Goal: Information Seeking & Learning: Learn about a topic

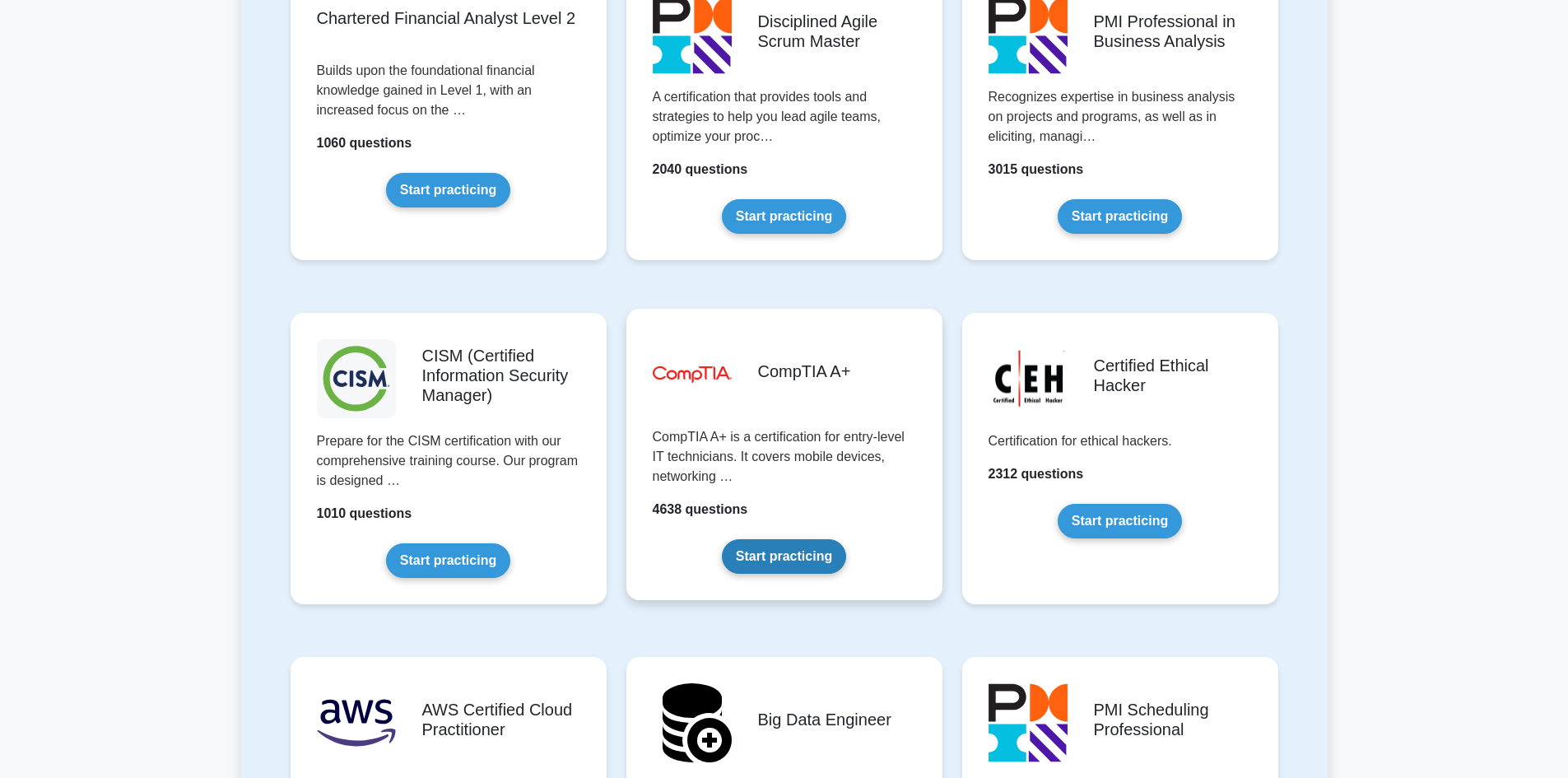
scroll to position [2140, 0]
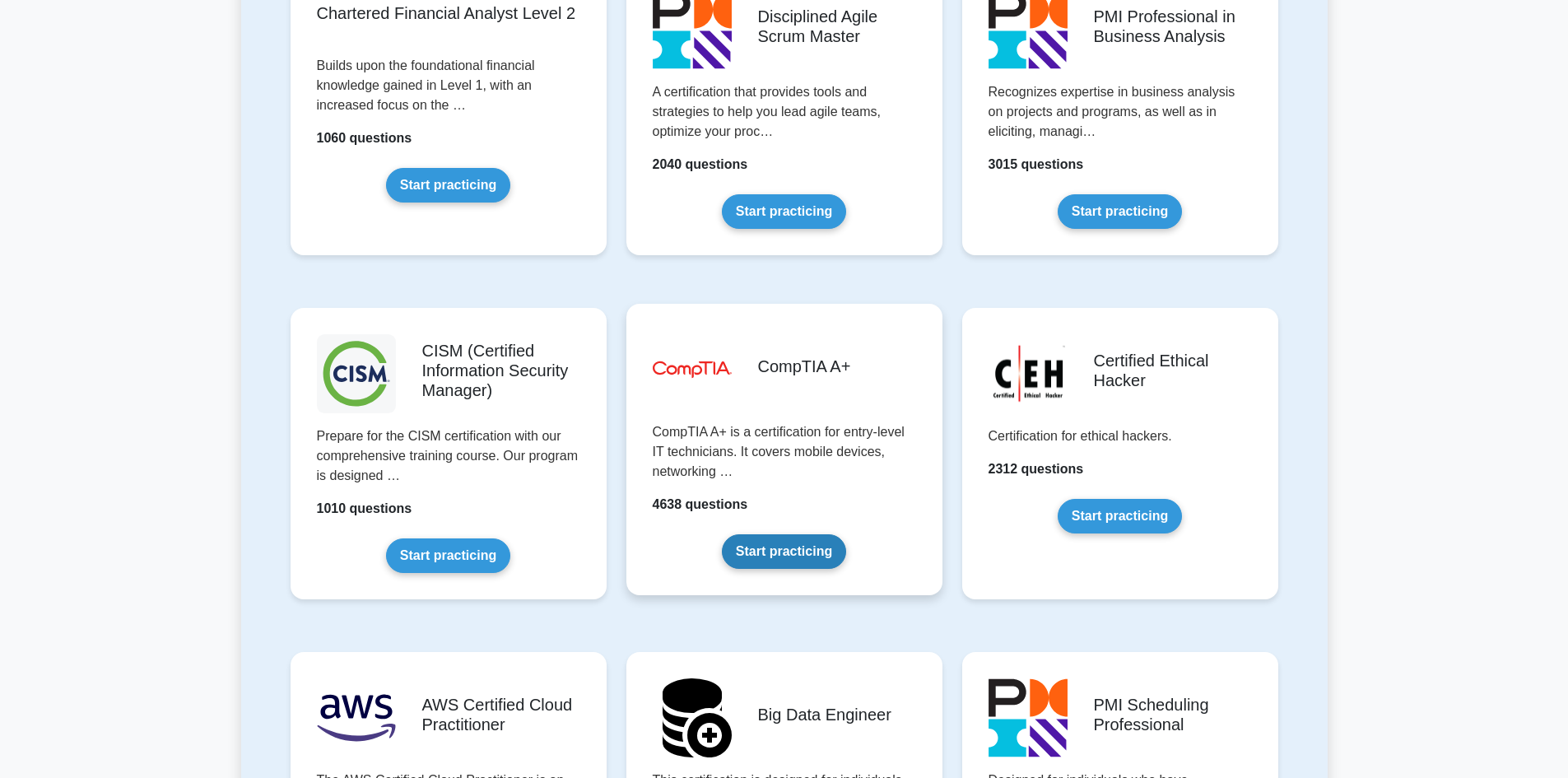
click at [789, 539] on link "Start practicing" at bounding box center [784, 551] width 124 height 35
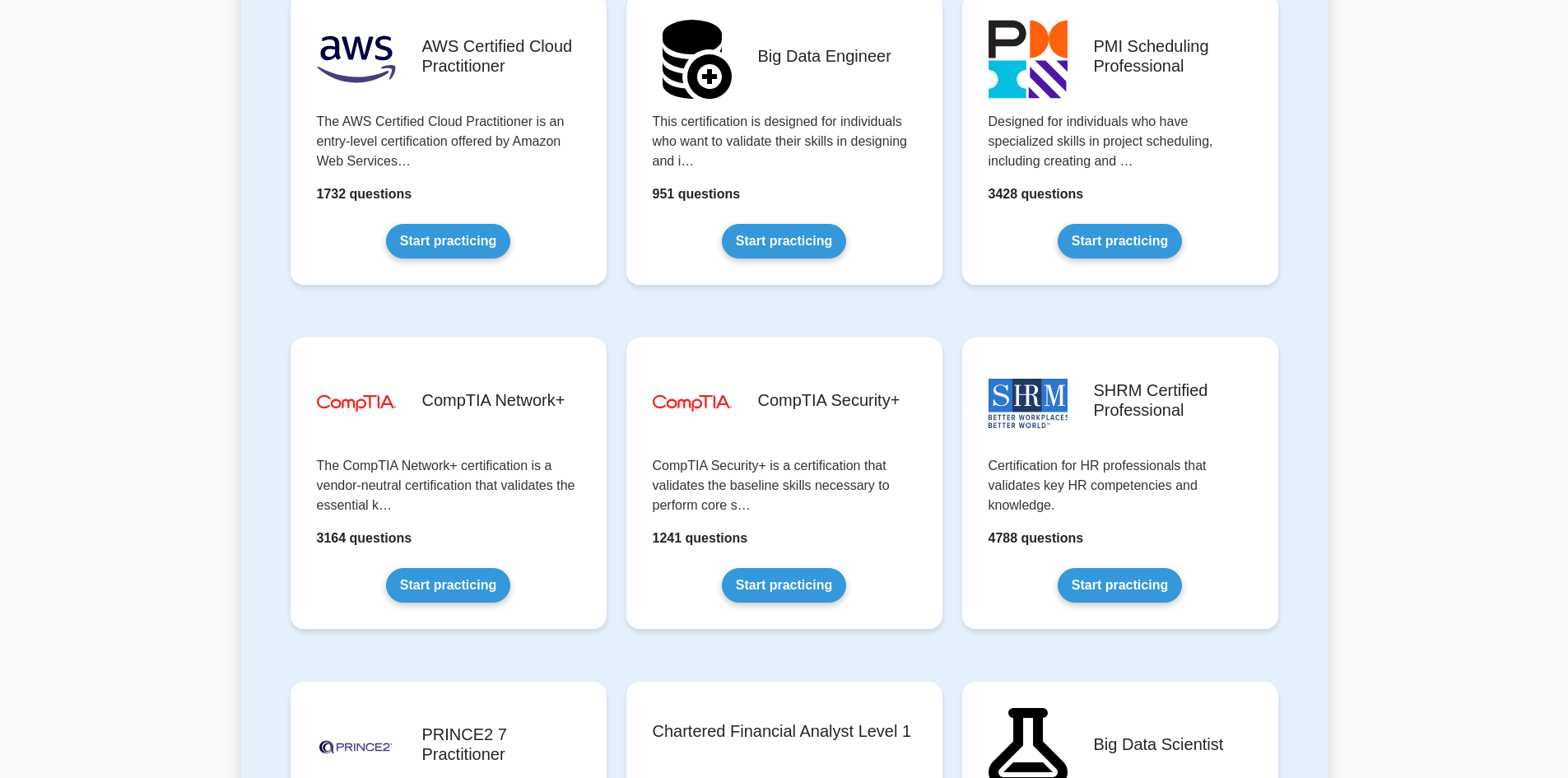
scroll to position [3045, 0]
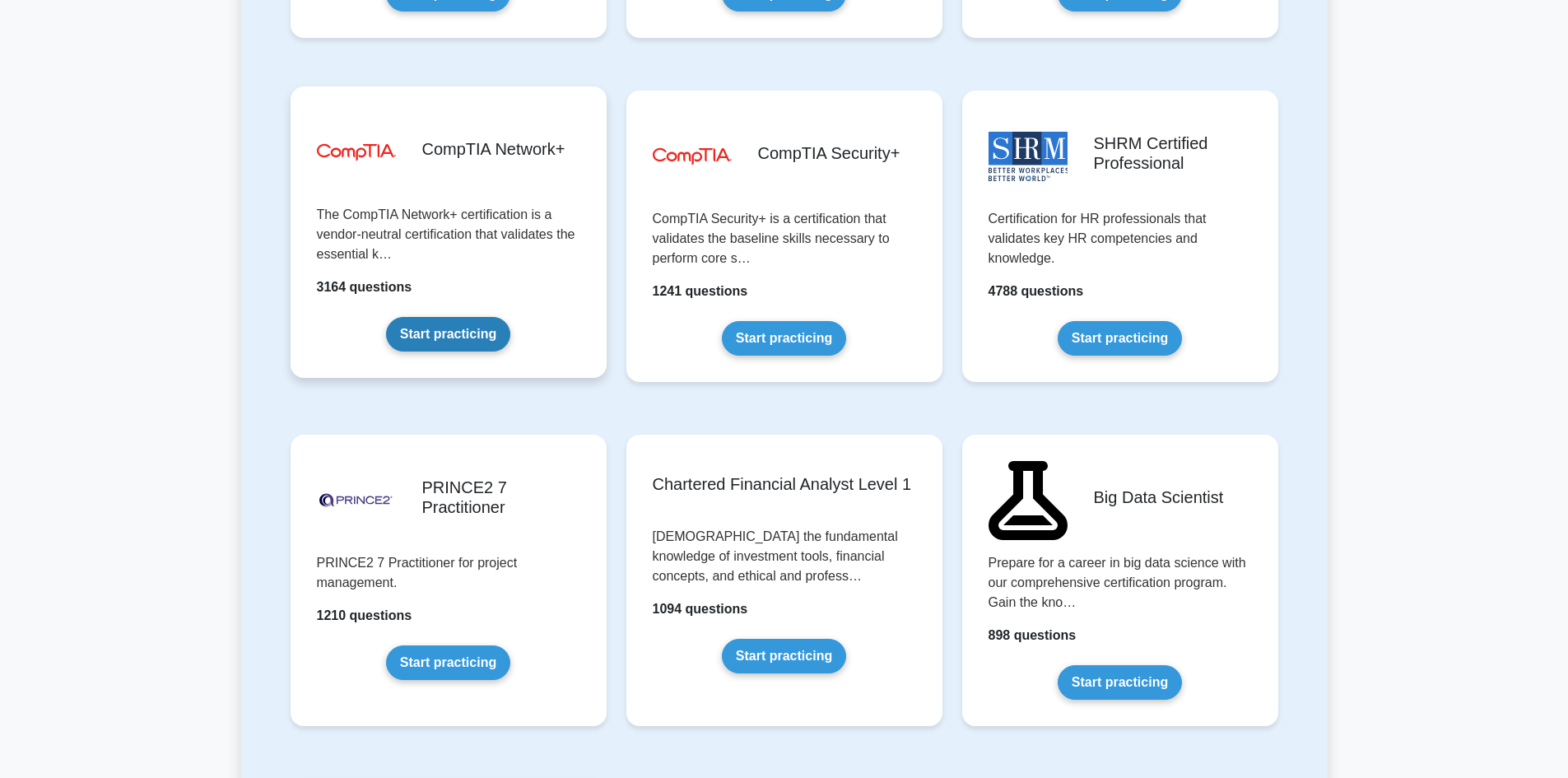
click at [432, 333] on link "Start practicing" at bounding box center [448, 334] width 124 height 35
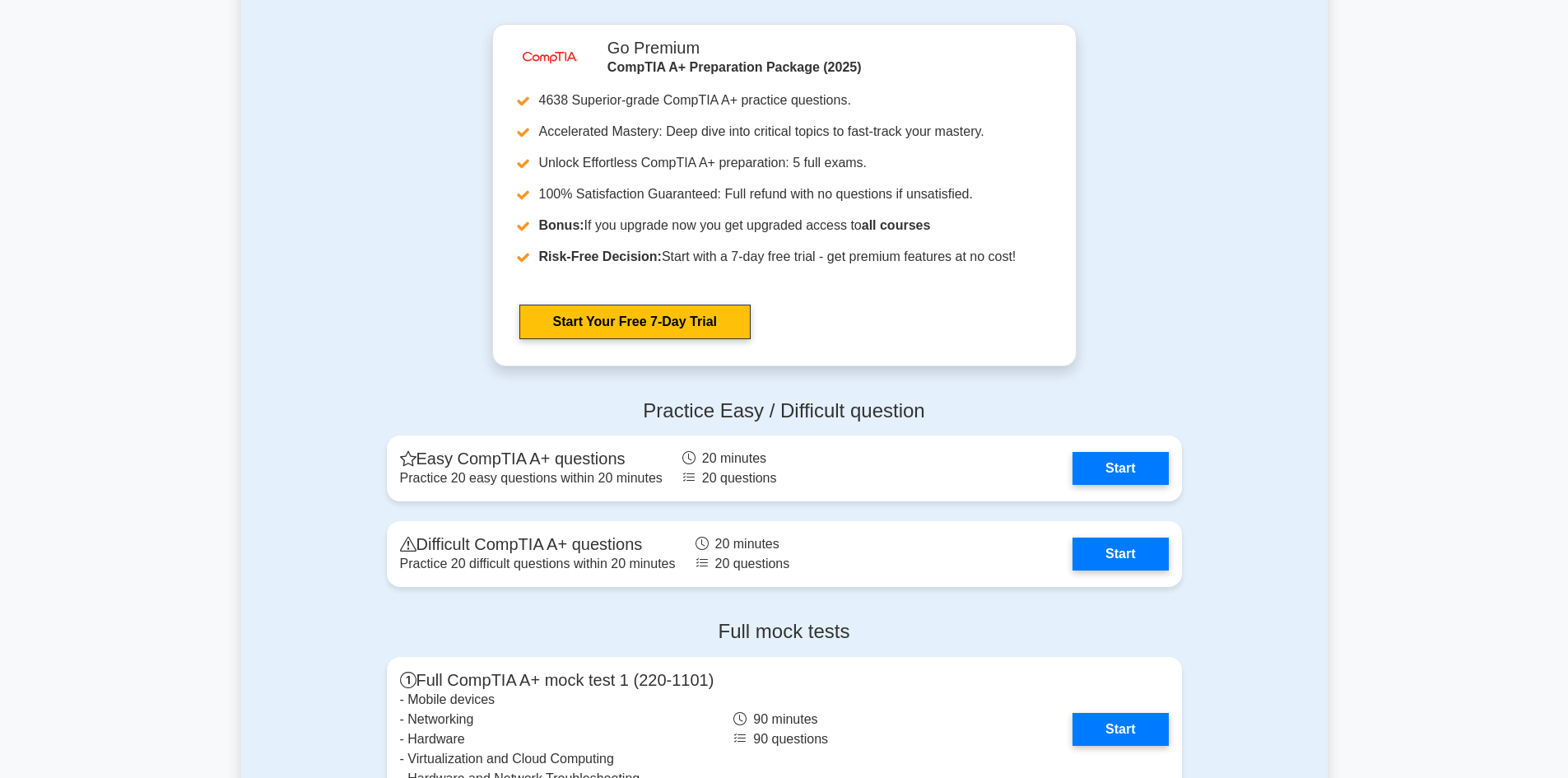
scroll to position [2935, 0]
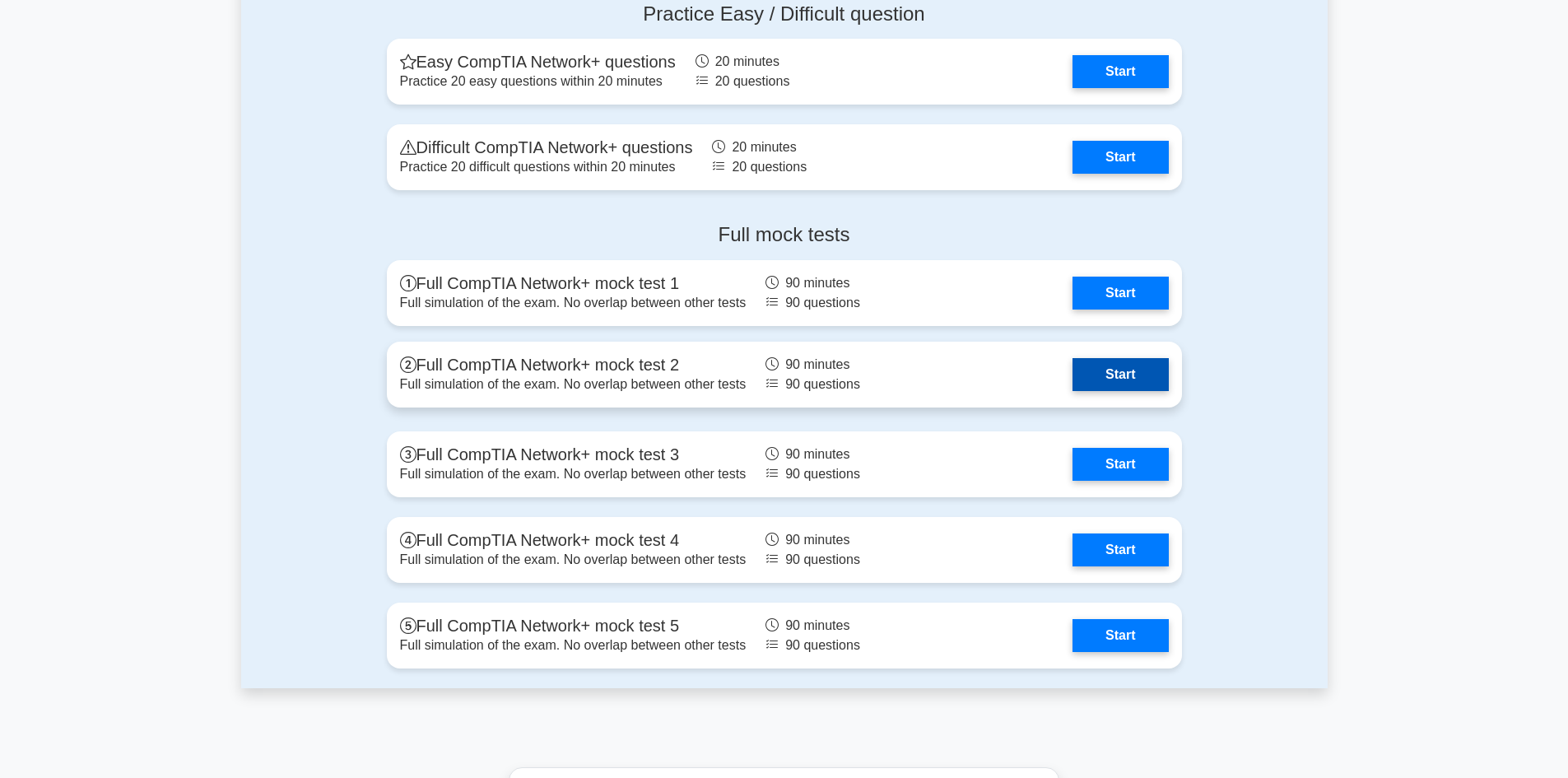
scroll to position [3374, 0]
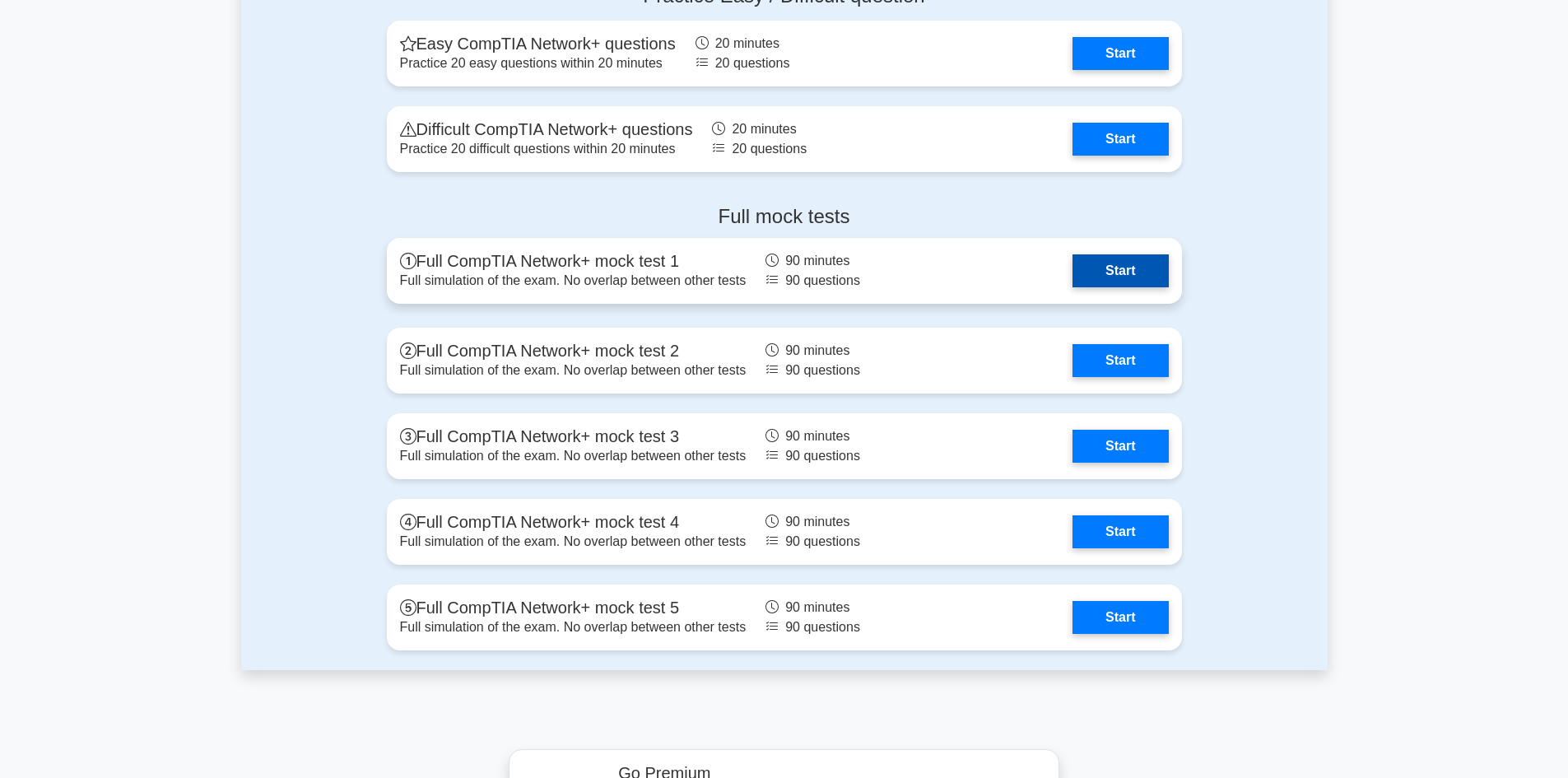
click at [1110, 263] on link "Start" at bounding box center [1120, 271] width 96 height 33
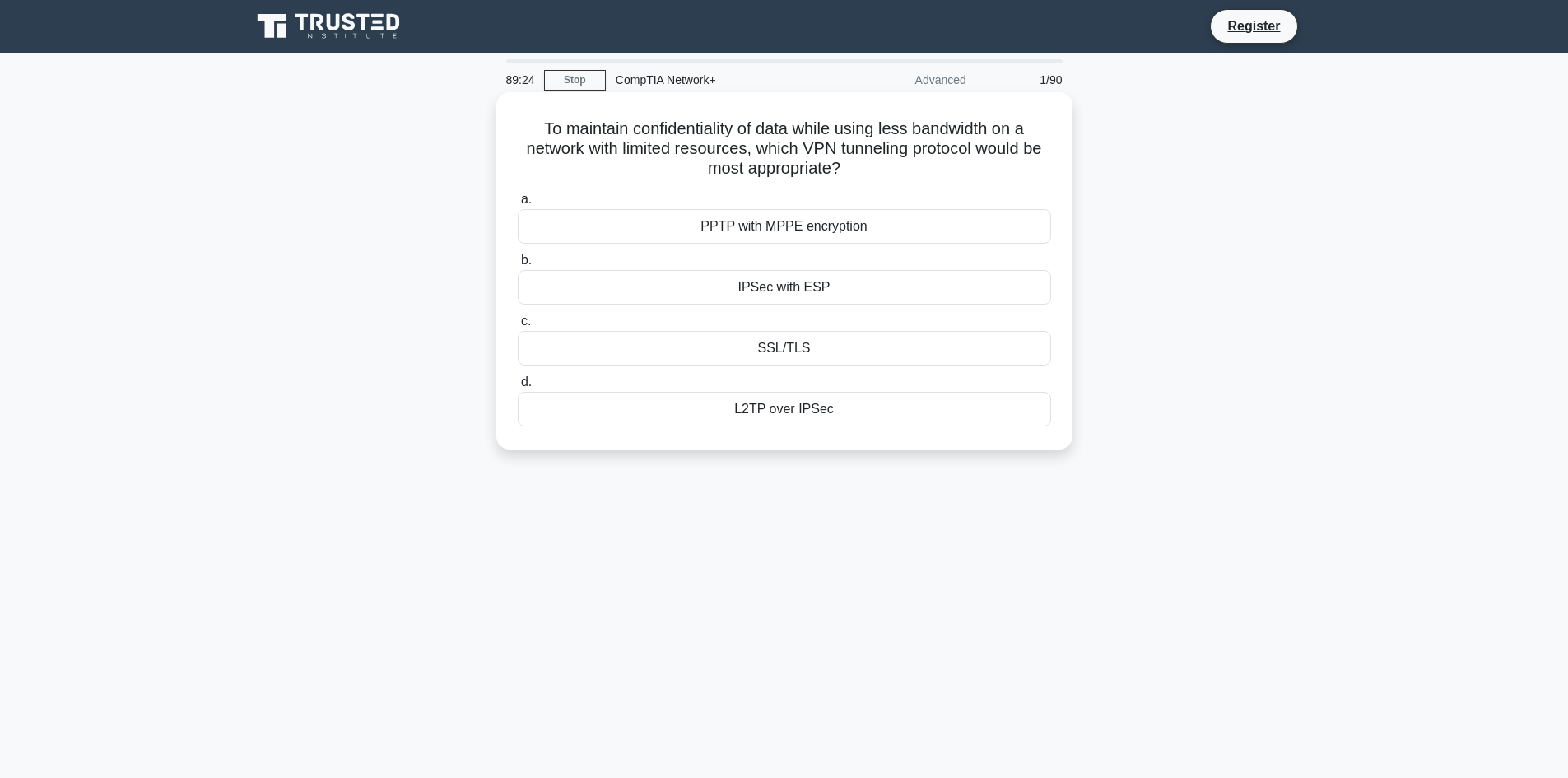
drag, startPoint x: 865, startPoint y: 172, endPoint x: 526, endPoint y: 130, distance: 341.6
click at [526, 130] on h5 "To maintain confidentiality of data while using less bandwidth on a network wit…" at bounding box center [784, 149] width 537 height 61
copy h5 "To maintain confidentiality of data while using less bandwidth on a network wit…"
click at [804, 294] on div "IPSec with ESP" at bounding box center [784, 287] width 533 height 35
click at [518, 266] on input "b. IPSec with ESP" at bounding box center [518, 260] width 0 height 10
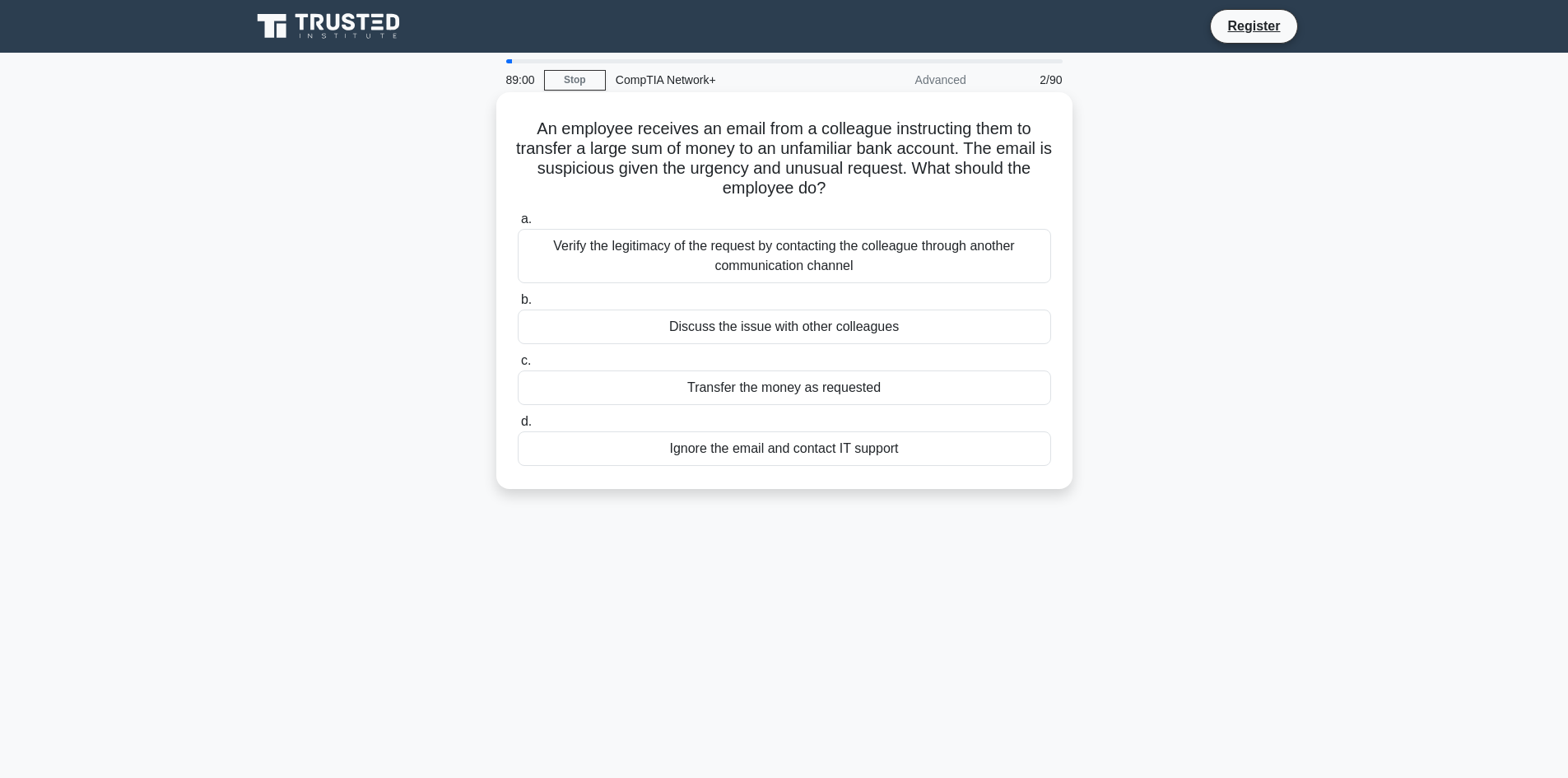
drag, startPoint x: 876, startPoint y: 181, endPoint x: 496, endPoint y: 128, distance: 383.7
click at [496, 128] on div "An employee receives an email from a colleague instructing them to transfer a l…" at bounding box center [784, 290] width 577 height 397
copy h5 "An employee receives an email from a colleague instructing them to transfer a l…"
click at [662, 213] on label "a. Verify the legitimacy of the request by contacting the colleague through ano…" at bounding box center [784, 246] width 533 height 74
click at [518, 214] on input "a. Verify the legitimacy of the request by contacting the colleague through ano…" at bounding box center [518, 219] width 0 height 10
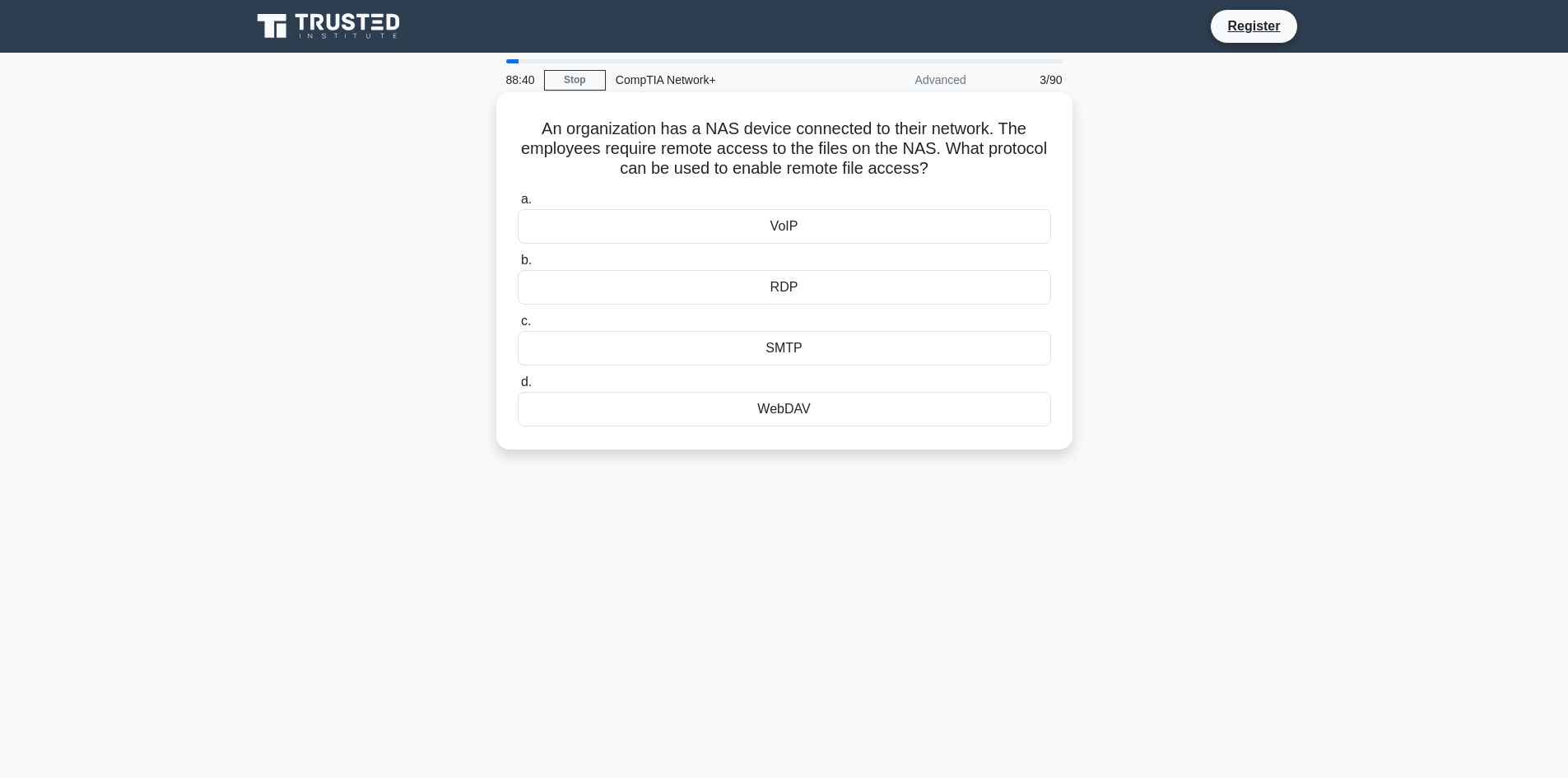
drag, startPoint x: 971, startPoint y: 173, endPoint x: 528, endPoint y: 127, distance: 445.4
click at [528, 127] on h5 "An organization has a NAS device connected to their network. The employees requ…" at bounding box center [784, 149] width 537 height 61
copy h5 "An organization has a NAS device connected to their network. The employees requ…"
click at [1236, 256] on div "An organization has a NAS device connected to their network. The employees requ…" at bounding box center [785, 285] width 1087 height 377
drag, startPoint x: 1052, startPoint y: 489, endPoint x: 508, endPoint y: 210, distance: 611.4
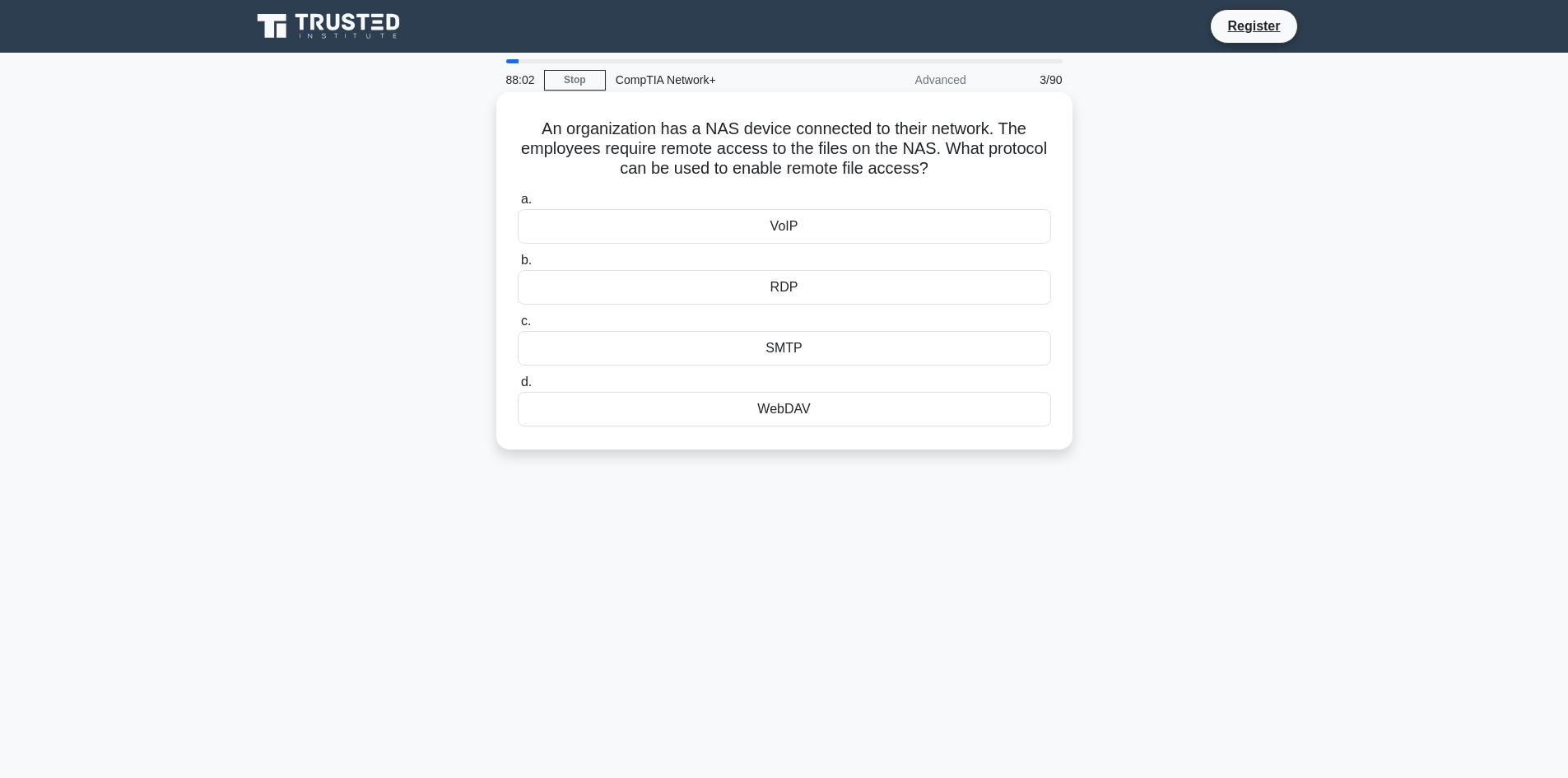
click at [508, 210] on div "88:02 Stop CompTIA Network+ Advanced 3/90 An organization has a NAS device conn…" at bounding box center [785, 470] width 1087 height 822
click at [1458, 606] on main "88:02 Stop CompTIA Network+ Advanced 3/90 An organization has a NAS device conn…" at bounding box center [784, 470] width 1568 height 836
click at [800, 350] on div "SMTP" at bounding box center [784, 348] width 533 height 35
click at [518, 327] on input "c. SMTP" at bounding box center [518, 321] width 0 height 10
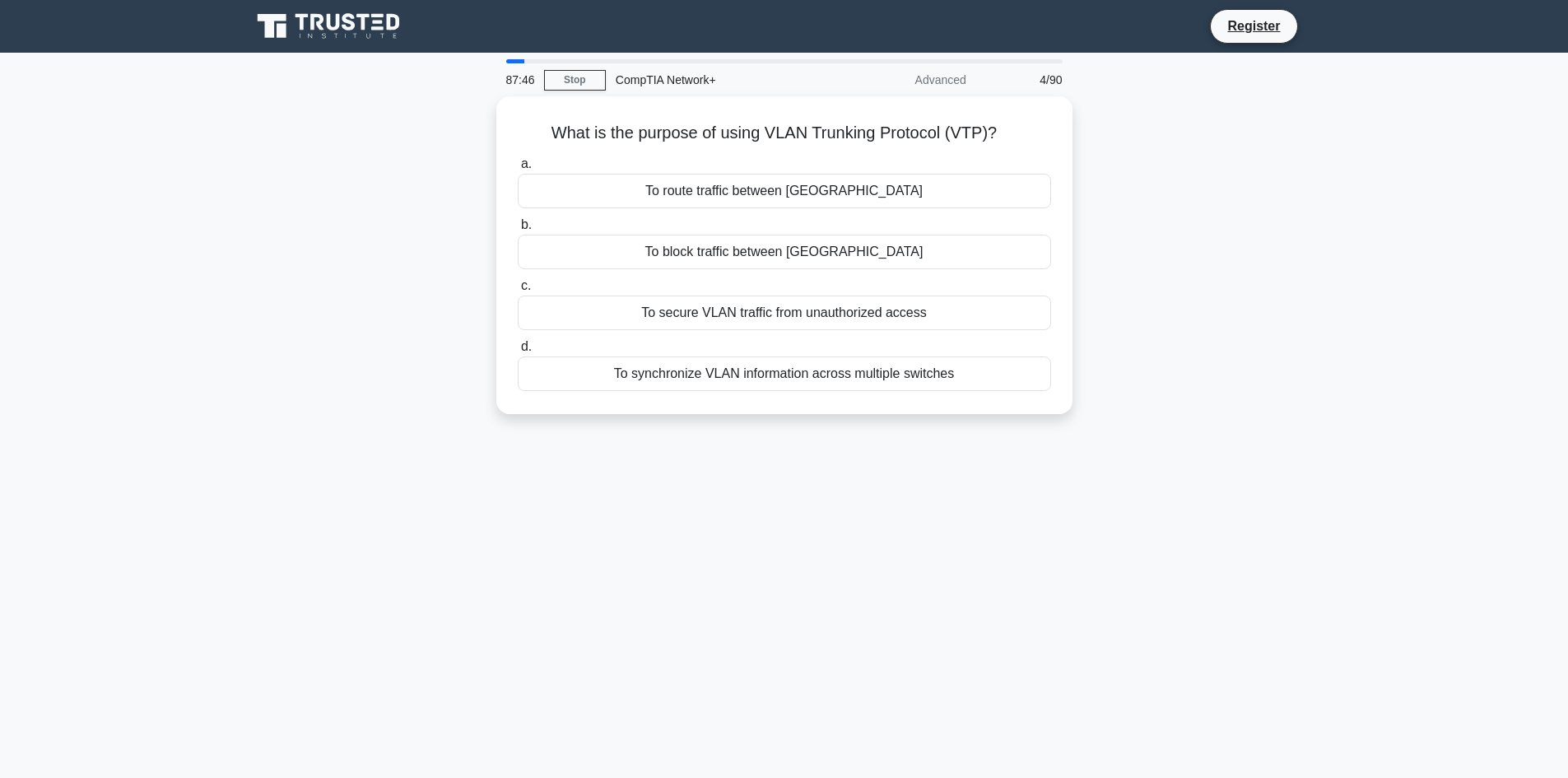
drag, startPoint x: 982, startPoint y: 414, endPoint x: 468, endPoint y: 115, distance: 594.6
click at [468, 115] on div "87:46 Stop CompTIA Network+ Advanced 4/90 What is the purpose of using VLAN Tru…" at bounding box center [785, 470] width 1087 height 822
copy div "What is the purpose of using VLAN Trunking Protocol (VTP)? .spinner_0XTQ{transf…"
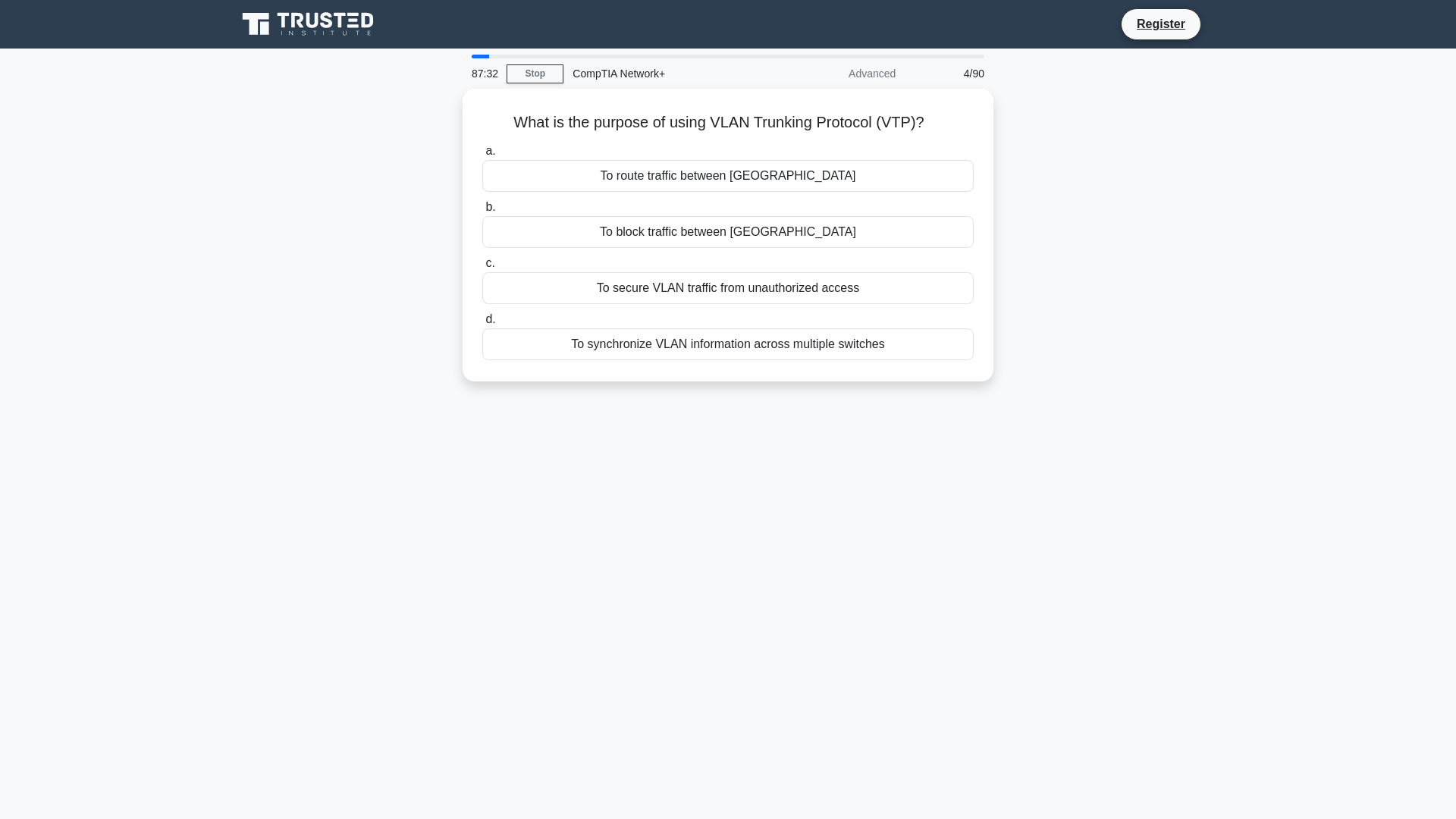
drag, startPoint x: 1164, startPoint y: 544, endPoint x: 1096, endPoint y: 513, distance: 74.7
click at [1164, 544] on div "87:32 Stop CompTIA Network+ Advanced 4/90 What is the purpose of using VLAN Tru…" at bounding box center [728, 433] width 1001 height 758
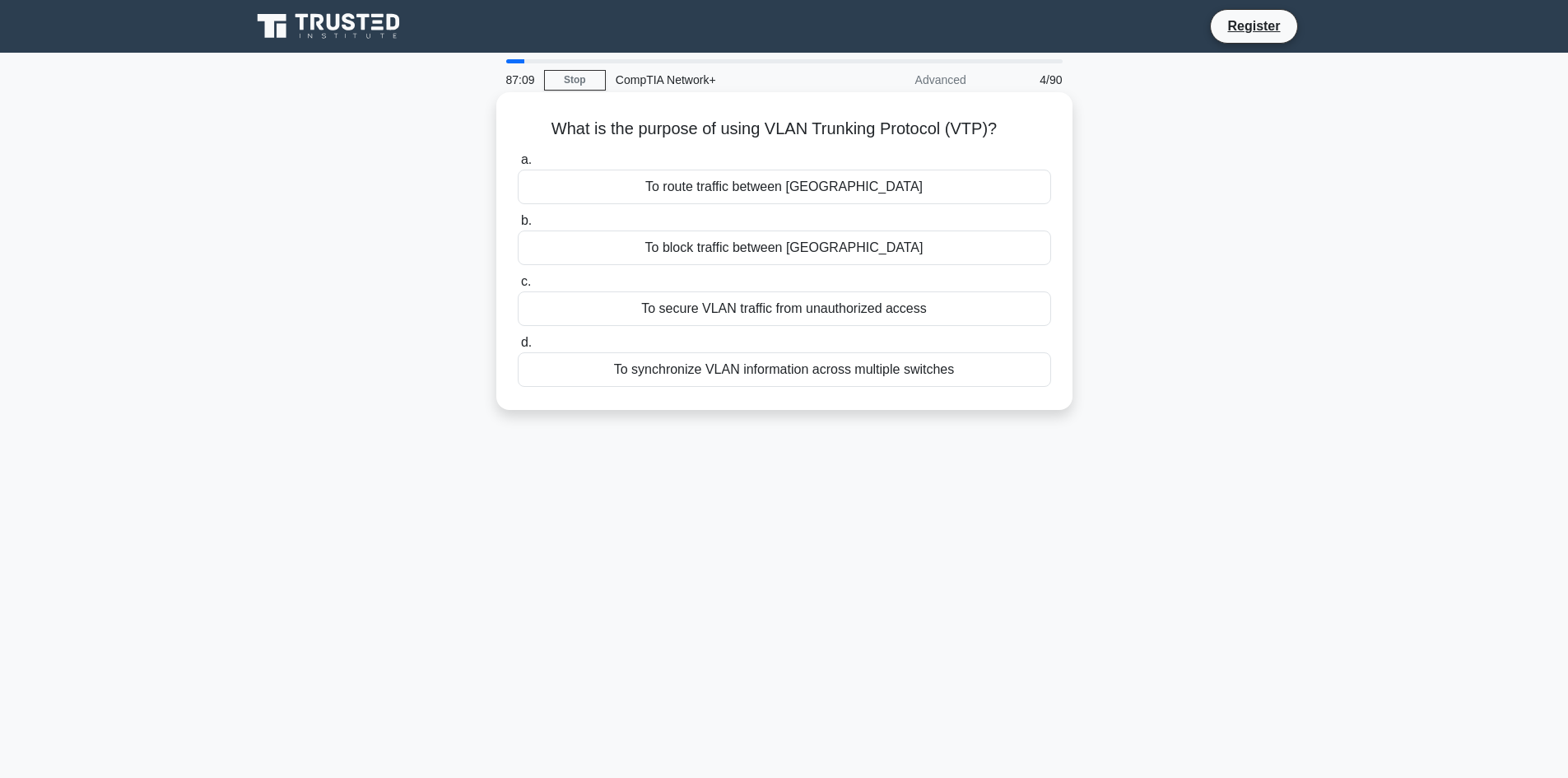
click at [535, 369] on div "To synchronize VLAN information across multiple switches" at bounding box center [784, 369] width 533 height 35
click at [518, 348] on input "d. To synchronize VLAN information across multiple switches" at bounding box center [518, 342] width 0 height 10
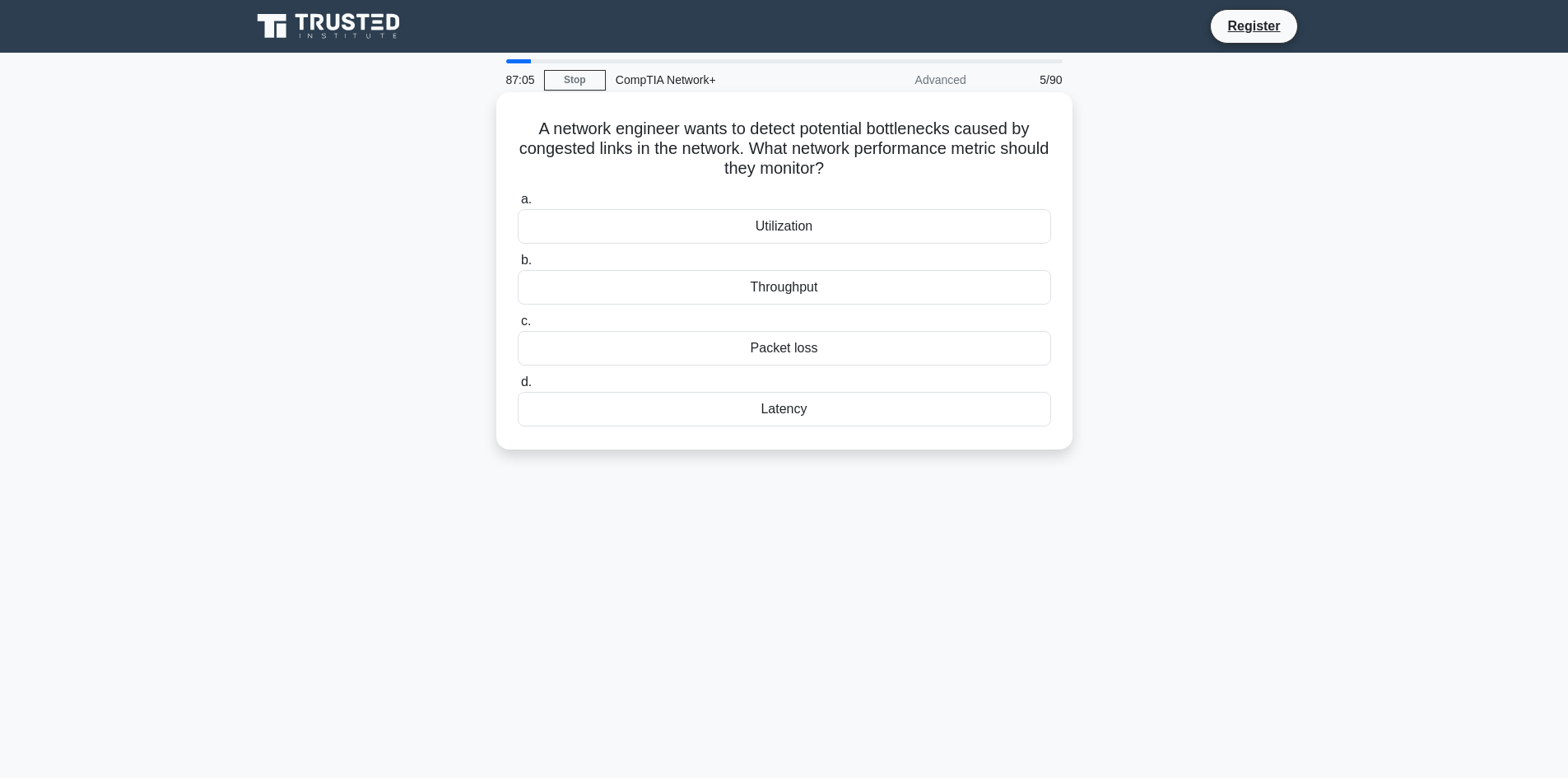
drag, startPoint x: 521, startPoint y: 116, endPoint x: 846, endPoint y: 426, distance: 449.1
click at [846, 426] on div "A network engineer wants to detect potential bottlenecks caused by congested li…" at bounding box center [784, 270] width 563 height 344
copy div "A network engineer wants to detect potential bottlenecks caused by congested li…"
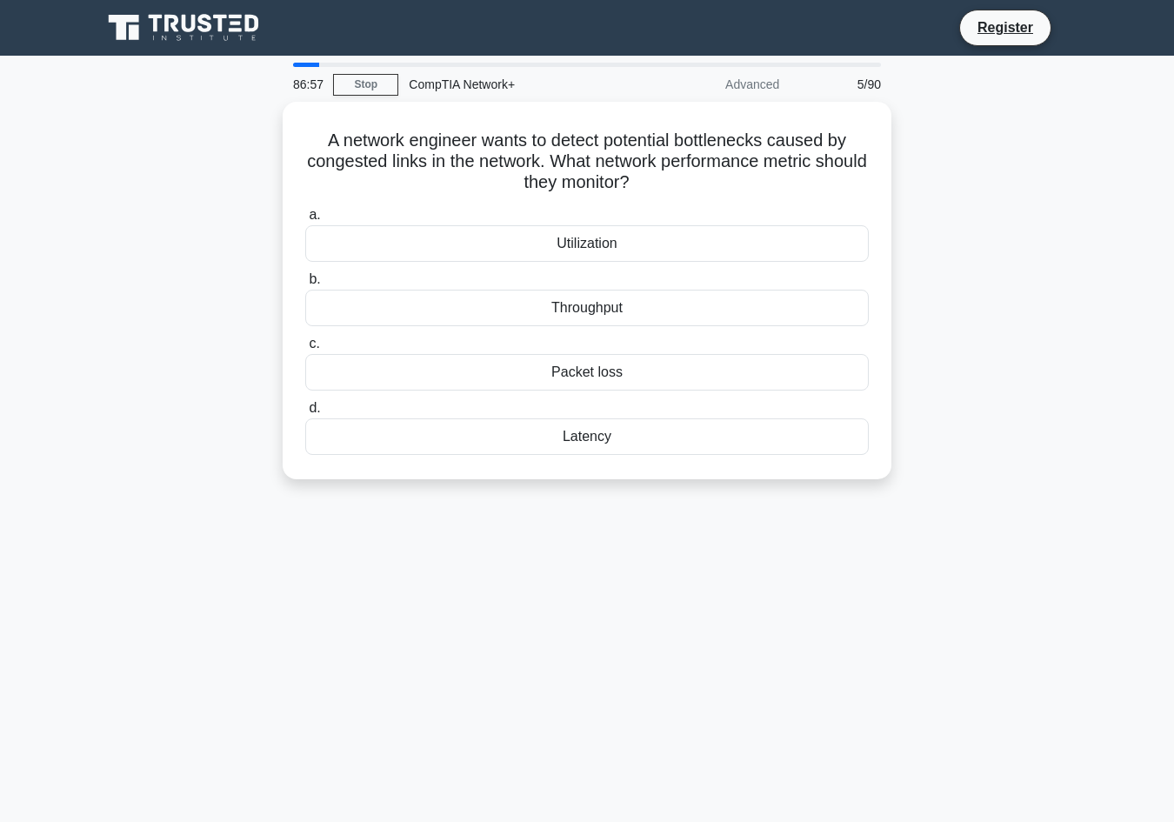
click at [1110, 327] on main "86:57 Stop CompTIA Network+ Advanced 5/90 A network engineer wants to detect po…" at bounding box center [587, 497] width 1174 height 883
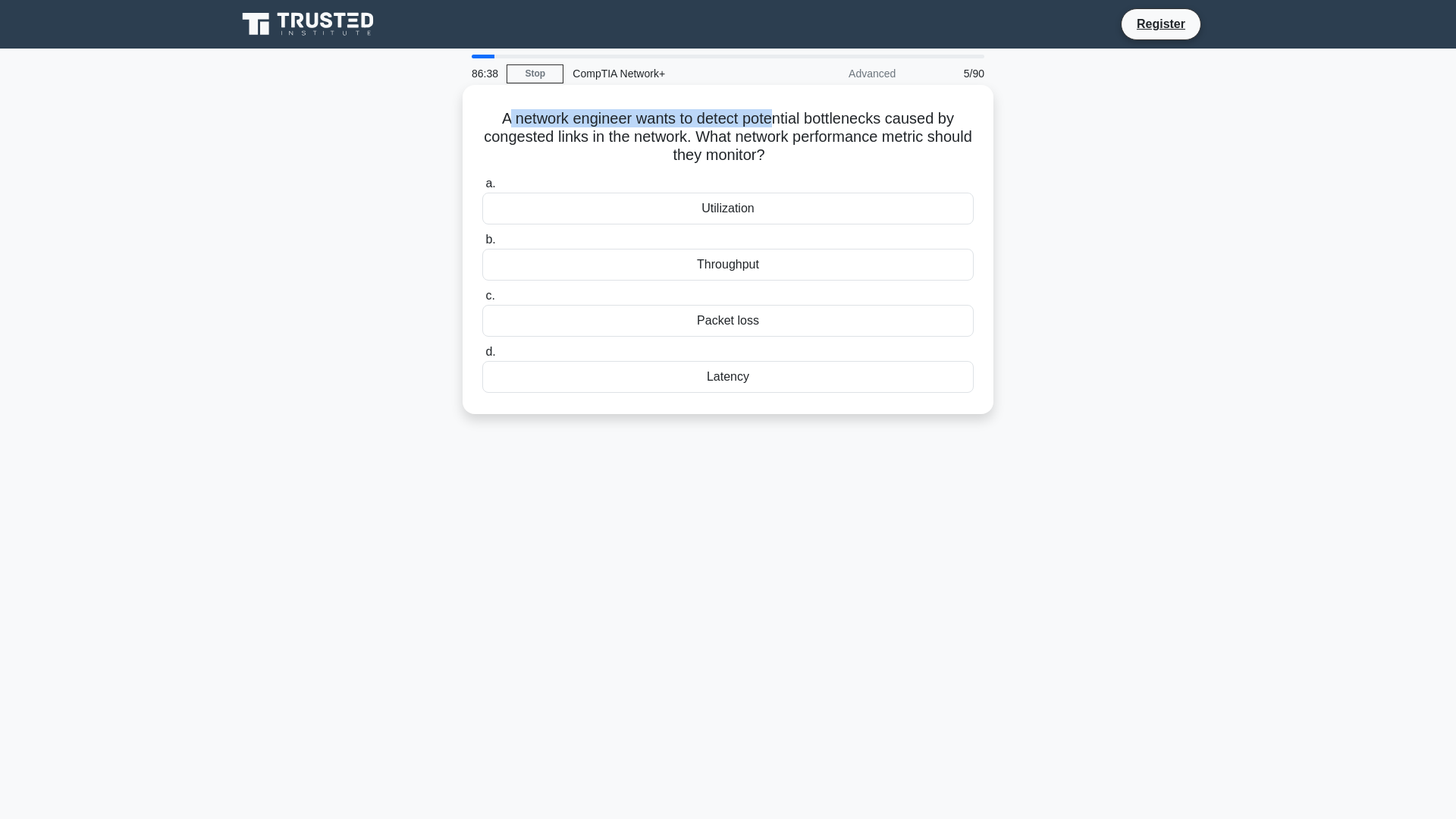
drag, startPoint x: 501, startPoint y: 118, endPoint x: 784, endPoint y: 126, distance: 283.1
click at [782, 126] on h5 "A network engineer wants to detect potential bottlenecks caused by congested li…" at bounding box center [728, 137] width 495 height 56
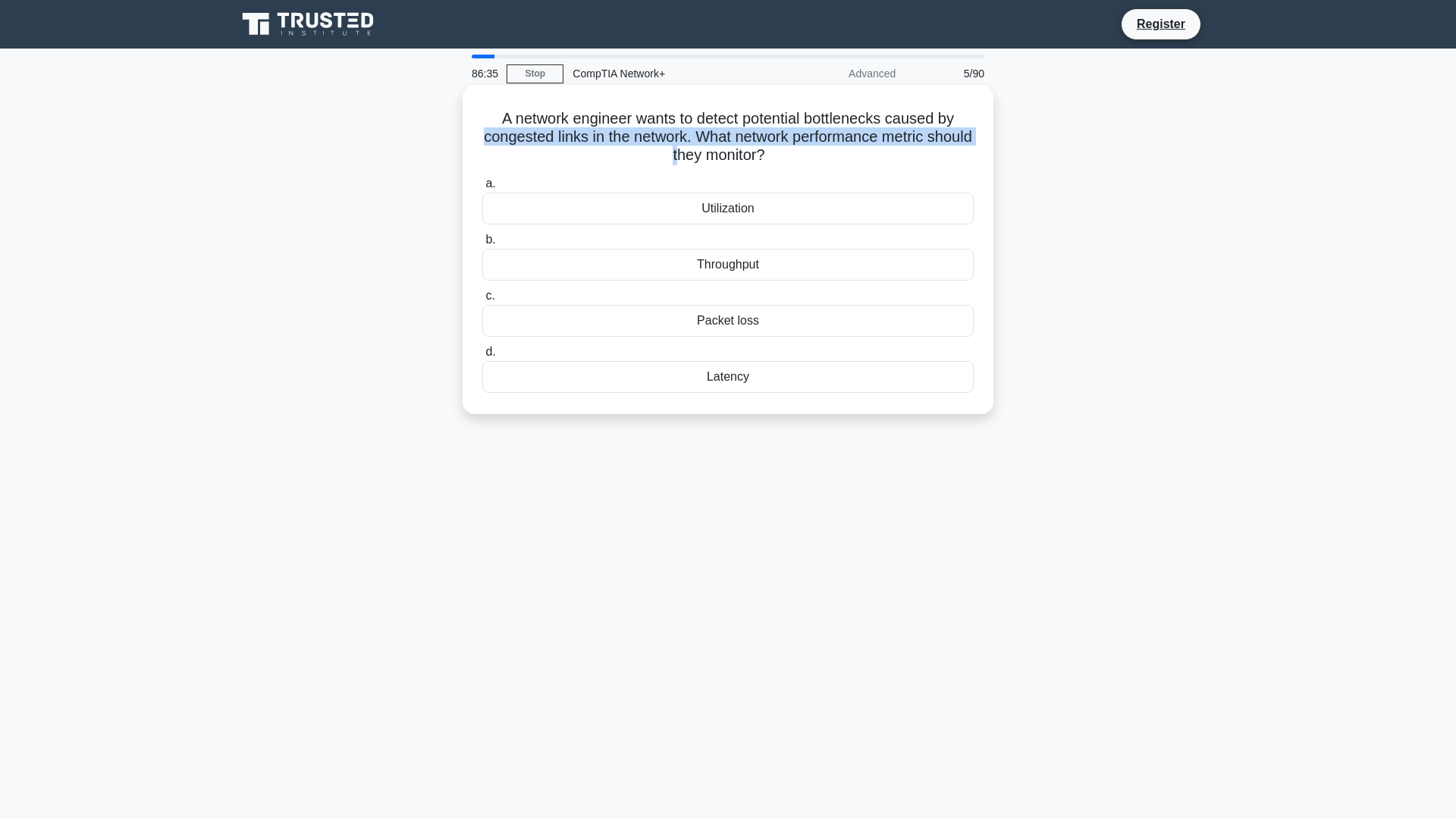
drag, startPoint x: 501, startPoint y: 139, endPoint x: 698, endPoint y: 150, distance: 197.3
click at [698, 150] on h5 "A network engineer wants to detect potential bottlenecks caused by congested li…" at bounding box center [728, 137] width 495 height 56
click at [816, 170] on div "A network engineer wants to detect potential bottlenecks caused by congested li…" at bounding box center [728, 249] width 519 height 317
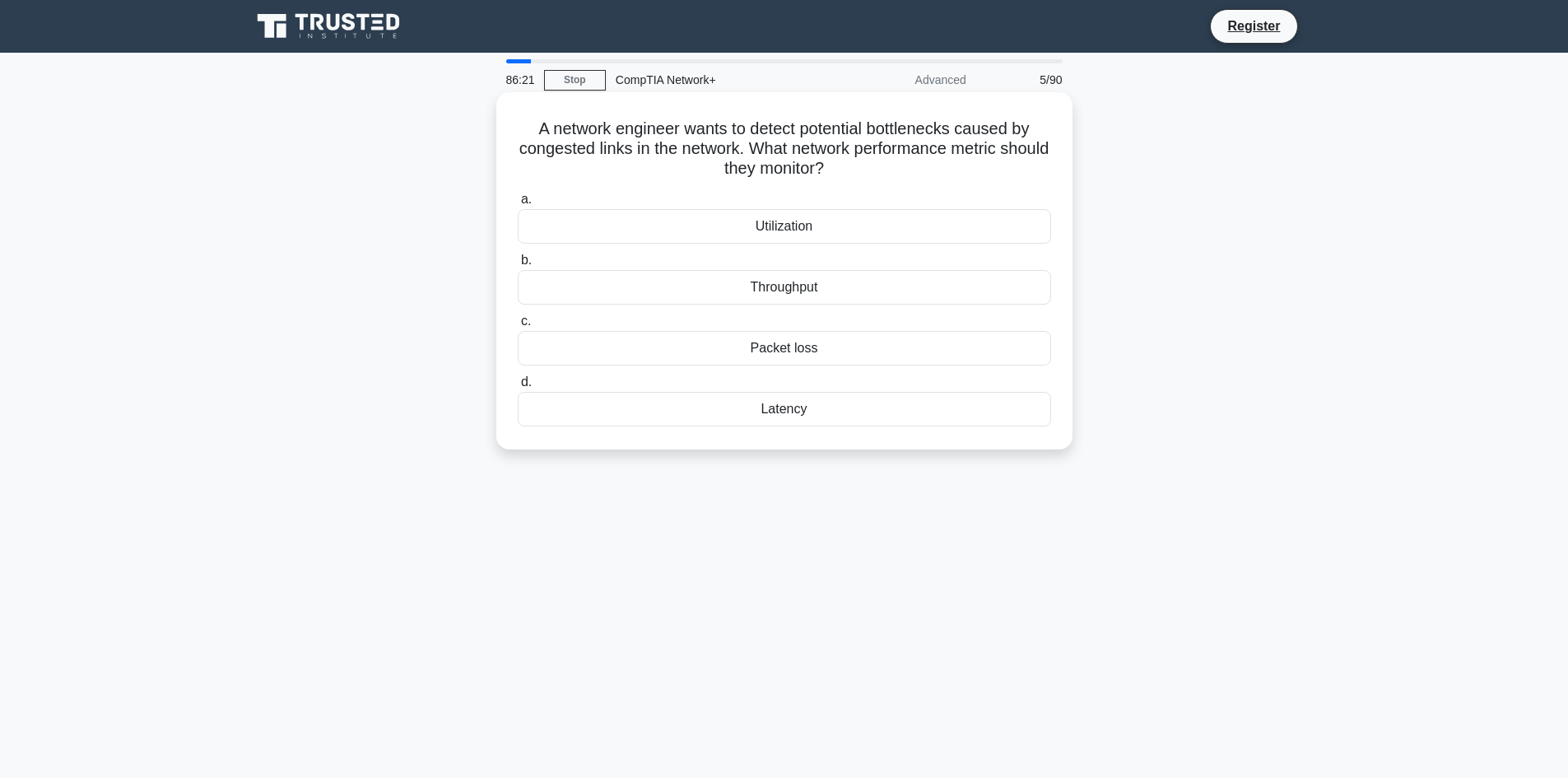
click at [781, 220] on div "Utilization" at bounding box center [784, 226] width 533 height 35
click at [518, 205] on input "a. Utilization" at bounding box center [518, 199] width 0 height 10
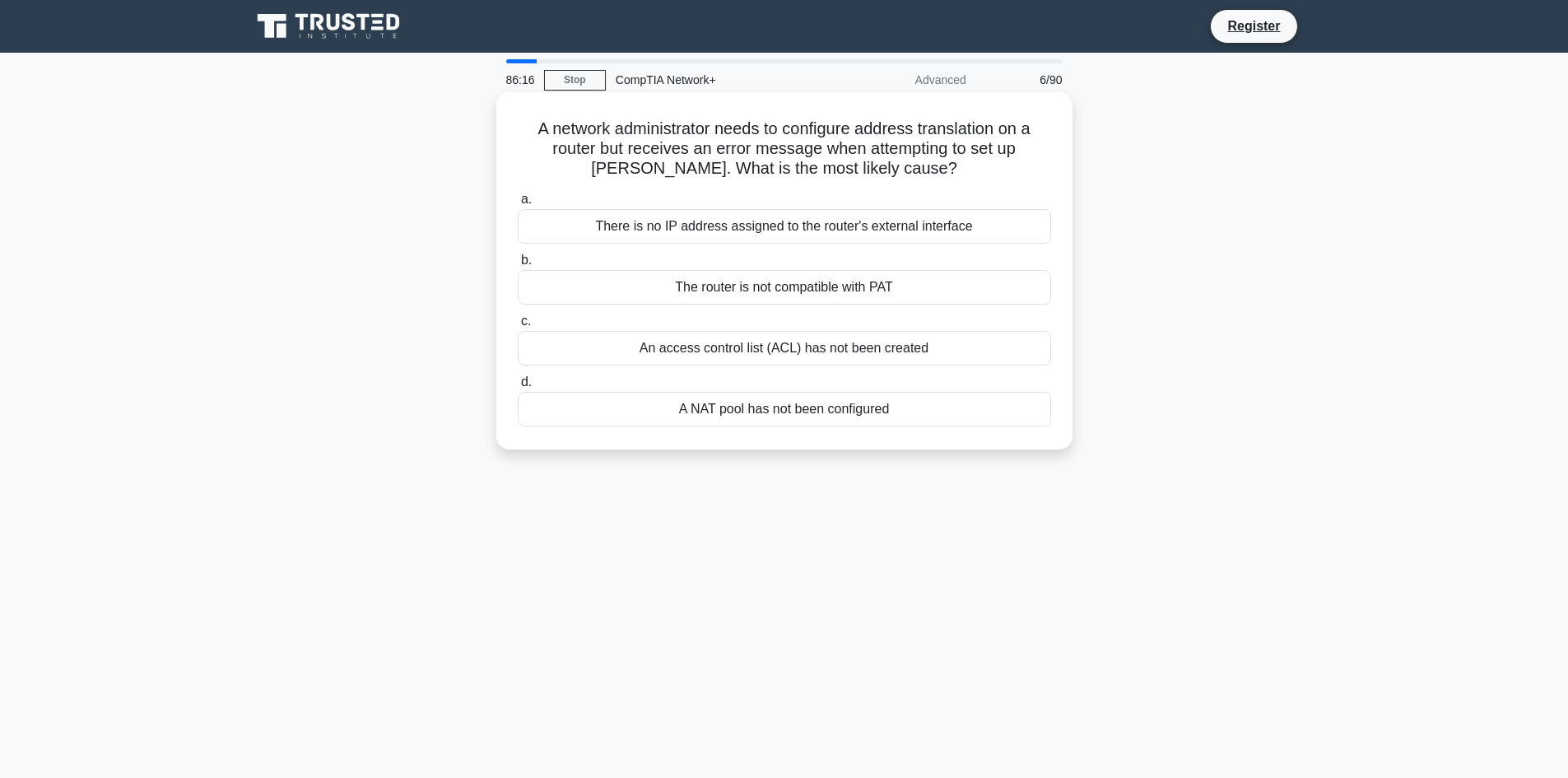
drag, startPoint x: 531, startPoint y: 127, endPoint x: 905, endPoint y: 416, distance: 472.6
click at [905, 416] on div "A network administrator needs to configure address translation on a router but …" at bounding box center [784, 270] width 563 height 344
copy div "A network administrator needs to configure address translation on a router but …"
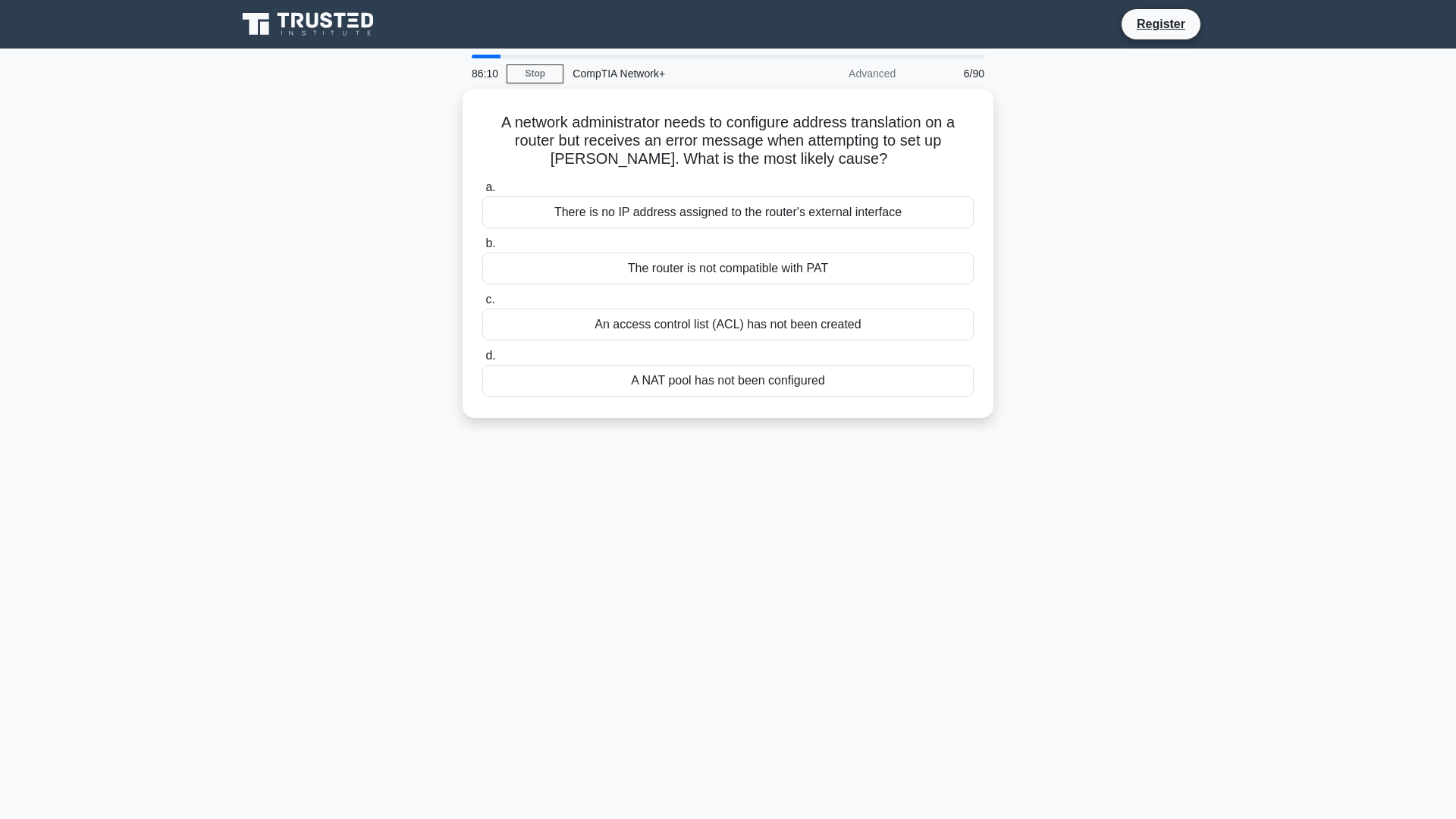
click at [773, 716] on main "86:10 Stop CompTIA Network+ Advanced 6/90 A network administrator needs to conf…" at bounding box center [728, 433] width 1456 height 770
click at [1254, 485] on main "86:07 Stop CompTIA Network+ Advanced 6/90 A network administrator needs to conf…" at bounding box center [728, 433] width 1456 height 770
click at [1249, 489] on main "85:40 Stop CompTIA Network+ Advanced 6/90 A network administrator needs to conf…" at bounding box center [728, 433] width 1456 height 770
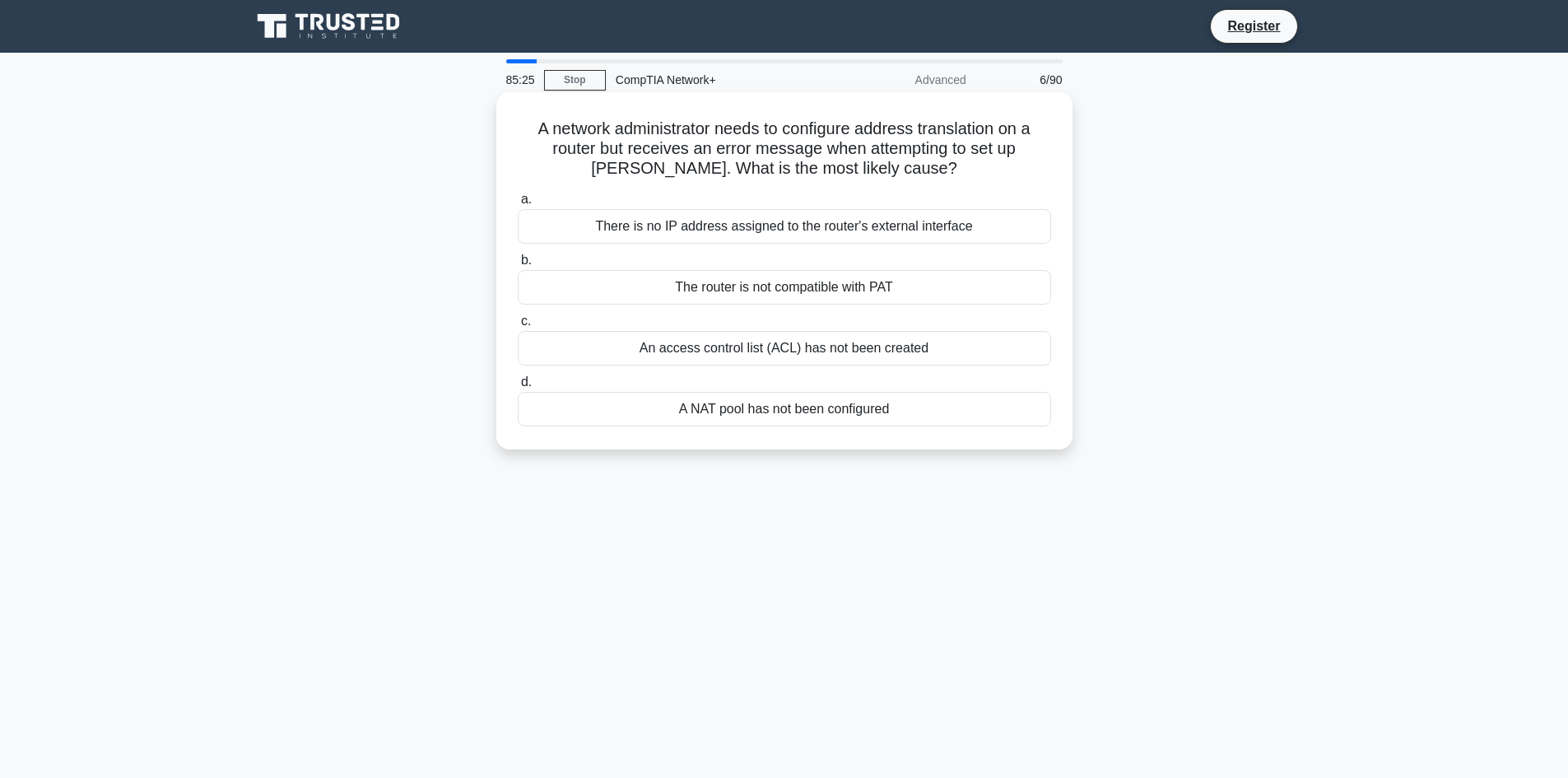
click at [659, 231] on div "There is no IP address assigned to the router's external interface" at bounding box center [784, 226] width 533 height 35
click at [518, 205] on input "a. There is no IP address assigned to the router's external interface" at bounding box center [518, 199] width 0 height 10
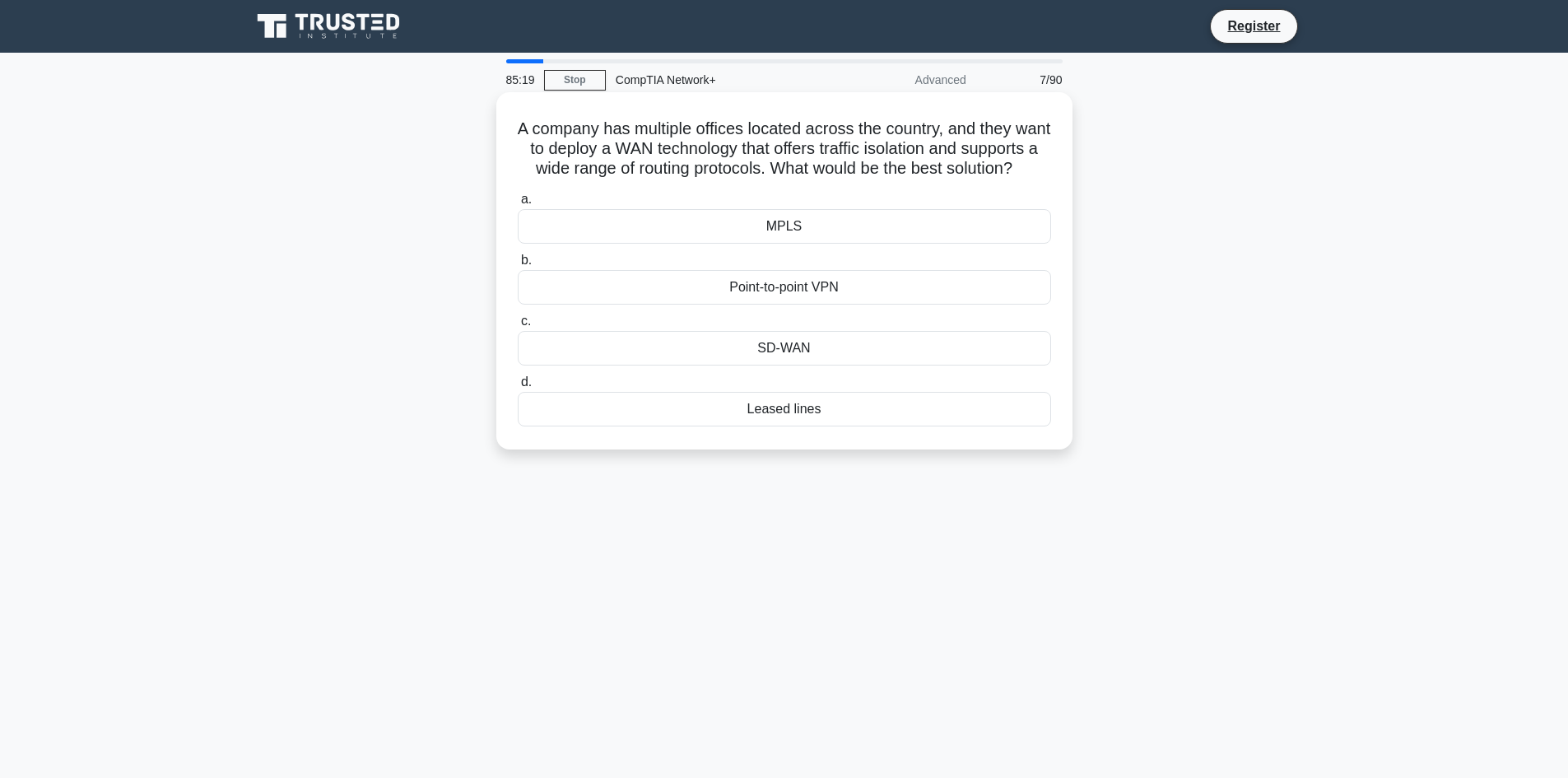
drag, startPoint x: 519, startPoint y: 97, endPoint x: 860, endPoint y: 420, distance: 469.7
click at [860, 420] on div "A company has multiple offices located across the country, and they want to dep…" at bounding box center [784, 270] width 577 height 357
copy div "A company has multiple offices located across the country, and they want to dep…"
click at [1175, 430] on div "A company has multiple offices located across the country, and they want to dep…" at bounding box center [785, 285] width 1087 height 377
click at [749, 240] on div "MPLS" at bounding box center [784, 226] width 533 height 35
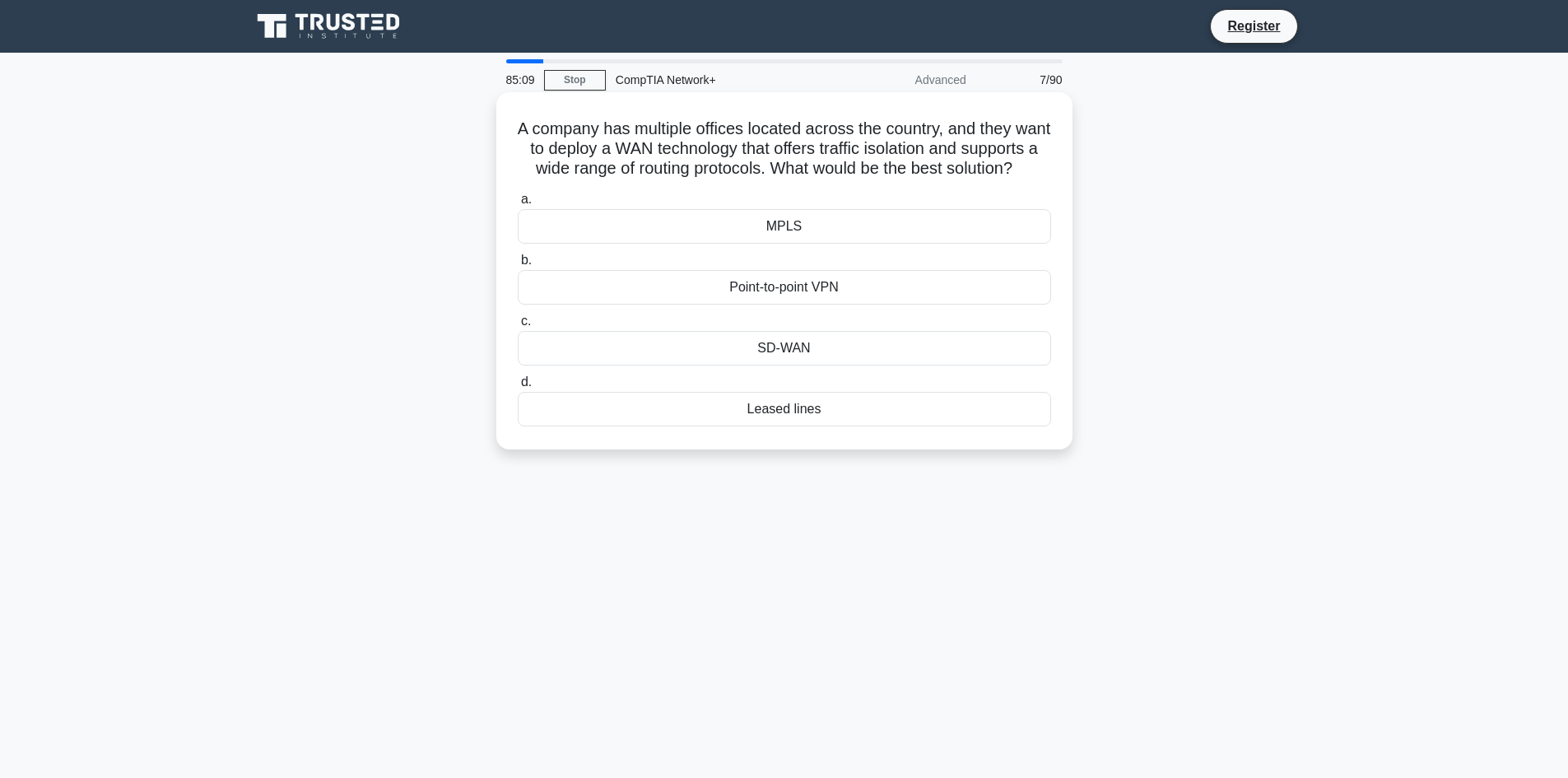
click at [518, 205] on input "a. MPLS" at bounding box center [518, 199] width 0 height 10
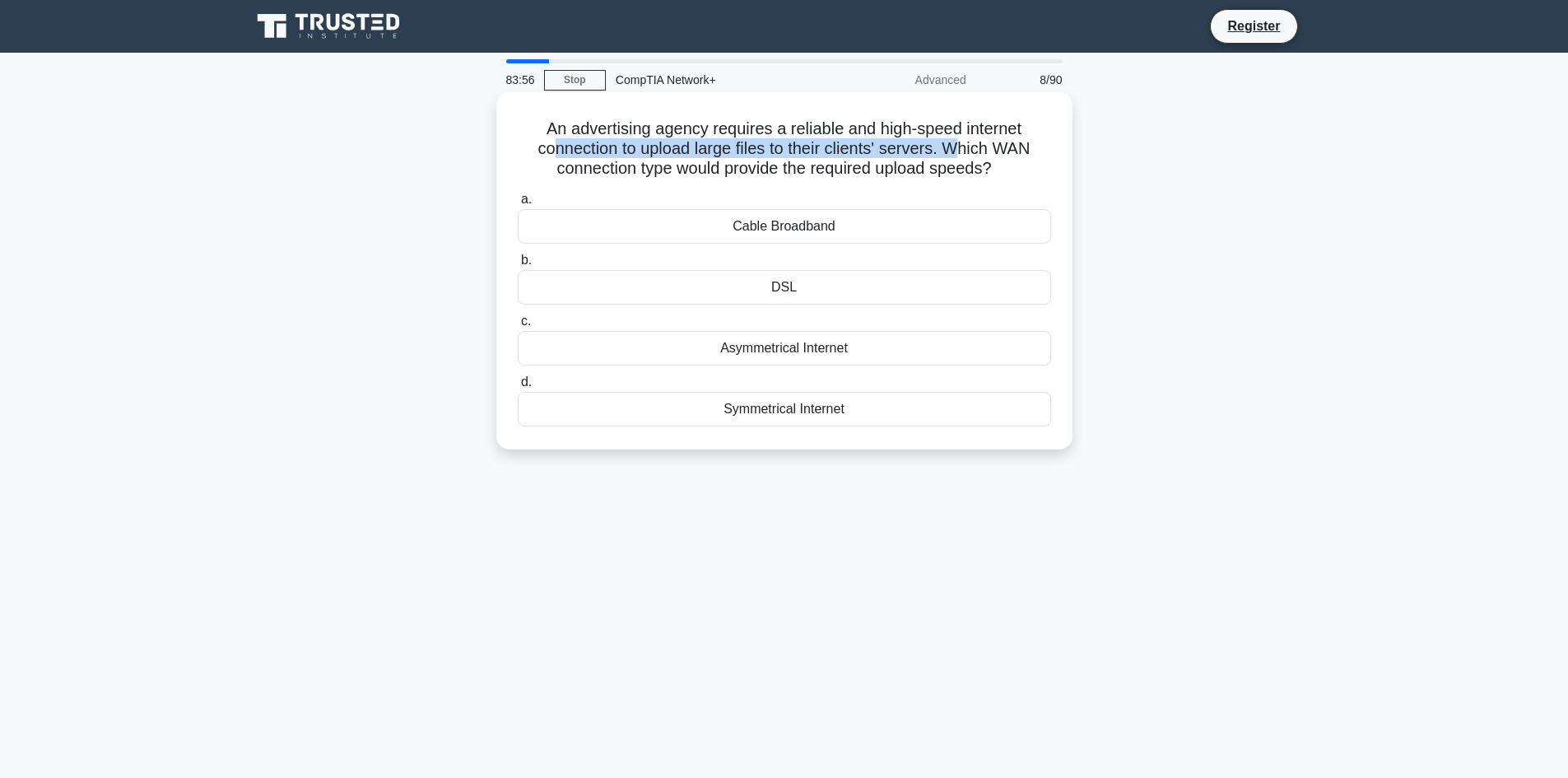
drag, startPoint x: 543, startPoint y: 159, endPoint x: 960, endPoint y: 150, distance: 417.1
click at [960, 150] on h5 "An advertising agency requires a reliable and high-speed internet connection to…" at bounding box center [784, 149] width 537 height 61
click at [733, 204] on label "a. Cable Broadband" at bounding box center [784, 216] width 533 height 54
click at [518, 204] on input "a. Cable Broadband" at bounding box center [518, 199] width 0 height 10
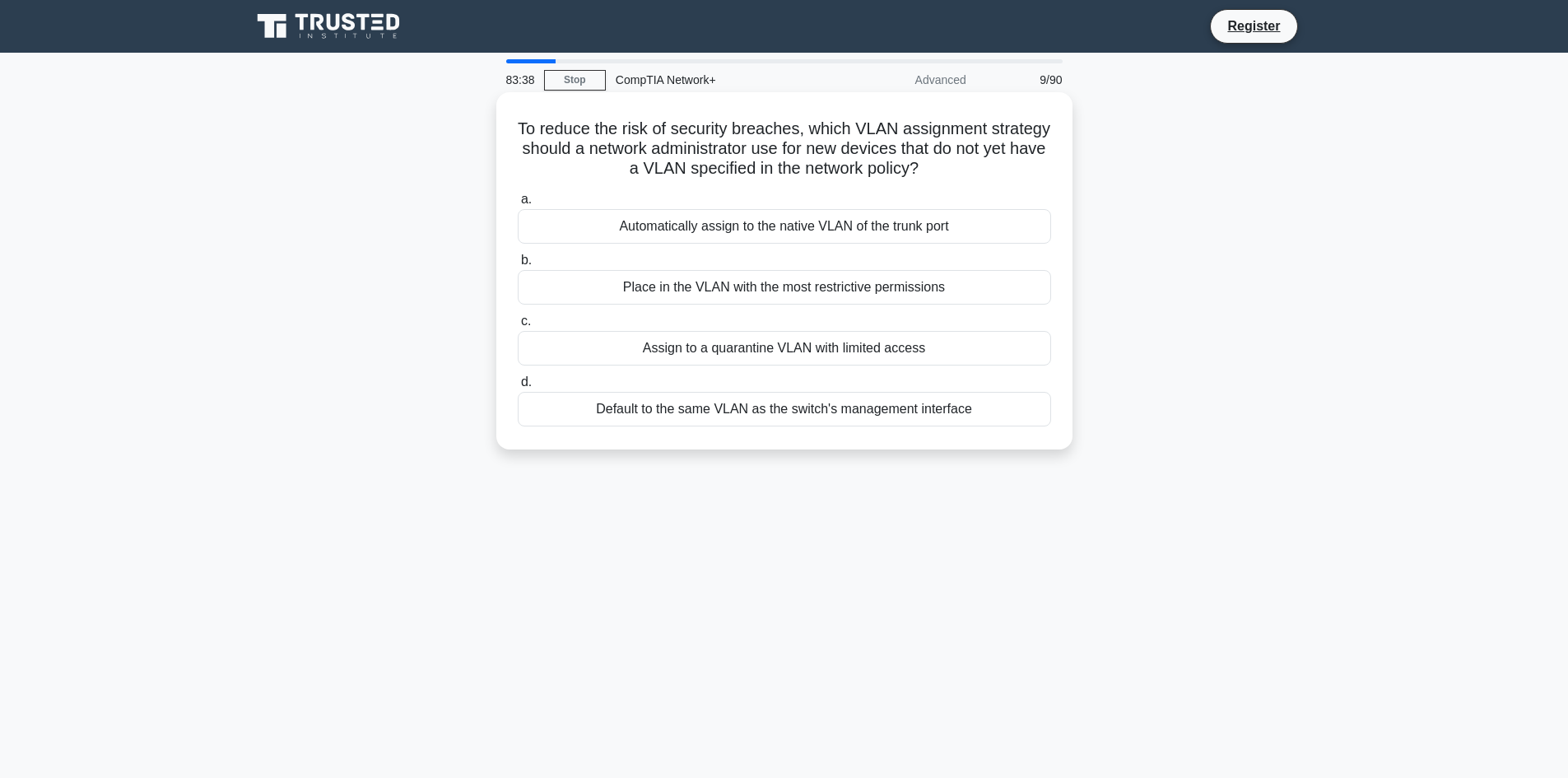
click at [731, 226] on div "Automatically assign to the native VLAN of the trunk port" at bounding box center [784, 226] width 533 height 35
click at [518, 205] on input "a. Automatically assign to the native VLAN of the trunk port" at bounding box center [518, 199] width 0 height 10
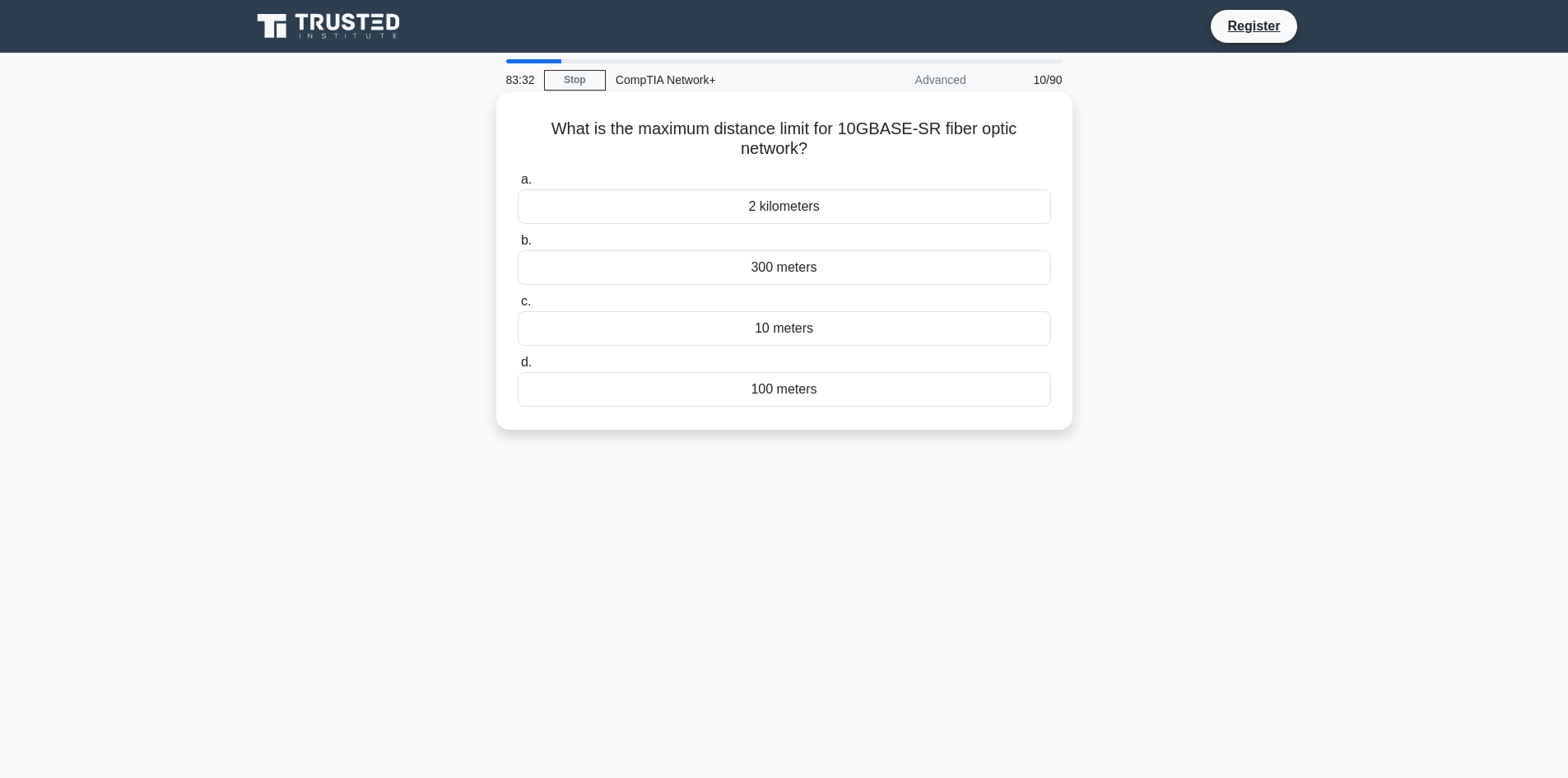
click at [899, 207] on div "2 kilometers" at bounding box center [784, 206] width 533 height 35
click at [518, 186] on input "a. 2 kilometers" at bounding box center [518, 179] width 0 height 10
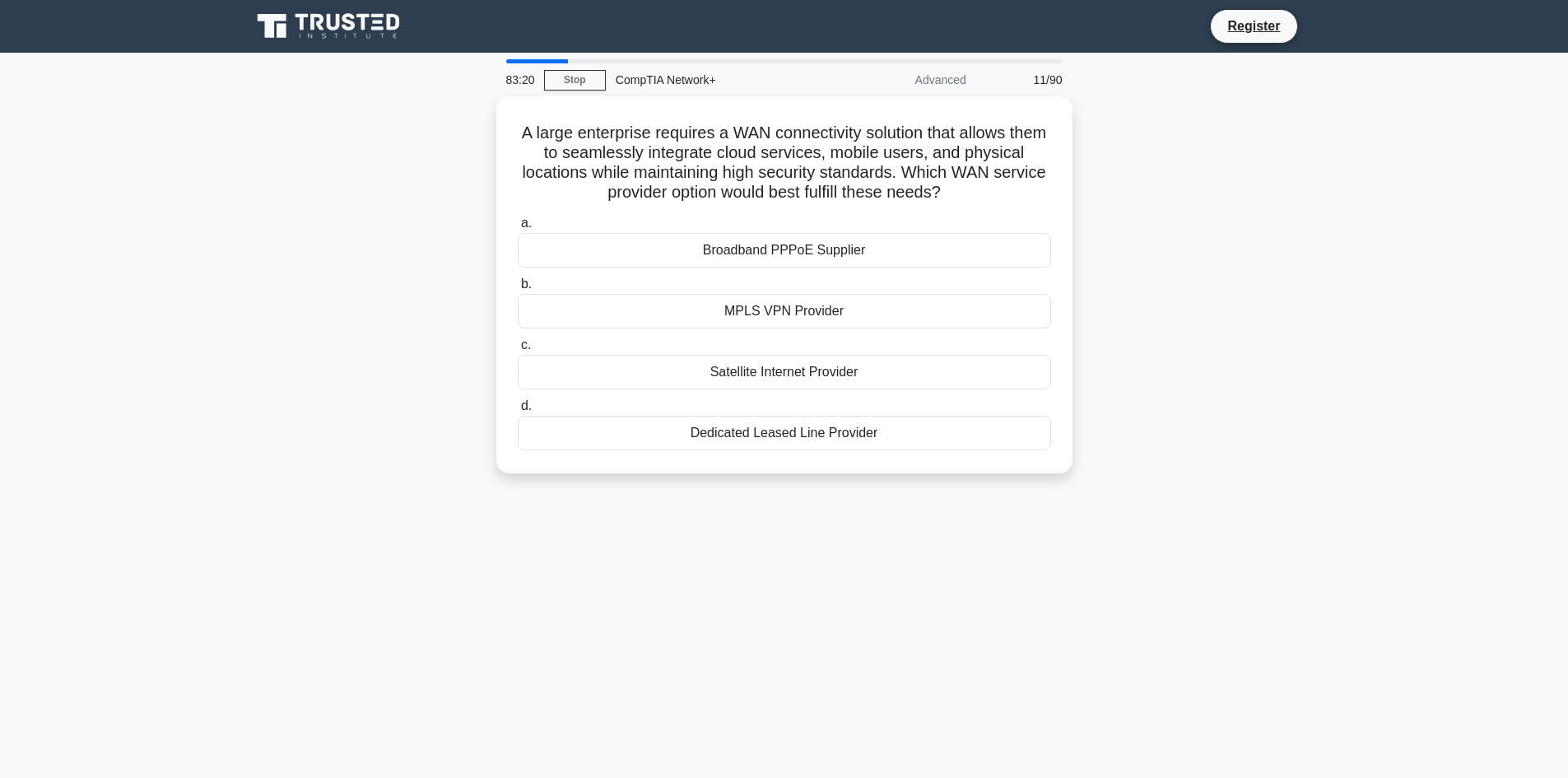
drag, startPoint x: 1106, startPoint y: 553, endPoint x: 483, endPoint y: 90, distance: 776.2
click at [483, 90] on div "83:20 Stop CompTIA Network+ Advanced 11/90 A large enterprise requires a WAN co…" at bounding box center [785, 470] width 1087 height 822
click at [470, 142] on div "A large enterprise requires a WAN connectivity solution that allows them to sea…" at bounding box center [785, 294] width 1087 height 397
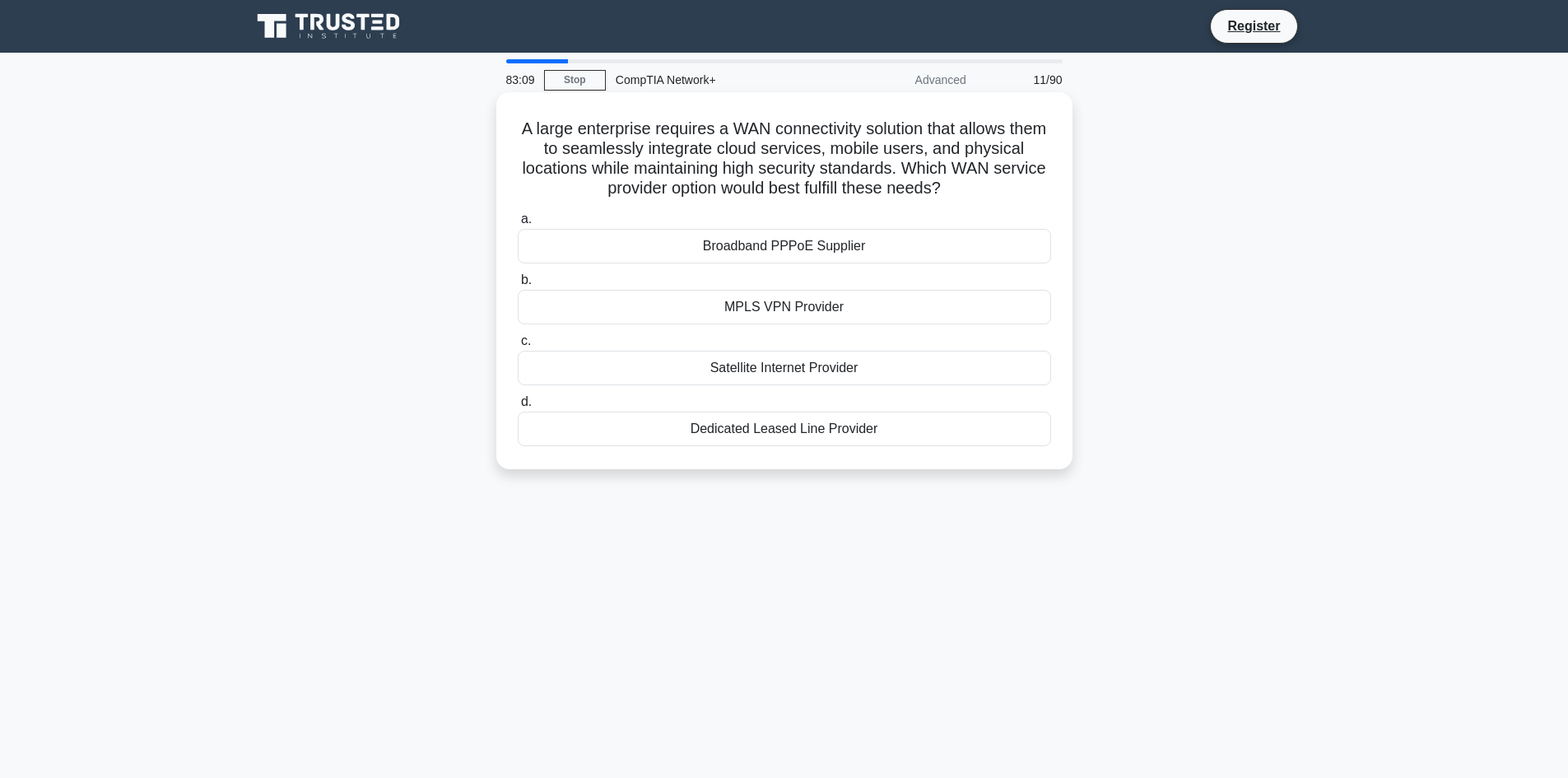
drag, startPoint x: 861, startPoint y: 486, endPoint x: 502, endPoint y: 137, distance: 500.7
click at [502, 137] on div "A large enterprise requires a WAN connectivity solution that allows them to sea…" at bounding box center [785, 294] width 1087 height 397
copy div "A large enterprise requires a WAN connectivity solution that allows them to sea…"
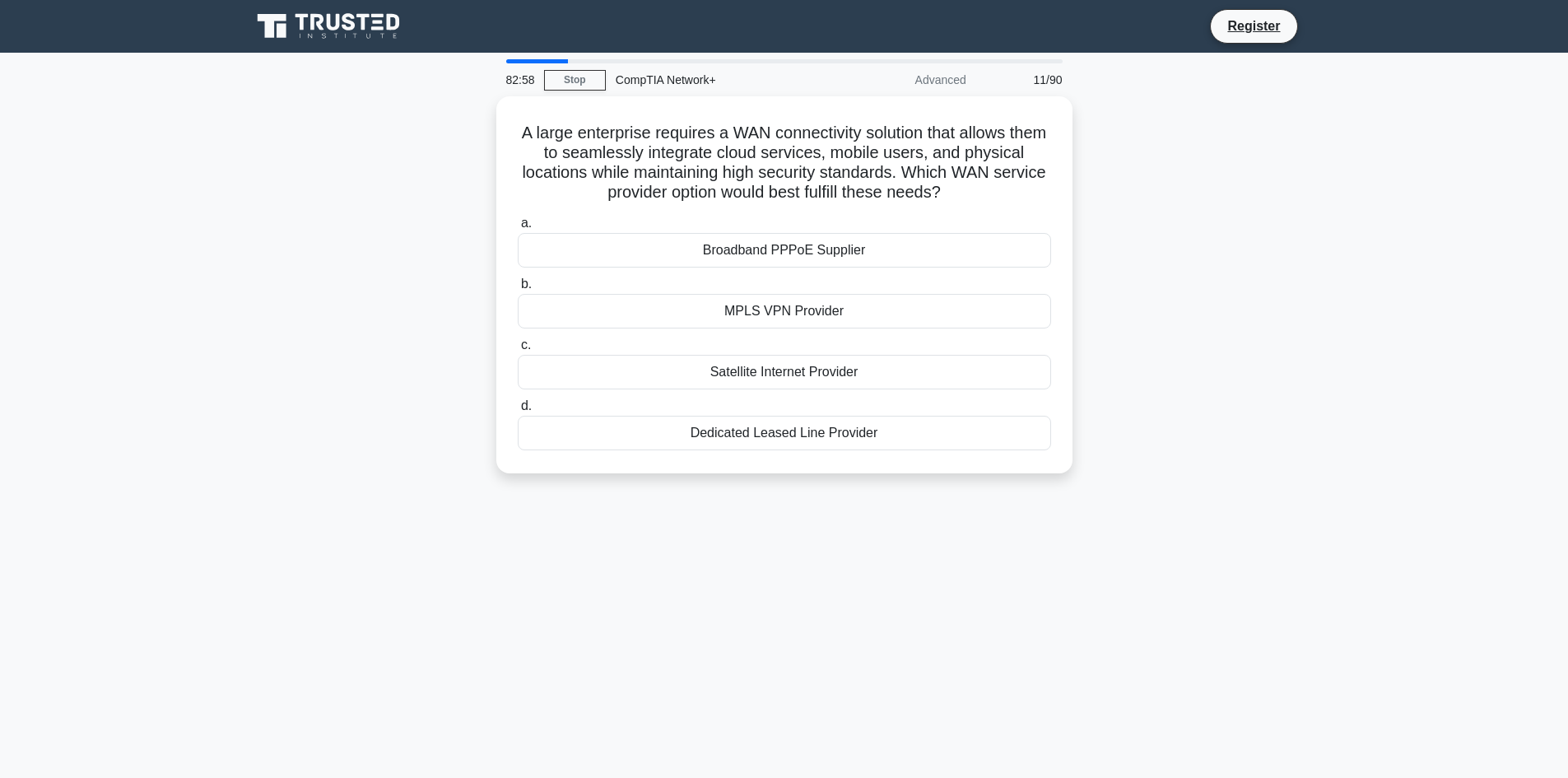
click at [663, 596] on div "82:58 Stop CompTIA Network+ Advanced 11/90 A large enterprise requires a WAN co…" at bounding box center [785, 470] width 1087 height 822
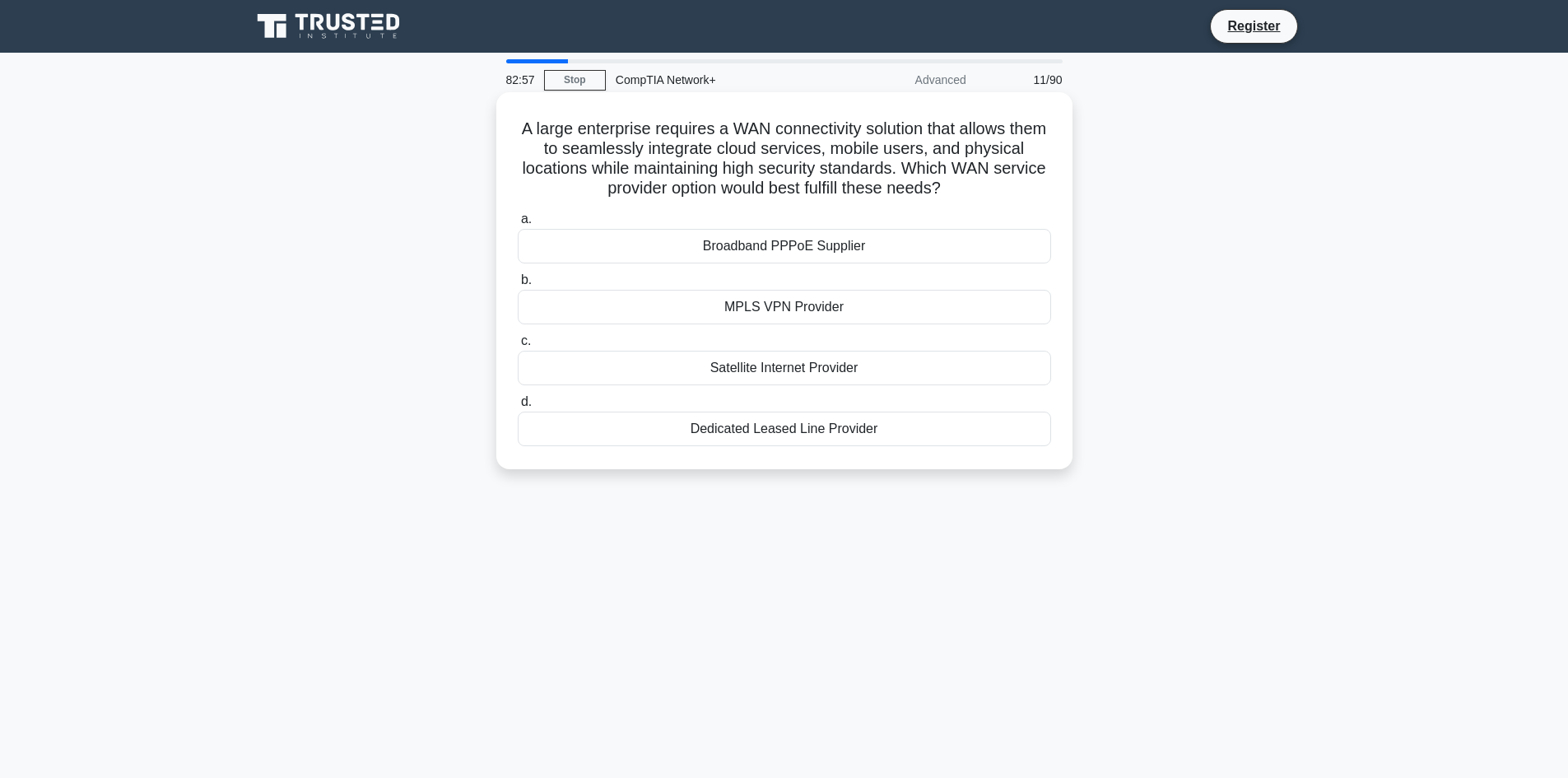
click at [733, 304] on div "MPLS VPN Provider" at bounding box center [784, 307] width 533 height 35
click at [518, 286] on input "b. MPLS VPN Provider" at bounding box center [518, 279] width 0 height 10
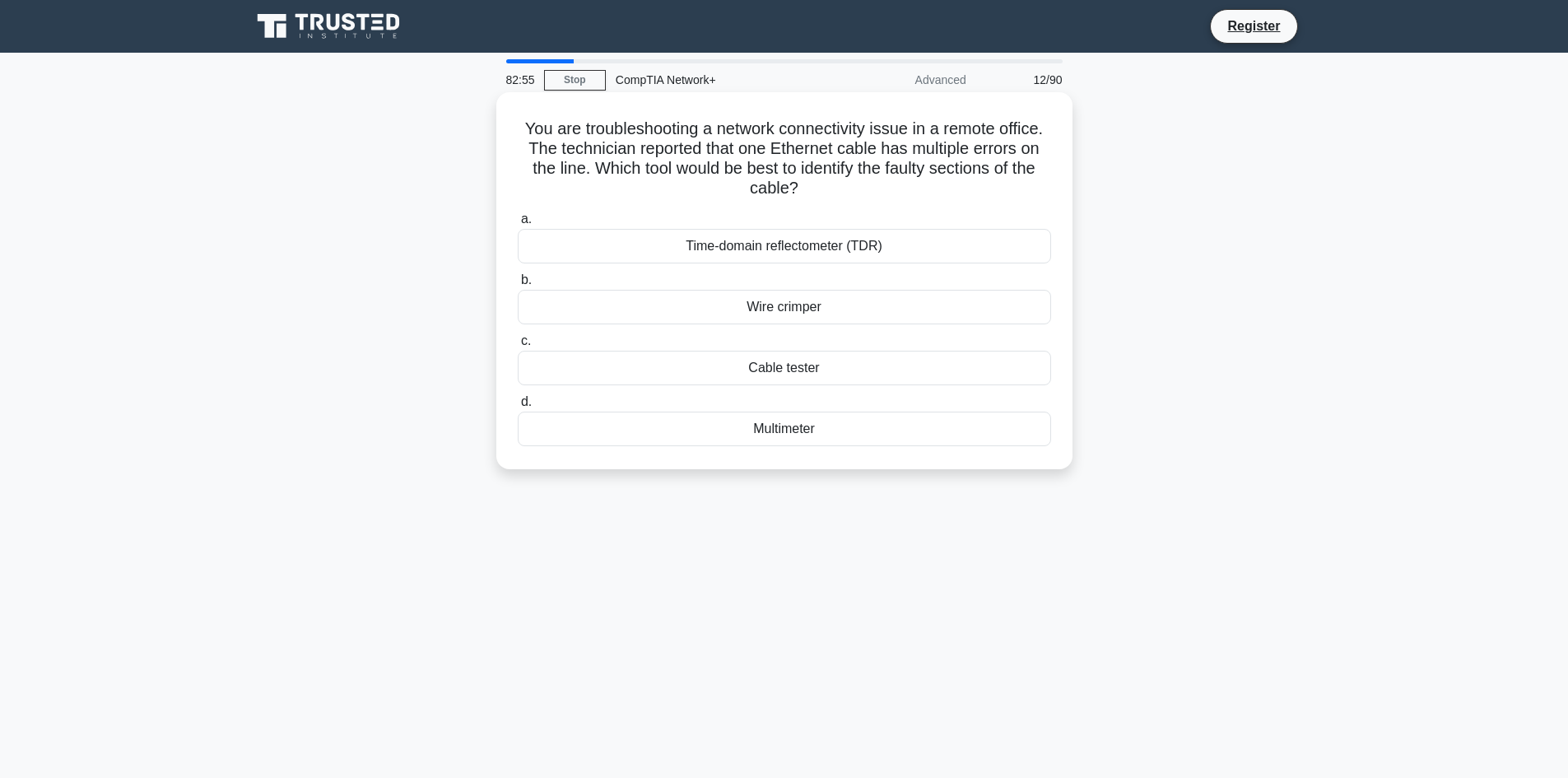
drag, startPoint x: 949, startPoint y: 496, endPoint x: 499, endPoint y: 128, distance: 581.3
click at [499, 128] on div "82:55 Stop CompTIA Network+ Advanced 12/90 You are troubleshooting a network co…" at bounding box center [785, 470] width 1087 height 822
copy div "You are troubleshooting a network connectivity issue in a remote office. The te…"
click at [775, 532] on div "82:45 Stop CompTIA Network+ Advanced 12/90 You are troubleshooting a network co…" at bounding box center [785, 470] width 1087 height 822
click at [893, 251] on div "Time-domain reflectometer (TDR)" at bounding box center [784, 246] width 533 height 35
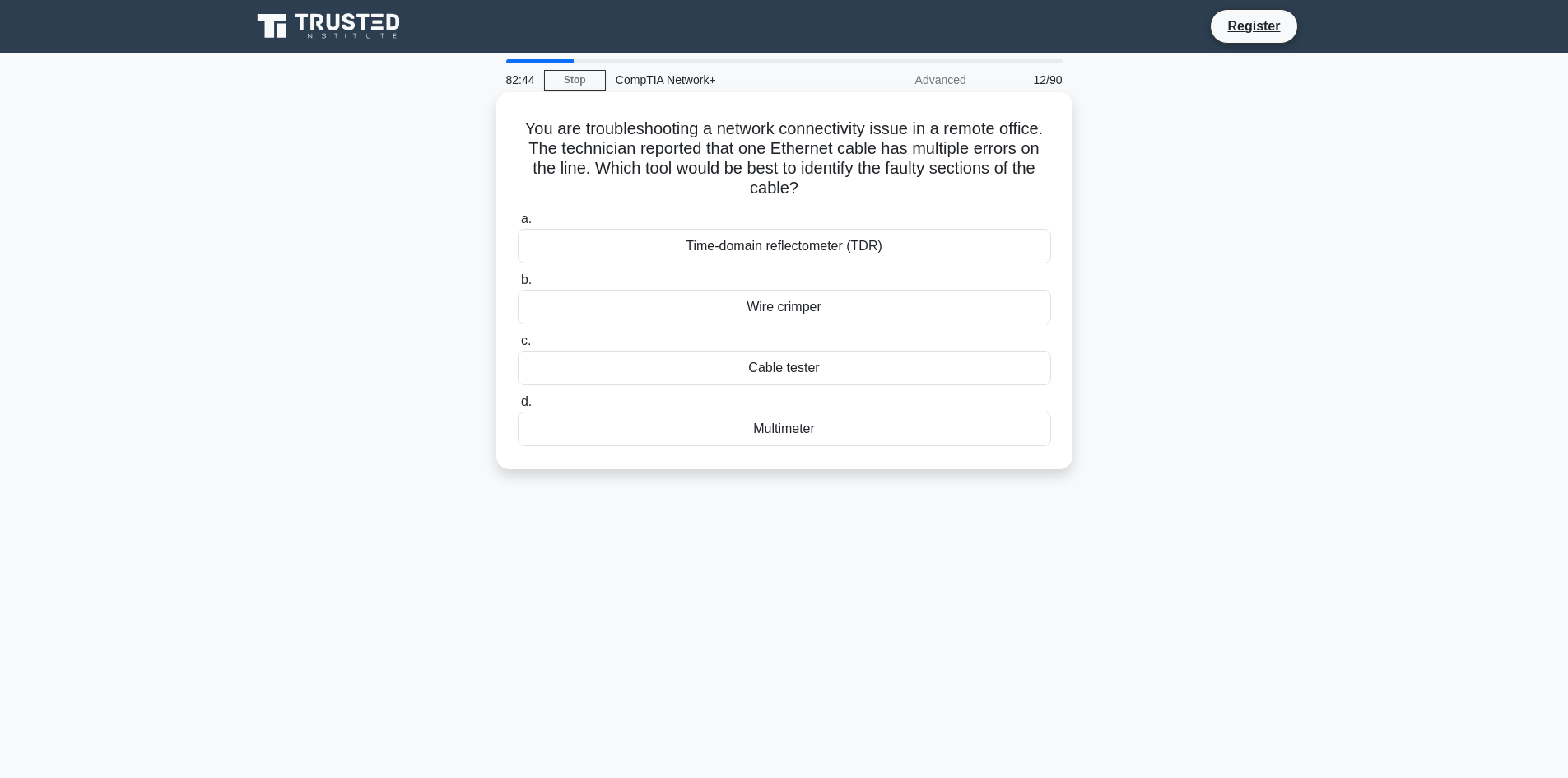
click at [518, 224] on input "a. Time-domain reflectometer (TDR)" at bounding box center [518, 219] width 0 height 10
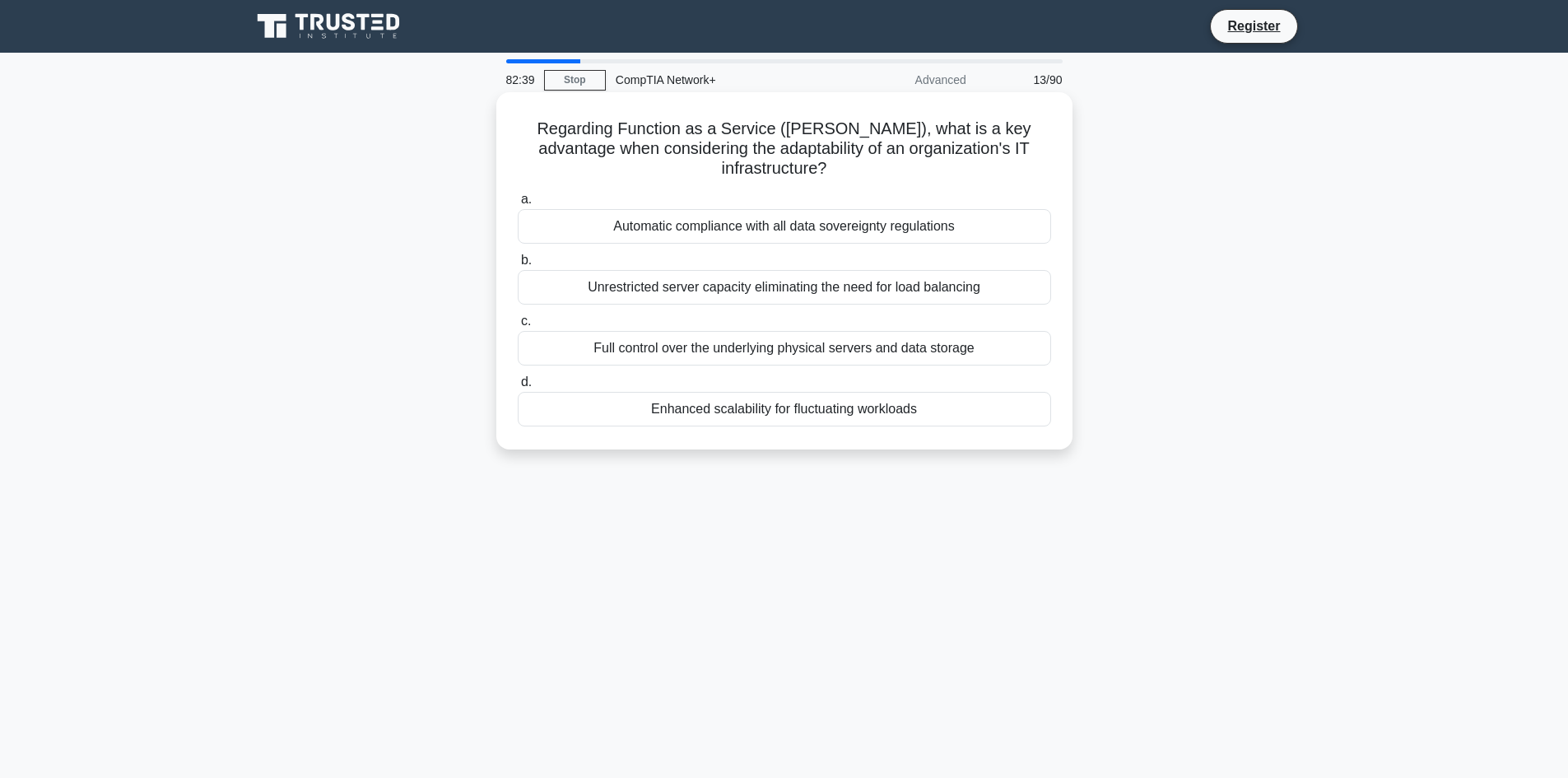
drag, startPoint x: 975, startPoint y: 478, endPoint x: 518, endPoint y: 118, distance: 581.8
click at [518, 118] on div "82:39 Stop CompTIA Network+ Advanced 13/90 Regarding Function as a Service (Faa…" at bounding box center [785, 470] width 1087 height 822
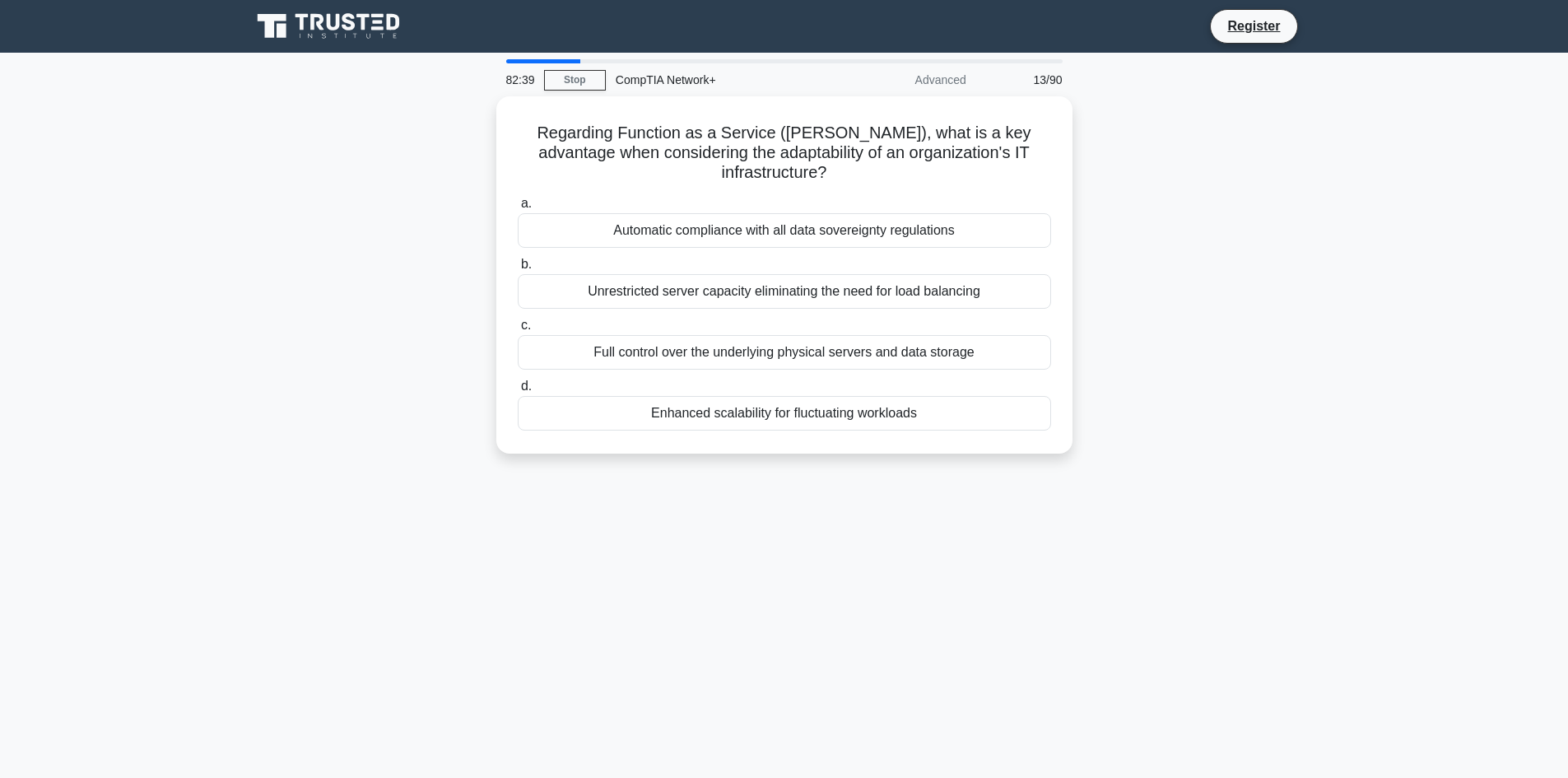
click at [448, 162] on div "Regarding Function as a Service (FaaS), what is a key advantage when considerin…" at bounding box center [785, 285] width 1087 height 377
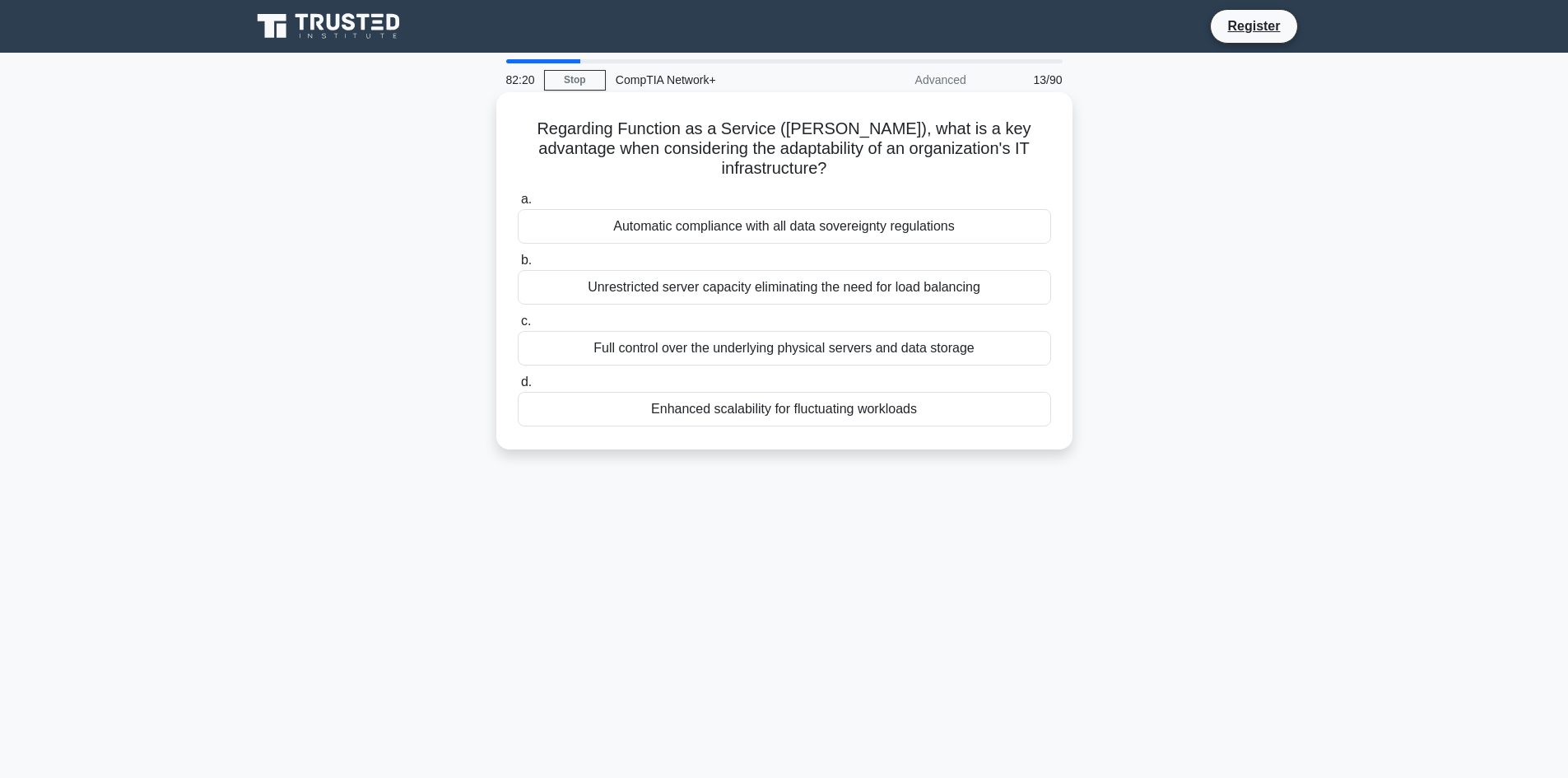
click at [935, 210] on div "Automatic compliance with all data sovereignty regulations" at bounding box center [784, 226] width 533 height 35
click at [518, 205] on input "a. Automatic compliance with all data sovereignty regulations" at bounding box center [518, 199] width 0 height 10
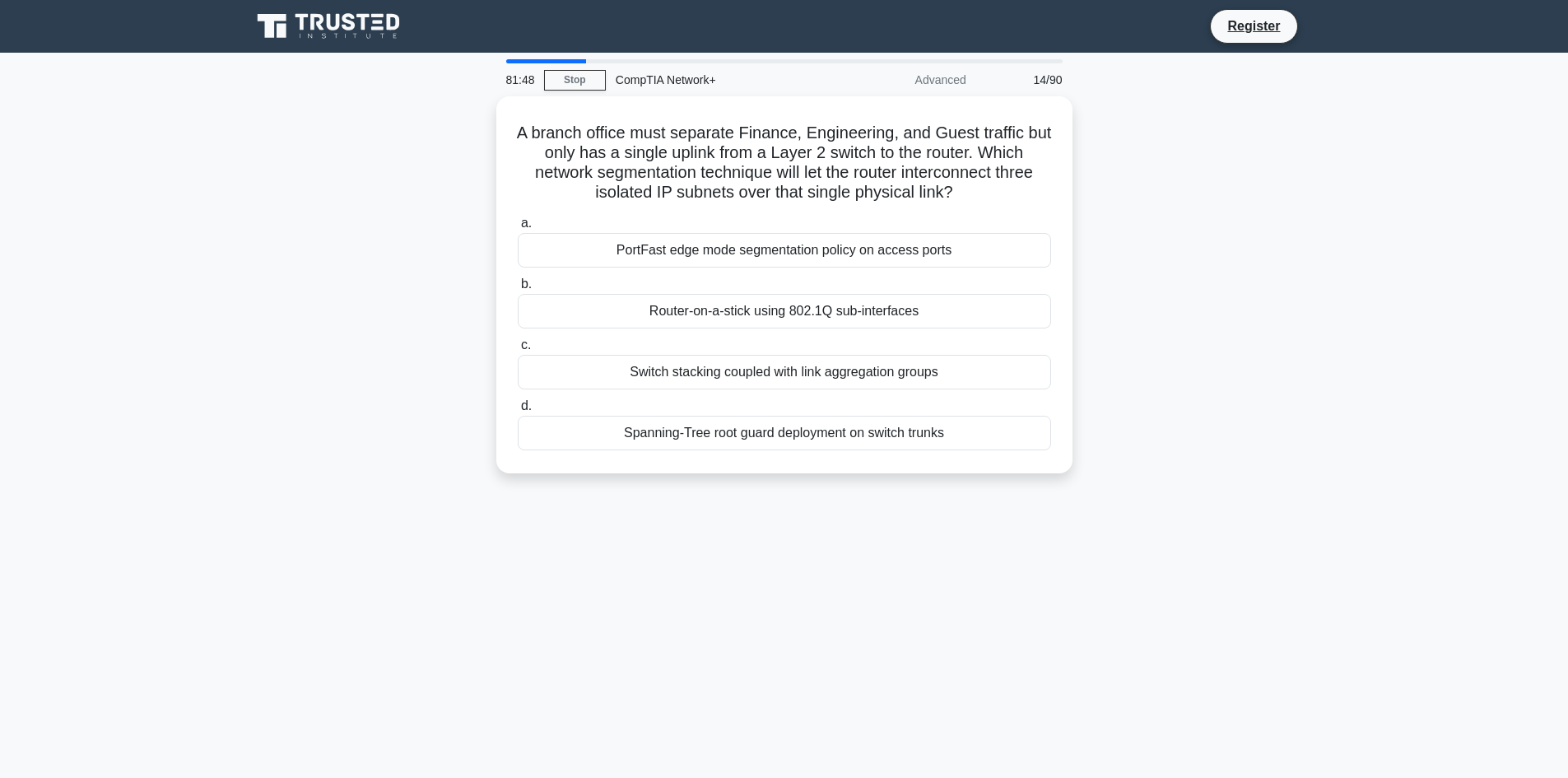
drag, startPoint x: 1062, startPoint y: 453, endPoint x: 485, endPoint y: 121, distance: 665.7
click at [485, 121] on div "A branch office must separate Finance, Engineering, and Guest traffic but only …" at bounding box center [785, 294] width 1087 height 397
copy div "A branch office must separate Finance, Engineering, and Guest traffic but only …"
click at [788, 532] on div "81:26 Stop CompTIA Network+ Advanced 14/90 A branch office must separate Financ…" at bounding box center [785, 470] width 1087 height 822
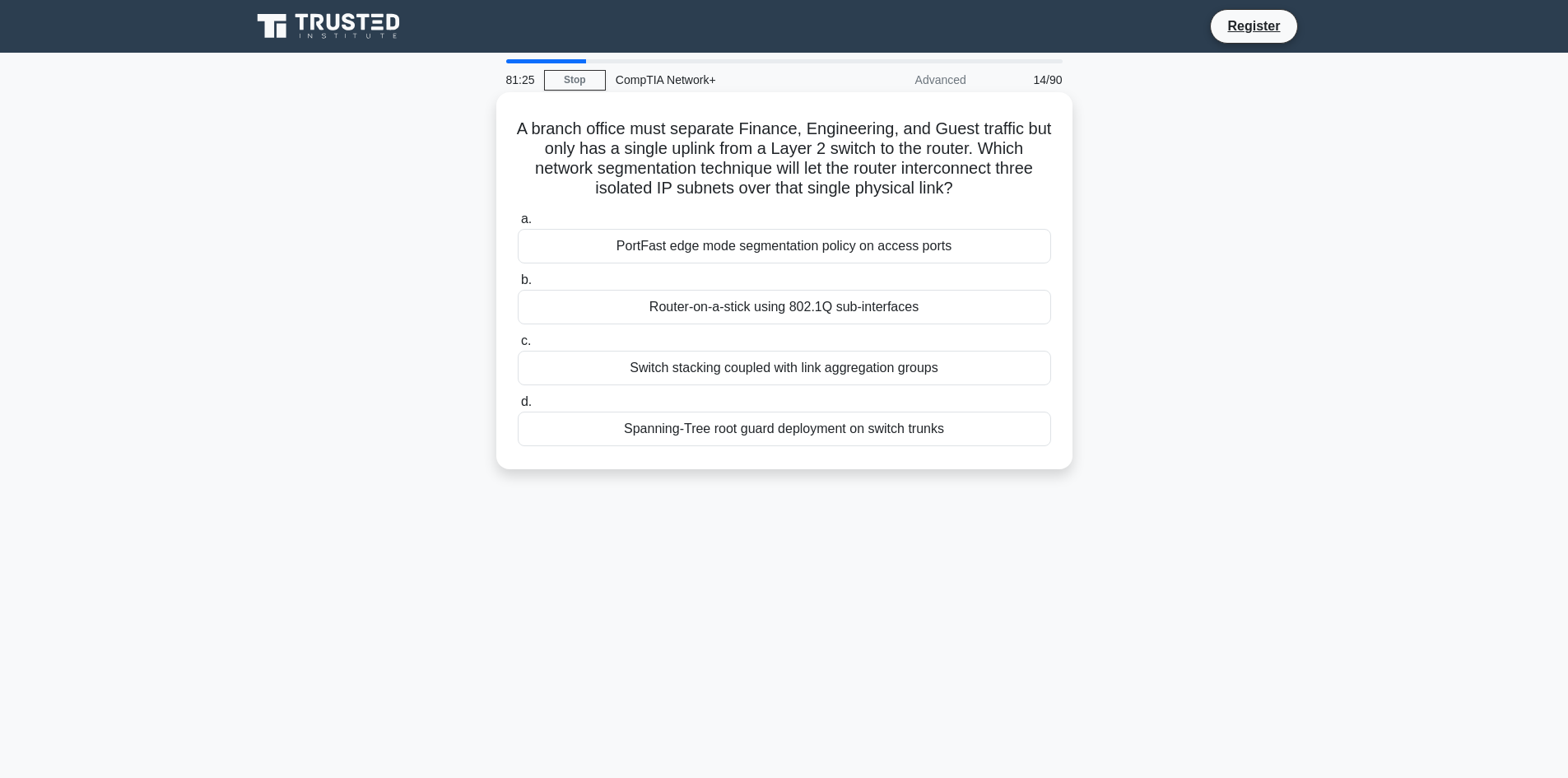
click at [744, 299] on div "Router-on-a-stick using 802.1Q sub-interfaces" at bounding box center [784, 307] width 533 height 35
click at [518, 286] on input "b. Router-on-a-stick using 802.1Q sub-interfaces" at bounding box center [518, 279] width 0 height 10
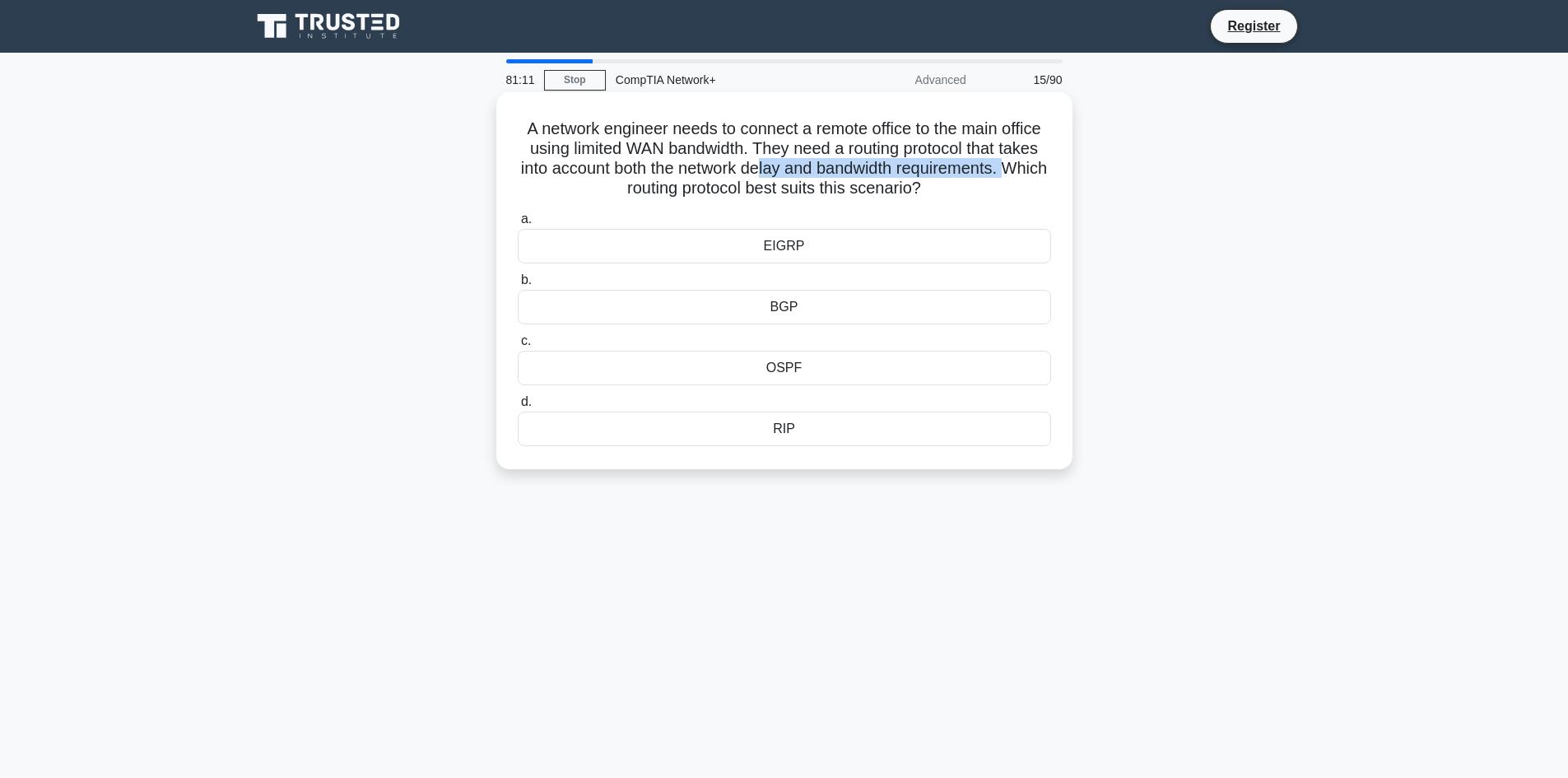
drag, startPoint x: 577, startPoint y: 190, endPoint x: 784, endPoint y: 172, distance: 207.8
click at [784, 172] on h5 "A network engineer needs to connect a remote office to the main office using li…" at bounding box center [784, 158] width 537 height 80
click at [1000, 199] on h5 "A network engineer needs to connect a remote office to the main office using li…" at bounding box center [784, 158] width 537 height 80
click at [842, 379] on div "OSPF" at bounding box center [784, 367] width 533 height 35
click at [518, 346] on input "c. OSPF" at bounding box center [518, 341] width 0 height 10
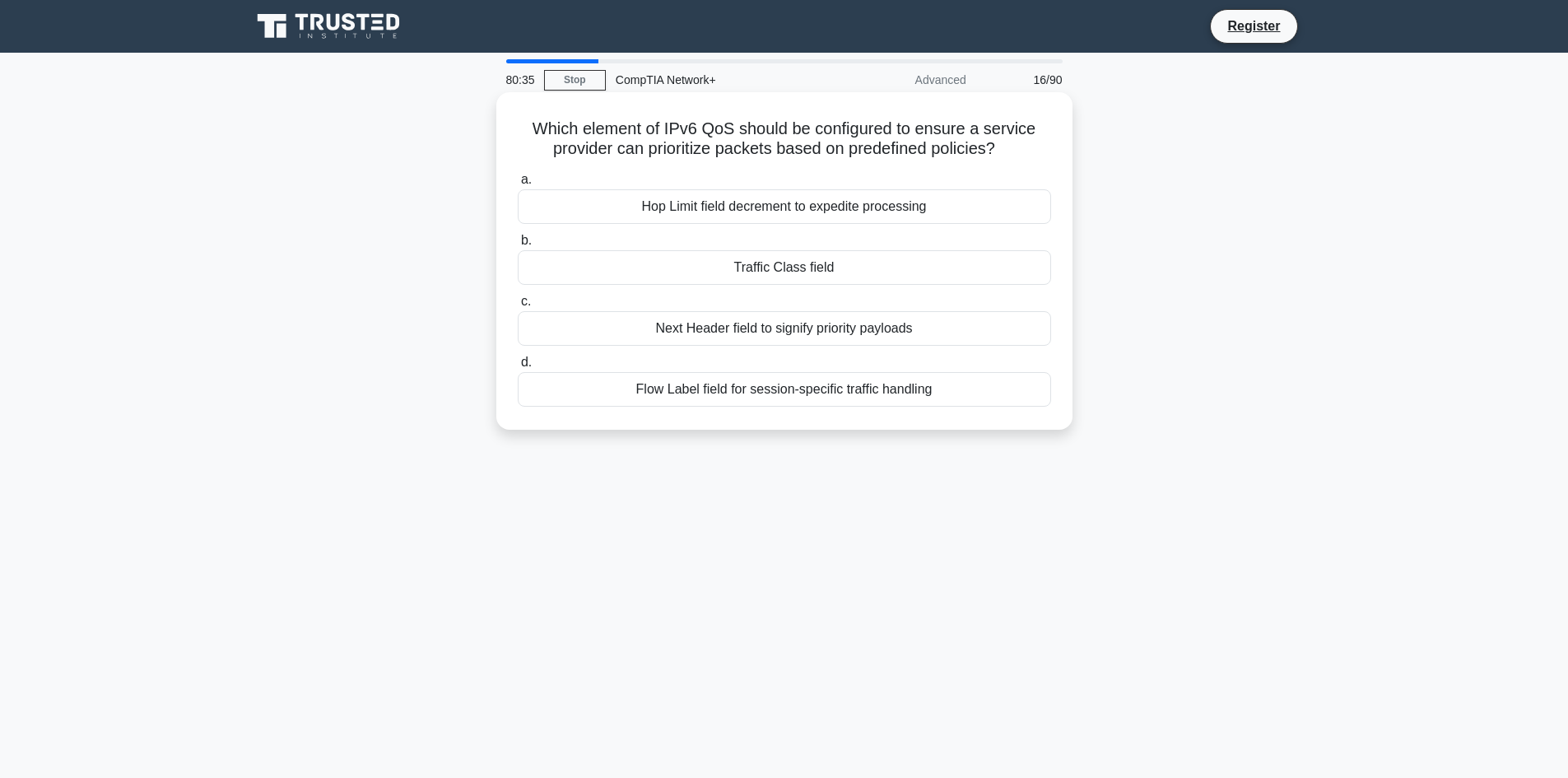
click at [862, 202] on div "Hop Limit field decrement to expedite processing" at bounding box center [784, 206] width 533 height 35
click at [518, 186] on input "a. Hop Limit field decrement to expedite processing" at bounding box center [518, 179] width 0 height 10
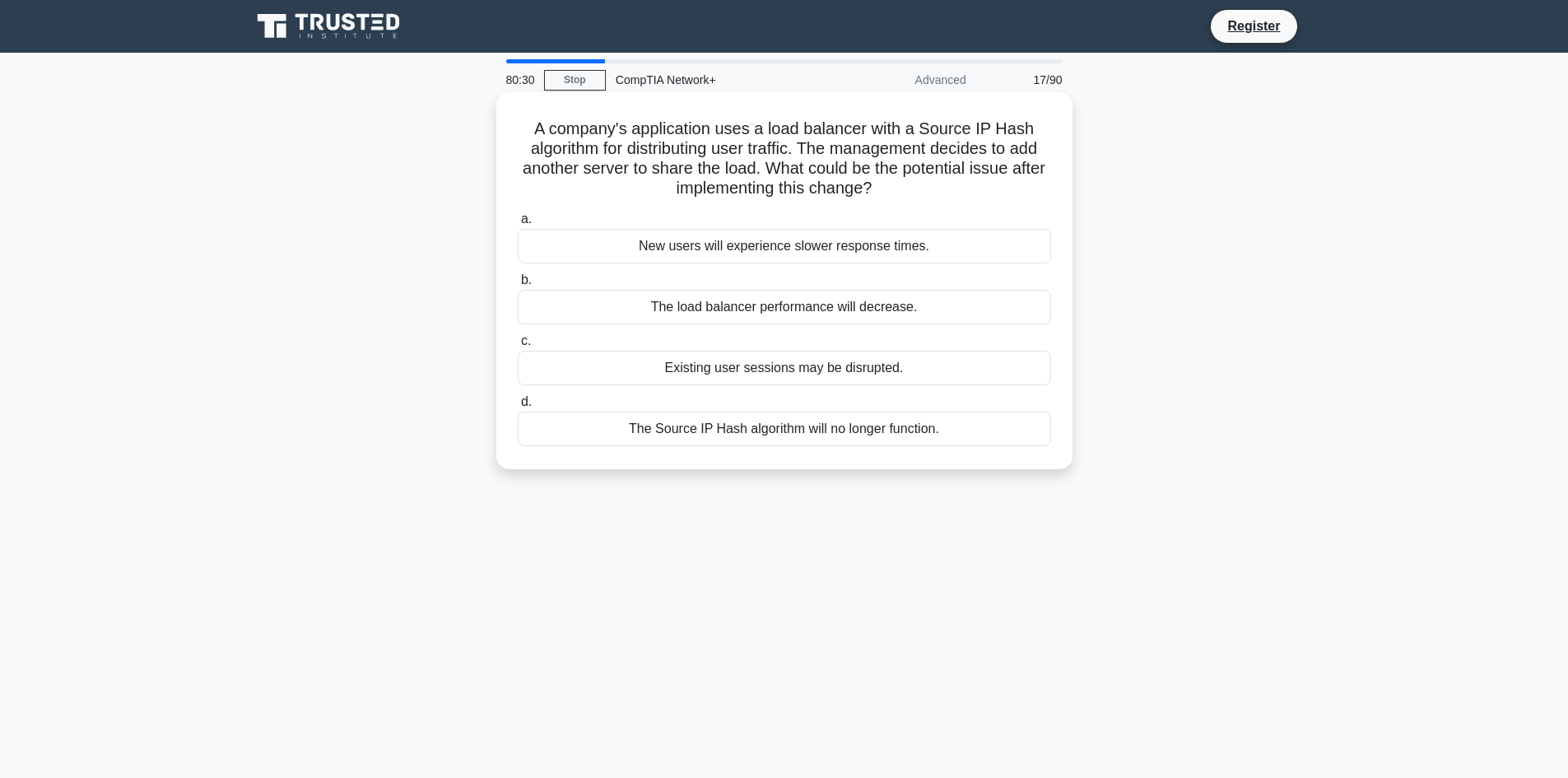
click at [931, 312] on div "The load balancer performance will decrease." at bounding box center [784, 307] width 533 height 35
click at [518, 286] on input "b. The load balancer performance will decrease." at bounding box center [518, 279] width 0 height 10
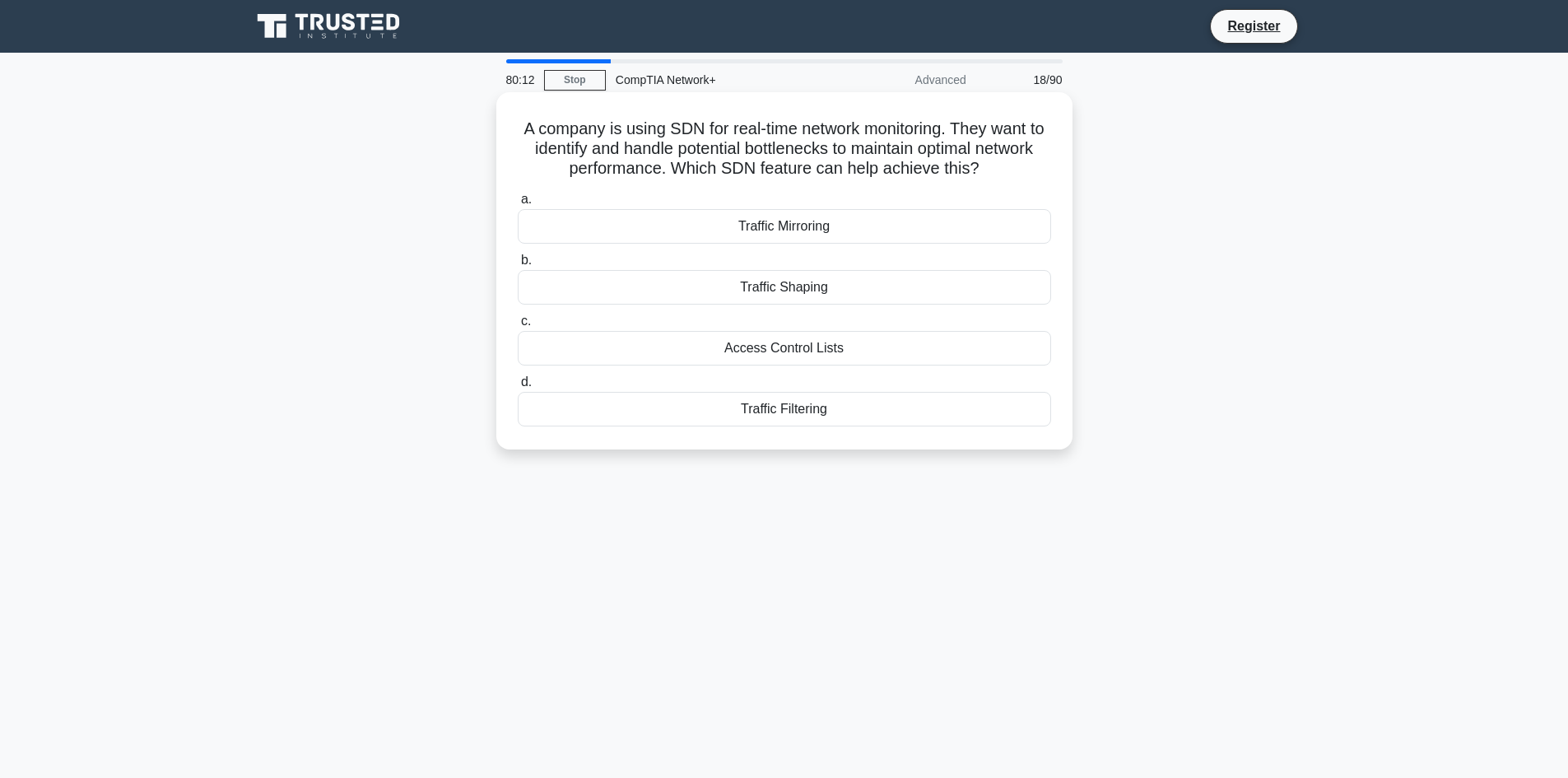
drag, startPoint x: 944, startPoint y: 338, endPoint x: 525, endPoint y: 133, distance: 466.5
click at [525, 133] on div "A company is using SDN for real-time network monitoring. They want to identify …" at bounding box center [785, 285] width 1087 height 377
click at [828, 495] on div "79:58 Stop CompTIA Network+ Advanced 18/90 A company is using SDN for real-time…" at bounding box center [785, 470] width 1087 height 822
drag, startPoint x: 690, startPoint y: 173, endPoint x: 1088, endPoint y: 186, distance: 398.2
click at [1088, 186] on div "A company is using SDN for real-time network monitoring. They want to identify …" at bounding box center [785, 285] width 1087 height 377
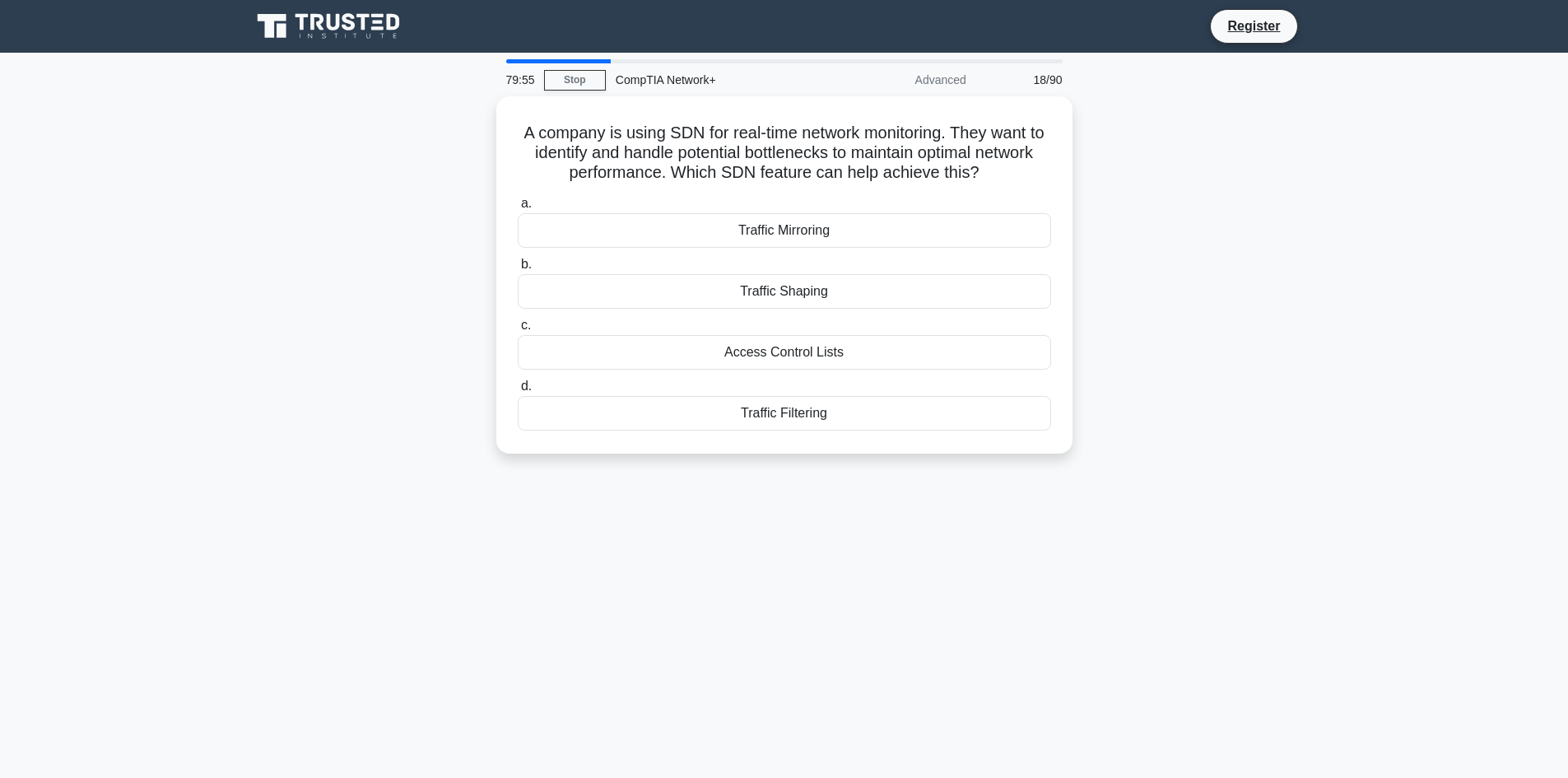
click at [1148, 211] on div "A company is using SDN for real-time network monitoring. They want to identify …" at bounding box center [785, 285] width 1087 height 377
drag, startPoint x: 591, startPoint y: 140, endPoint x: 1086, endPoint y: 146, distance: 495.0
click at [1086, 146] on div "A company is using SDN for real-time network monitoring. They want to identify …" at bounding box center [785, 285] width 1087 height 377
click at [1175, 272] on div "A company is using SDN for real-time network monitoring. They want to identify …" at bounding box center [785, 285] width 1087 height 377
click at [829, 288] on div "Traffic Shaping" at bounding box center [784, 287] width 533 height 35
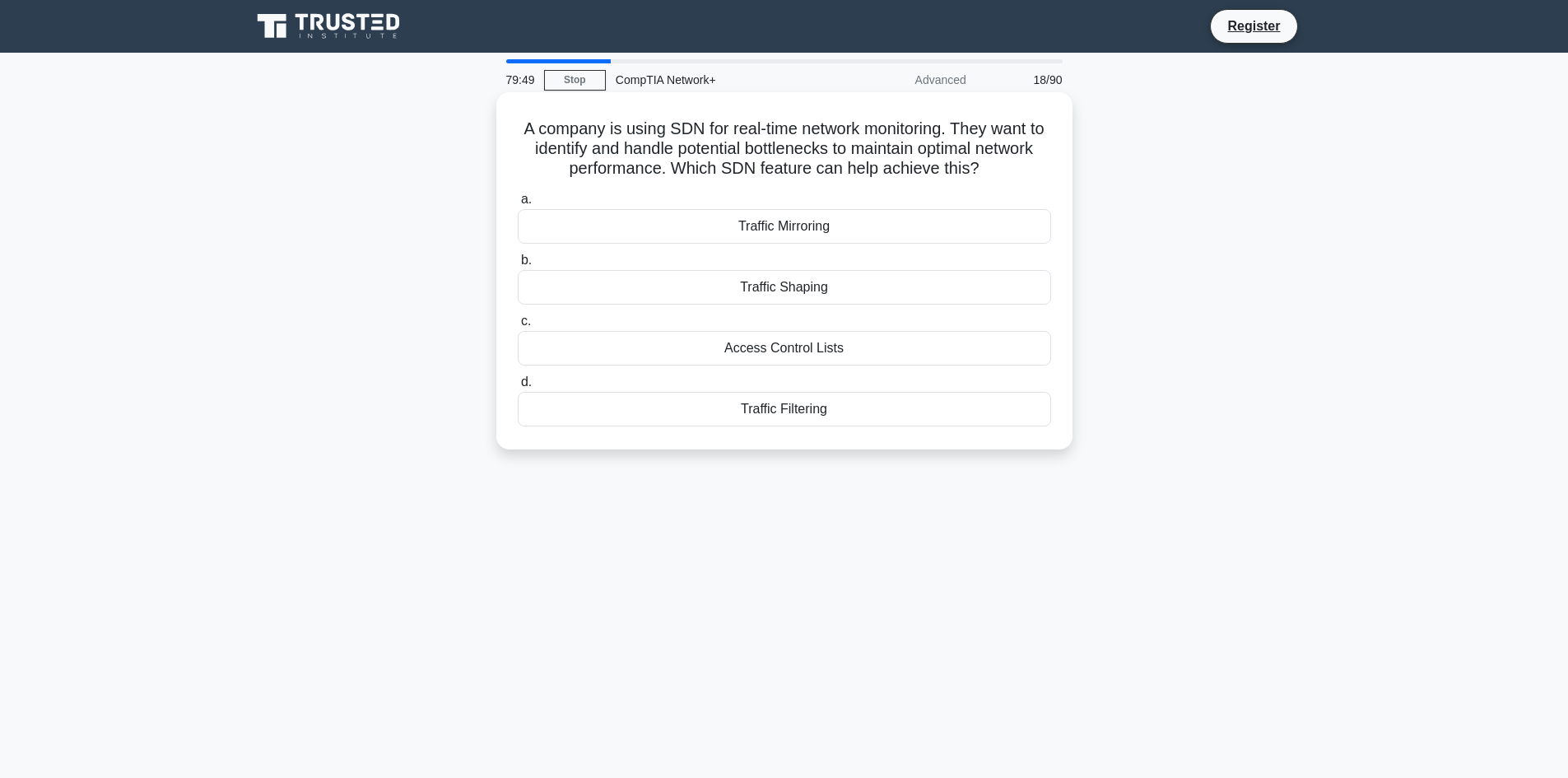
click at [518, 266] on input "b. Traffic Shaping" at bounding box center [518, 260] width 0 height 10
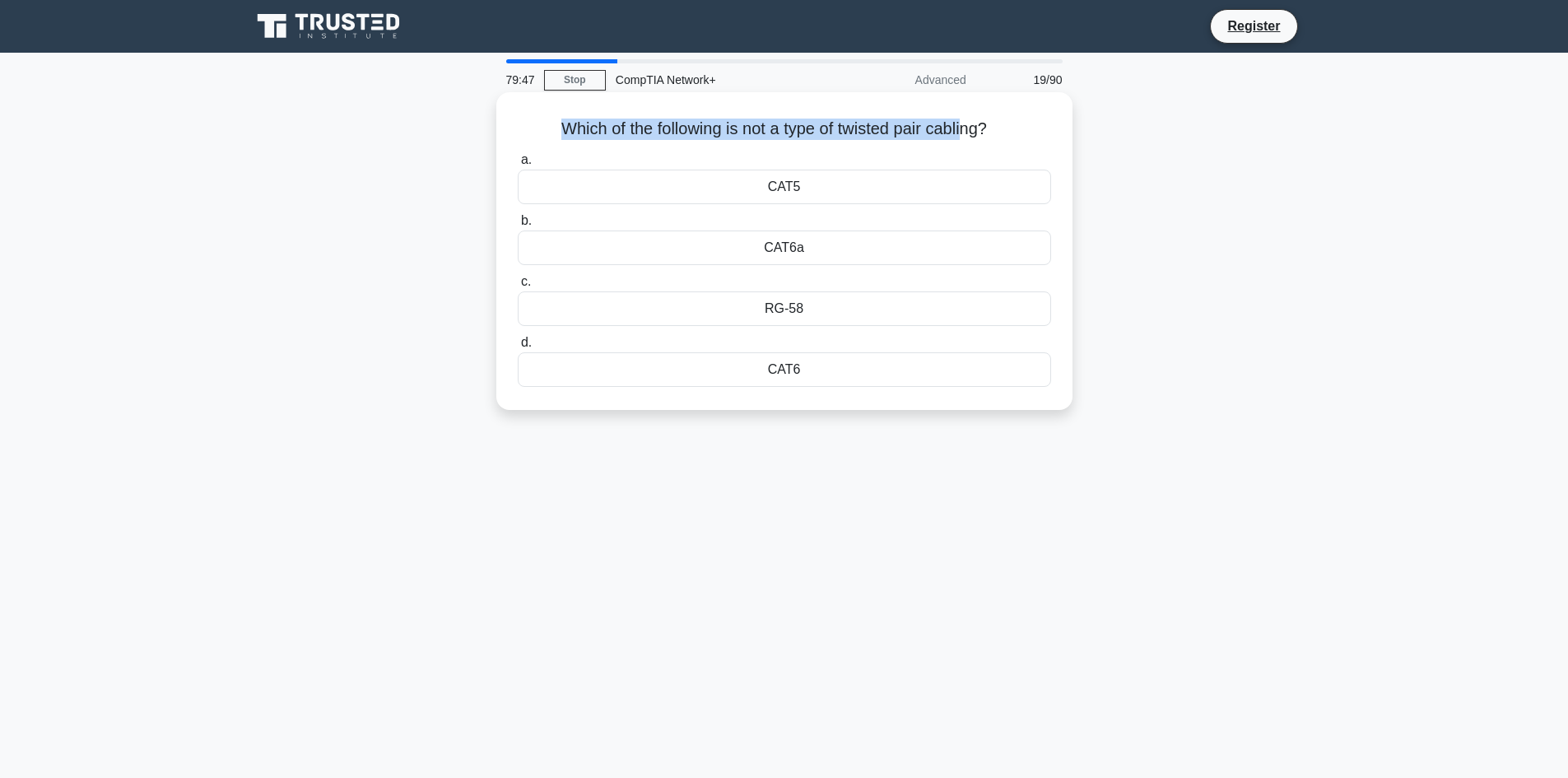
drag, startPoint x: 533, startPoint y: 116, endPoint x: 986, endPoint y: 116, distance: 453.0
click at [985, 116] on div "Which of the following is not a type of twisted pair cabling? .spinner_0XTQ{tra…" at bounding box center [784, 251] width 563 height 305
click at [1042, 131] on h5 "Which of the following is not a type of twisted pair cabling? .spinner_0XTQ{tra…" at bounding box center [784, 129] width 537 height 22
click at [824, 307] on div "RG-58" at bounding box center [784, 309] width 533 height 35
click at [518, 287] on input "c. RG-58" at bounding box center [518, 281] width 0 height 10
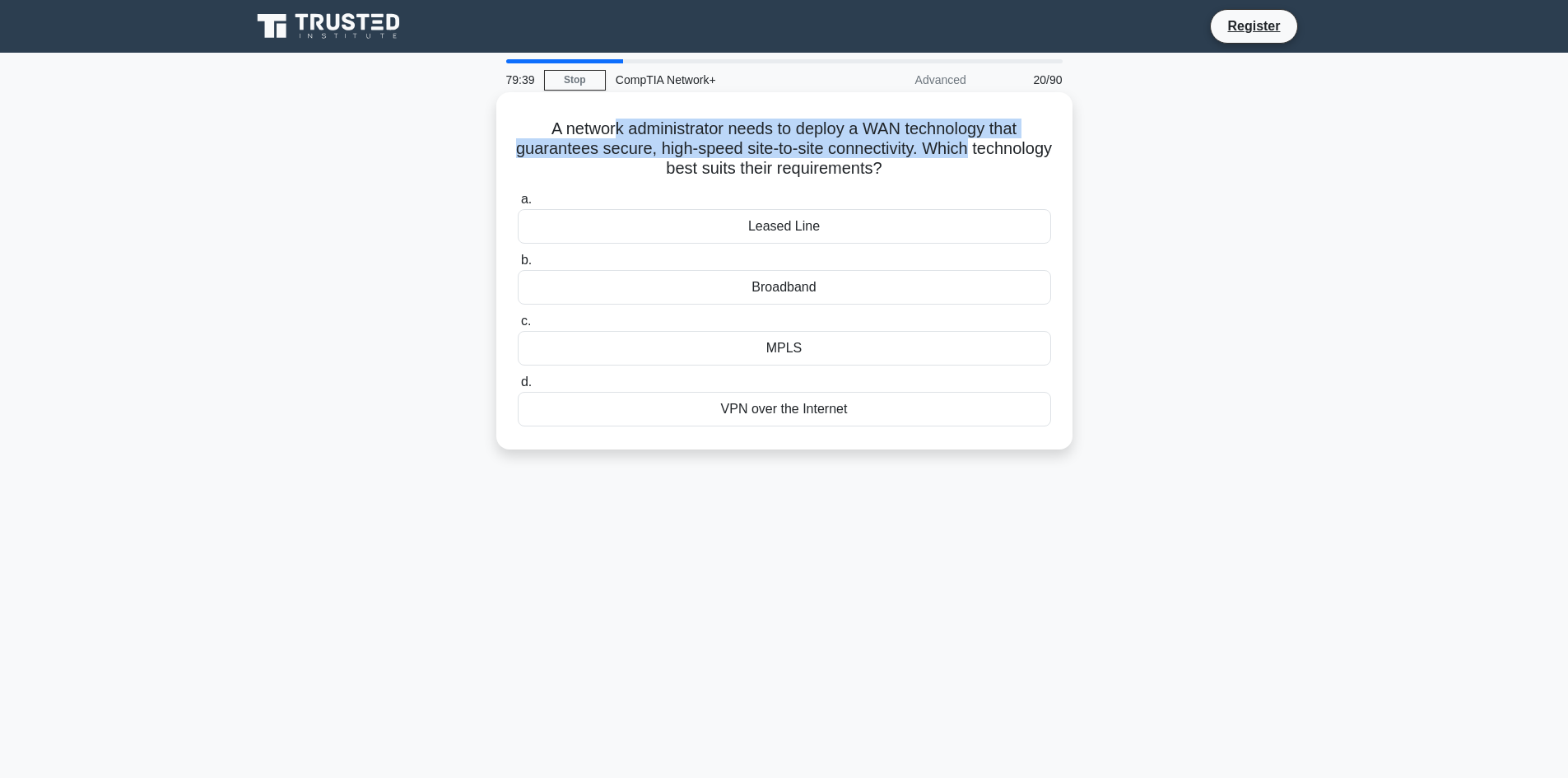
drag, startPoint x: 611, startPoint y: 126, endPoint x: 1028, endPoint y: 143, distance: 417.3
click at [1028, 143] on h5 "A network administrator needs to deploy a WAN technology that guarantees secure…" at bounding box center [784, 149] width 537 height 61
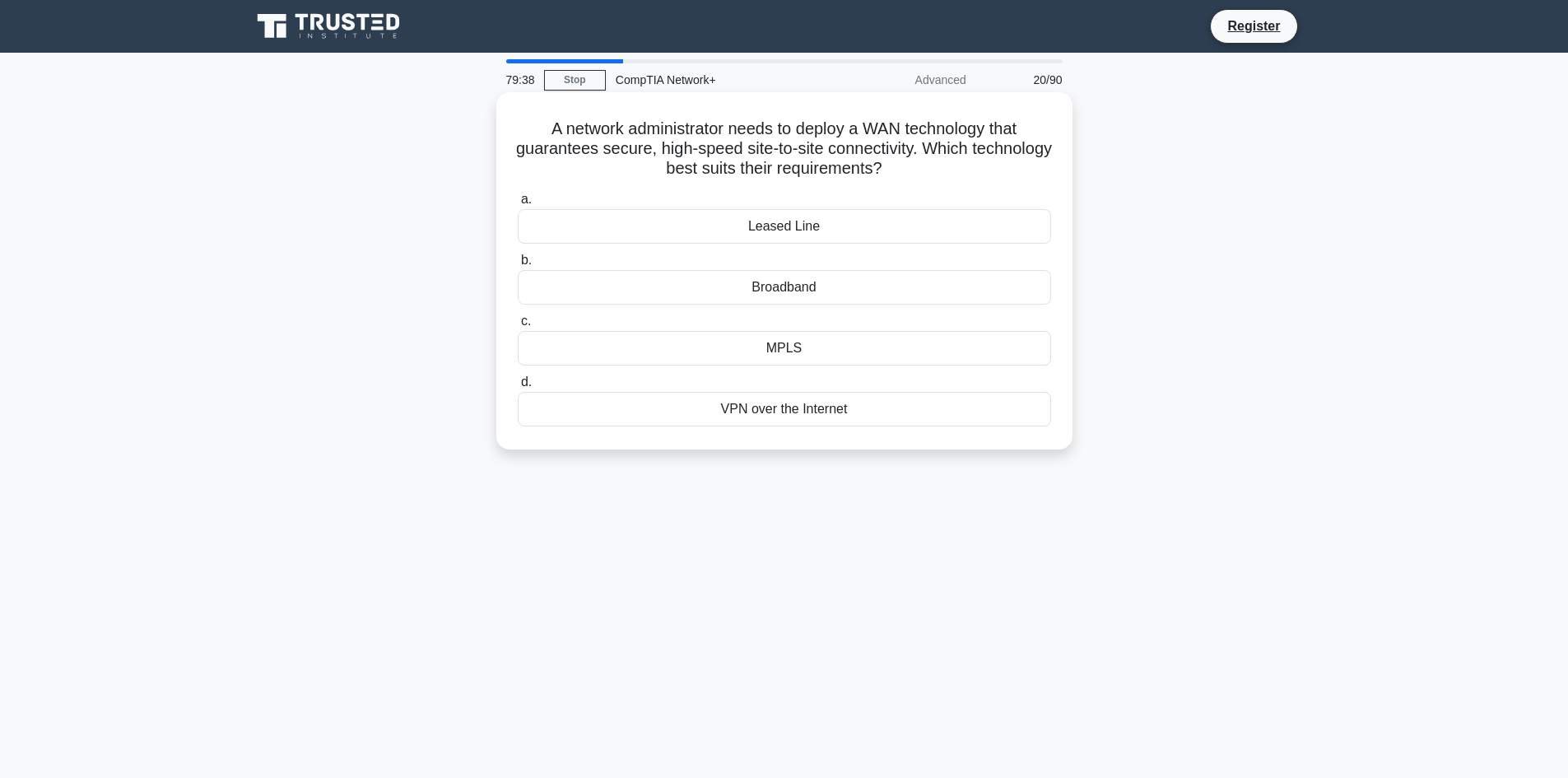
click at [1059, 181] on div "A network administrator needs to deploy a WAN technology that guarantees secure…" at bounding box center [784, 270] width 563 height 344
drag, startPoint x: 659, startPoint y: 141, endPoint x: 684, endPoint y: 137, distance: 25.3
click at [684, 137] on h5 "A network administrator needs to deploy a WAN technology that guarantees secure…" at bounding box center [784, 149] width 537 height 61
click at [997, 168] on h5 "A network administrator needs to deploy a WAN technology that guarantees secure…" at bounding box center [784, 149] width 537 height 61
click at [777, 279] on div "Broadband" at bounding box center [784, 287] width 533 height 35
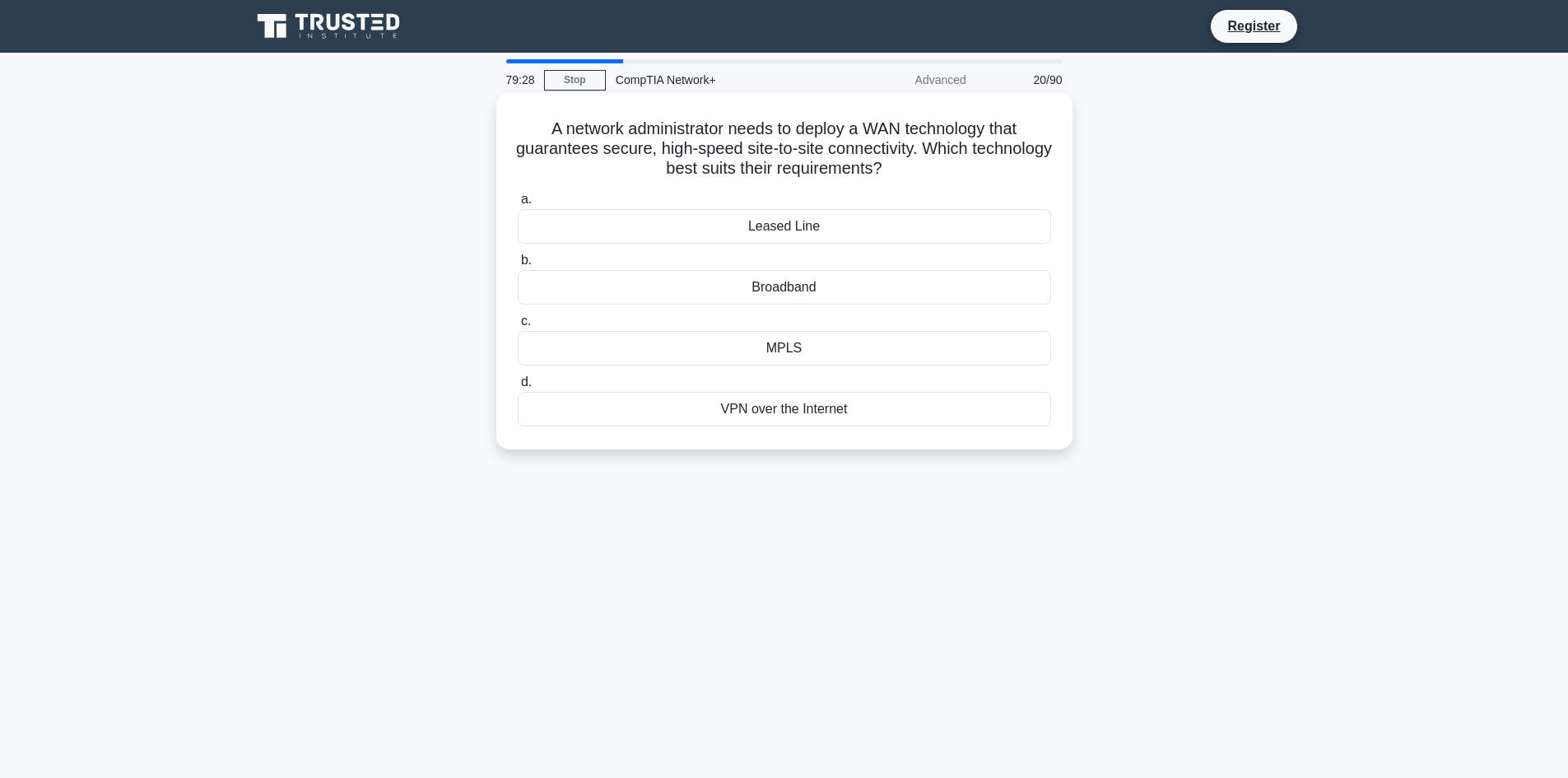
click at [518, 266] on input "b. Broadband" at bounding box center [518, 260] width 0 height 10
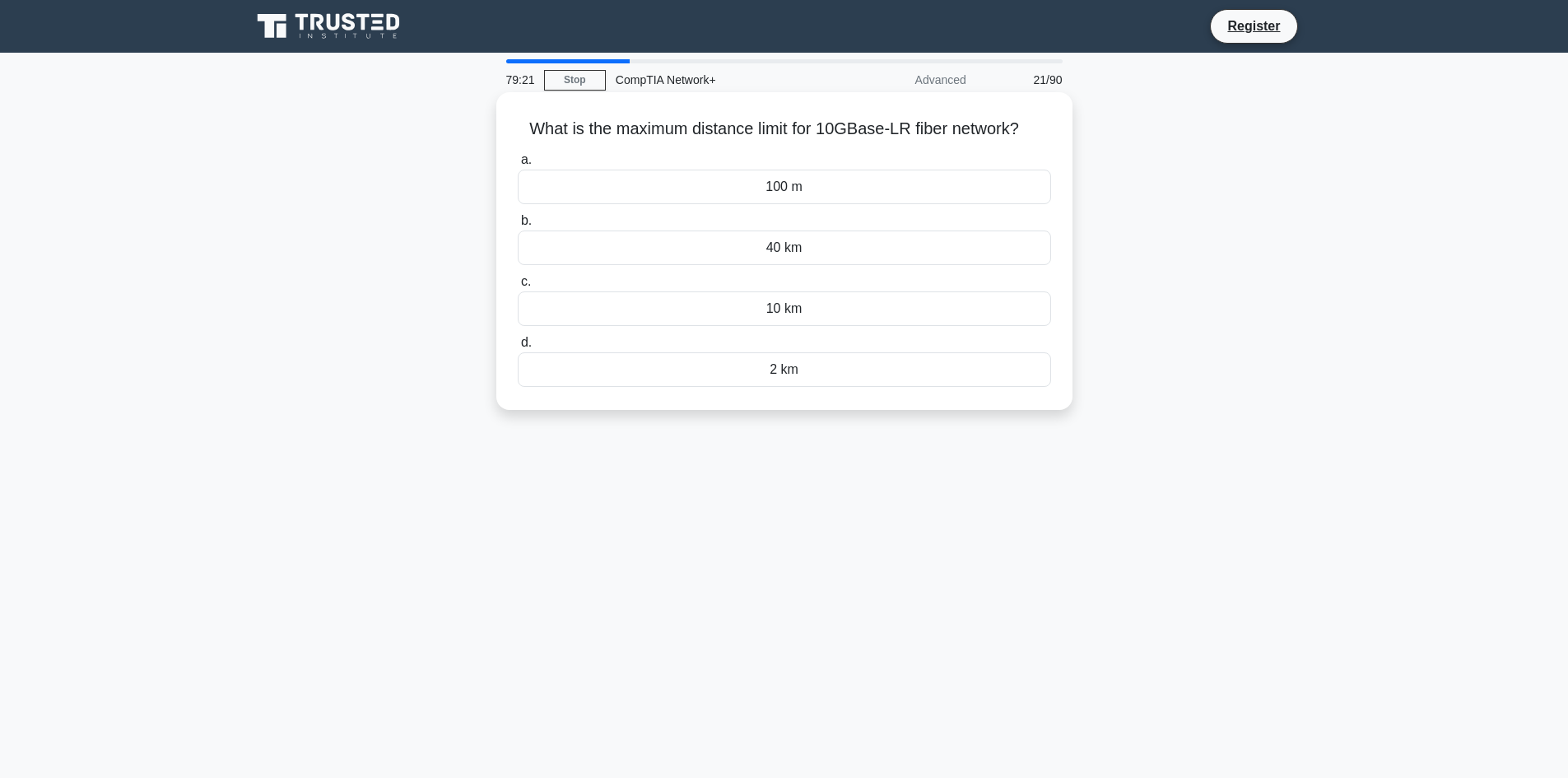
click at [796, 243] on div "40 km" at bounding box center [784, 247] width 533 height 35
click at [518, 226] on input "b. 40 km" at bounding box center [518, 221] width 0 height 10
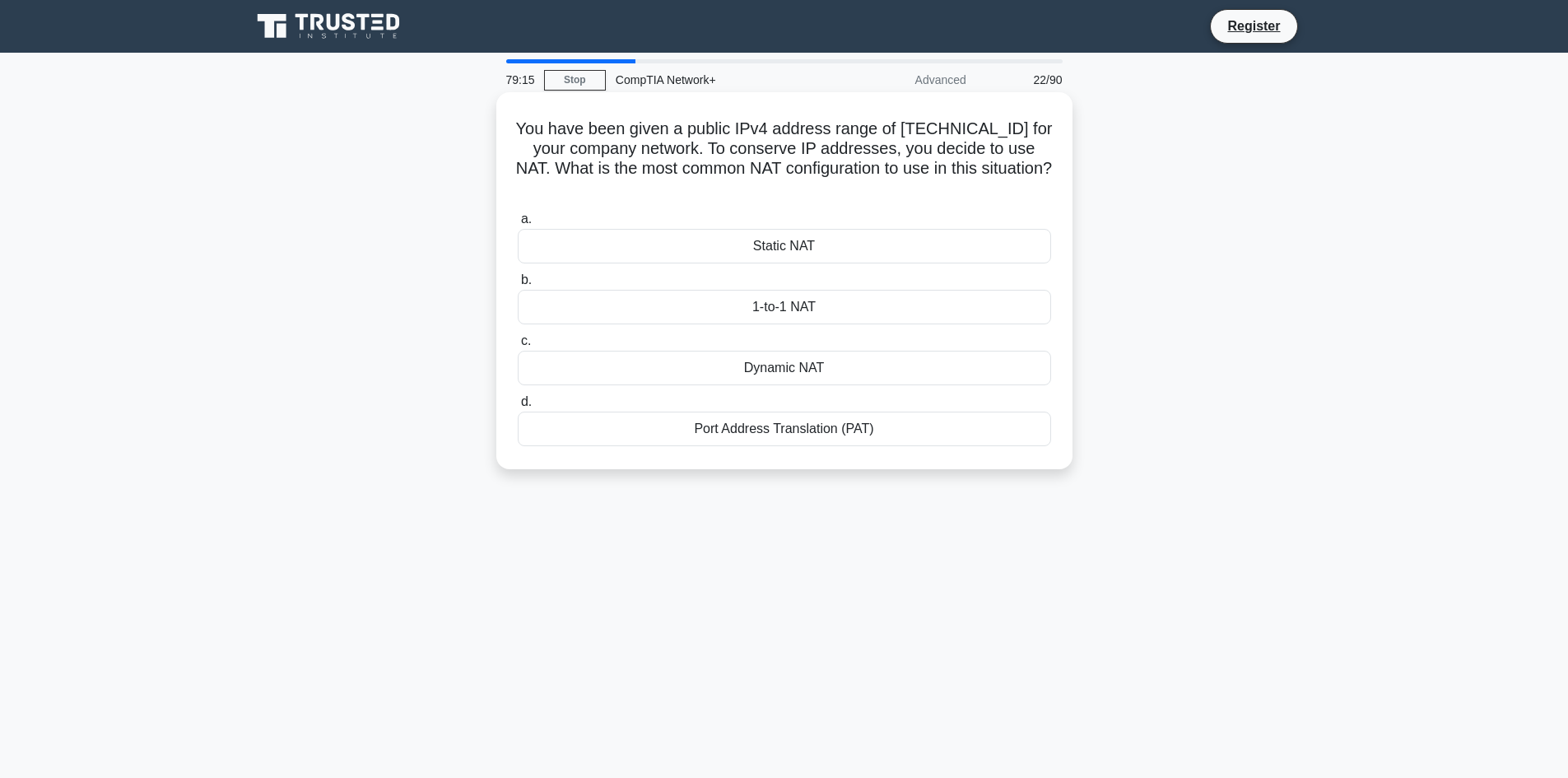
click at [778, 375] on div "Dynamic NAT" at bounding box center [784, 367] width 533 height 35
click at [518, 346] on input "c. Dynamic NAT" at bounding box center [518, 341] width 0 height 10
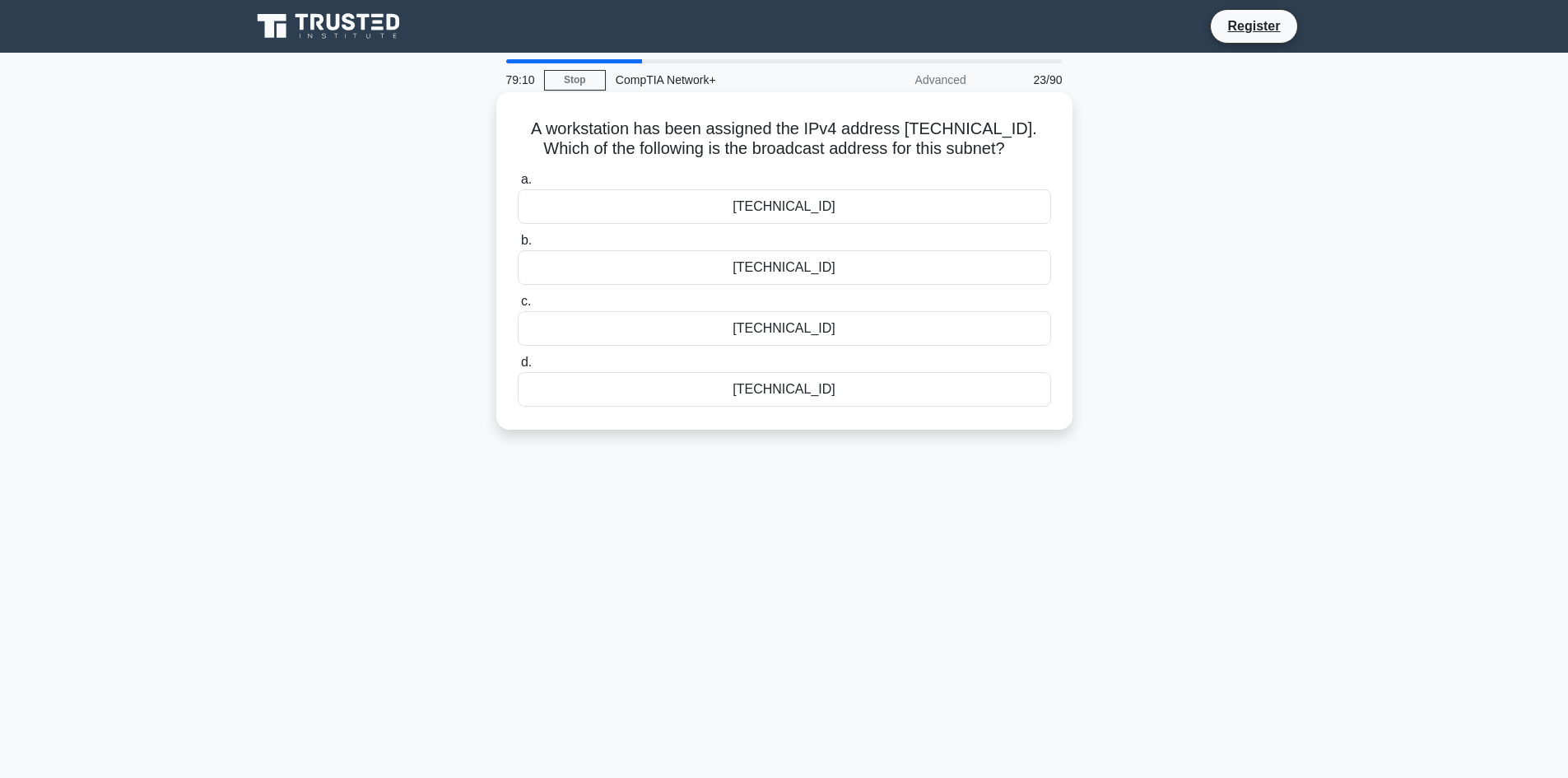
click at [845, 264] on div "192.168.12.224" at bounding box center [784, 267] width 533 height 35
click at [518, 246] on input "b. 192.168.12.224" at bounding box center [518, 240] width 0 height 10
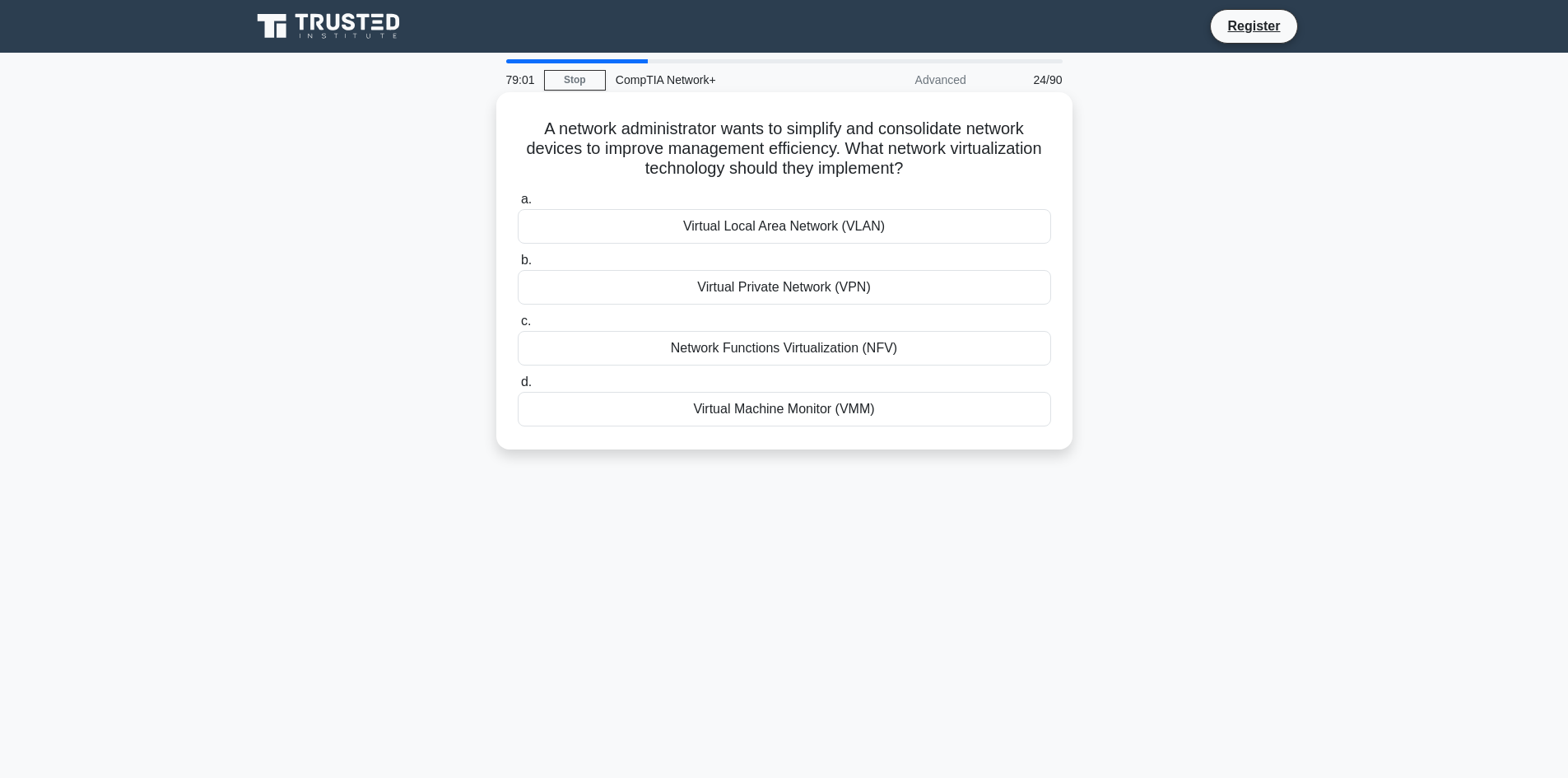
click at [885, 218] on div "Virtual Local Area Network (VLAN)" at bounding box center [784, 226] width 533 height 35
click at [518, 205] on input "a. Virtual Local Area Network (VLAN)" at bounding box center [518, 199] width 0 height 10
click at [951, 223] on div "Phase 3 (Perfect Forward Mode)" at bounding box center [784, 226] width 533 height 35
click at [518, 205] on input "a. Phase 3 (Perfect Forward Mode)" at bounding box center [518, 199] width 0 height 10
drag, startPoint x: 499, startPoint y: 126, endPoint x: 1060, endPoint y: 190, distance: 564.6
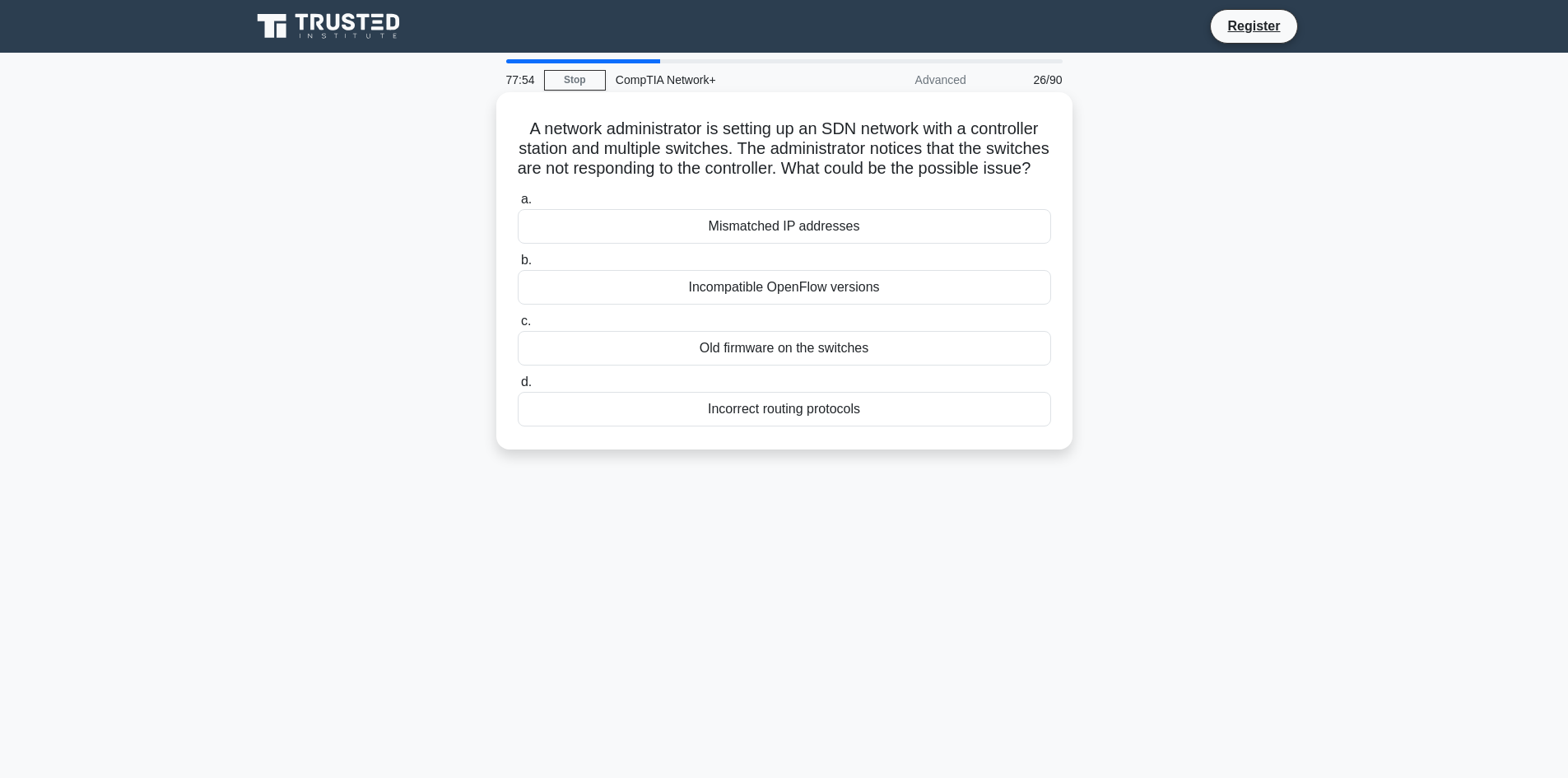
click at [1060, 190] on div "A network administrator is setting up an SDN network with a controller station …" at bounding box center [784, 270] width 577 height 357
click at [1026, 180] on h5 "A network administrator is setting up an SDN network with a controller station …" at bounding box center [784, 149] width 537 height 61
click at [1000, 243] on div "Mismatched IP addresses" at bounding box center [784, 226] width 533 height 35
click at [518, 205] on input "a. Mismatched IP addresses" at bounding box center [518, 199] width 0 height 10
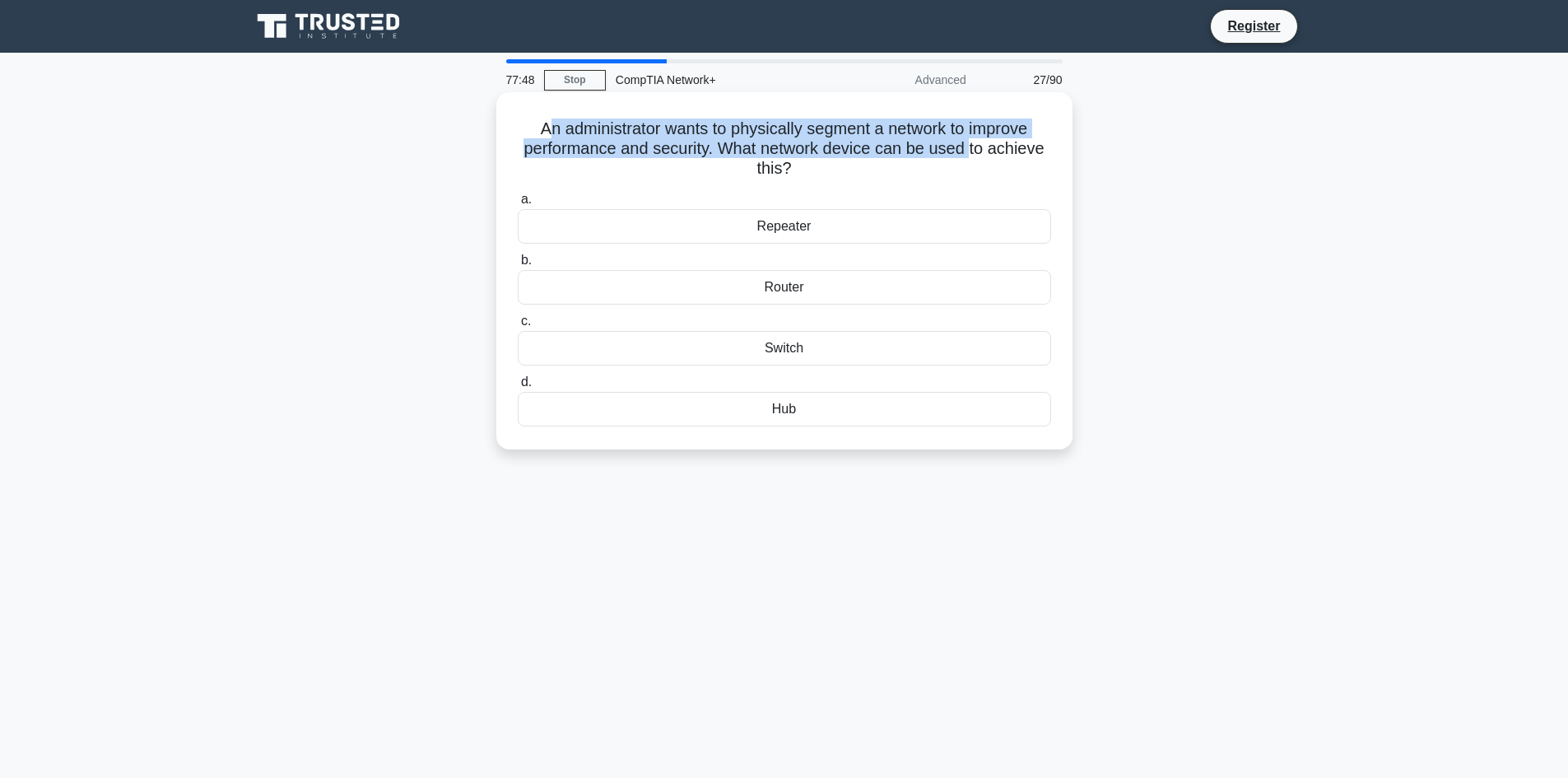
drag, startPoint x: 544, startPoint y: 129, endPoint x: 974, endPoint y: 156, distance: 430.8
click at [974, 156] on h5 "An administrator wants to physically segment a network to improve performance a…" at bounding box center [784, 149] width 537 height 61
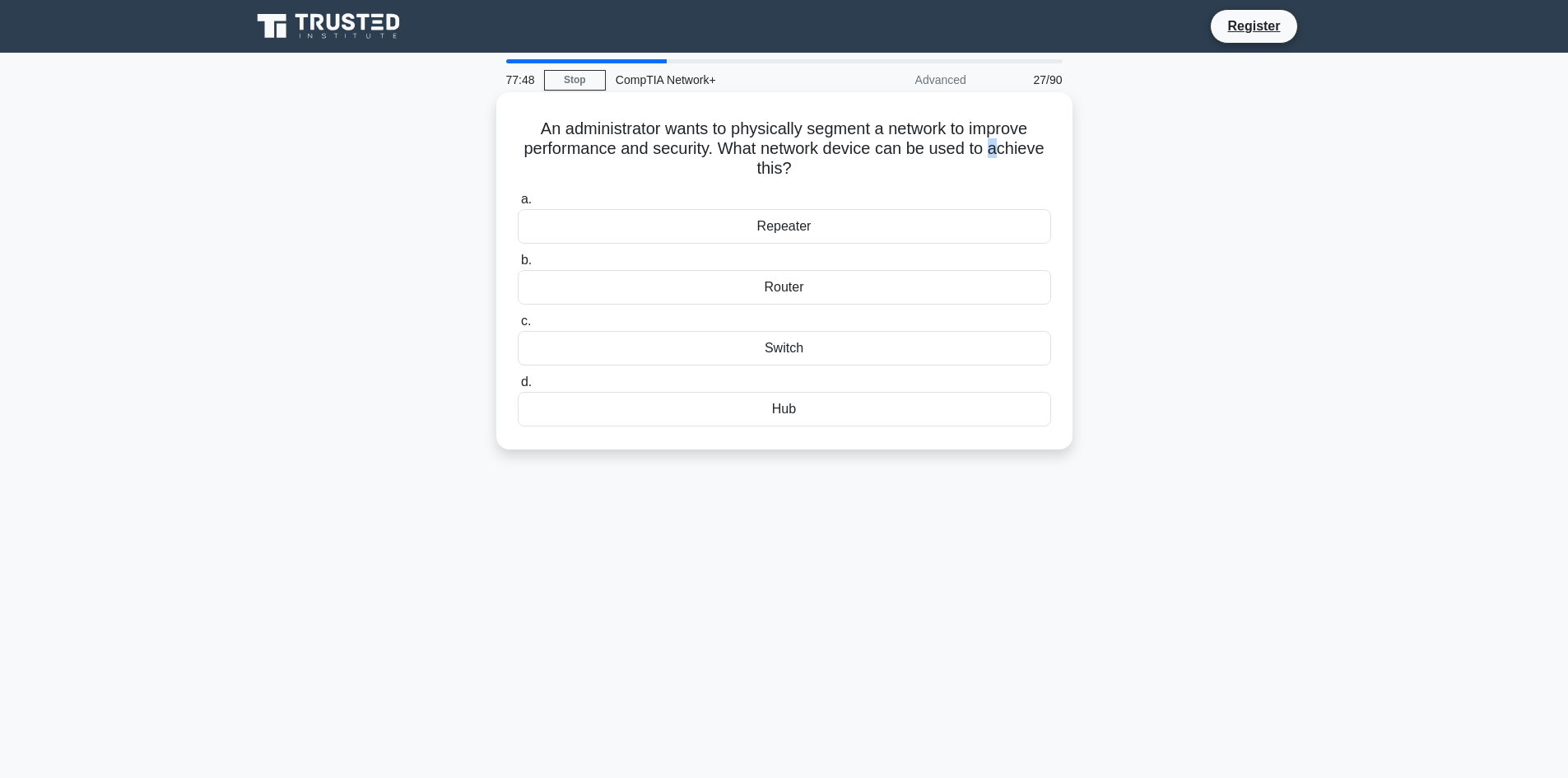
click at [1002, 148] on h5 "An administrator wants to physically segment a network to improve performance a…" at bounding box center [784, 149] width 537 height 61
click at [1015, 163] on h5 "An administrator wants to physically segment a network to improve performance a…" at bounding box center [784, 149] width 537 height 61
drag, startPoint x: 714, startPoint y: 150, endPoint x: 758, endPoint y: 167, distance: 47.2
click at [758, 167] on h5 "An administrator wants to physically segment a network to improve performance a…" at bounding box center [784, 149] width 537 height 61
drag, startPoint x: 805, startPoint y: 180, endPoint x: 760, endPoint y: 177, distance: 45.1
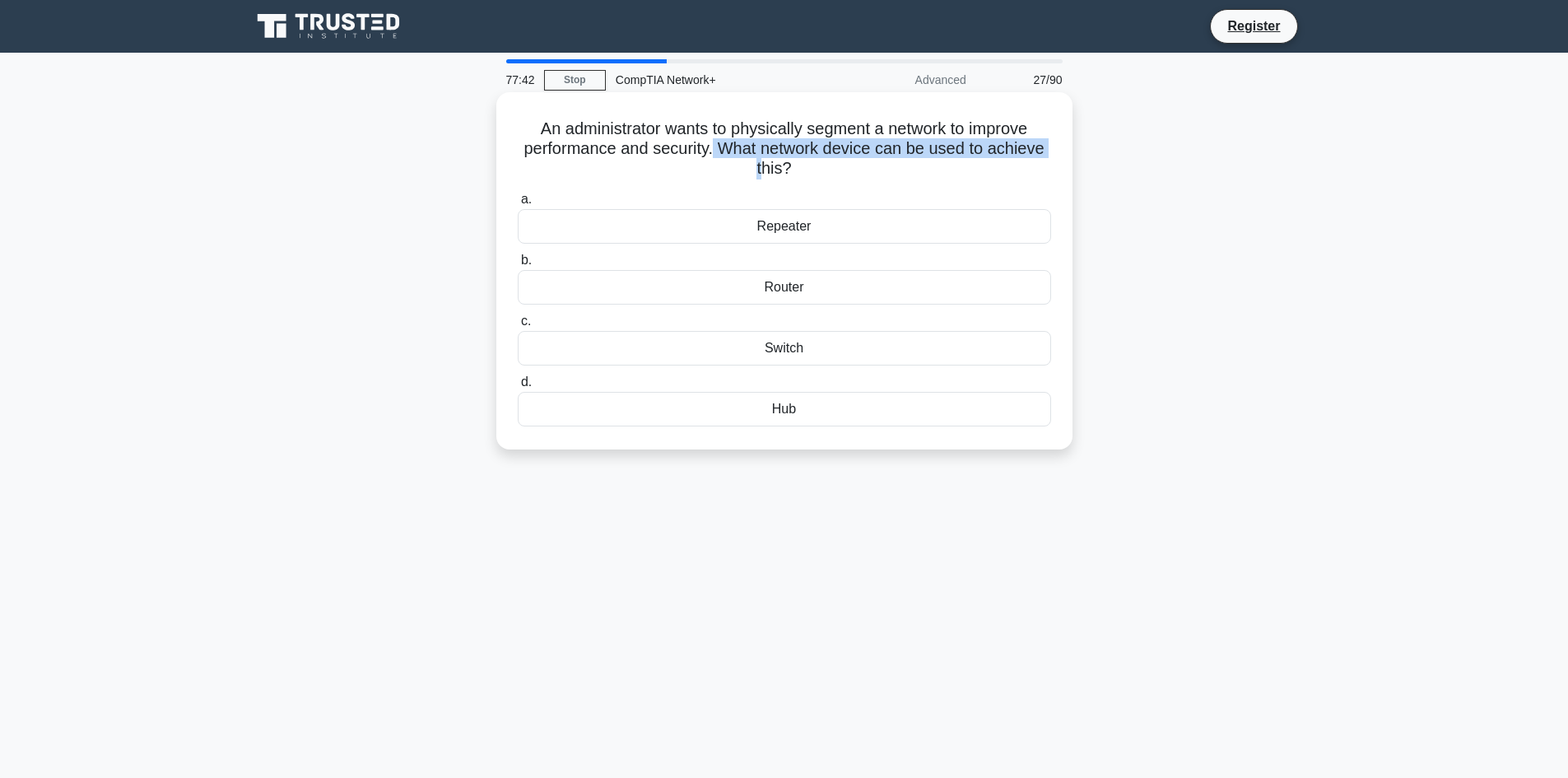
click at [760, 177] on h5 "An administrator wants to physically segment a network to improve performance a…" at bounding box center [784, 149] width 537 height 61
drag, startPoint x: 530, startPoint y: 134, endPoint x: 1044, endPoint y: 130, distance: 514.0
click at [1044, 130] on h5 "An administrator wants to physically segment a network to improve performance a…" at bounding box center [784, 149] width 537 height 61
click at [526, 174] on h5 "An administrator wants to physically segment a network to improve performance a…" at bounding box center [784, 149] width 537 height 61
drag, startPoint x: 513, startPoint y: 149, endPoint x: 769, endPoint y: 158, distance: 256.2
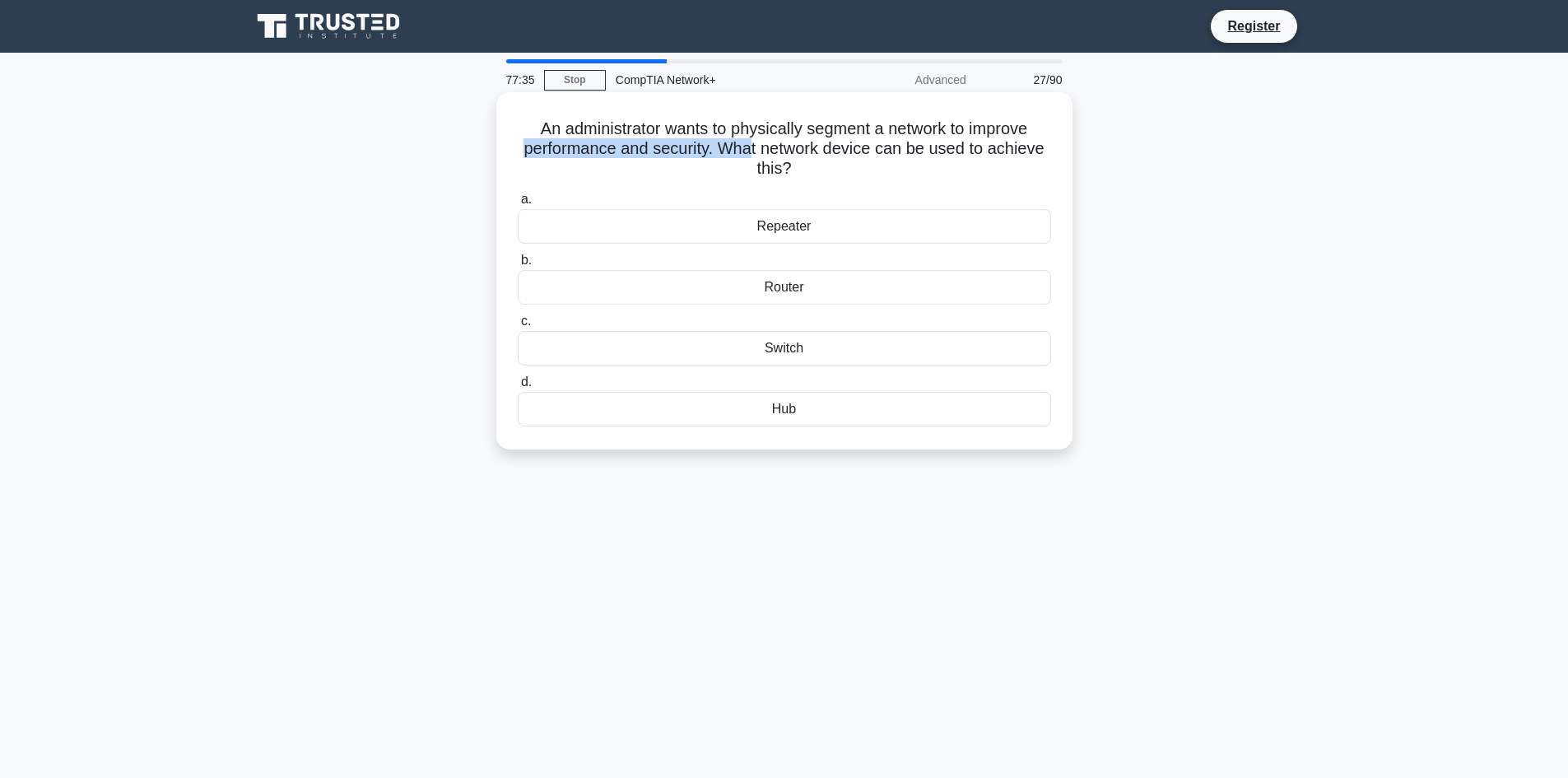
click at [751, 157] on div "An administrator wants to physically segment a network to improve performance a…" at bounding box center [784, 270] width 563 height 344
click at [869, 169] on h5 "An administrator wants to physically segment a network to improve performance a…" at bounding box center [784, 149] width 537 height 61
click at [799, 335] on div "Switch" at bounding box center [784, 348] width 533 height 35
click at [822, 353] on div "Switch" at bounding box center [784, 348] width 533 height 35
click at [518, 327] on input "c. Switch" at bounding box center [518, 321] width 0 height 10
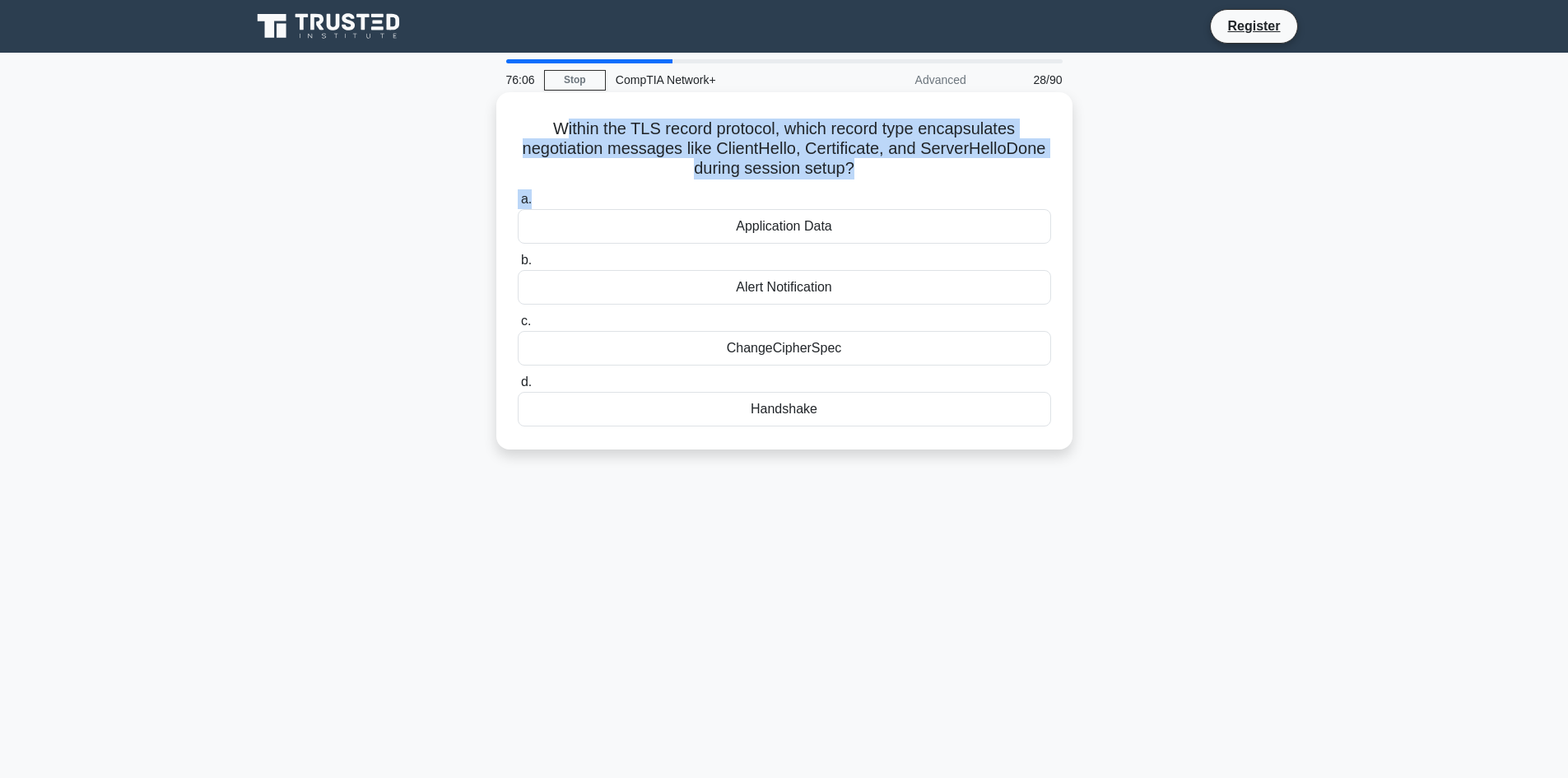
drag, startPoint x: 561, startPoint y: 111, endPoint x: 1042, endPoint y: 198, distance: 488.8
click at [1042, 198] on div "Within the TLS record protocol, which record type encapsulates negotiation mess…" at bounding box center [784, 270] width 563 height 344
click at [1042, 198] on label "a. Application Data" at bounding box center [784, 216] width 533 height 54
click at [518, 198] on input "a. Application Data" at bounding box center [518, 199] width 0 height 10
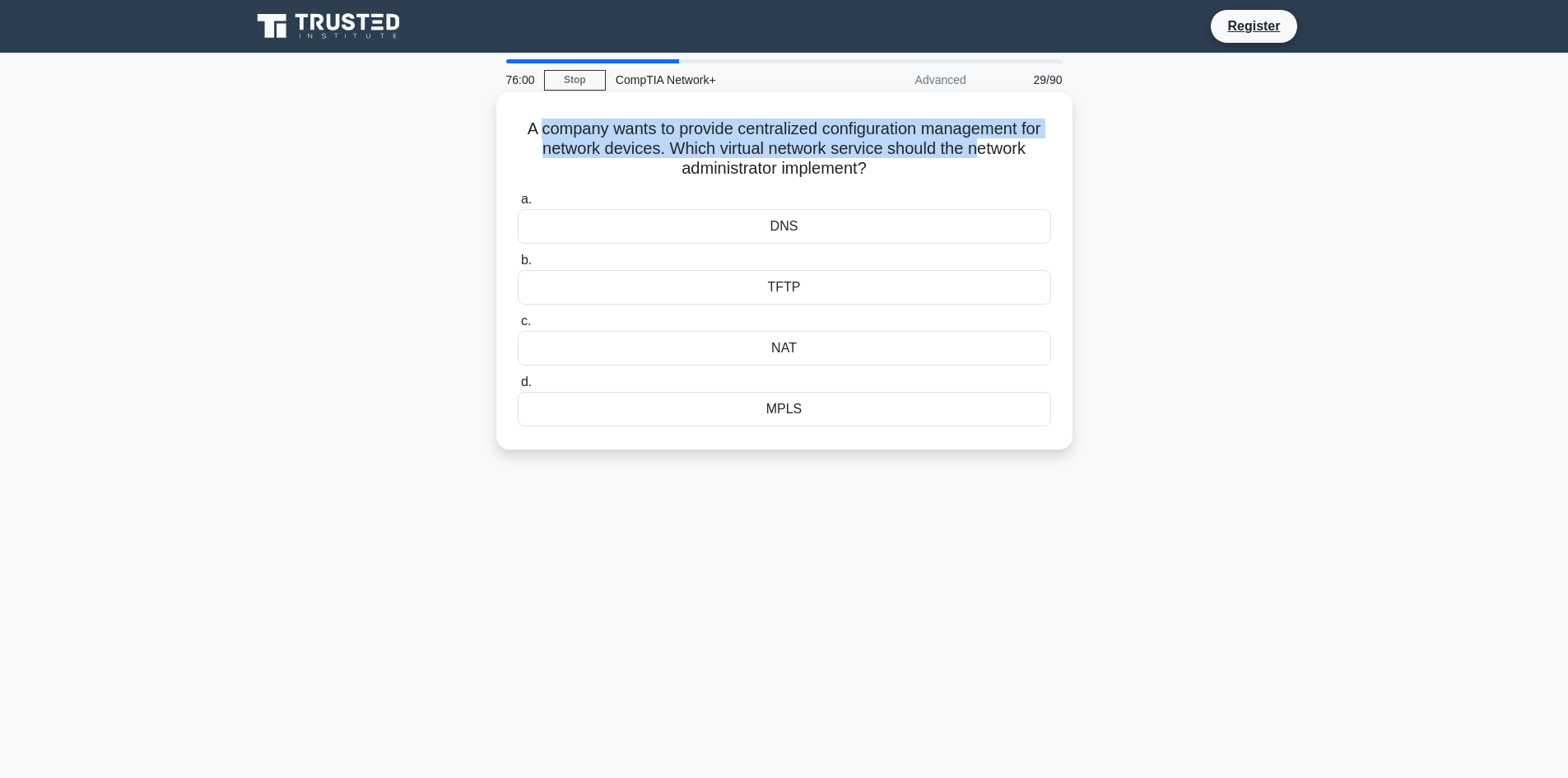
drag, startPoint x: 545, startPoint y: 124, endPoint x: 1054, endPoint y: 159, distance: 510.2
click at [1054, 159] on div "A company wants to provide centralized configuration management for network dev…" at bounding box center [784, 270] width 563 height 344
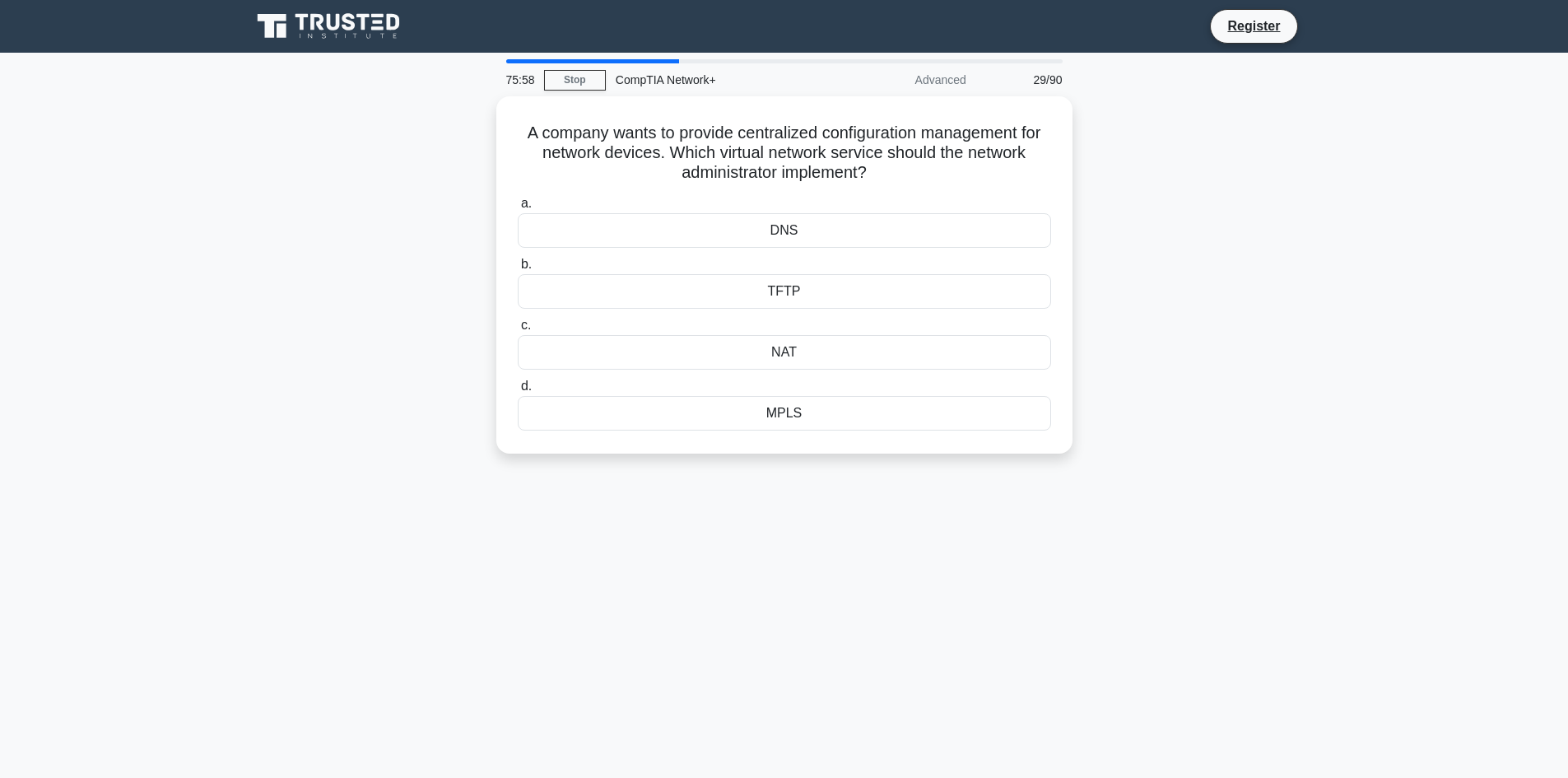
click at [1377, 362] on main "75:58 Stop CompTIA Network+ Advanced 29/90 A company wants to provide centraliz…" at bounding box center [784, 470] width 1568 height 836
click at [936, 218] on div "DNS" at bounding box center [784, 226] width 533 height 35
click at [518, 205] on input "a. DNS" at bounding box center [518, 199] width 0 height 10
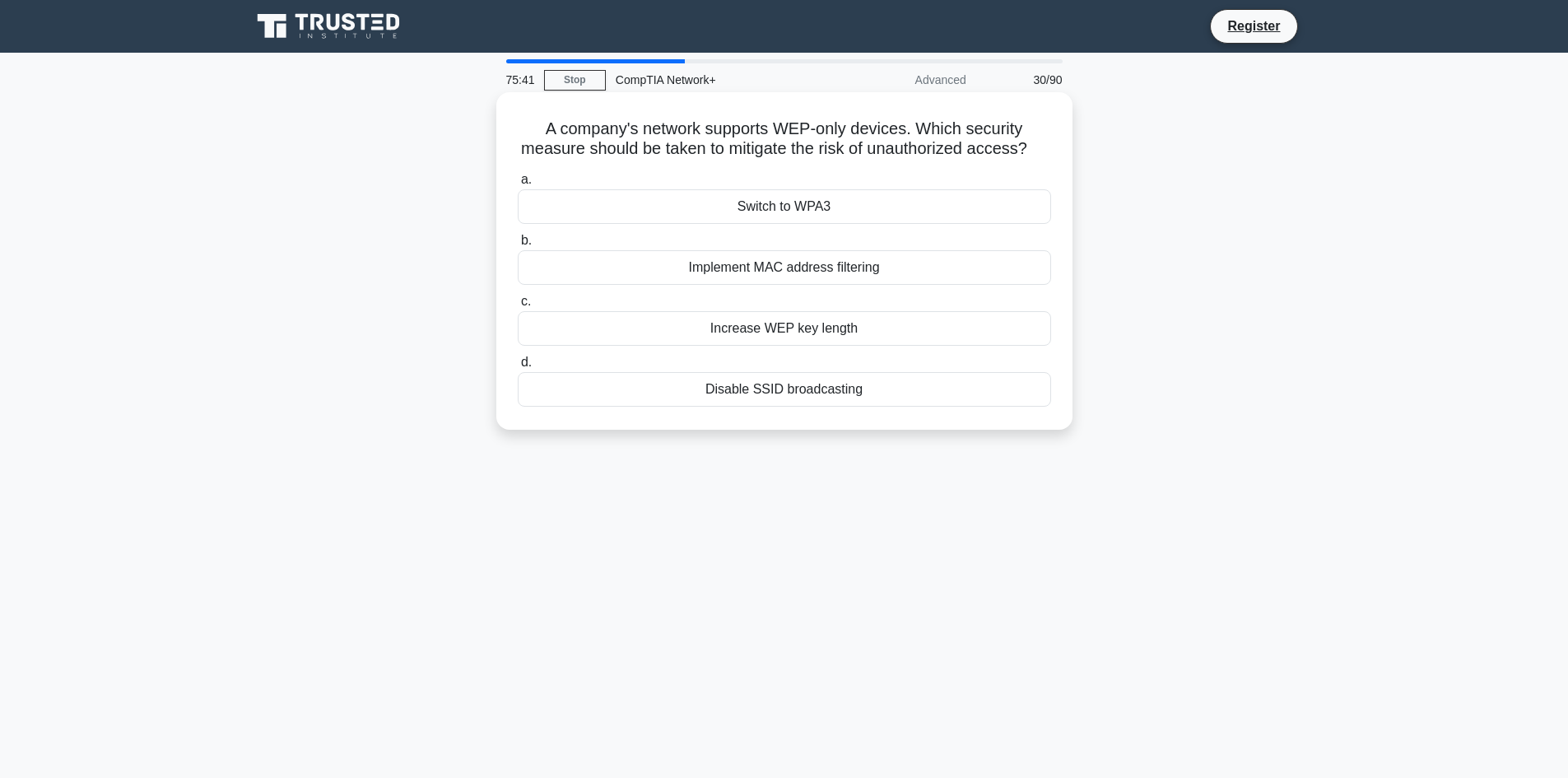
click at [900, 285] on div "Implement MAC address filtering" at bounding box center [784, 267] width 533 height 35
click at [518, 246] on input "b. Implement MAC address filtering" at bounding box center [518, 240] width 0 height 10
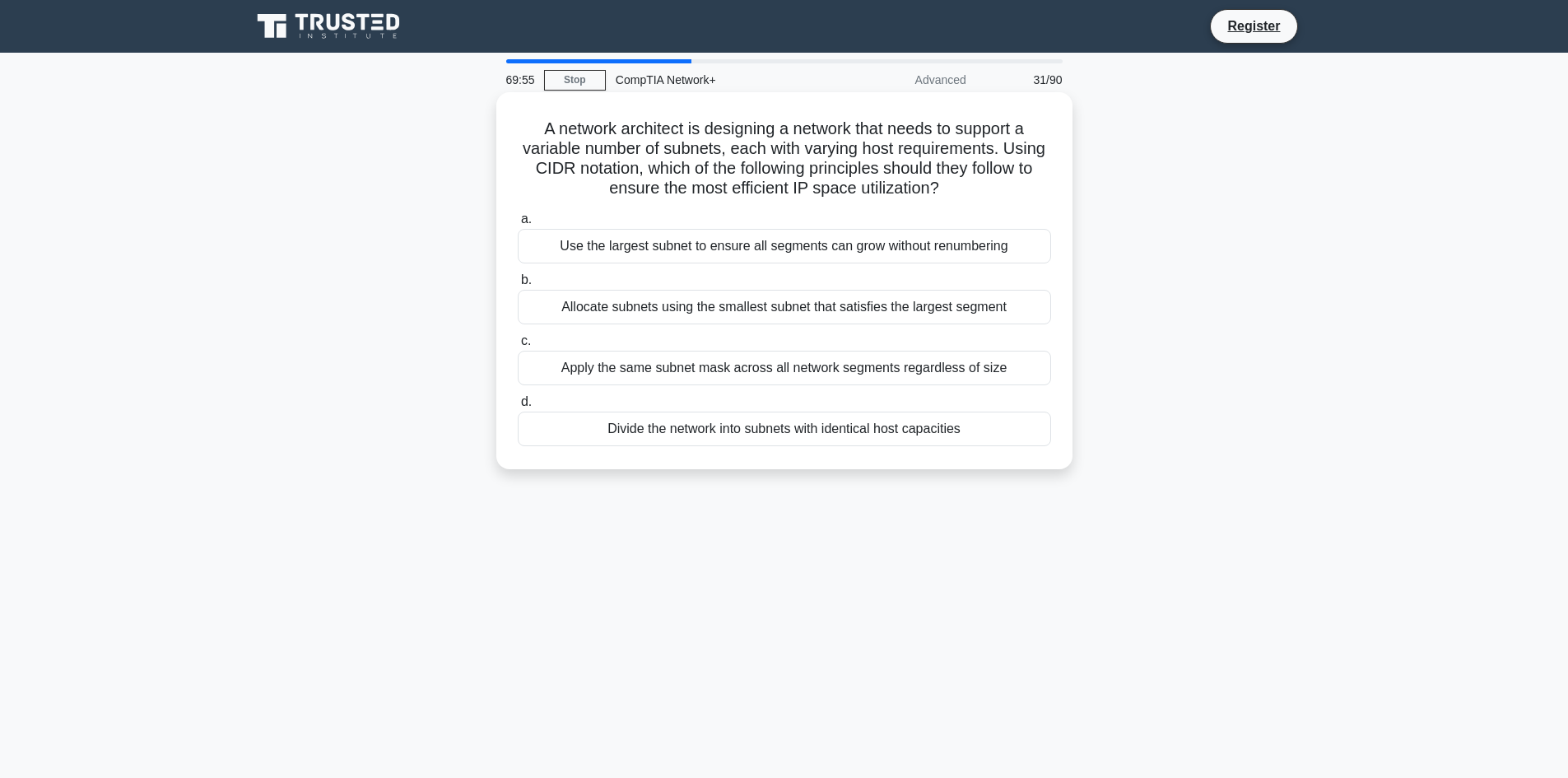
click at [767, 305] on div "Allocate subnets using the smallest subnet that satisfies the largest segment" at bounding box center [784, 307] width 533 height 35
click at [518, 286] on input "b. Allocate subnets using the smallest subnet that satisfies the largest segment" at bounding box center [518, 279] width 0 height 10
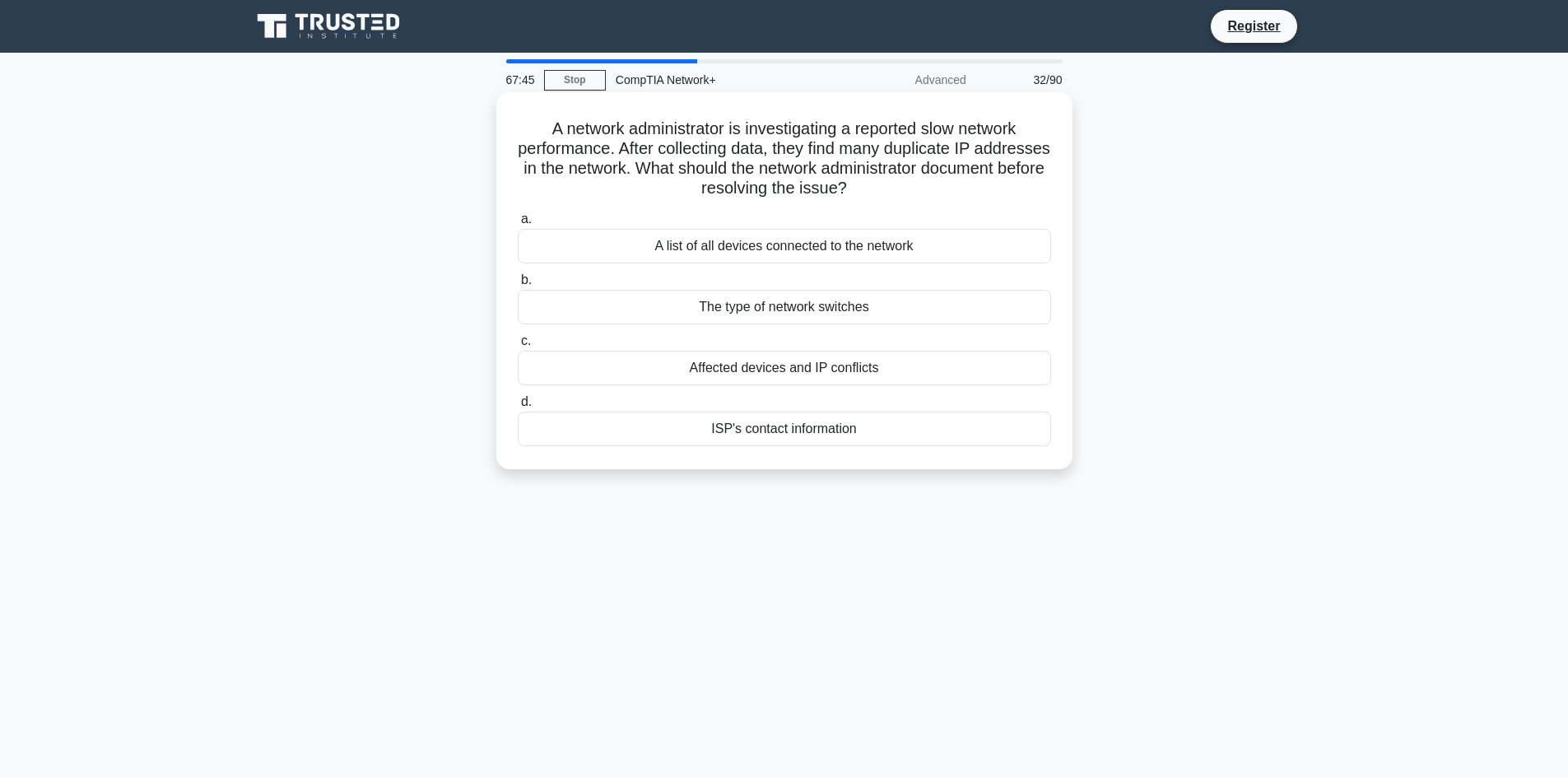
click at [917, 253] on div "A list of all devices connected to the network" at bounding box center [784, 246] width 533 height 35
click at [518, 224] on input "a. A list of all devices connected to the network" at bounding box center [518, 219] width 0 height 10
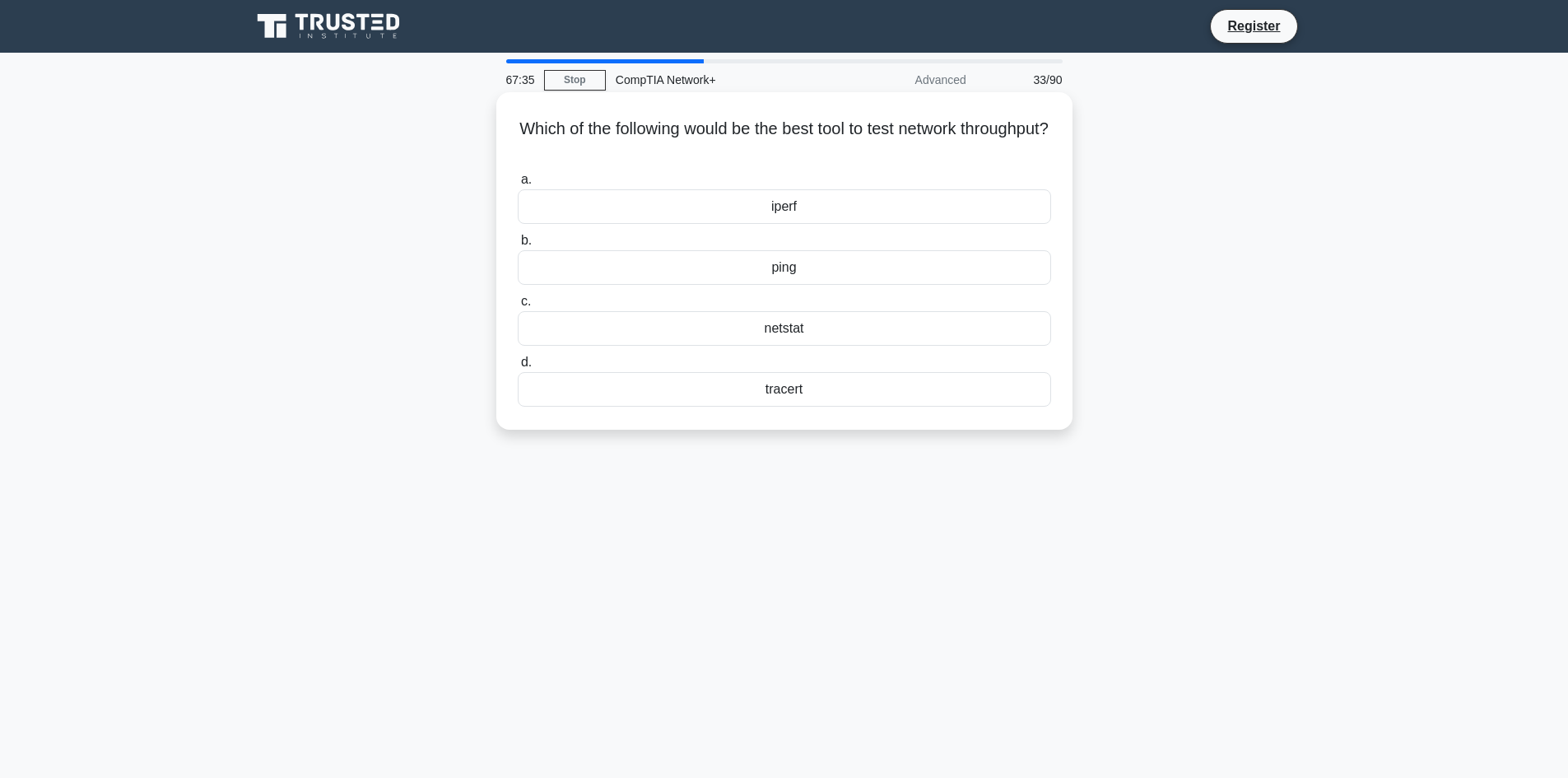
click at [867, 268] on div "ping" at bounding box center [784, 267] width 533 height 35
click at [518, 246] on input "b. ping" at bounding box center [518, 240] width 0 height 10
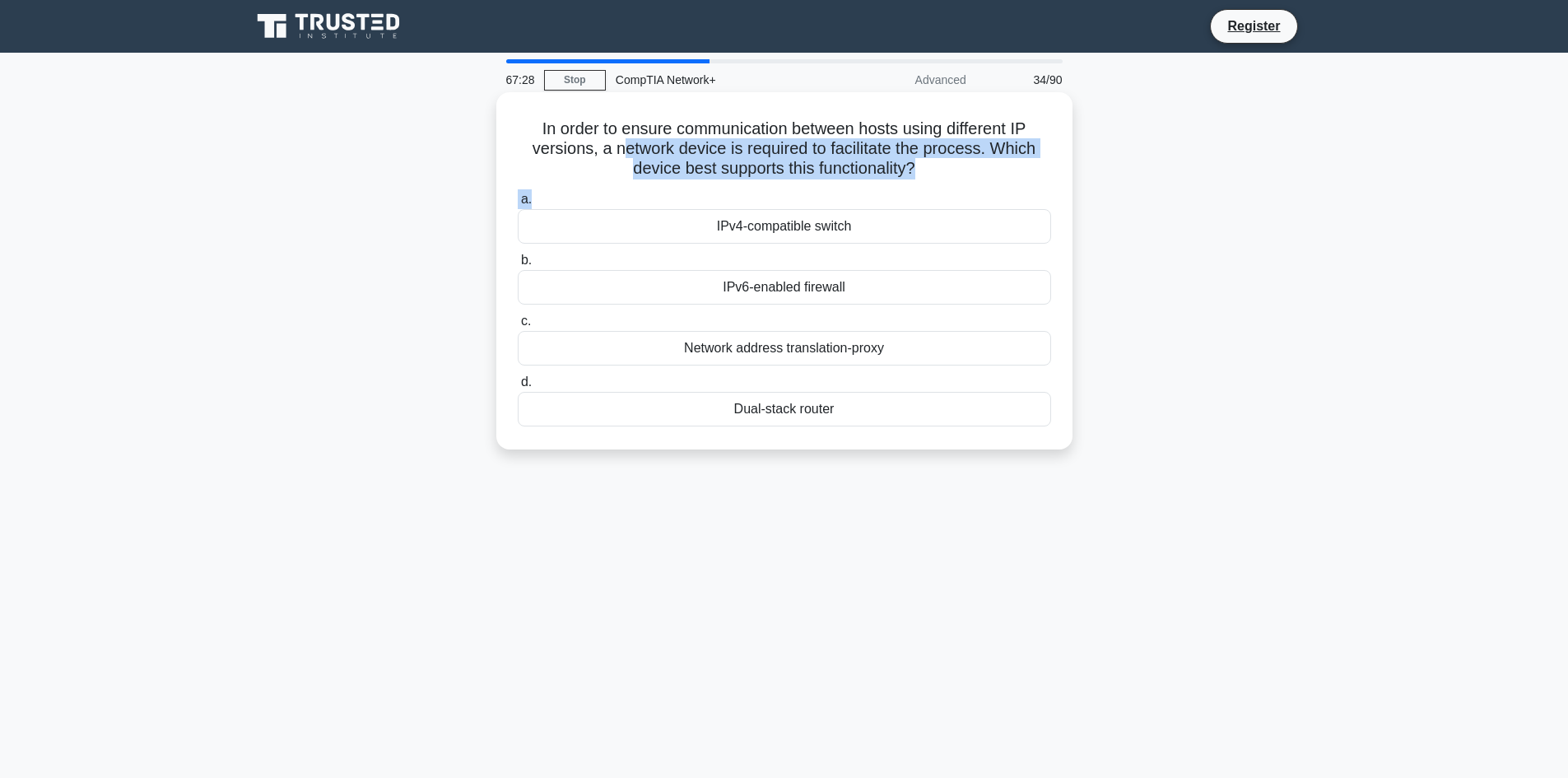
drag, startPoint x: 620, startPoint y: 157, endPoint x: 1002, endPoint y: 205, distance: 385.0
click at [1002, 205] on div "In order to ensure communication between hosts using different IP versions, a n…" at bounding box center [784, 270] width 563 height 344
click at [950, 173] on h5 "In order to ensure communication between hosts using different IP versions, a n…" at bounding box center [784, 149] width 537 height 61
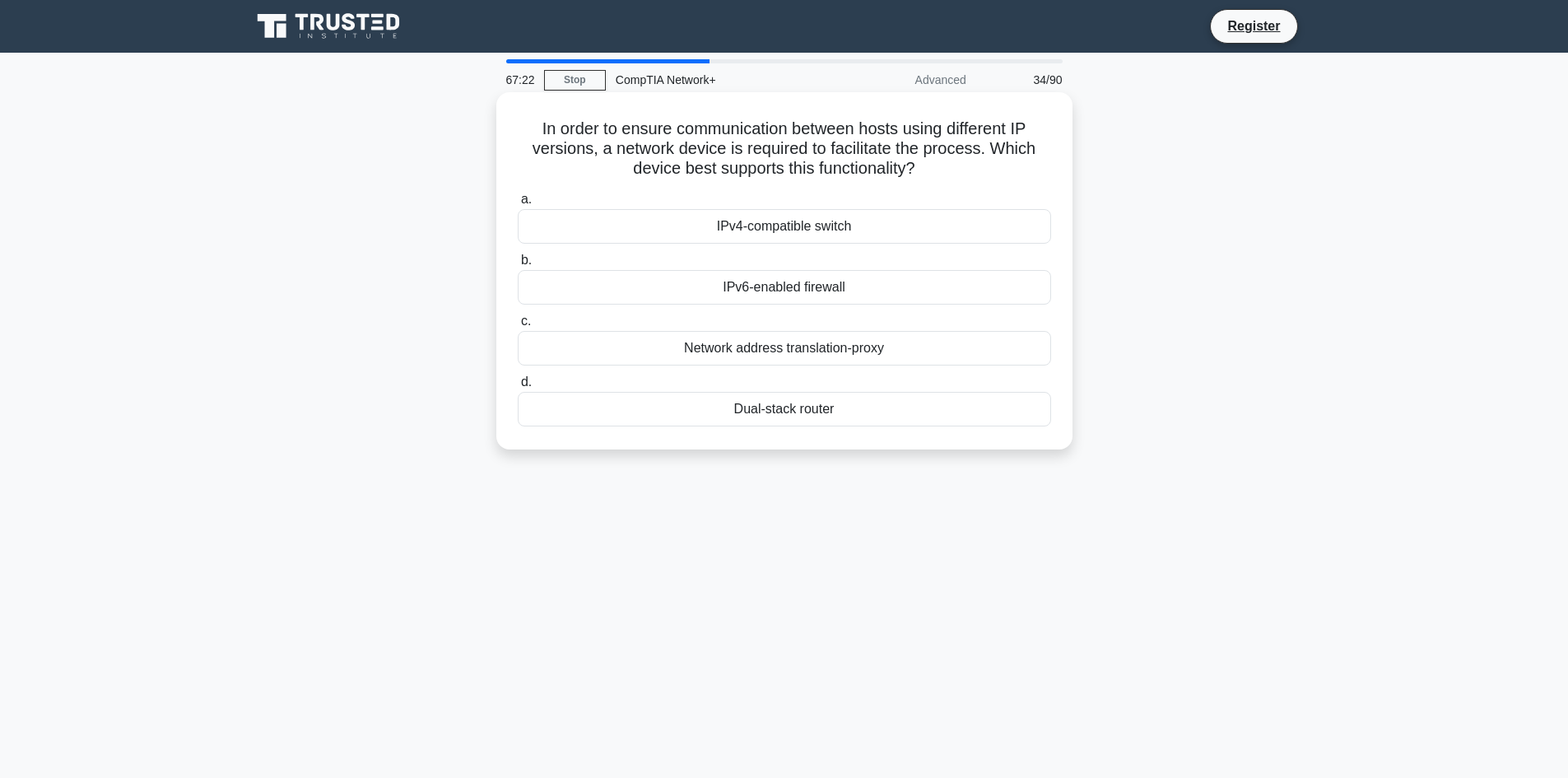
click at [888, 224] on div "IPv4-compatible switch" at bounding box center [784, 226] width 533 height 35
click at [518, 205] on input "a. IPv4-compatible switch" at bounding box center [518, 199] width 0 height 10
click at [1010, 231] on div "Bandwidth mismatch" at bounding box center [784, 226] width 533 height 35
click at [518, 205] on input "a. Bandwidth mismatch" at bounding box center [518, 199] width 0 height 10
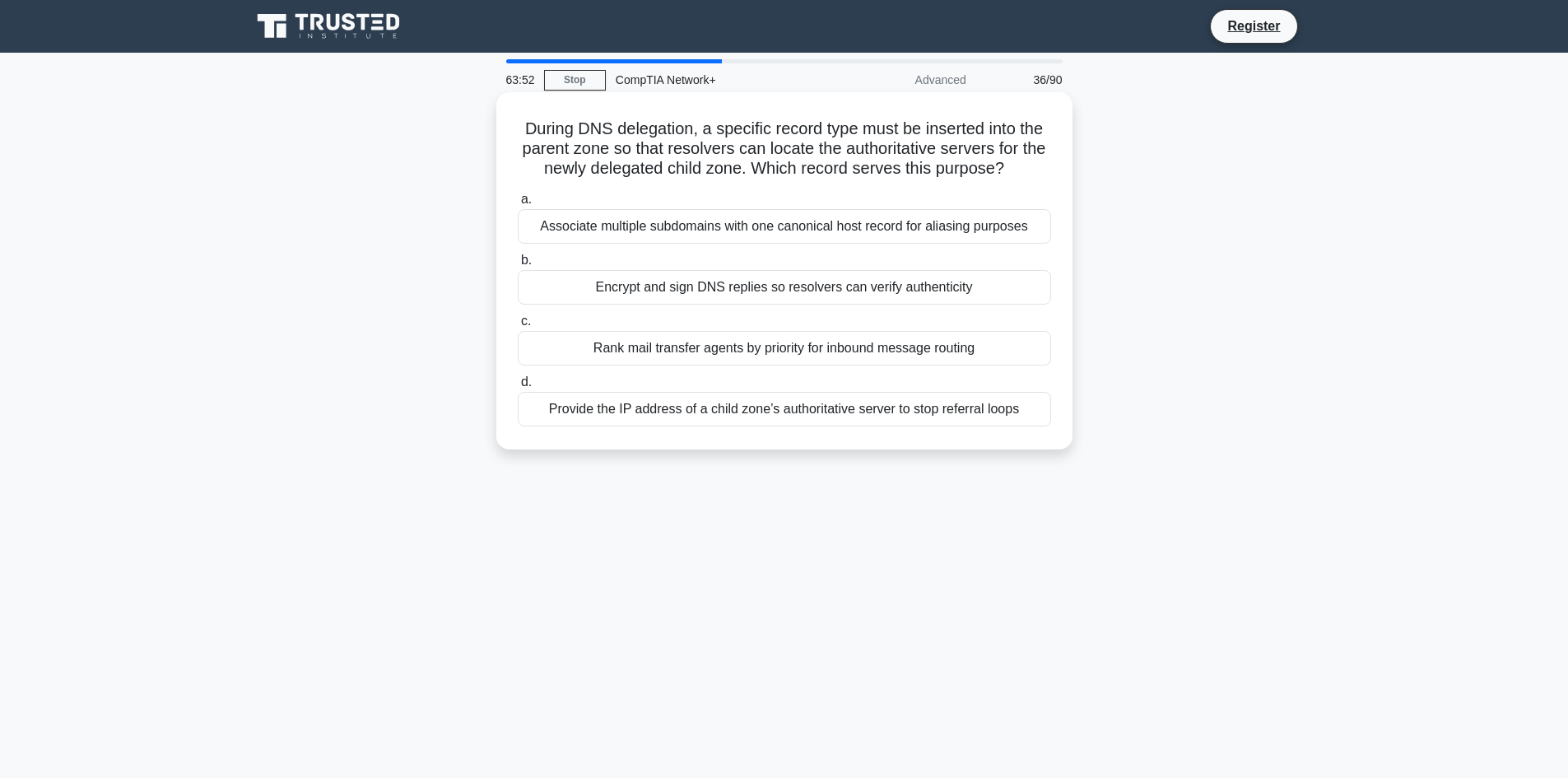
click at [851, 279] on div "Encrypt and sign DNS replies so resolvers can verify authenticity" at bounding box center [784, 287] width 533 height 35
click at [518, 266] on input "b. Encrypt and sign DNS replies so resolvers can verify authenticity" at bounding box center [518, 260] width 0 height 10
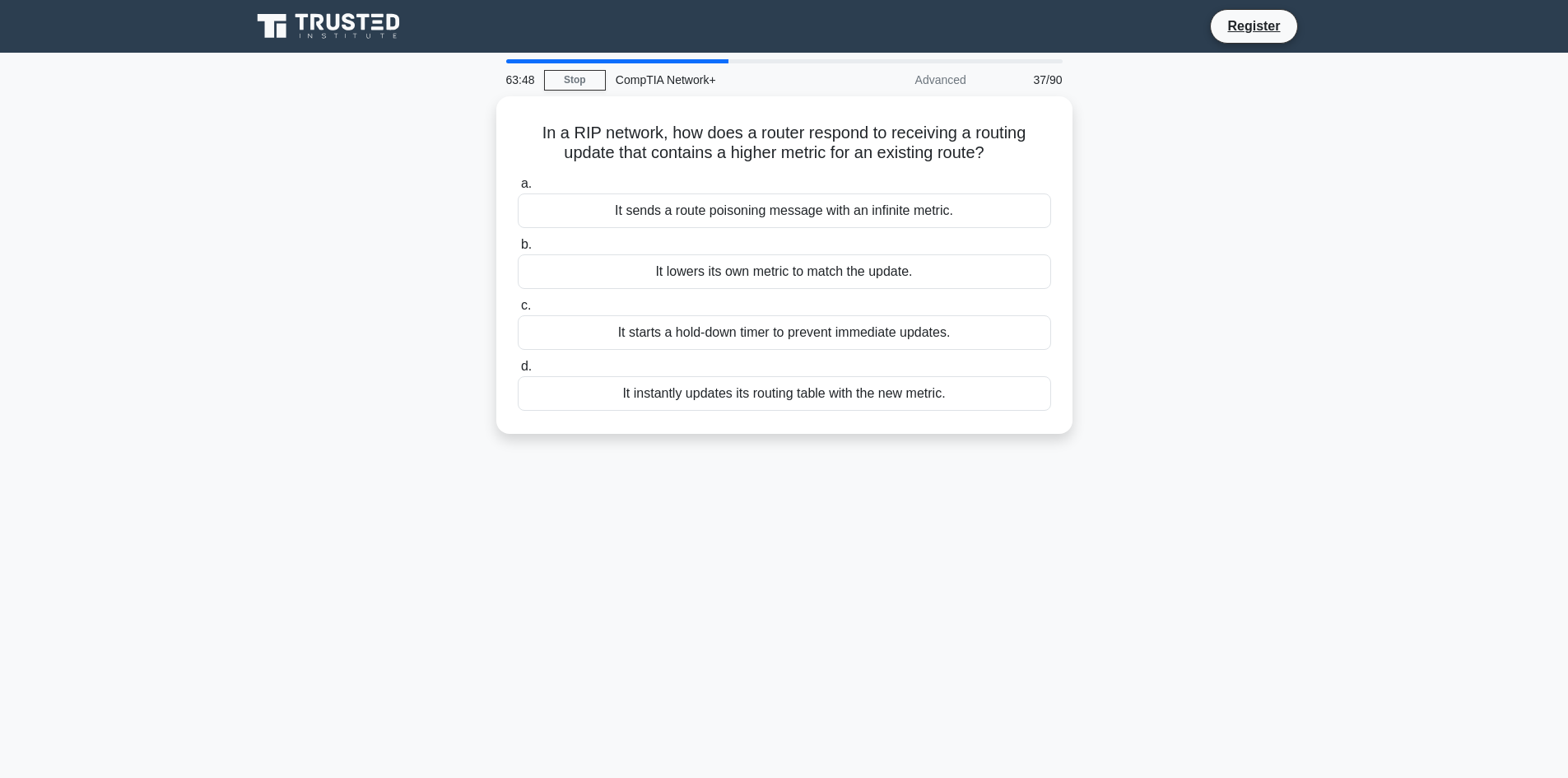
drag, startPoint x: 1036, startPoint y: 409, endPoint x: 502, endPoint y: 91, distance: 621.5
click at [502, 91] on div "63:48 Stop CompTIA Network+ Advanced 37/90 In a RIP network, how does a router …" at bounding box center [785, 470] width 1087 height 822
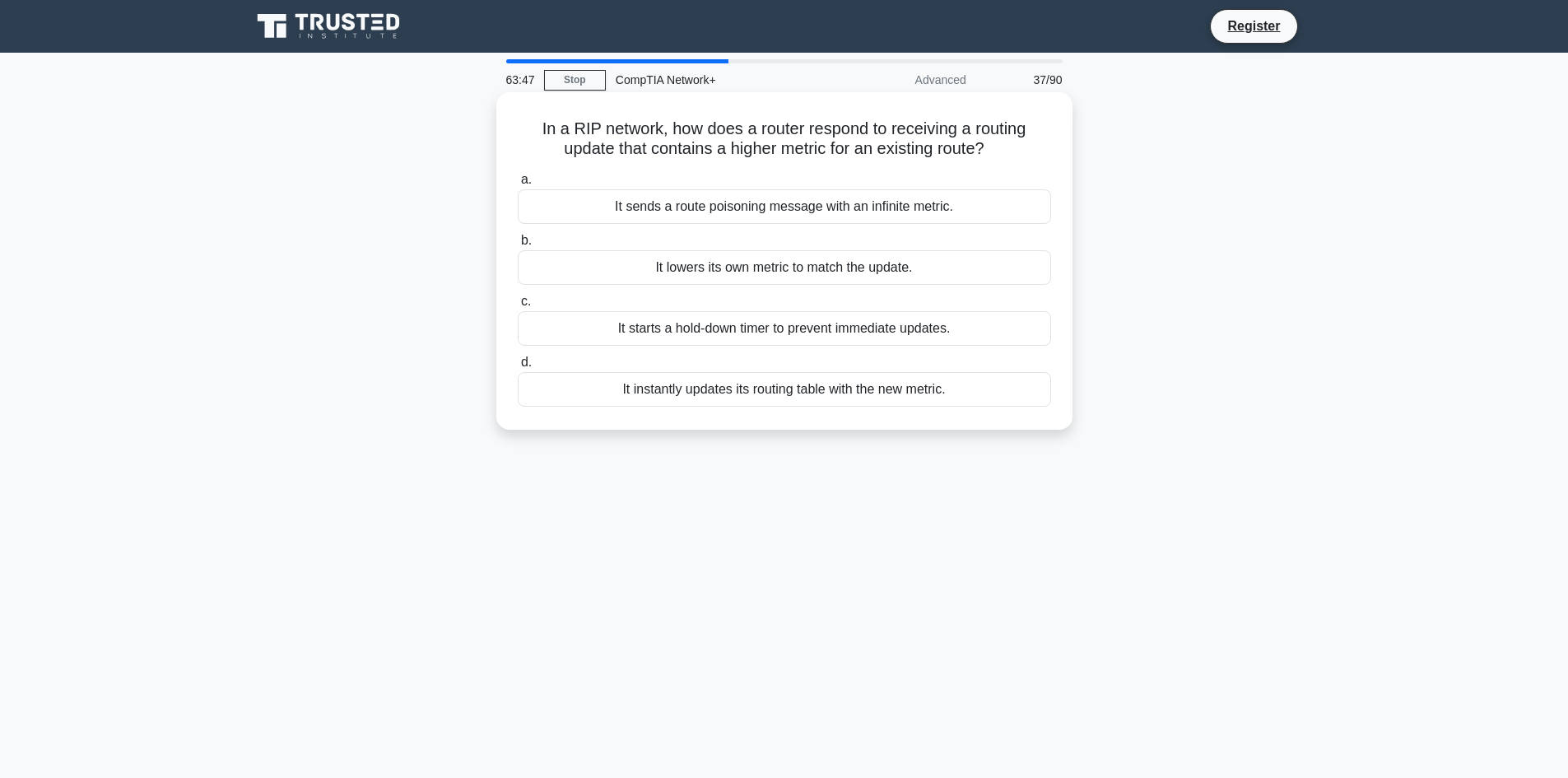
click at [924, 335] on div "It starts a hold-down timer to prevent immediate updates." at bounding box center [784, 328] width 533 height 35
click at [518, 307] on input "c. It starts a hold-down timer to prevent immediate updates." at bounding box center [518, 301] width 0 height 10
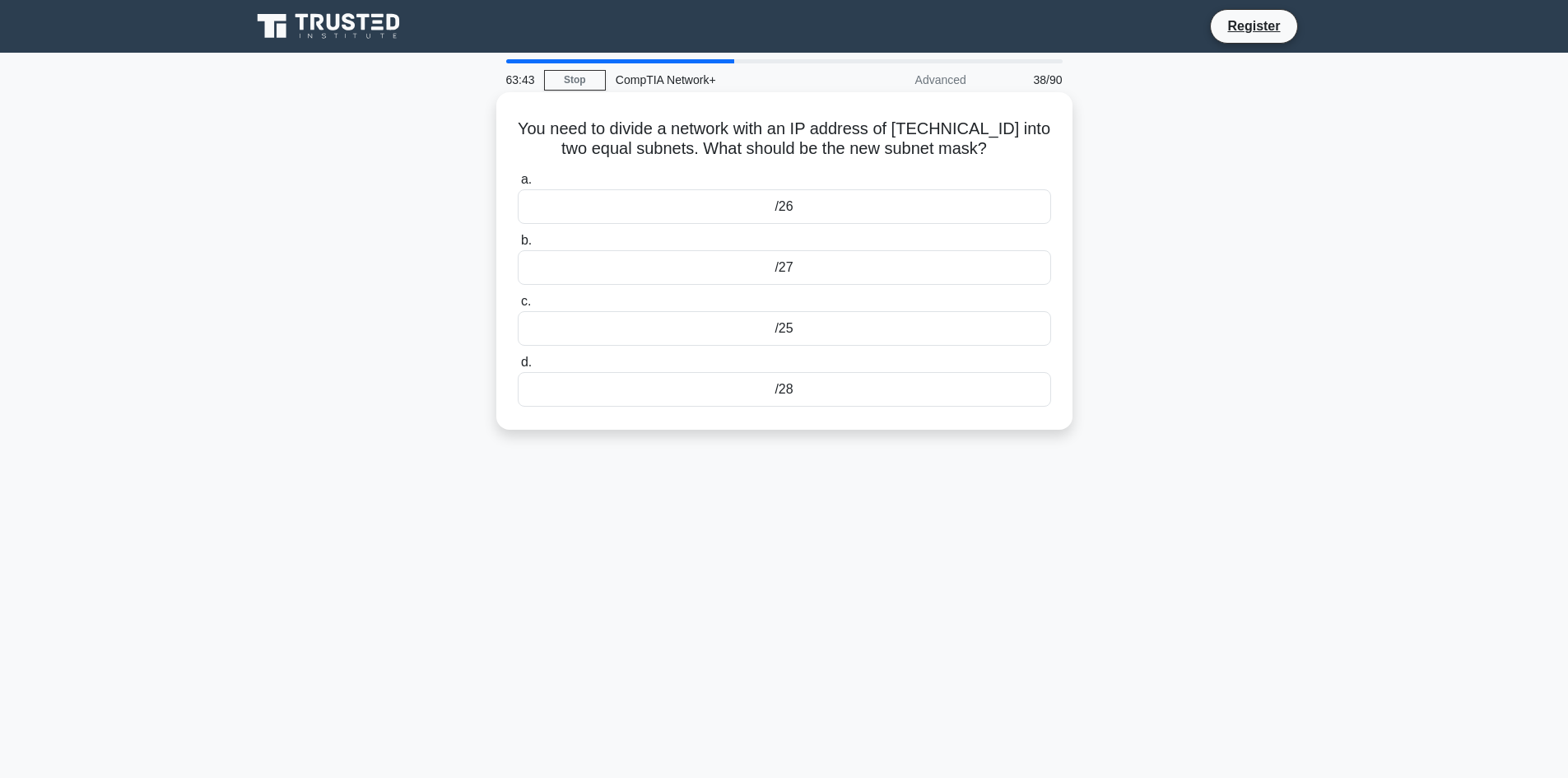
click at [817, 398] on div "/28" at bounding box center [784, 389] width 533 height 35
click at [518, 368] on input "d. /28" at bounding box center [518, 362] width 0 height 10
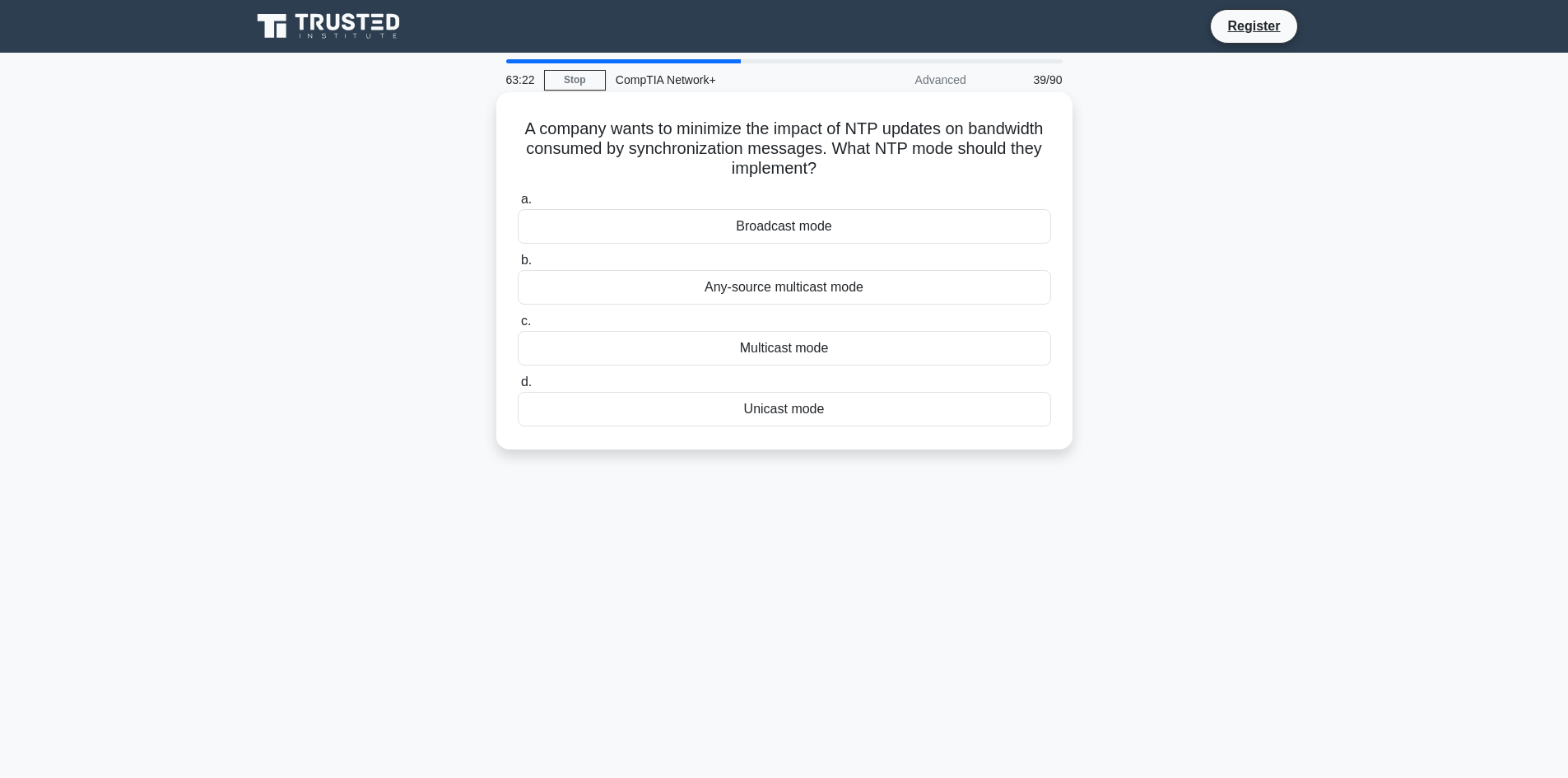
click at [842, 342] on div "Multicast mode" at bounding box center [784, 348] width 533 height 35
click at [518, 327] on input "c. Multicast mode" at bounding box center [518, 321] width 0 height 10
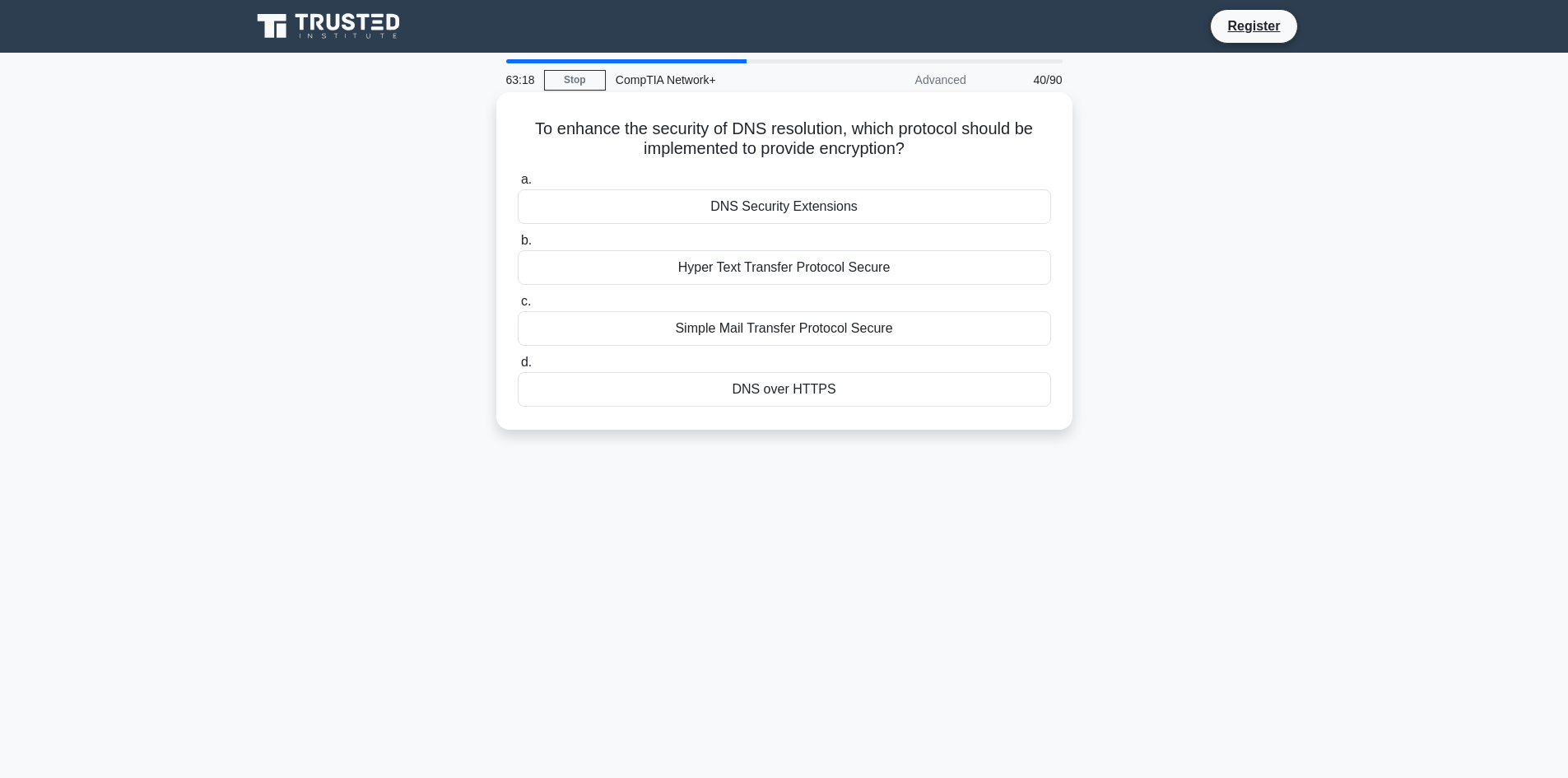
click at [865, 207] on div "DNS Security Extensions" at bounding box center [784, 206] width 533 height 35
click at [518, 186] on input "a. DNS Security Extensions" at bounding box center [518, 179] width 0 height 10
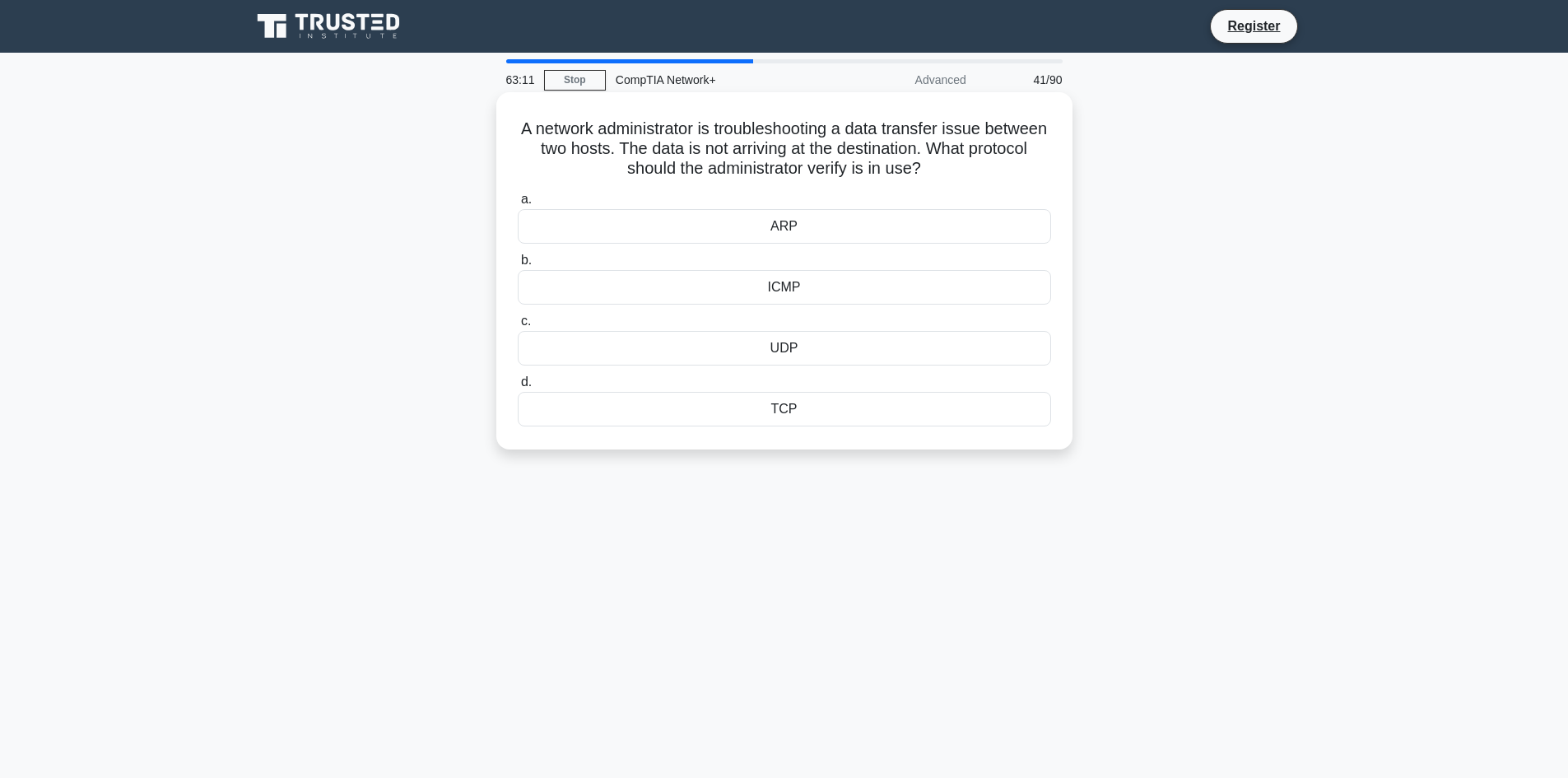
click at [823, 357] on div "UDP" at bounding box center [784, 348] width 533 height 35
click at [518, 327] on input "c. UDP" at bounding box center [518, 321] width 0 height 10
click at [754, 286] on div "UDP port 4500" at bounding box center [784, 287] width 533 height 35
click at [518, 266] on input "b. UDP port 4500" at bounding box center [518, 260] width 0 height 10
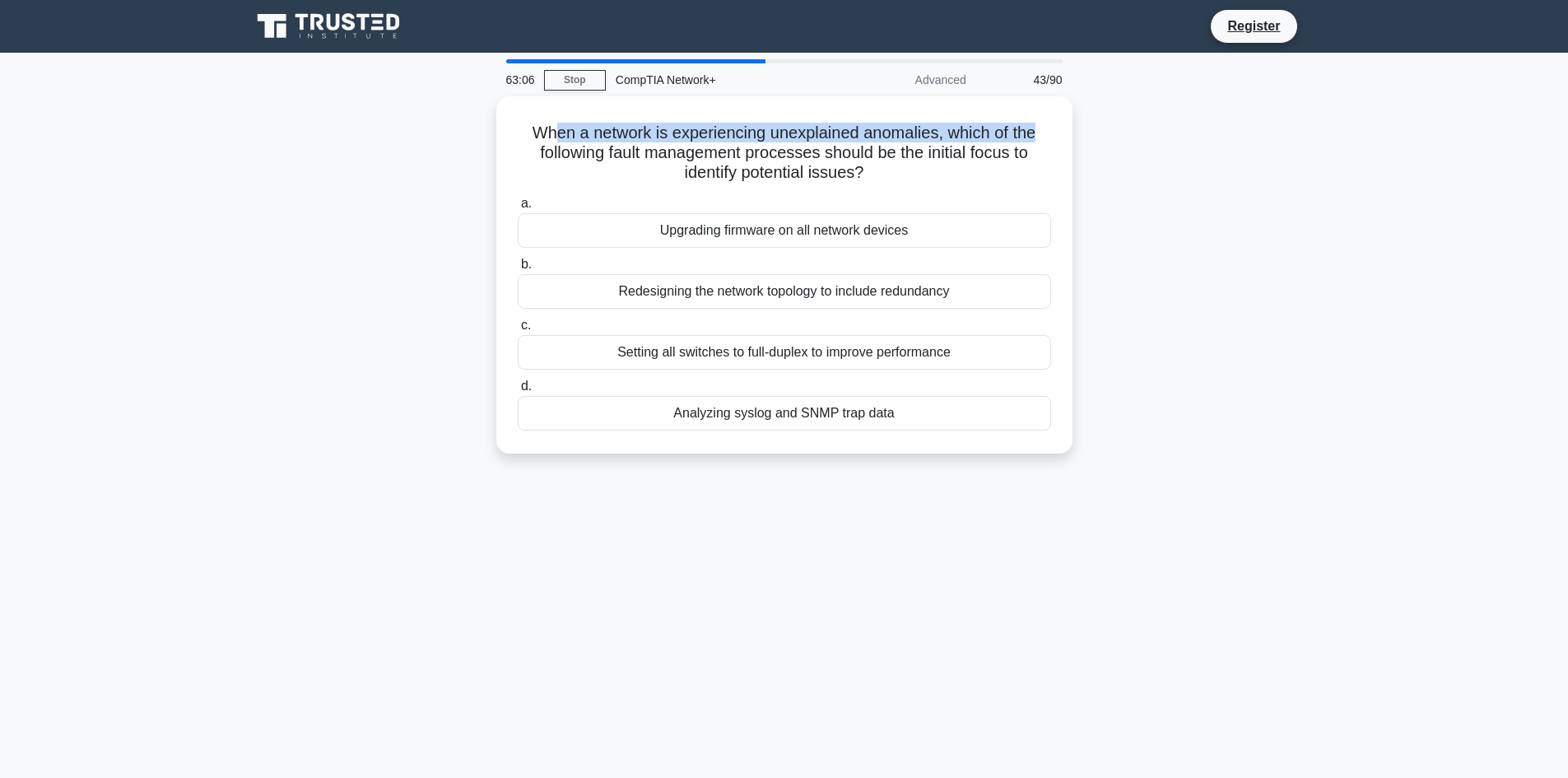
drag, startPoint x: 553, startPoint y: 119, endPoint x: 1101, endPoint y: 126, distance: 548.0
click at [1101, 126] on div "When a network is experiencing unexplained anomalies, which of the following fa…" at bounding box center [785, 285] width 1087 height 377
click at [1095, 175] on div "When a network is experiencing unexplained anomalies, which of the following fa…" at bounding box center [785, 285] width 1087 height 377
drag, startPoint x: 965, startPoint y: 425, endPoint x: 349, endPoint y: 79, distance: 706.5
click at [349, 79] on div "63:03 Stop CompTIA Network+ Advanced 43/90 When a network is experiencing unexp…" at bounding box center [785, 470] width 1087 height 822
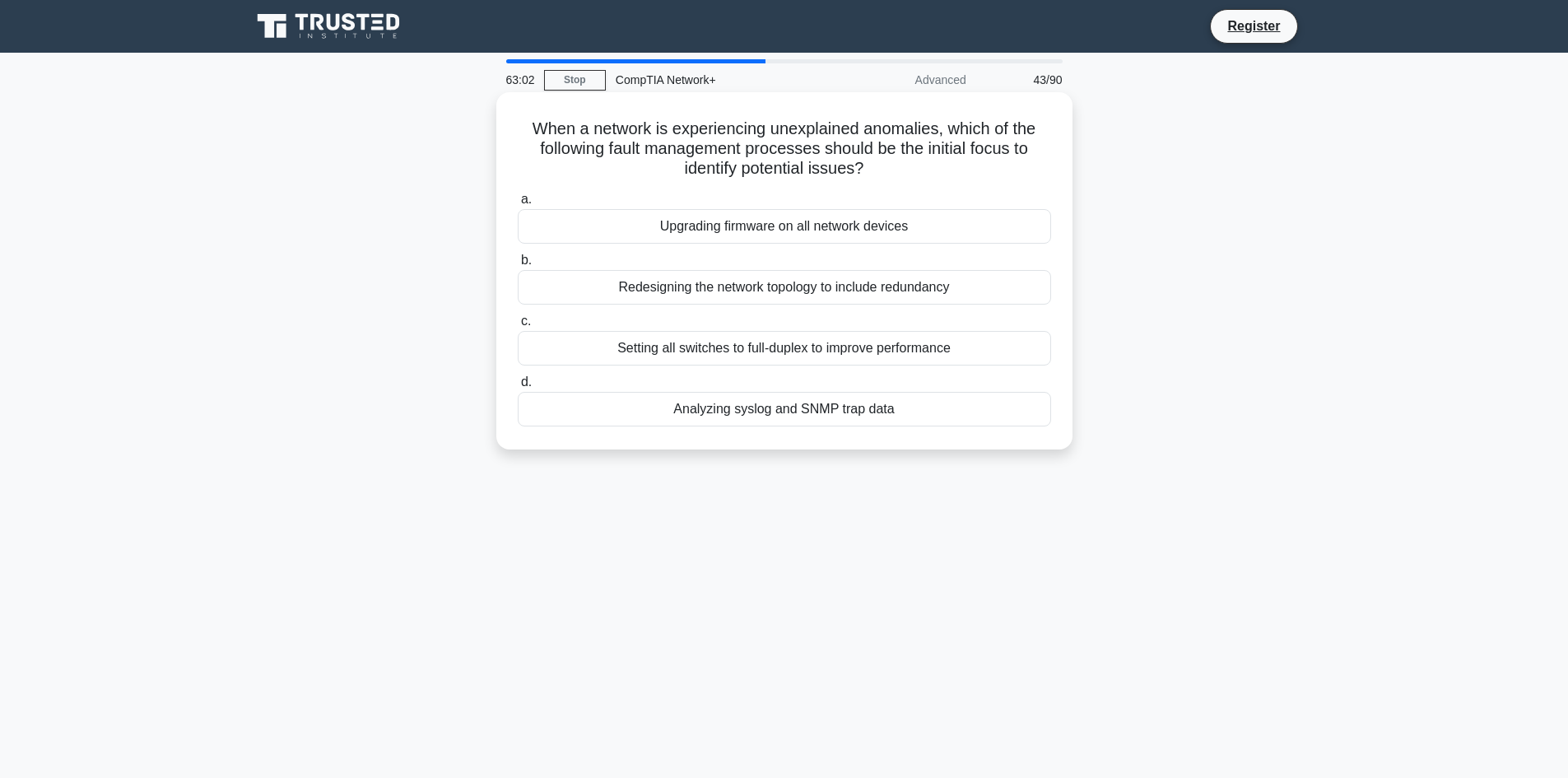
click at [1044, 307] on div "a. Upgrading firmware on all network devices b. Redesigning the network topolog…" at bounding box center [784, 308] width 553 height 243
drag, startPoint x: 1024, startPoint y: 422, endPoint x: 524, endPoint y: 128, distance: 580.0
click at [524, 128] on div "When a network is experiencing unexplained anomalies, which of the following fa…" at bounding box center [784, 270] width 563 height 344
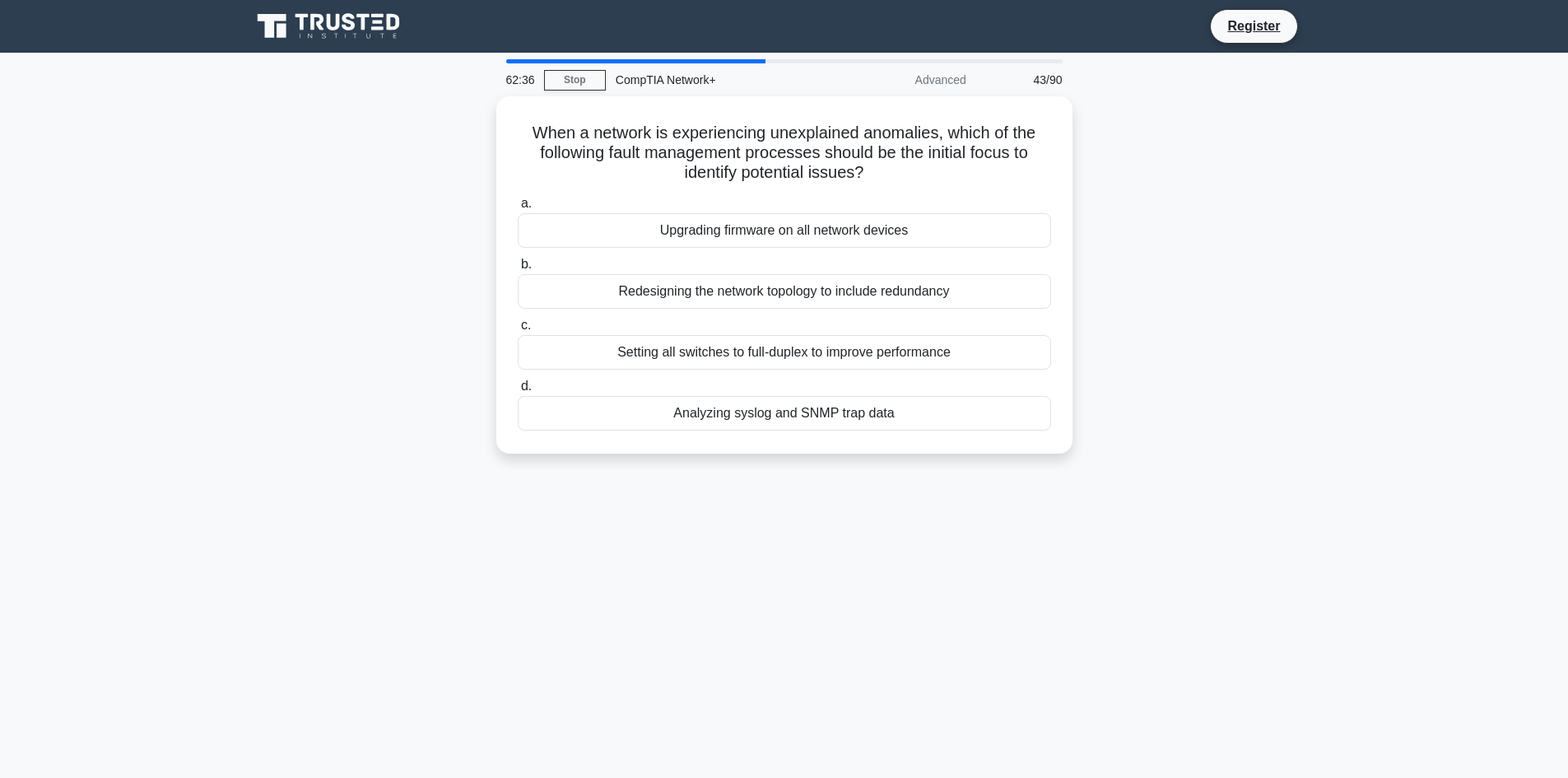
click at [914, 571] on div "62:36 Stop CompTIA Network+ Advanced 43/90 When a network is experiencing unexp…" at bounding box center [785, 470] width 1087 height 822
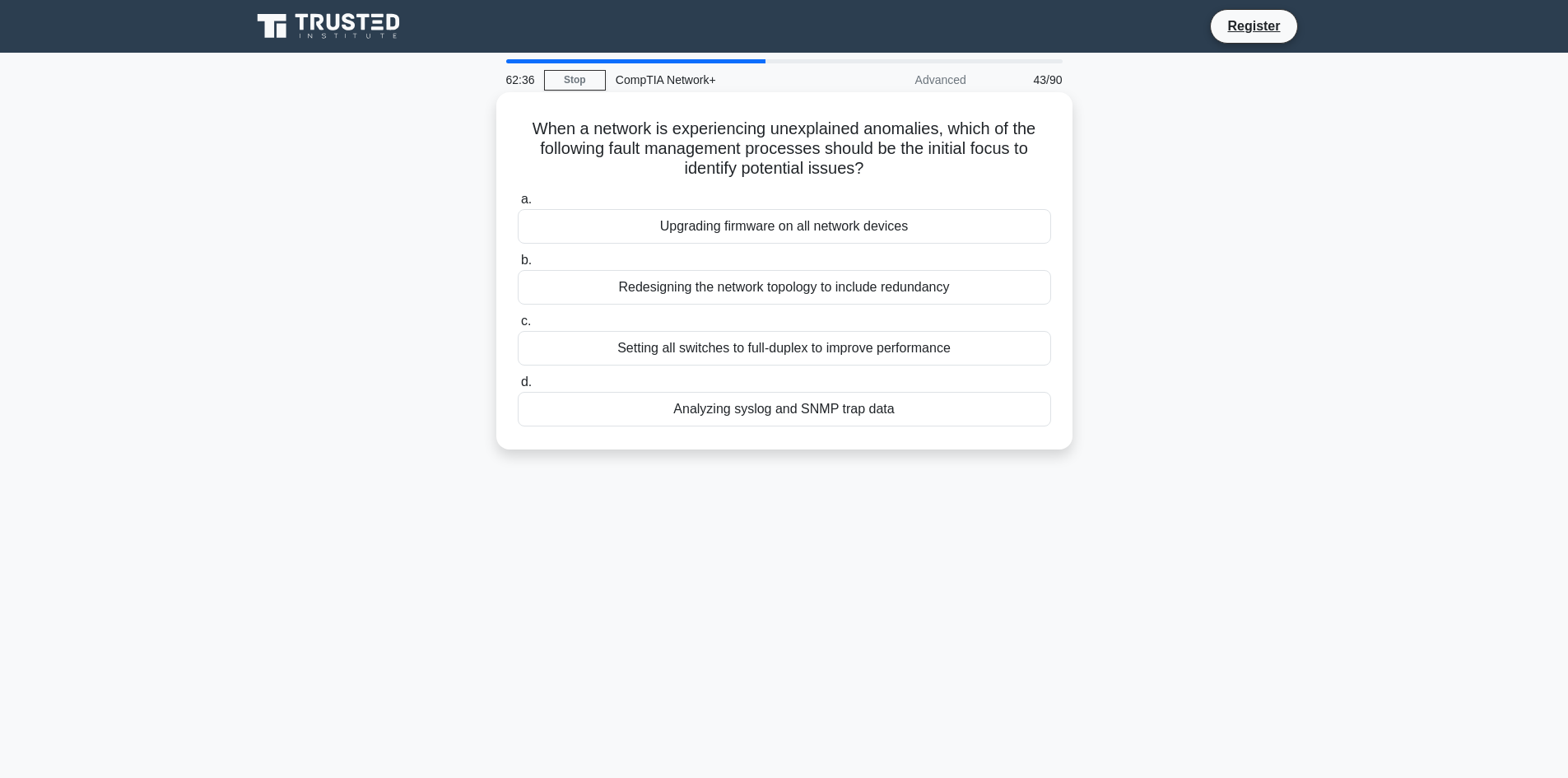
drag, startPoint x: 861, startPoint y: 438, endPoint x: 859, endPoint y: 489, distance: 51.0
click at [860, 438] on div "When a network is experiencing unexplained anomalies, which of the following fa…" at bounding box center [784, 270] width 563 height 344
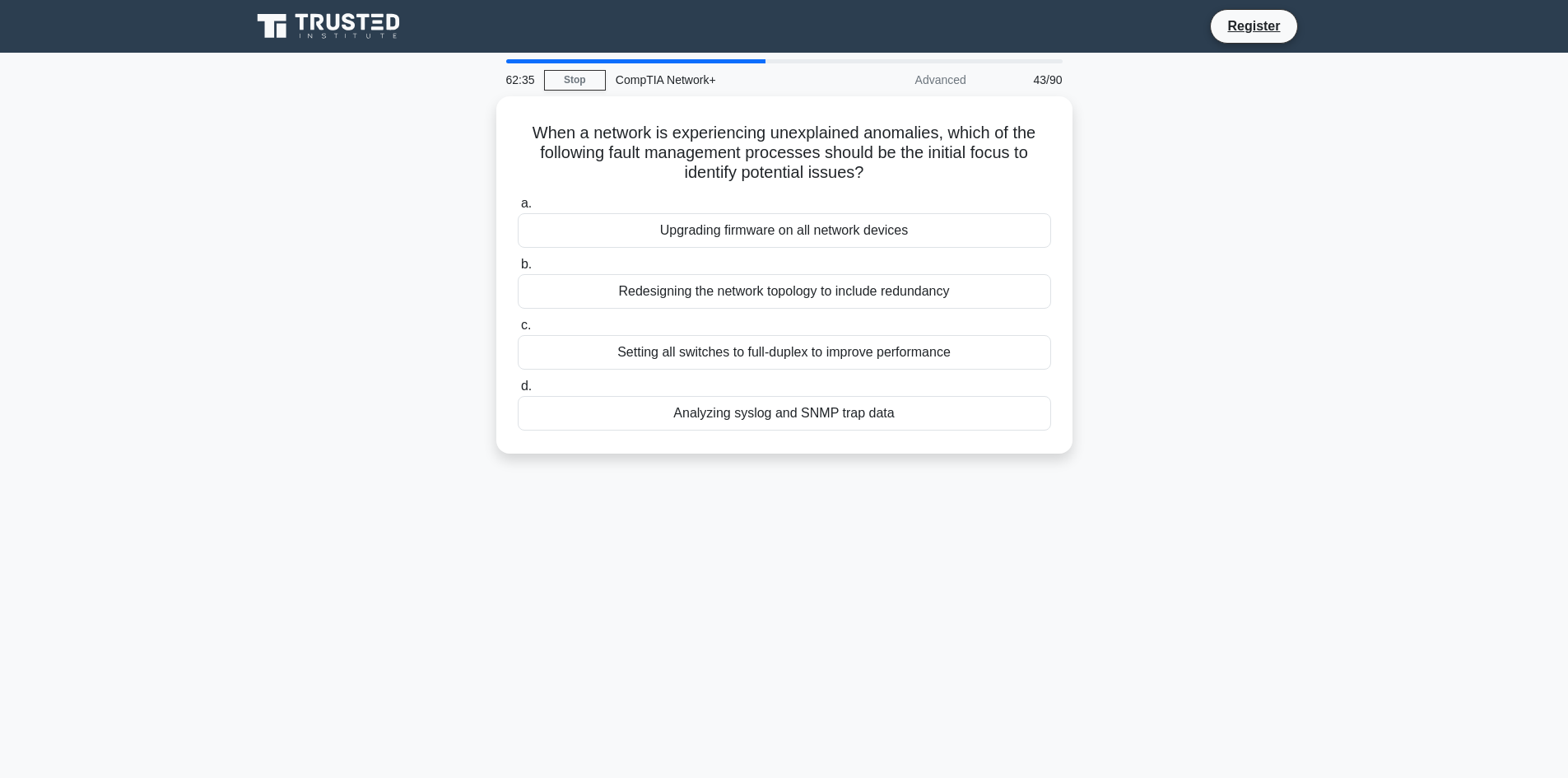
drag, startPoint x: 864, startPoint y: 501, endPoint x: 899, endPoint y: 483, distance: 39.4
click at [864, 501] on div "62:35 Stop CompTIA Network+ Advanced 43/90 When a network is experiencing unexp…" at bounding box center [785, 470] width 1087 height 822
click at [1390, 381] on main "62:35 Stop CompTIA Network+ Advanced 43/90 When a network is experiencing unexp…" at bounding box center [784, 470] width 1568 height 836
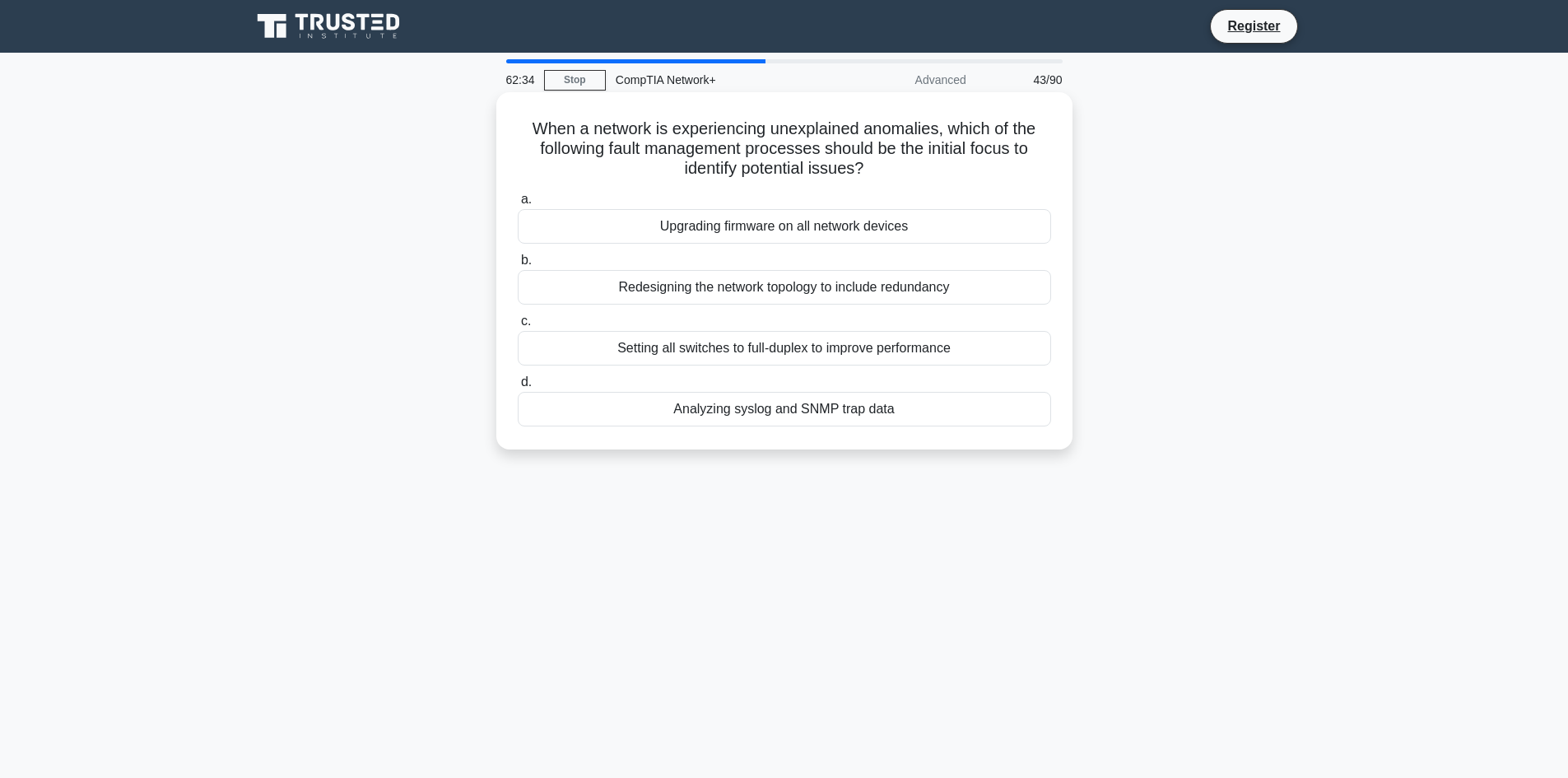
click at [956, 418] on div "Analyzing syslog and SNMP trap data" at bounding box center [784, 409] width 533 height 35
click at [518, 388] on input "d. Analyzing syslog and SNMP trap data" at bounding box center [518, 381] width 0 height 10
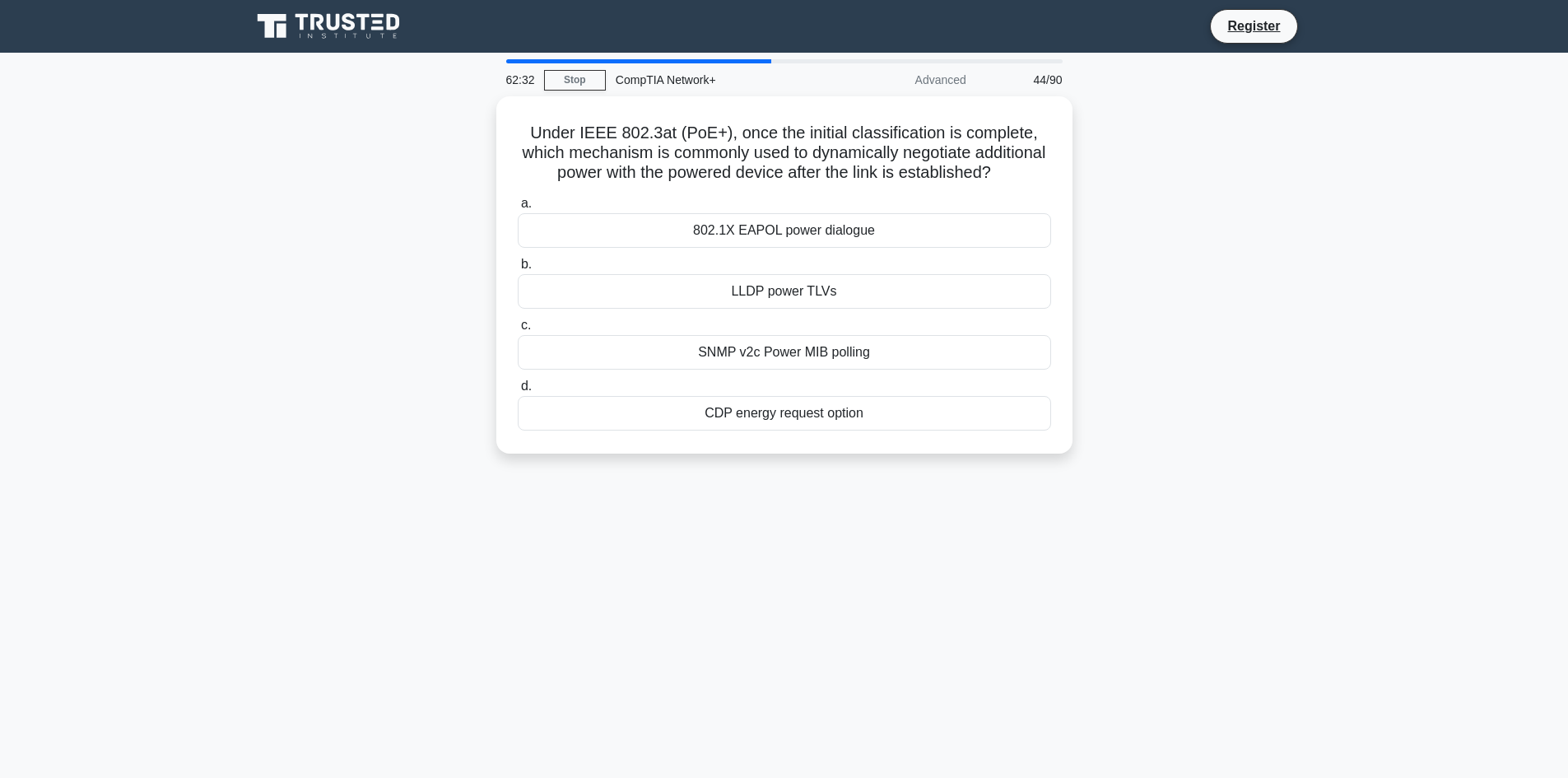
drag, startPoint x: 533, startPoint y: 122, endPoint x: 1035, endPoint y: 498, distance: 627.2
click at [1035, 498] on div "62:32 Stop CompTIA Network+ Advanced 44/90 Under IEEE 802.3at (PoE+), once the …" at bounding box center [785, 470] width 1087 height 822
click at [1145, 653] on div "62:26 Stop CompTIA Network+ Advanced 44/90 Under IEEE 802.3at (PoE+), once the …" at bounding box center [785, 470] width 1087 height 822
click at [705, 243] on div "802.1X EAPOL power dialogue" at bounding box center [784, 226] width 533 height 35
click at [518, 205] on input "a. 802.1X EAPOL power dialogue" at bounding box center [518, 199] width 0 height 10
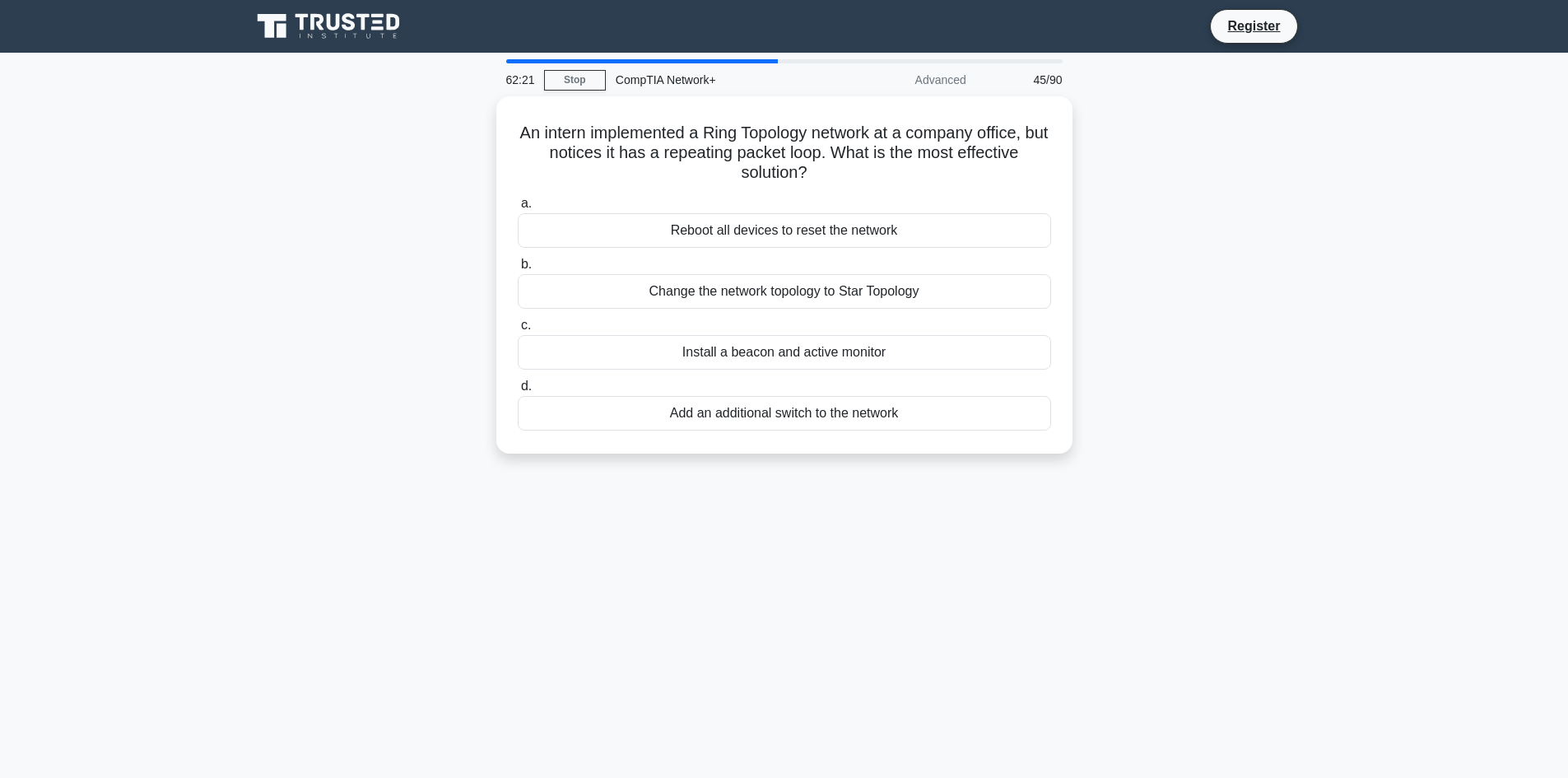
drag, startPoint x: 1084, startPoint y: 532, endPoint x: 418, endPoint y: 139, distance: 773.3
click at [418, 139] on div "62:21 Stop CompTIA Network+ Advanced 45/90 An intern implemented a Ring Topolog…" at bounding box center [785, 470] width 1087 height 822
click at [1047, 744] on div "61:59 Stop CompTIA Network+ Advanced 45/90 An intern implemented a Ring Topolog…" at bounding box center [785, 470] width 1087 height 822
click at [955, 353] on div "Install a beacon and active monitor" at bounding box center [784, 348] width 533 height 35
click at [518, 327] on input "c. Install a beacon and active monitor" at bounding box center [518, 321] width 0 height 10
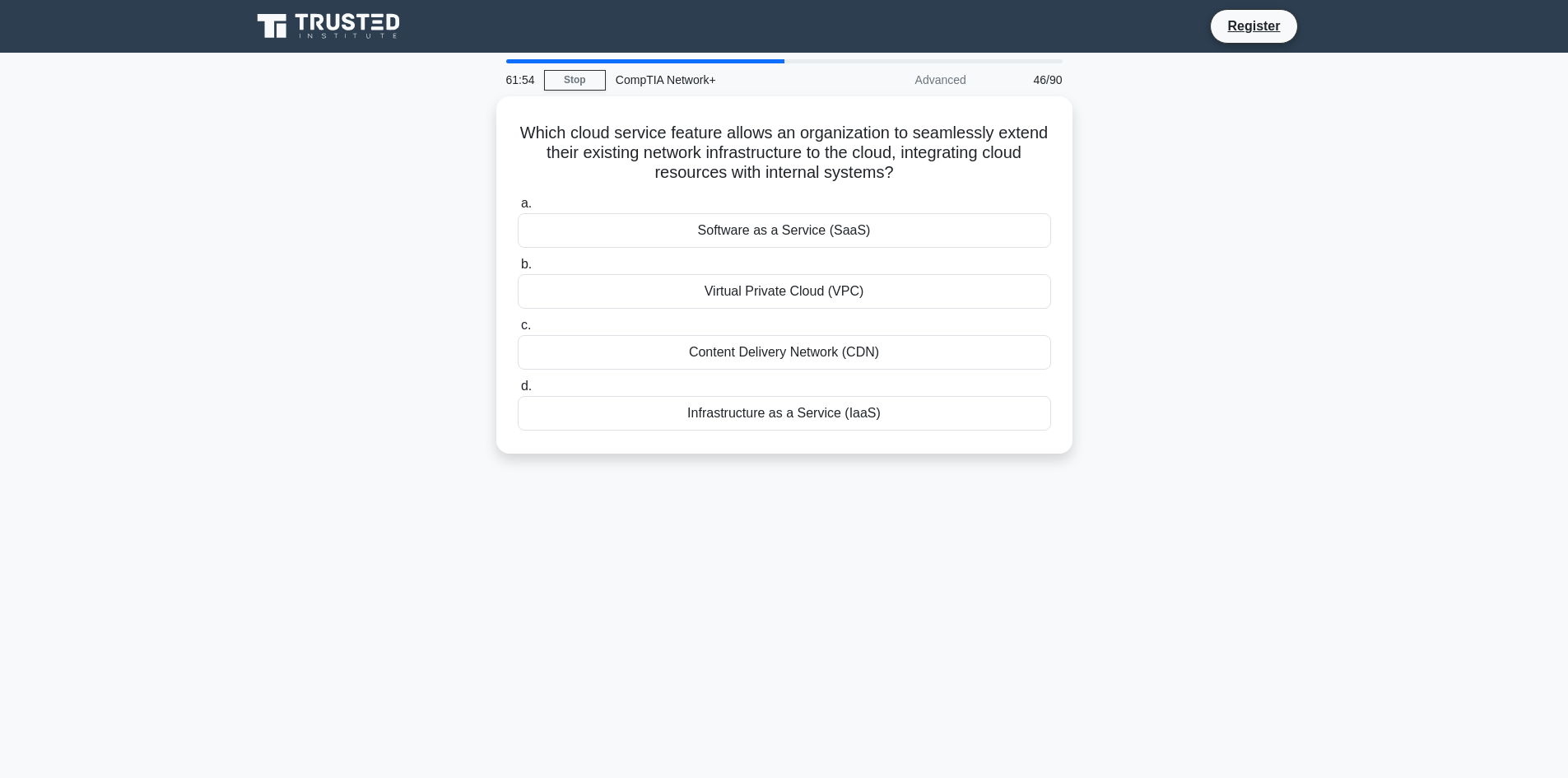
drag, startPoint x: 1028, startPoint y: 526, endPoint x: 481, endPoint y: 115, distance: 684.2
click at [481, 115] on div "61:54 Stop CompTIA Network+ Advanced 46/90 Which cloud service feature allows a…" at bounding box center [785, 470] width 1087 height 822
click at [1274, 221] on div "Which cloud service feature allows an organization to seamlessly extend their e…" at bounding box center [785, 285] width 1087 height 377
click at [742, 347] on div "Content Delivery Network (CDN)" at bounding box center [784, 348] width 533 height 35
click at [518, 327] on input "c. Content Delivery Network (CDN)" at bounding box center [518, 321] width 0 height 10
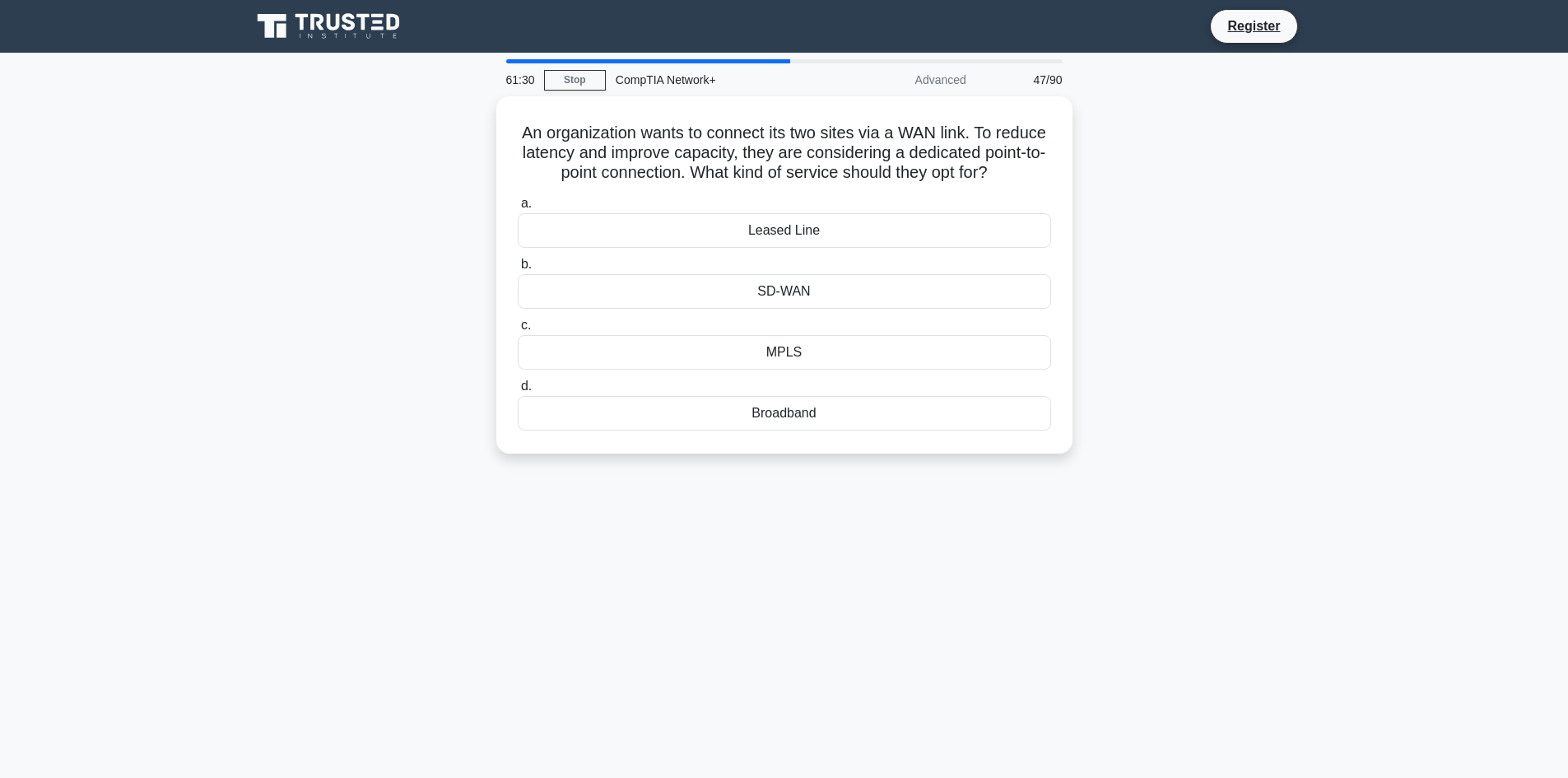
click at [78, 546] on main "61:30 Stop CompTIA Network+ Advanced 47/90 An organization wants to connect its…" at bounding box center [784, 470] width 1568 height 836
click at [734, 419] on div "Broadband" at bounding box center [784, 409] width 533 height 35
click at [518, 388] on input "d. Broadband" at bounding box center [518, 381] width 0 height 10
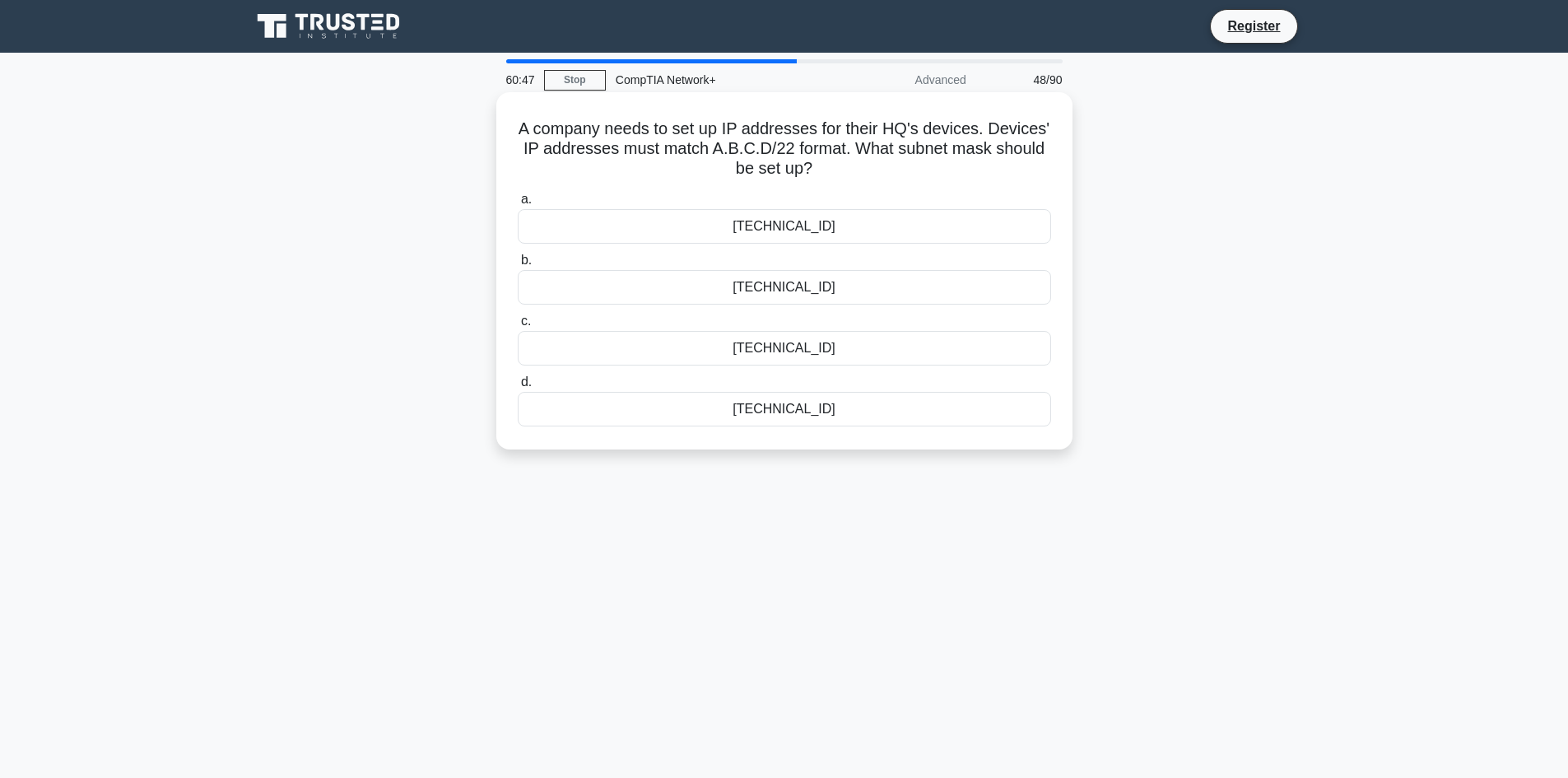
click at [795, 285] on div "255.255.255.0" at bounding box center [784, 287] width 533 height 35
click at [518, 266] on input "b. 255.255.255.0" at bounding box center [518, 260] width 0 height 10
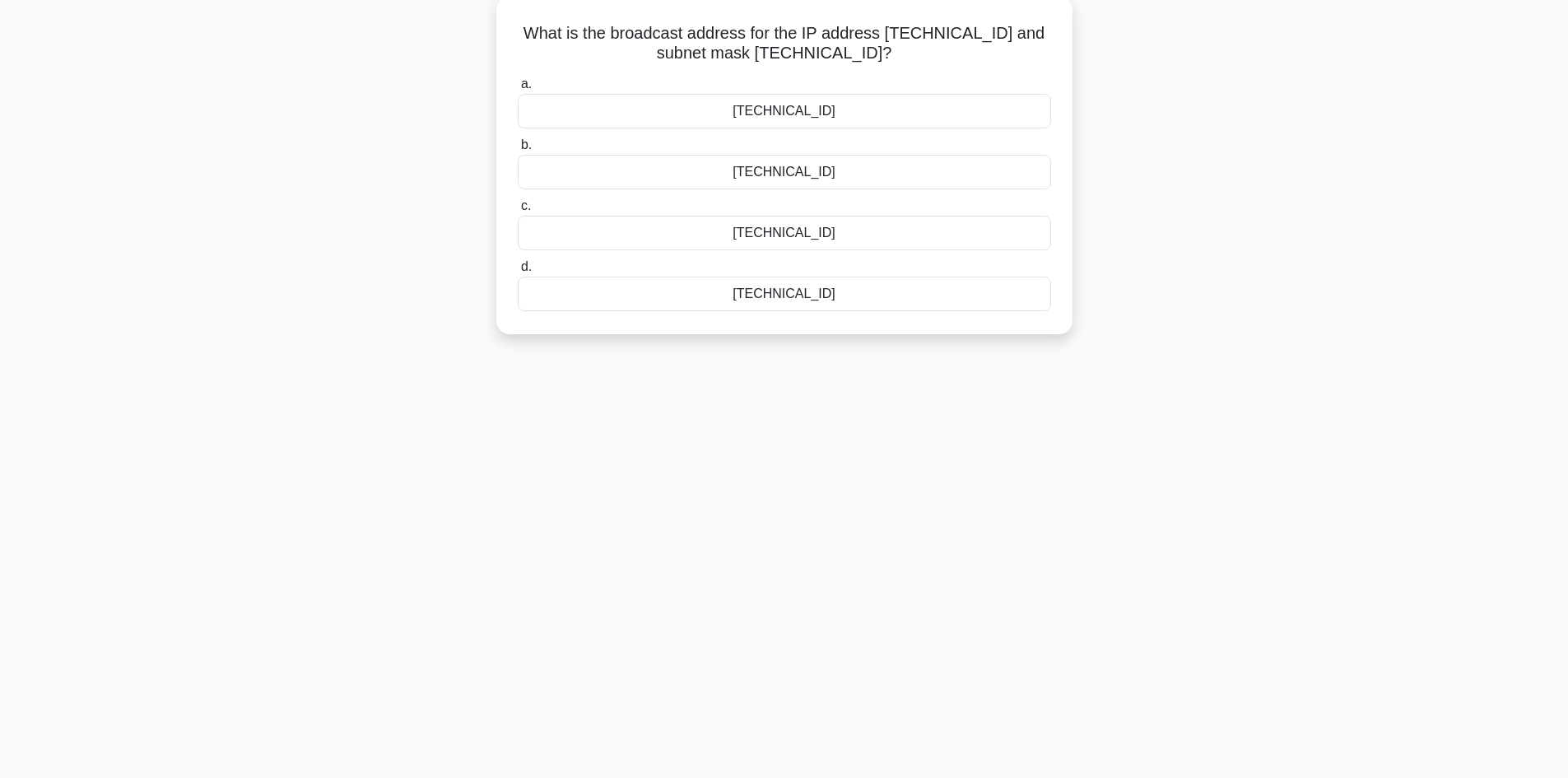
scroll to position [111, 0]
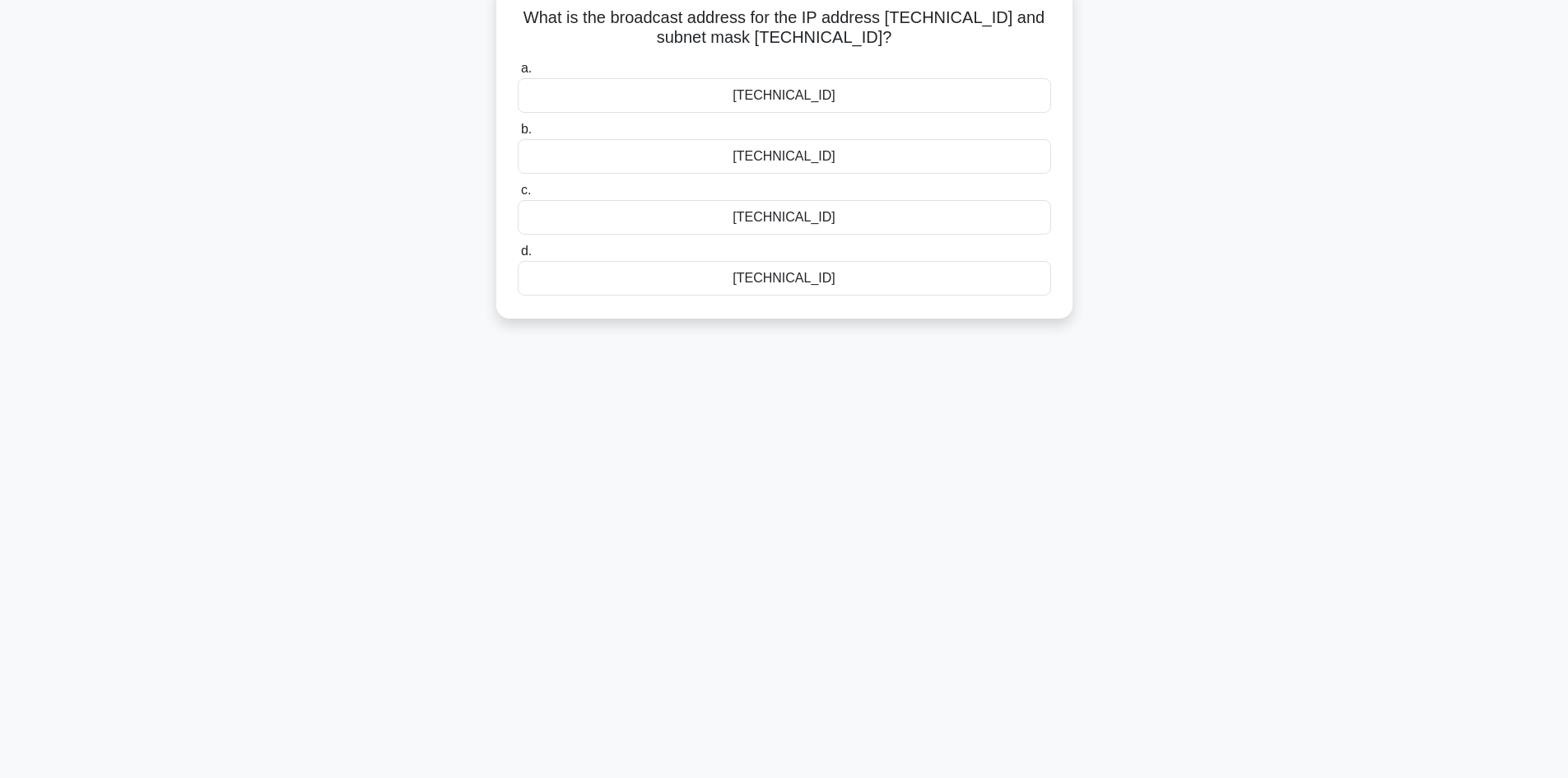
click at [923, 205] on div "10.5.7.255" at bounding box center [784, 217] width 533 height 35
click at [518, 196] on input "c. 10.5.7.255" at bounding box center [518, 190] width 0 height 10
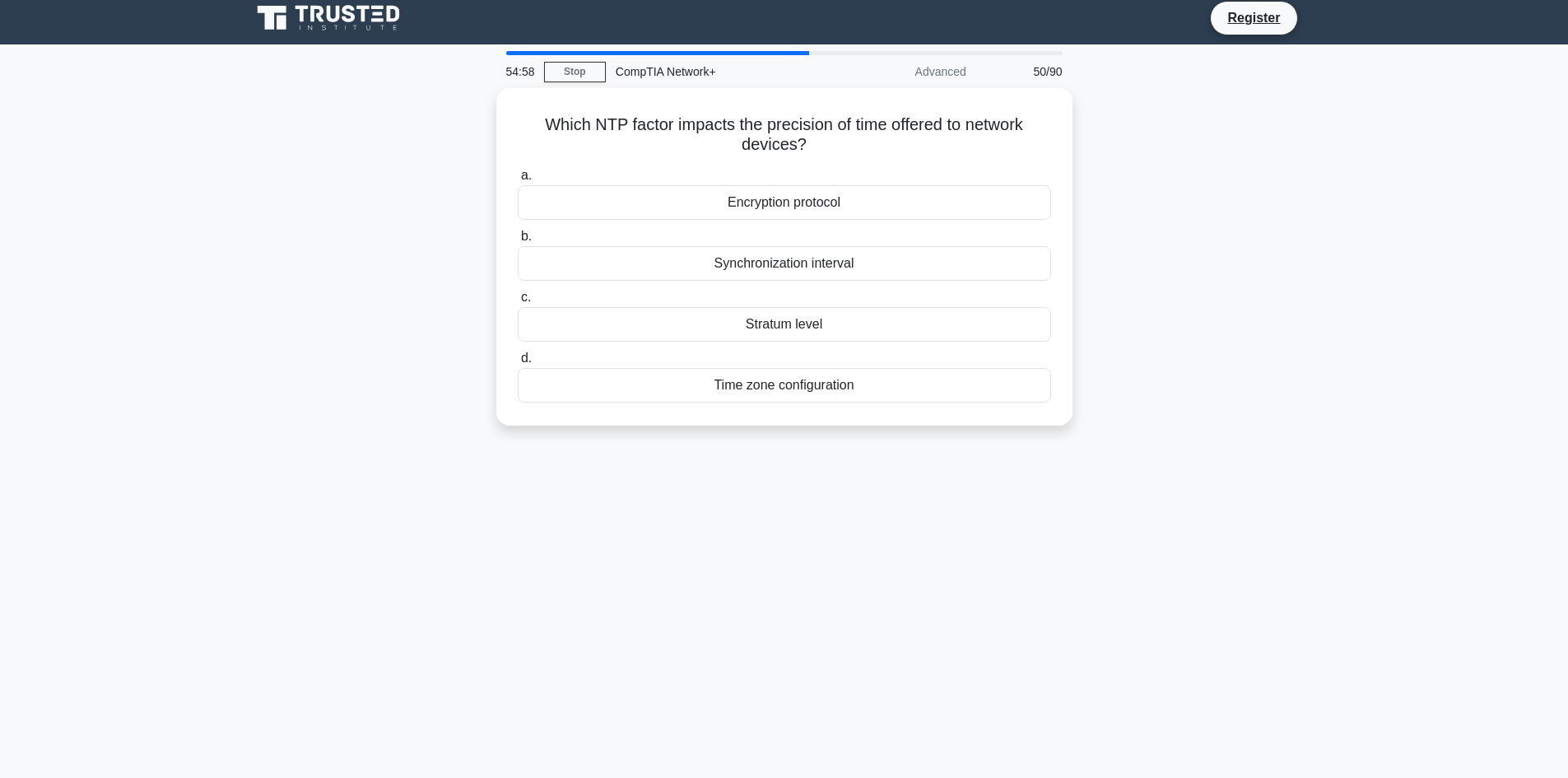
scroll to position [0, 0]
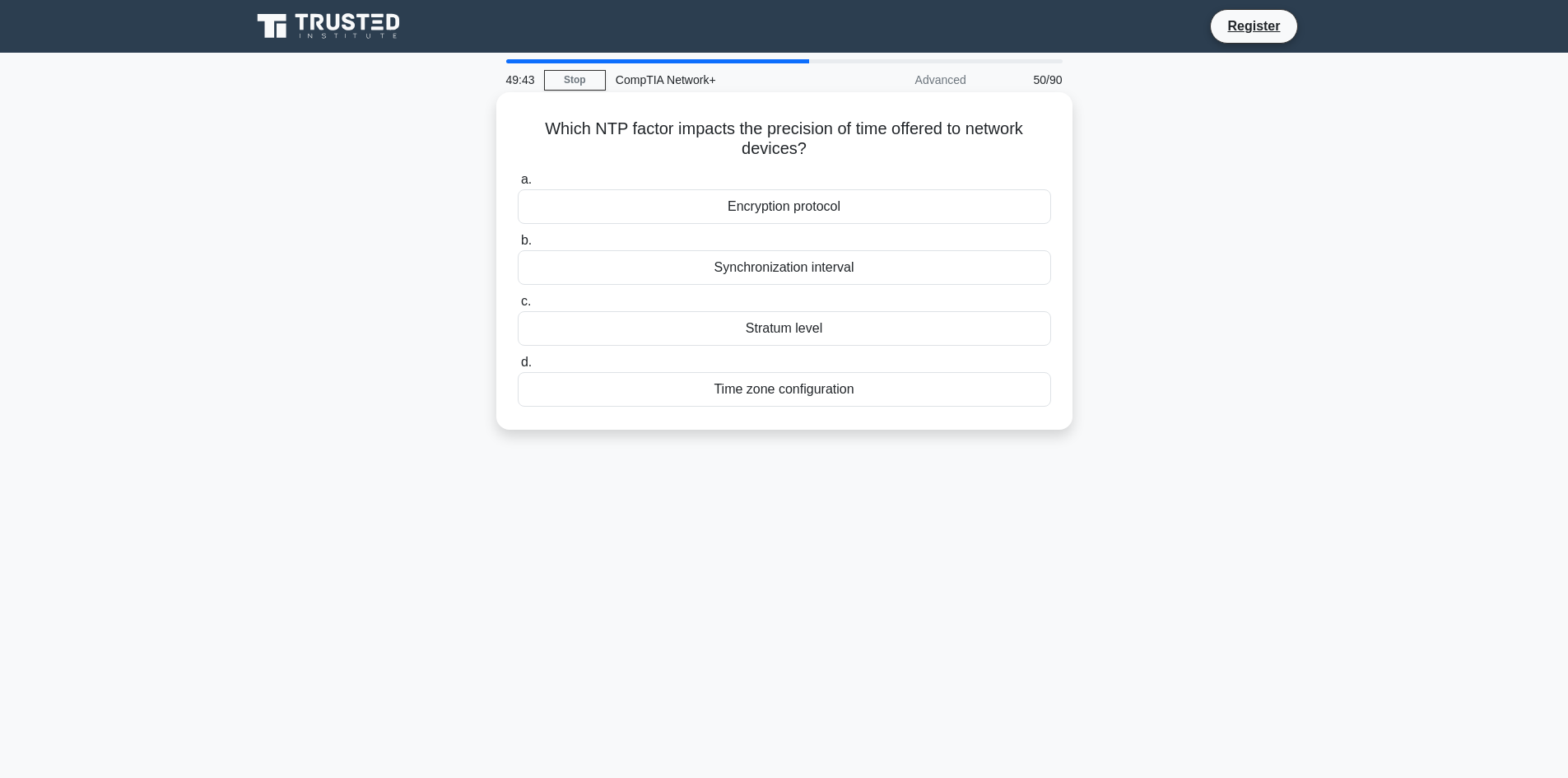
click at [954, 265] on div "Synchronization interval" at bounding box center [784, 267] width 533 height 35
click at [518, 246] on input "b. Synchronization interval" at bounding box center [518, 240] width 0 height 10
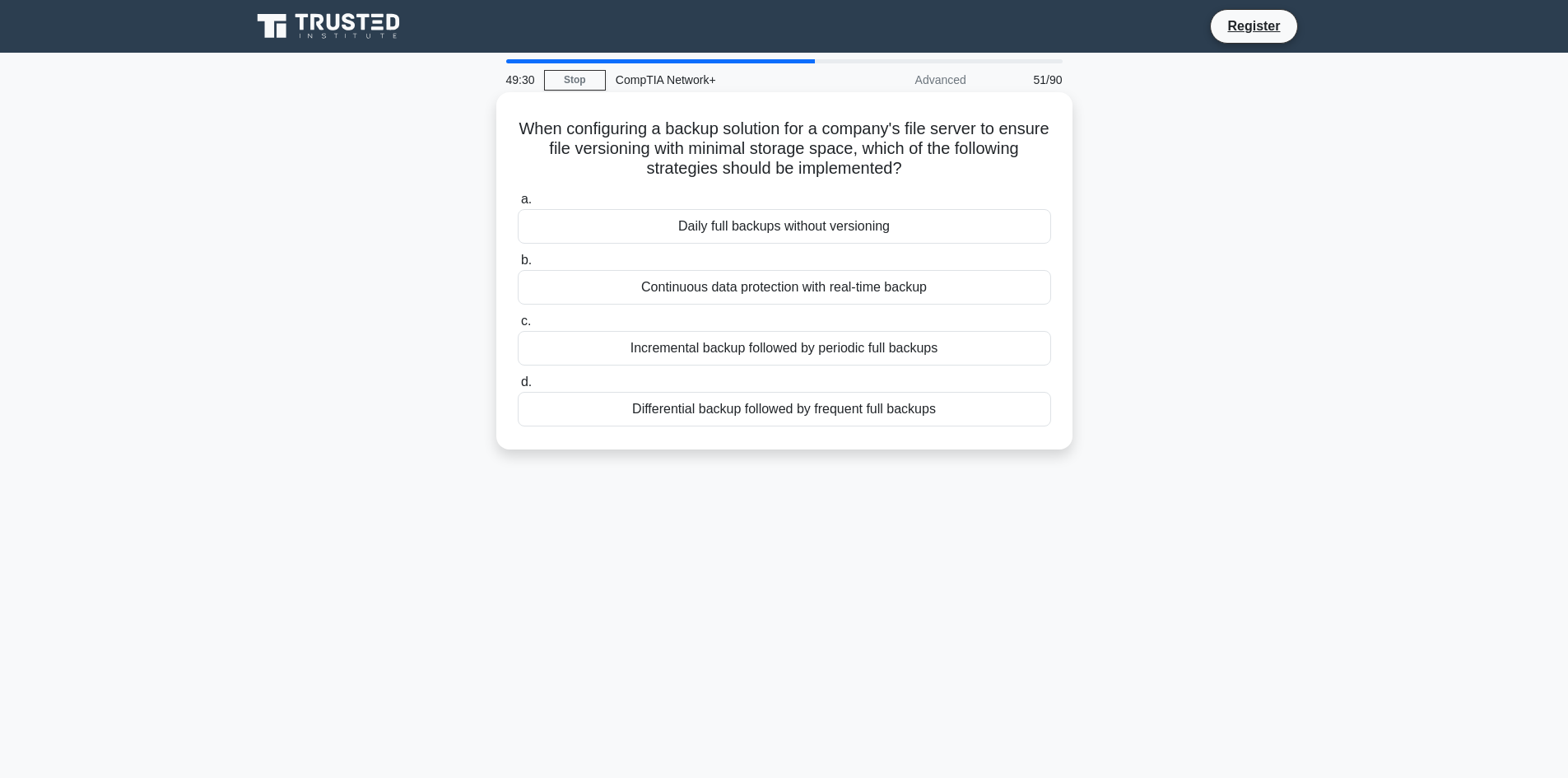
click at [873, 218] on div "Daily full backups without versioning" at bounding box center [784, 226] width 533 height 35
click at [518, 205] on input "a. Daily full backups without versioning" at bounding box center [518, 199] width 0 height 10
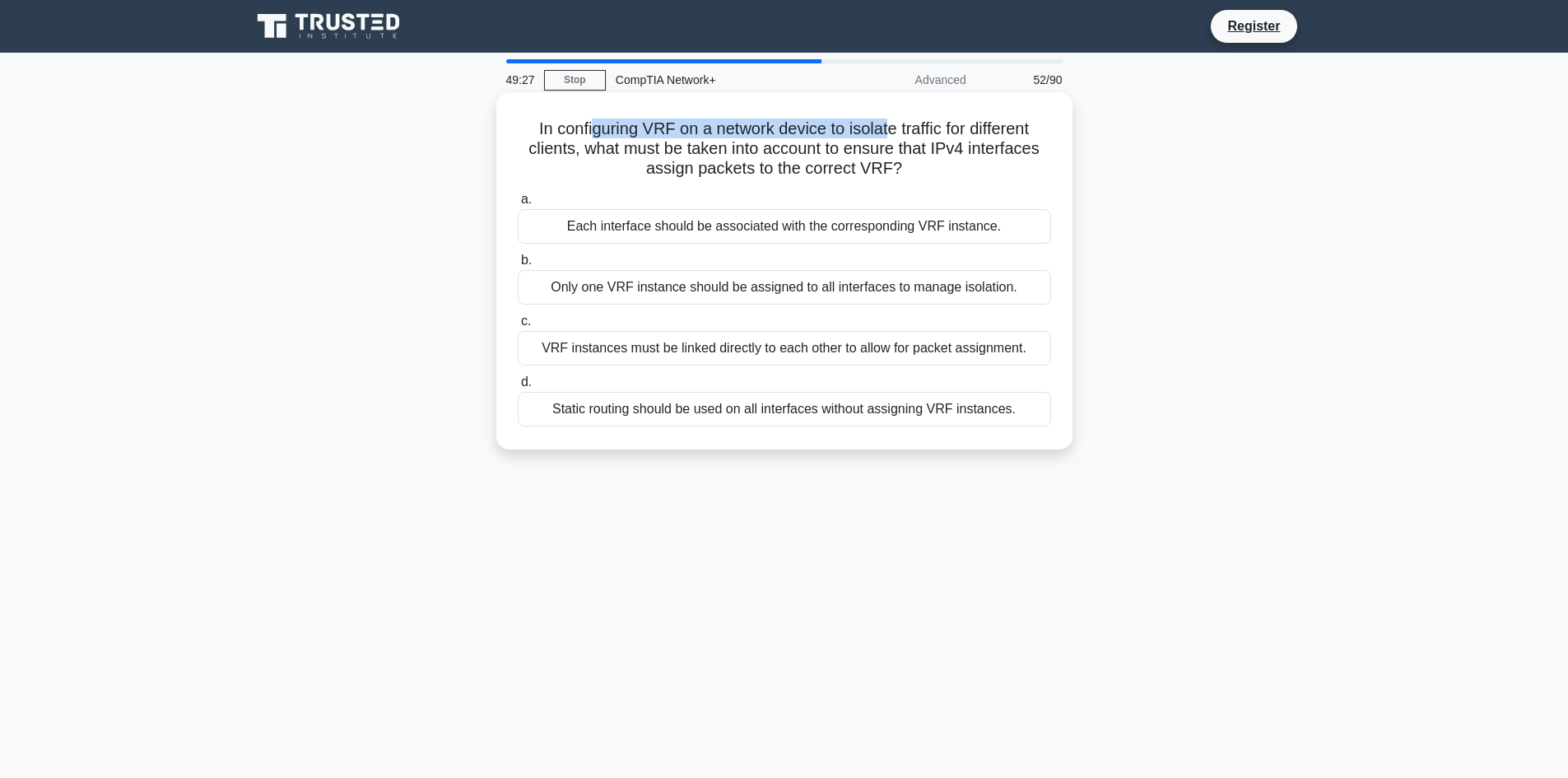
drag, startPoint x: 594, startPoint y: 123, endPoint x: 899, endPoint y: 136, distance: 305.3
click at [891, 133] on h5 "In configuring VRF on a network device to isolate traffic for different clients…" at bounding box center [784, 149] width 537 height 61
click at [974, 168] on h5 "In configuring VRF on a network device to isolate traffic for different clients…" at bounding box center [784, 149] width 537 height 61
drag, startPoint x: 543, startPoint y: 142, endPoint x: 896, endPoint y: 137, distance: 353.0
click at [896, 137] on h5 "In configuring VRF on a network device to isolate traffic for different clients…" at bounding box center [784, 149] width 537 height 61
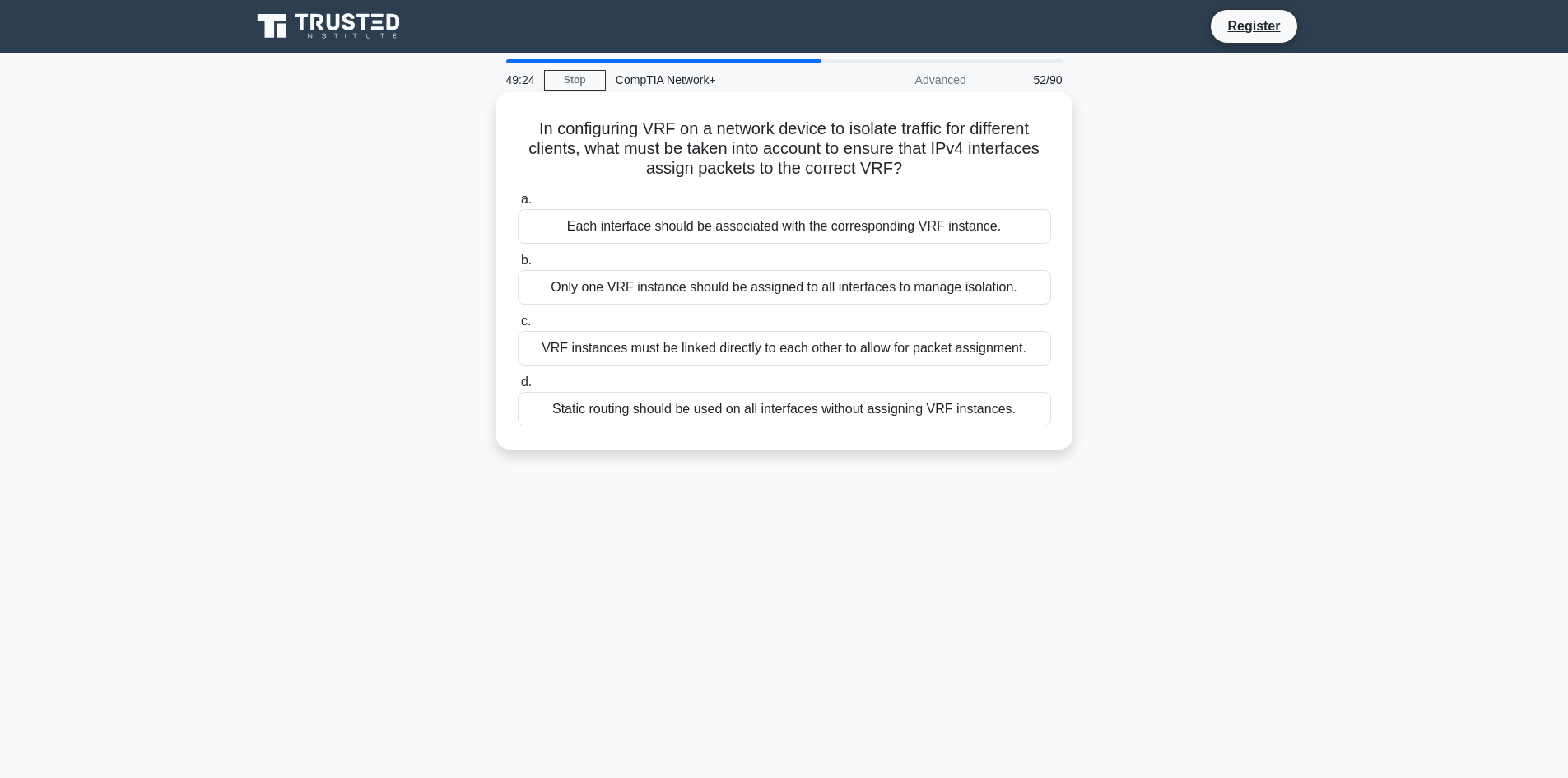
click at [918, 174] on icon ".spinner_0XTQ{transform-origin:center;animation:spinner_y6GP .75s linear infini…" at bounding box center [912, 169] width 20 height 20
click at [971, 350] on div "VRF instances must be linked directly to each other to allow for packet assignm…" at bounding box center [784, 348] width 533 height 35
click at [518, 327] on input "c. VRF instances must be linked directly to each other to allow for packet assi…" at bounding box center [518, 321] width 0 height 10
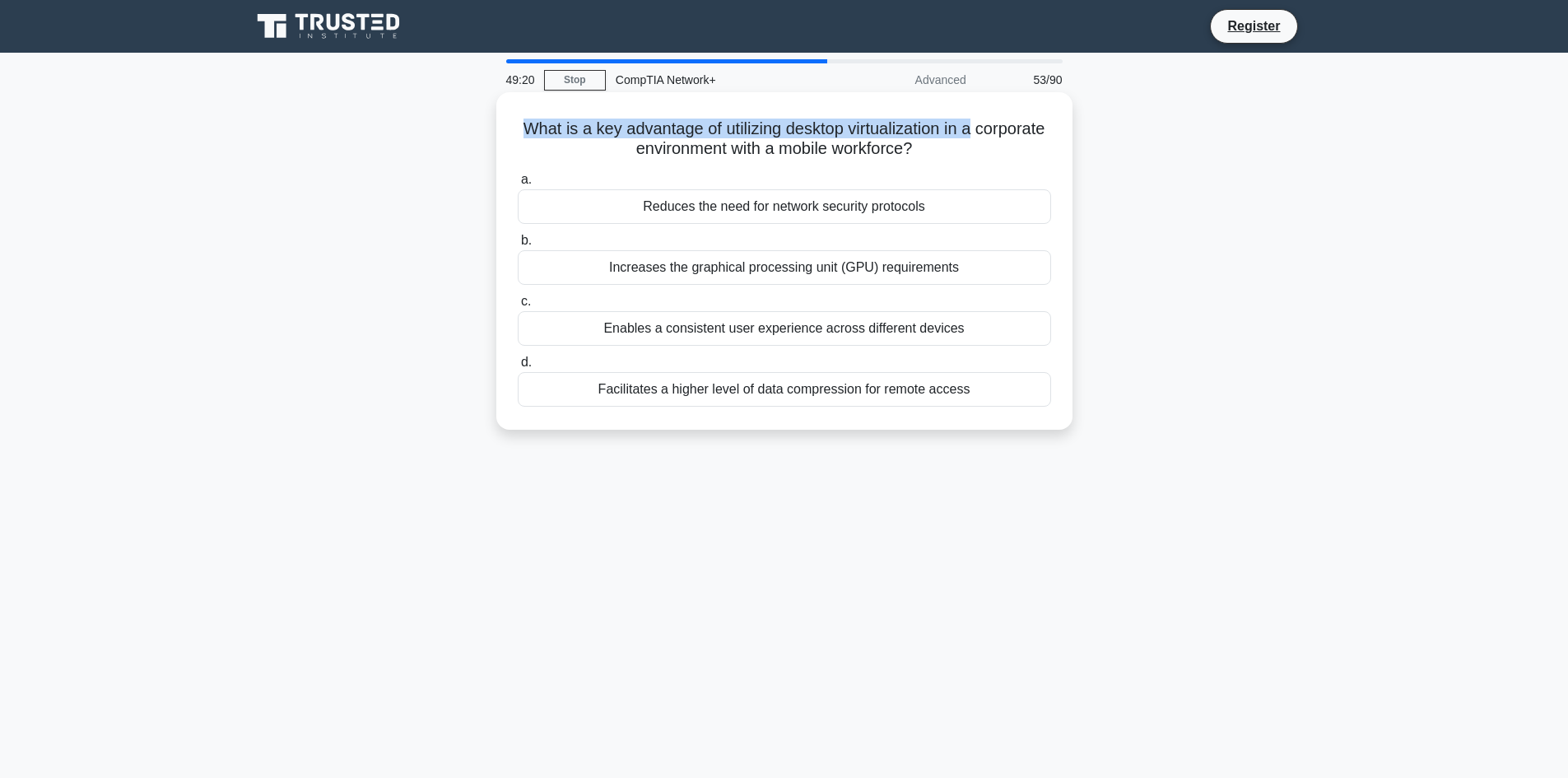
drag, startPoint x: 557, startPoint y: 132, endPoint x: 1019, endPoint y: 131, distance: 462.0
click at [1019, 131] on h5 "What is a key advantage of utilizing desktop virtualization in a corporate envi…" at bounding box center [784, 138] width 537 height 41
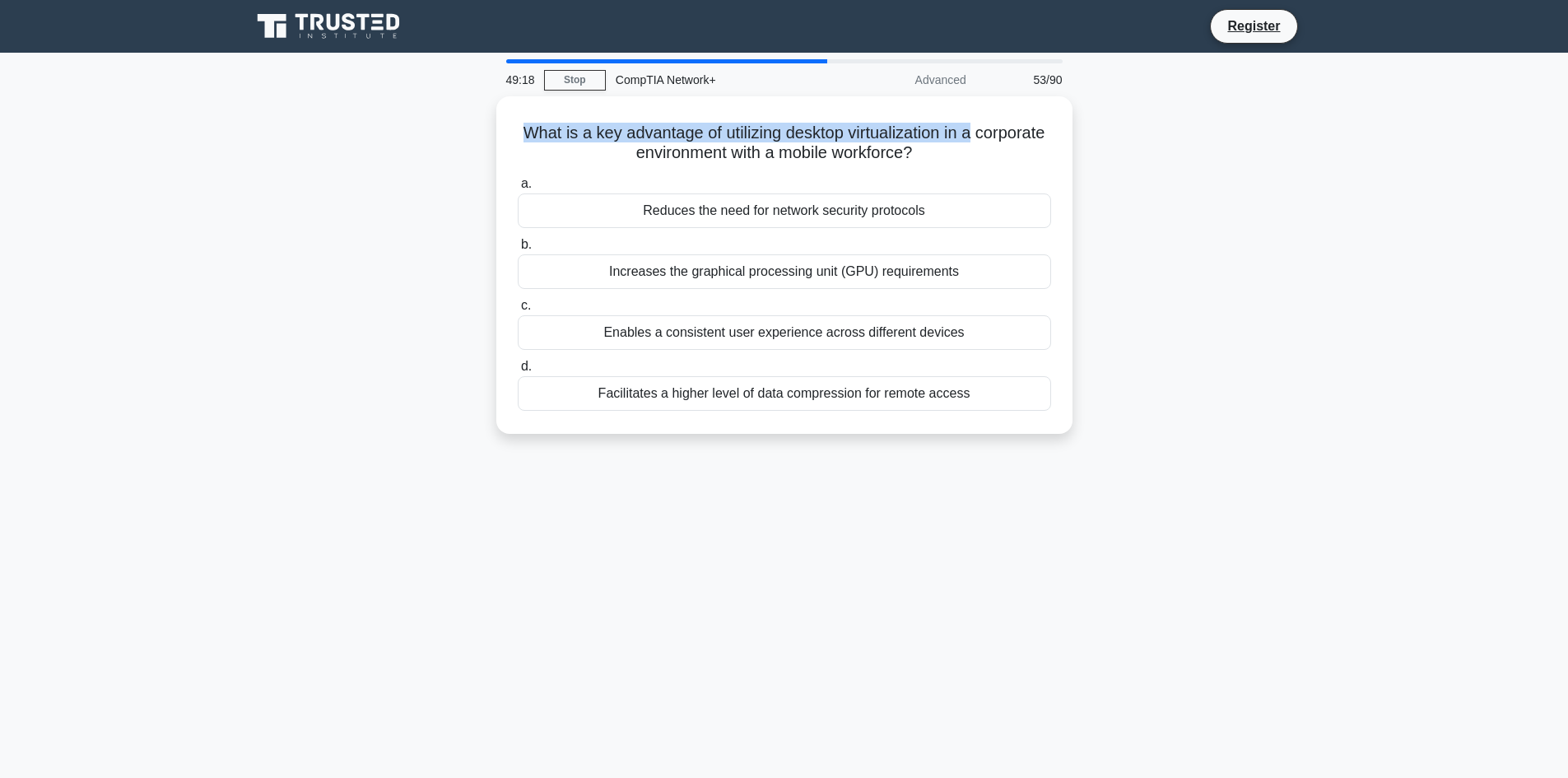
drag, startPoint x: 1001, startPoint y: 142, endPoint x: 481, endPoint y: 166, distance: 520.6
click at [481, 166] on div "What is a key advantage of utilizing desktop virtualization in a corporate envi…" at bounding box center [785, 274] width 1087 height 357
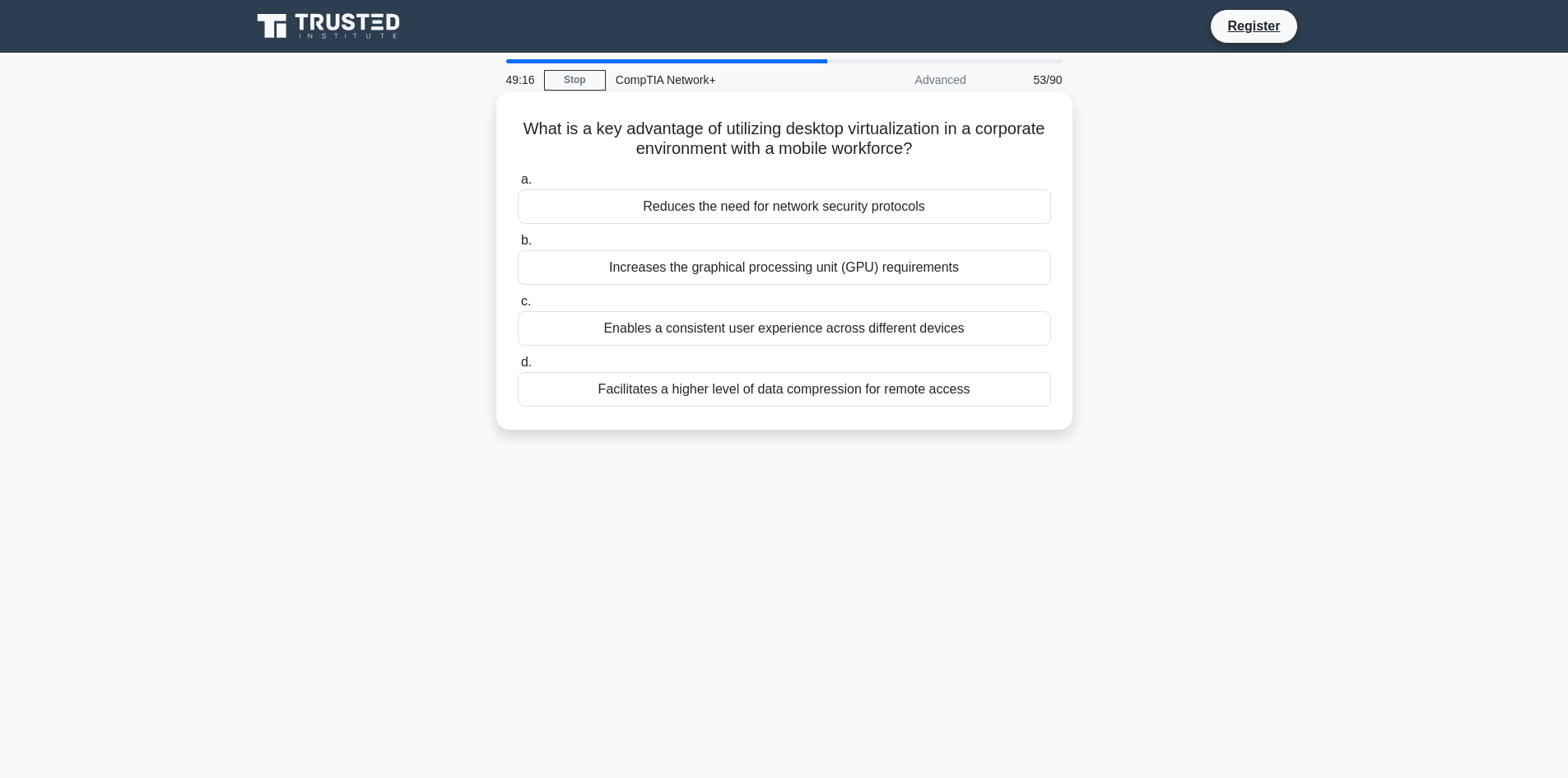
click at [907, 271] on div "Increases the graphical processing unit (GPU) requirements" at bounding box center [784, 267] width 533 height 35
click at [518, 246] on input "b. Increases the graphical processing unit (GPU) requirements" at bounding box center [518, 240] width 0 height 10
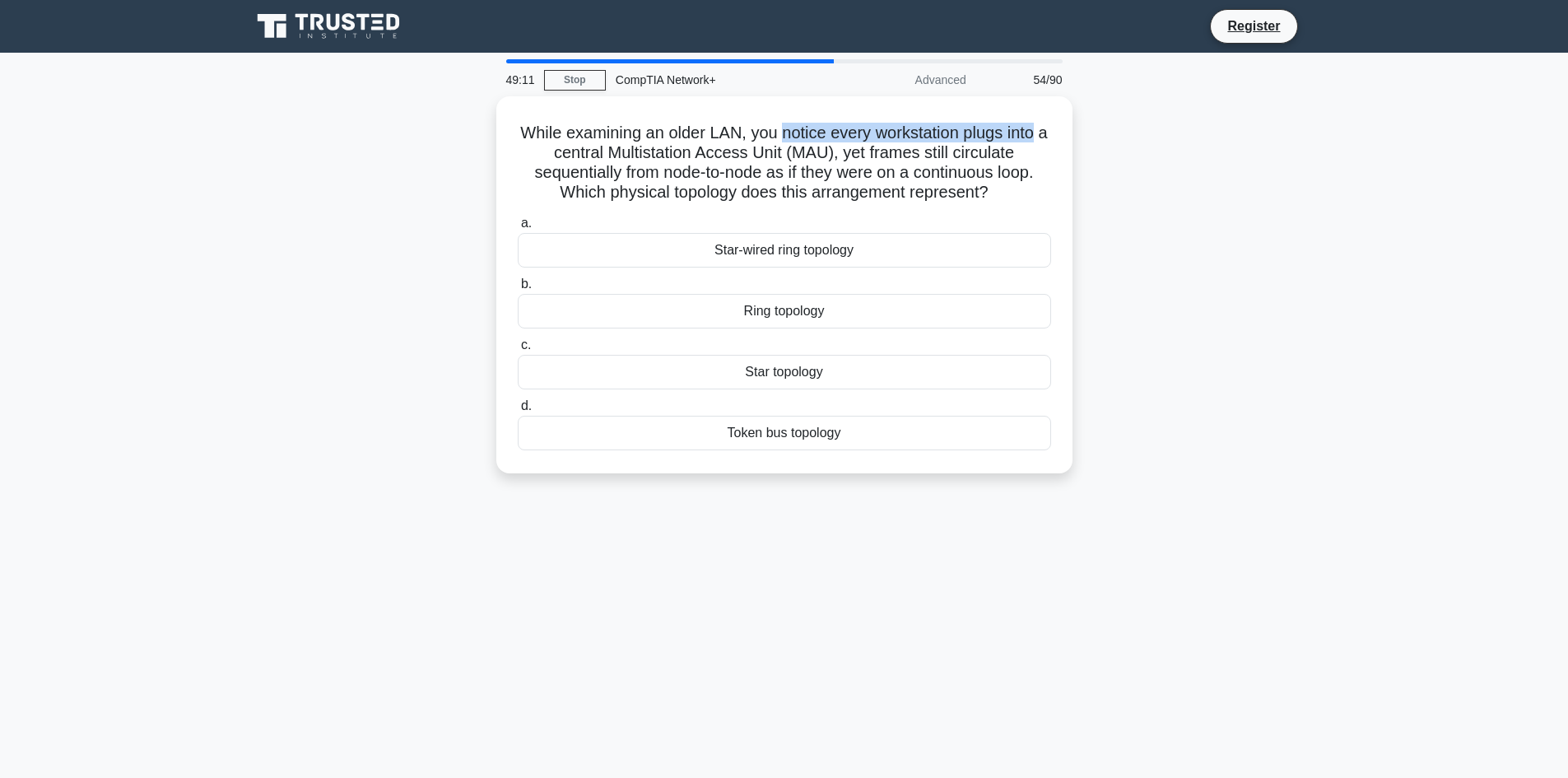
drag, startPoint x: 789, startPoint y: 124, endPoint x: 1120, endPoint y: 133, distance: 331.1
click at [1120, 133] on div "While examining an older LAN, you notice every workstation plugs into a central…" at bounding box center [785, 294] width 1087 height 397
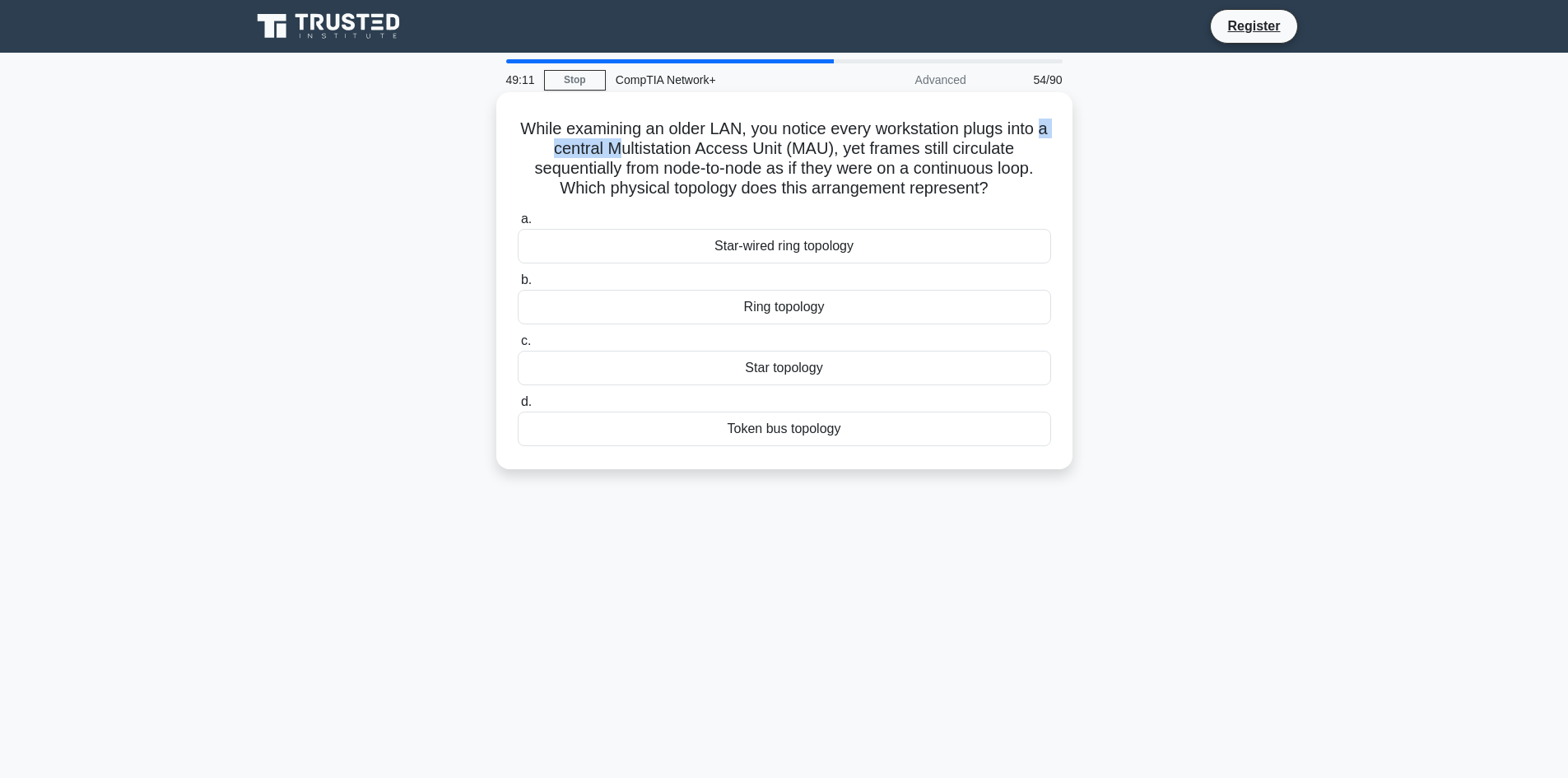
drag, startPoint x: 628, startPoint y: 161, endPoint x: 652, endPoint y: 175, distance: 27.8
click at [648, 163] on div "While examining an older LAN, you notice every workstation plugs into a central…" at bounding box center [785, 294] width 1087 height 397
click at [811, 369] on div "Star topology" at bounding box center [784, 367] width 533 height 35
click at [518, 346] on input "c. Star topology" at bounding box center [518, 341] width 0 height 10
click at [760, 372] on div "01:00:5E:80:0A:14" at bounding box center [784, 367] width 533 height 35
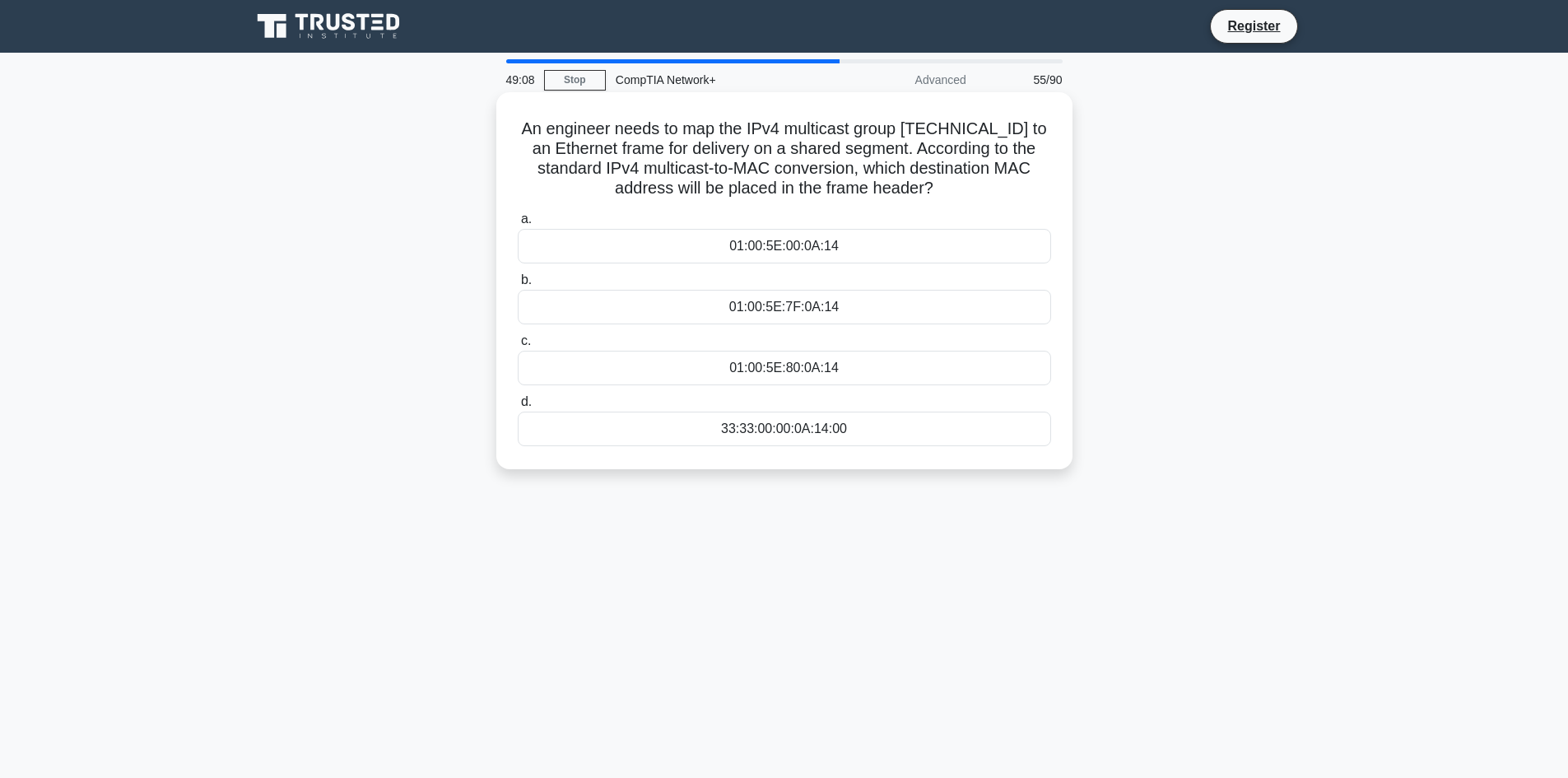
click at [518, 346] on input "c. 01:00:5E:80:0A:14" at bounding box center [518, 341] width 0 height 10
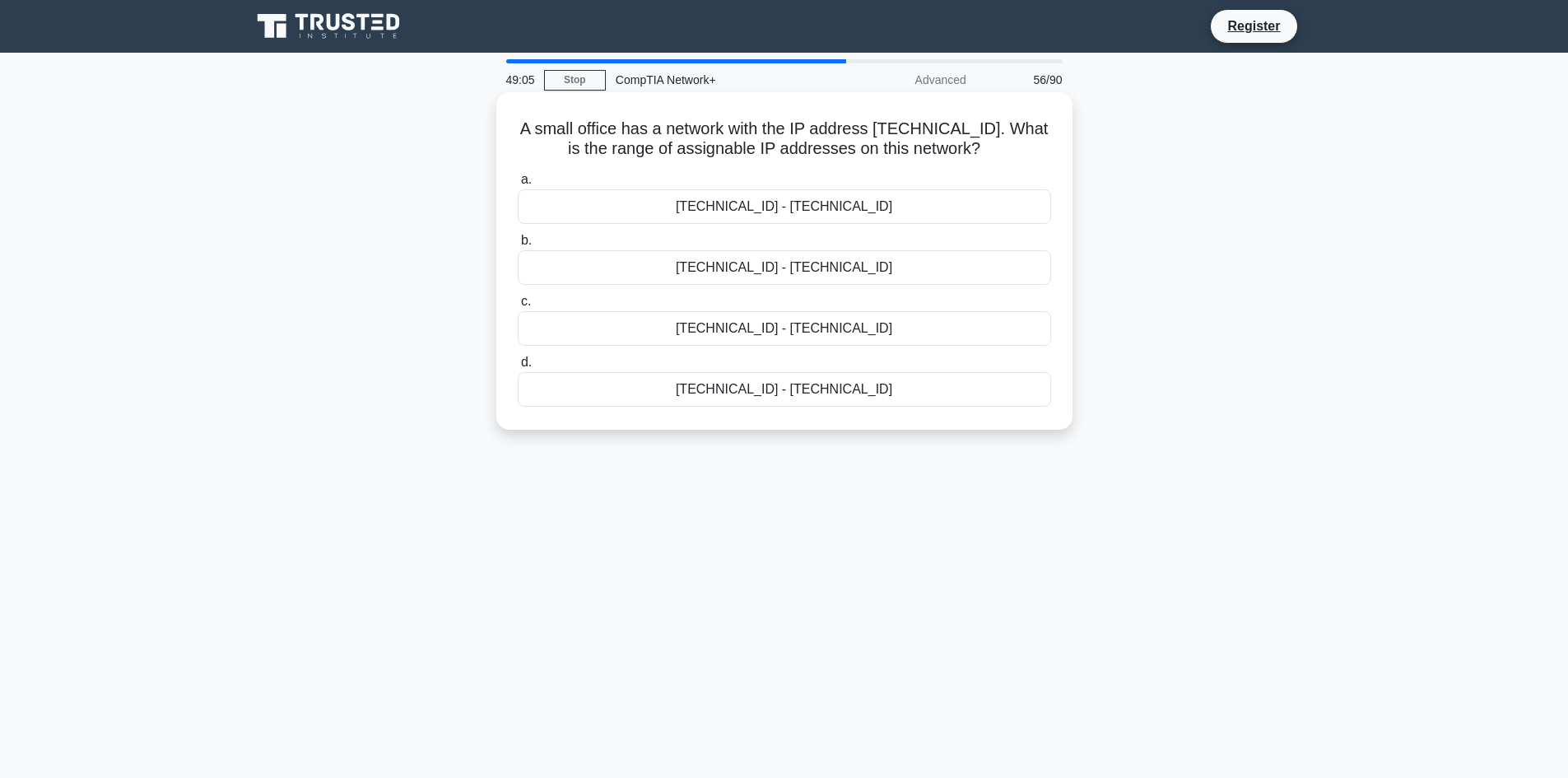
click at [815, 261] on div "192.168.100.128 - 192.168.100.159" at bounding box center [784, 267] width 533 height 35
click at [518, 246] on input "b. 192.168.100.128 - 192.168.100.159" at bounding box center [518, 240] width 0 height 10
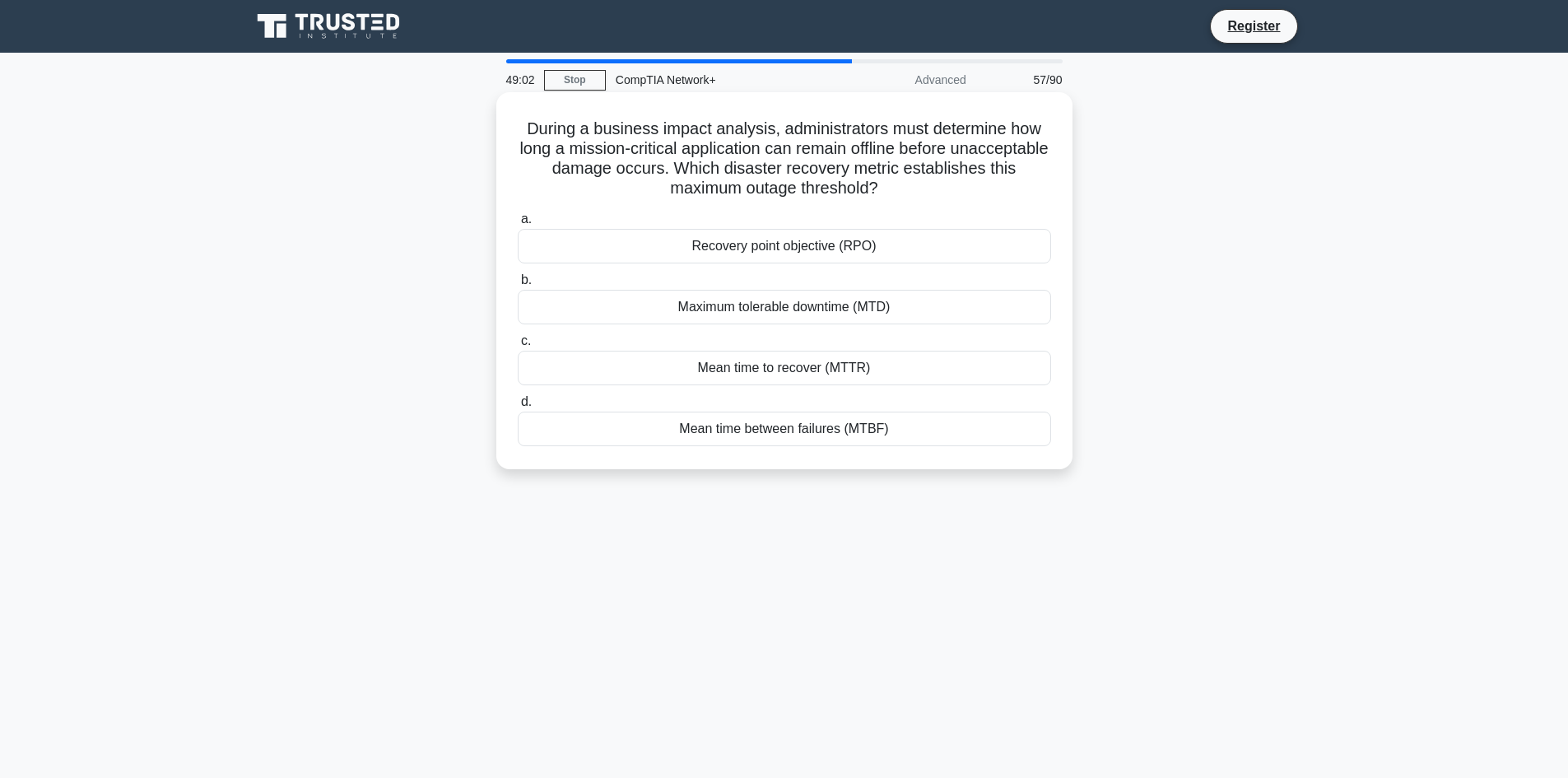
click at [752, 373] on div "Mean time to recover (MTTR)" at bounding box center [784, 367] width 533 height 35
click at [518, 346] on input "c. Mean time to recover (MTTR)" at bounding box center [518, 341] width 0 height 10
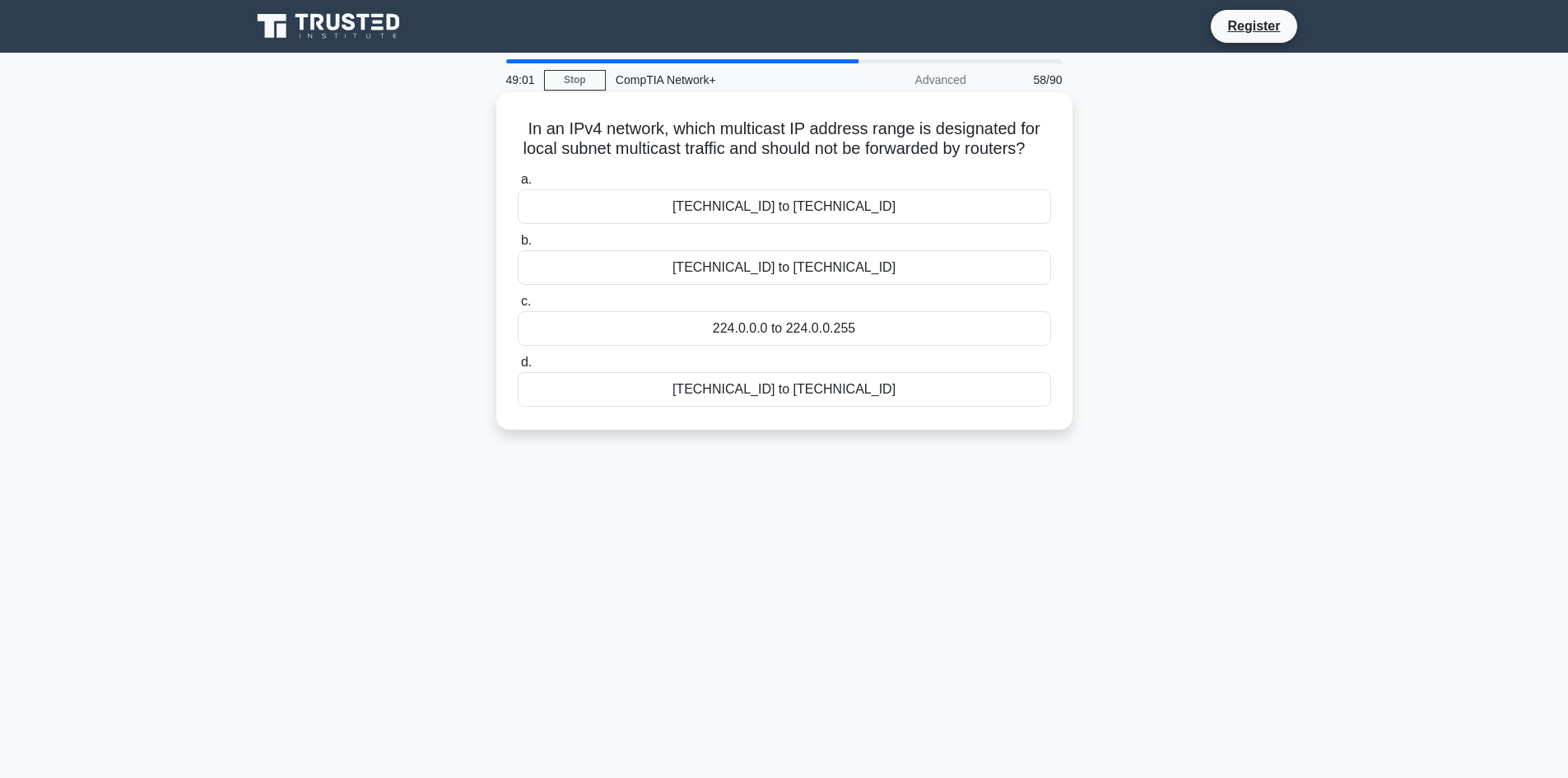
click at [803, 273] on div "224.0.1.0 to 224.0.1.255" at bounding box center [784, 267] width 533 height 35
click at [518, 246] on input "b. 224.0.1.0 to 224.0.1.255" at bounding box center [518, 240] width 0 height 10
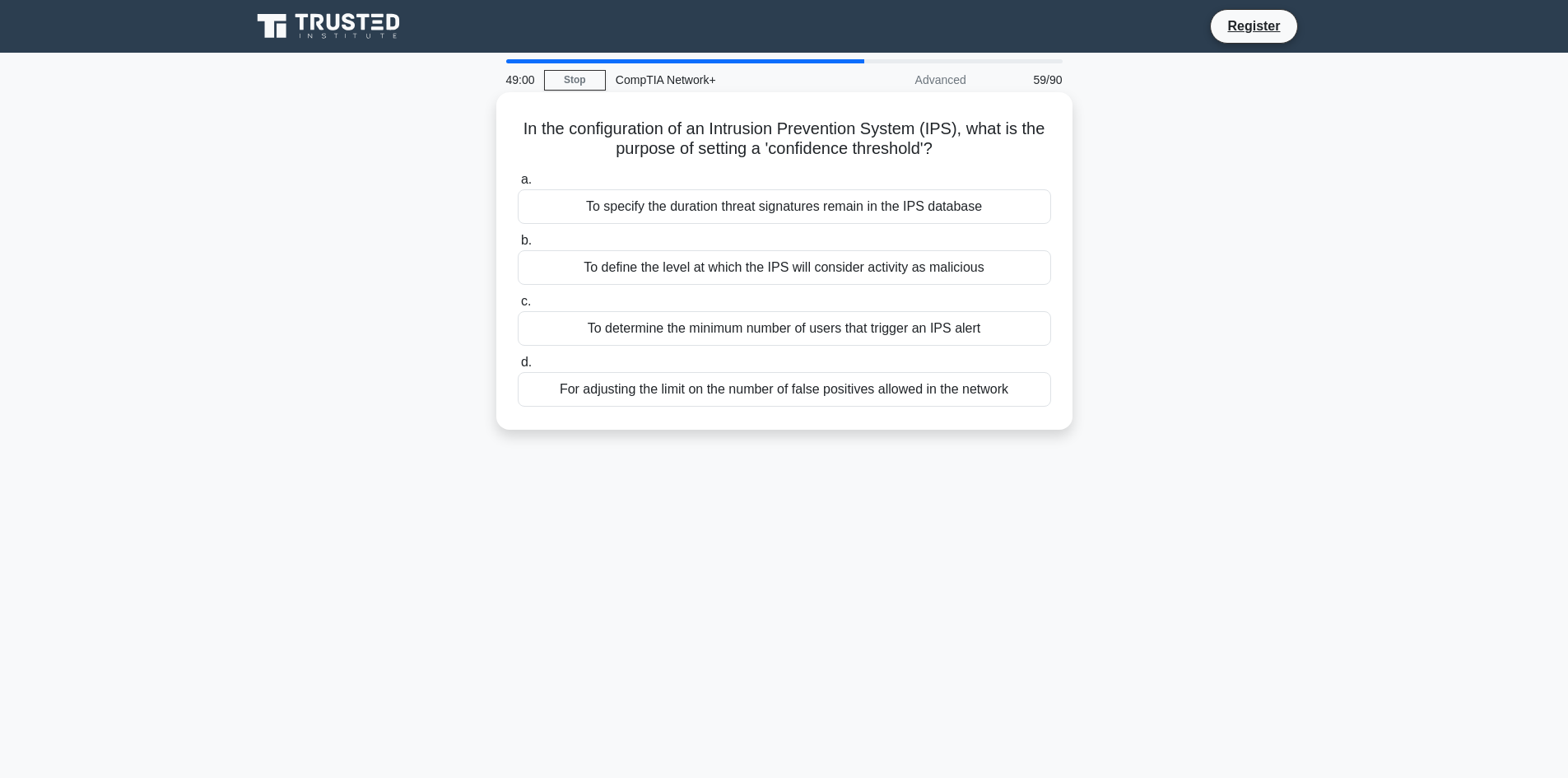
click at [858, 333] on div "To determine the minimum number of users that trigger an IPS alert" at bounding box center [784, 328] width 533 height 35
click at [518, 307] on input "c. To determine the minimum number of users that trigger an IPS alert" at bounding box center [518, 301] width 0 height 10
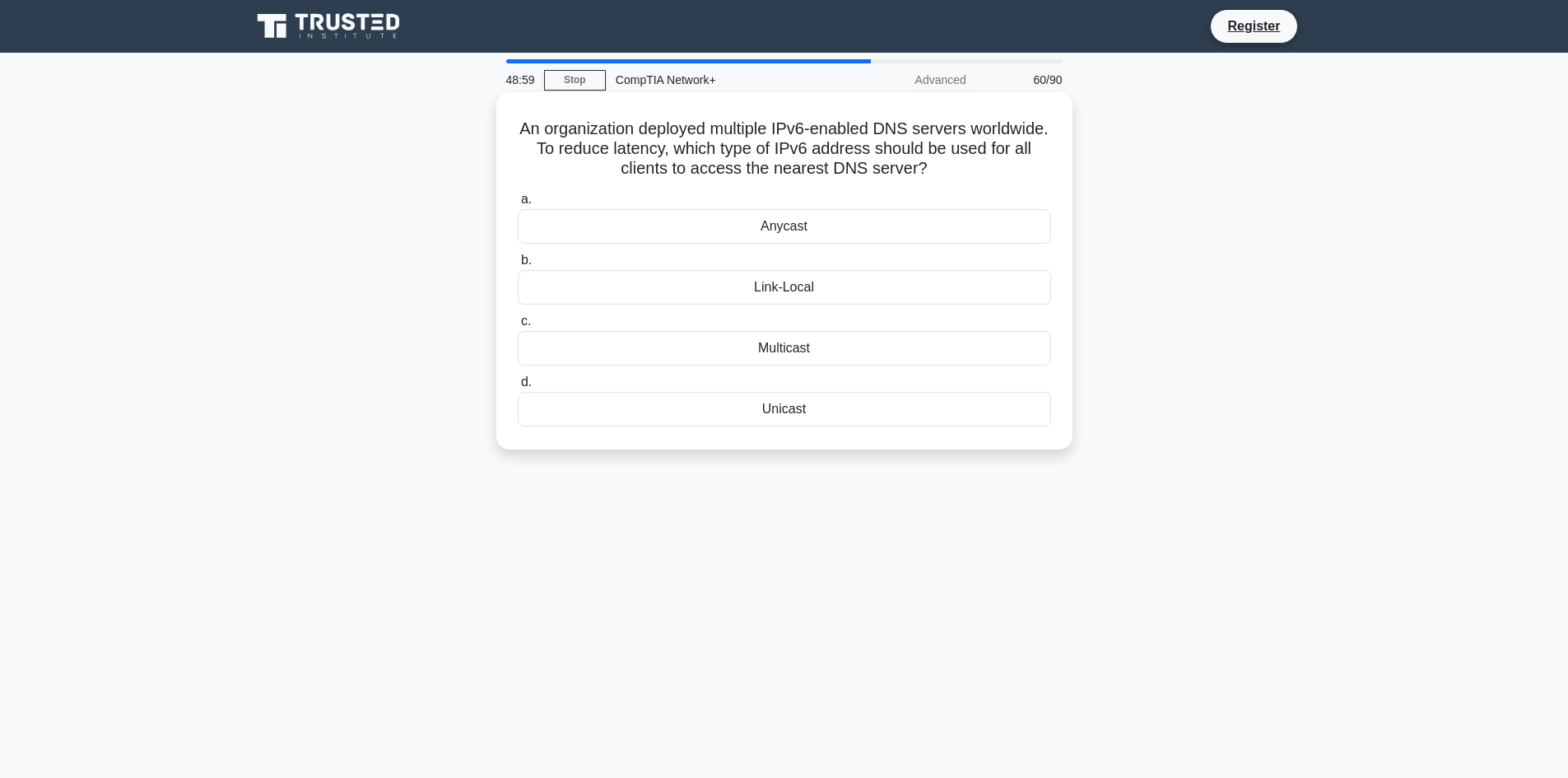
click at [745, 213] on div "Anycast" at bounding box center [784, 226] width 533 height 35
click at [518, 205] on input "a. Anycast" at bounding box center [518, 199] width 0 height 10
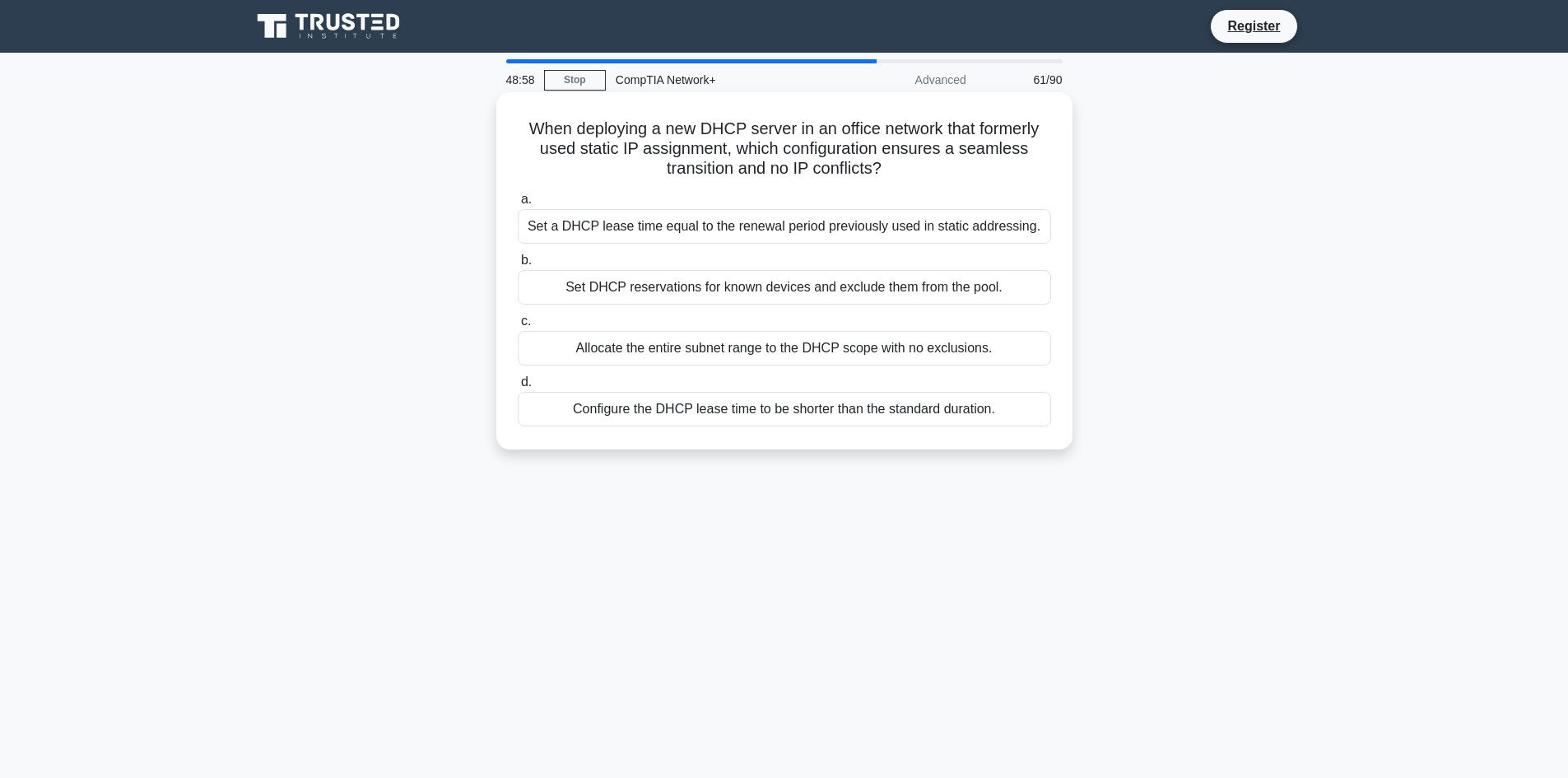
click at [811, 346] on div "Allocate the entire subnet range to the DHCP scope with no exclusions." at bounding box center [784, 348] width 533 height 35
click at [518, 327] on input "c. Allocate the entire subnet range to the DHCP scope with no exclusions." at bounding box center [518, 321] width 0 height 10
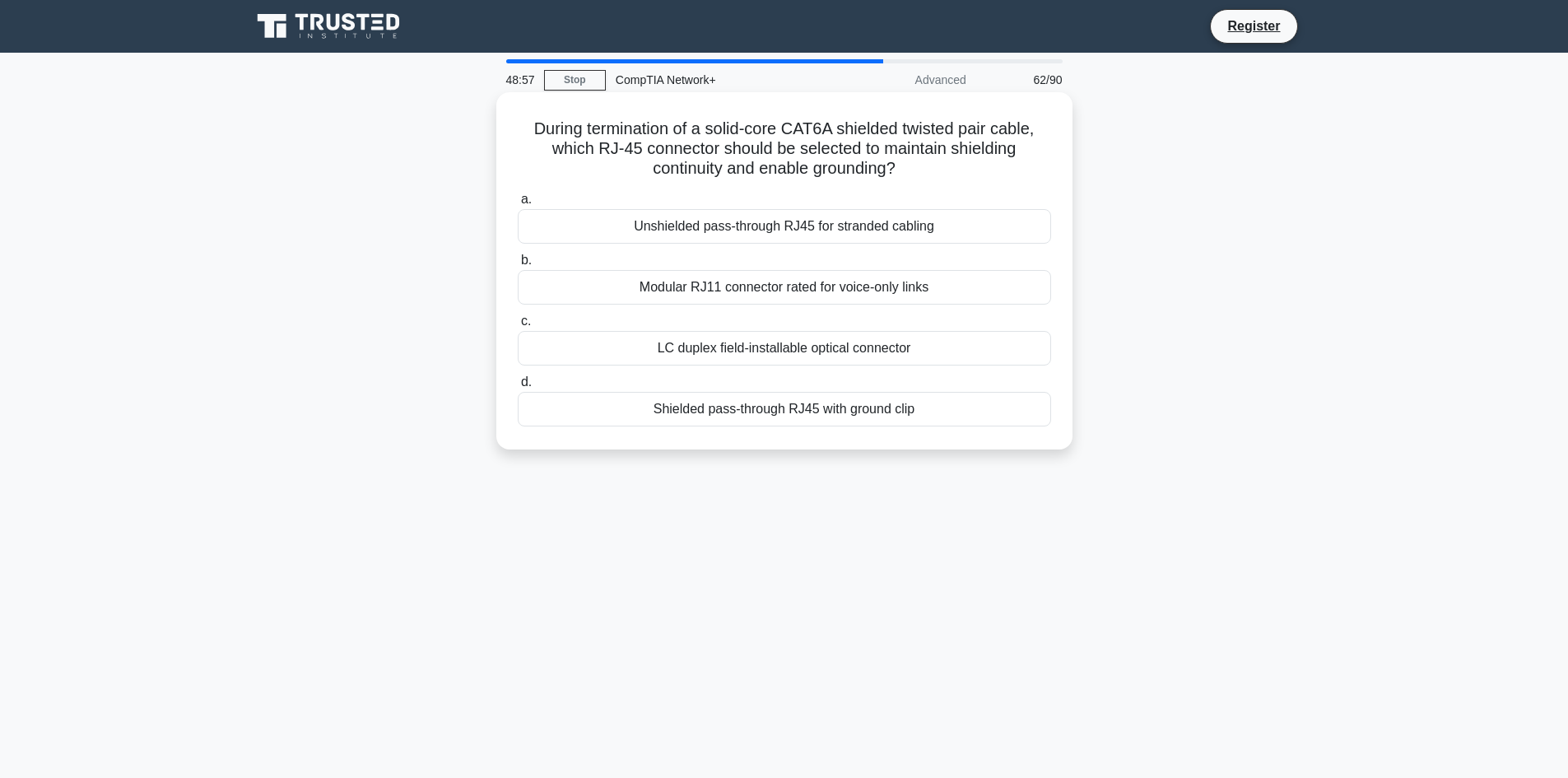
click at [814, 222] on div "Unshielded pass-through RJ45 for stranded cabling" at bounding box center [784, 226] width 533 height 35
click at [518, 205] on input "a. Unshielded pass-through RJ45 for stranded cabling" at bounding box center [518, 199] width 0 height 10
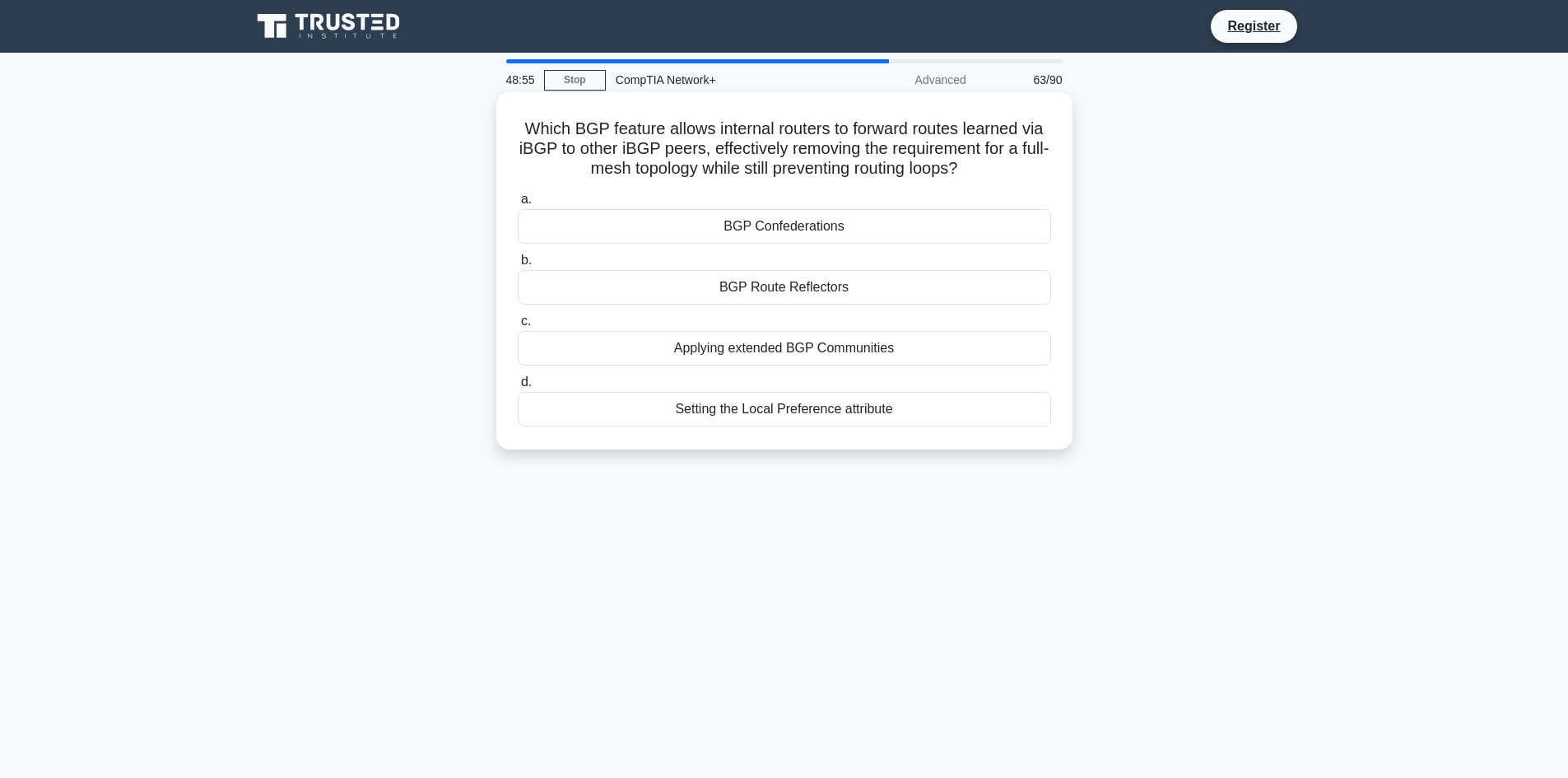
click at [722, 348] on div "Applying extended BGP Communities" at bounding box center [784, 348] width 533 height 35
click at [518, 327] on input "c. Applying extended BGP Communities" at bounding box center [518, 321] width 0 height 10
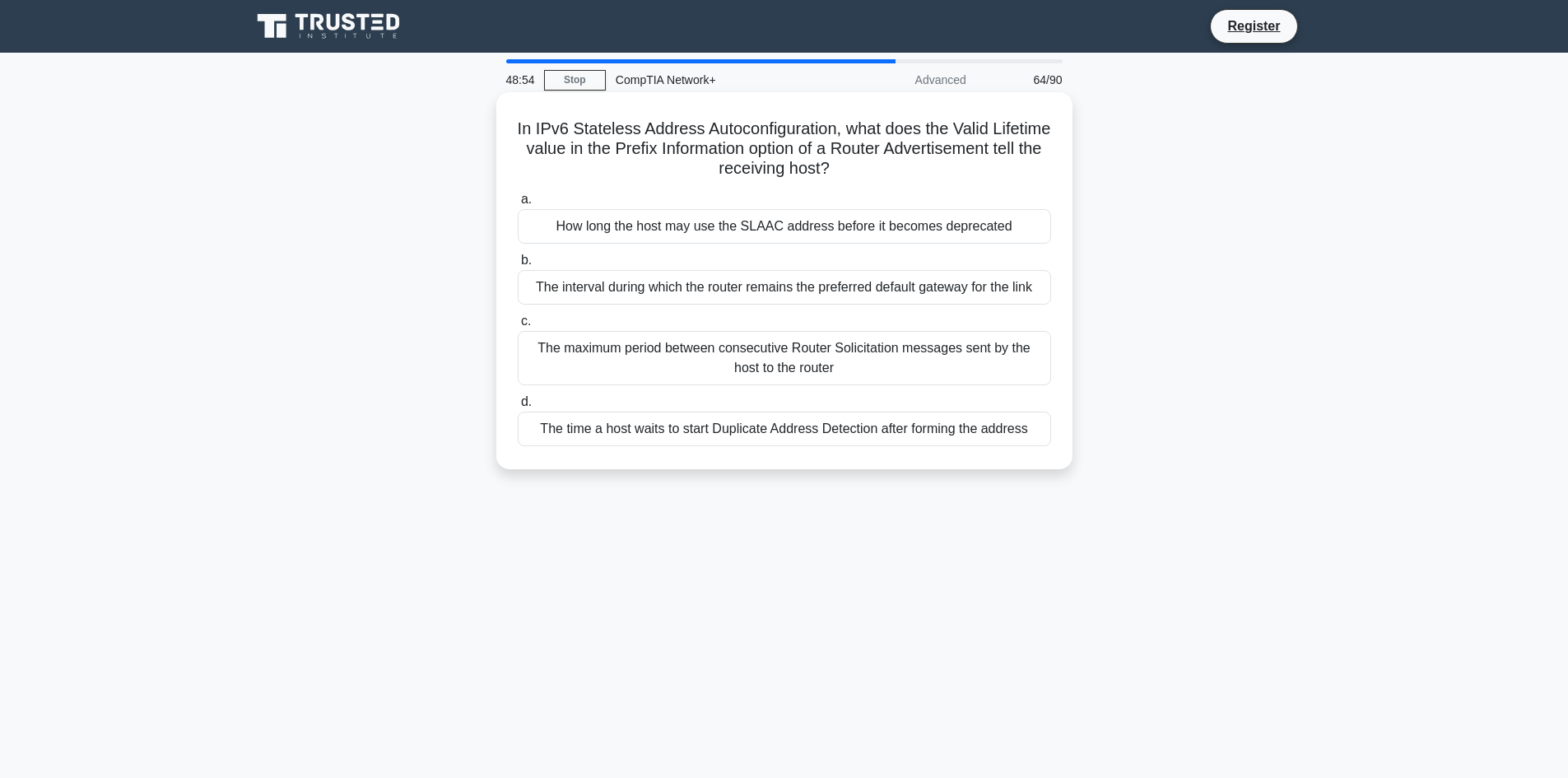
click at [742, 286] on div "The interval during which the router remains the preferred default gateway for …" at bounding box center [784, 287] width 533 height 35
click at [518, 266] on input "b. The interval during which the router remains the preferred default gateway f…" at bounding box center [518, 260] width 0 height 10
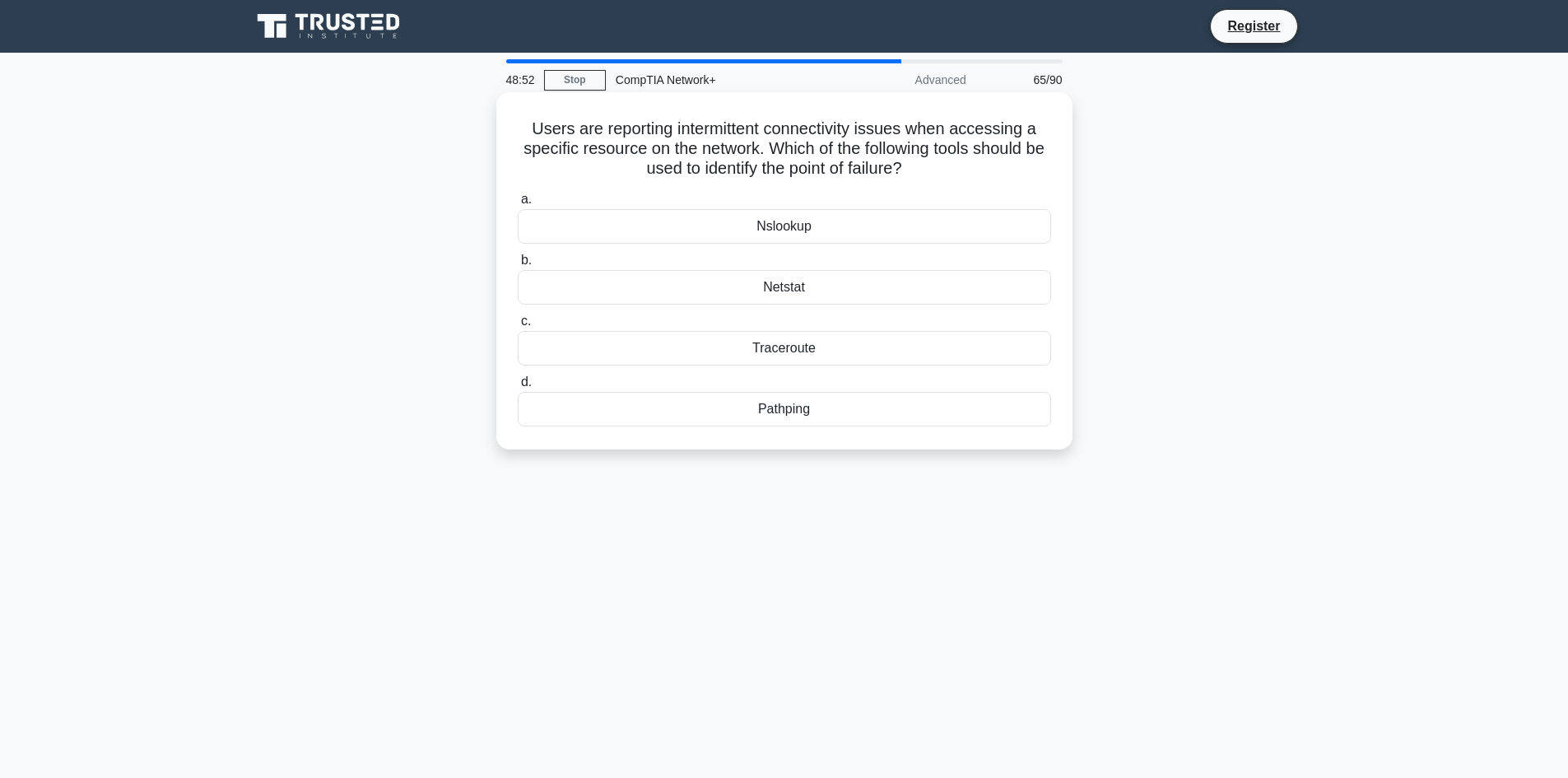
click at [794, 368] on div "a. Nslookup b. Netstat c." at bounding box center [784, 308] width 553 height 243
click at [807, 349] on div "Traceroute" at bounding box center [784, 348] width 533 height 35
click at [518, 327] on input "c. Traceroute" at bounding box center [518, 321] width 0 height 10
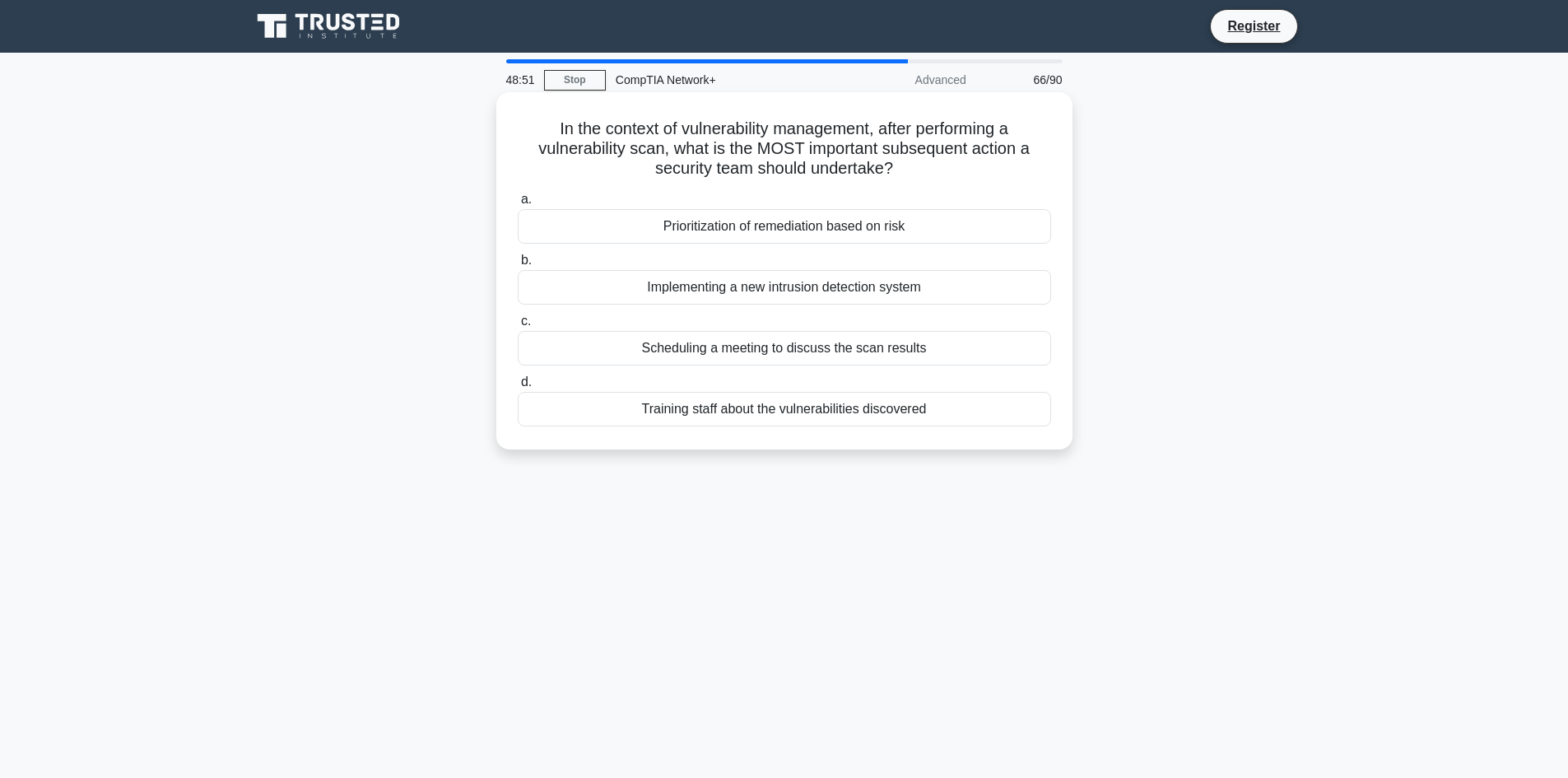
click at [620, 288] on div "Implementing a new intrusion detection system" at bounding box center [784, 287] width 533 height 35
click at [518, 266] on input "b. Implementing a new intrusion detection system" at bounding box center [518, 260] width 0 height 10
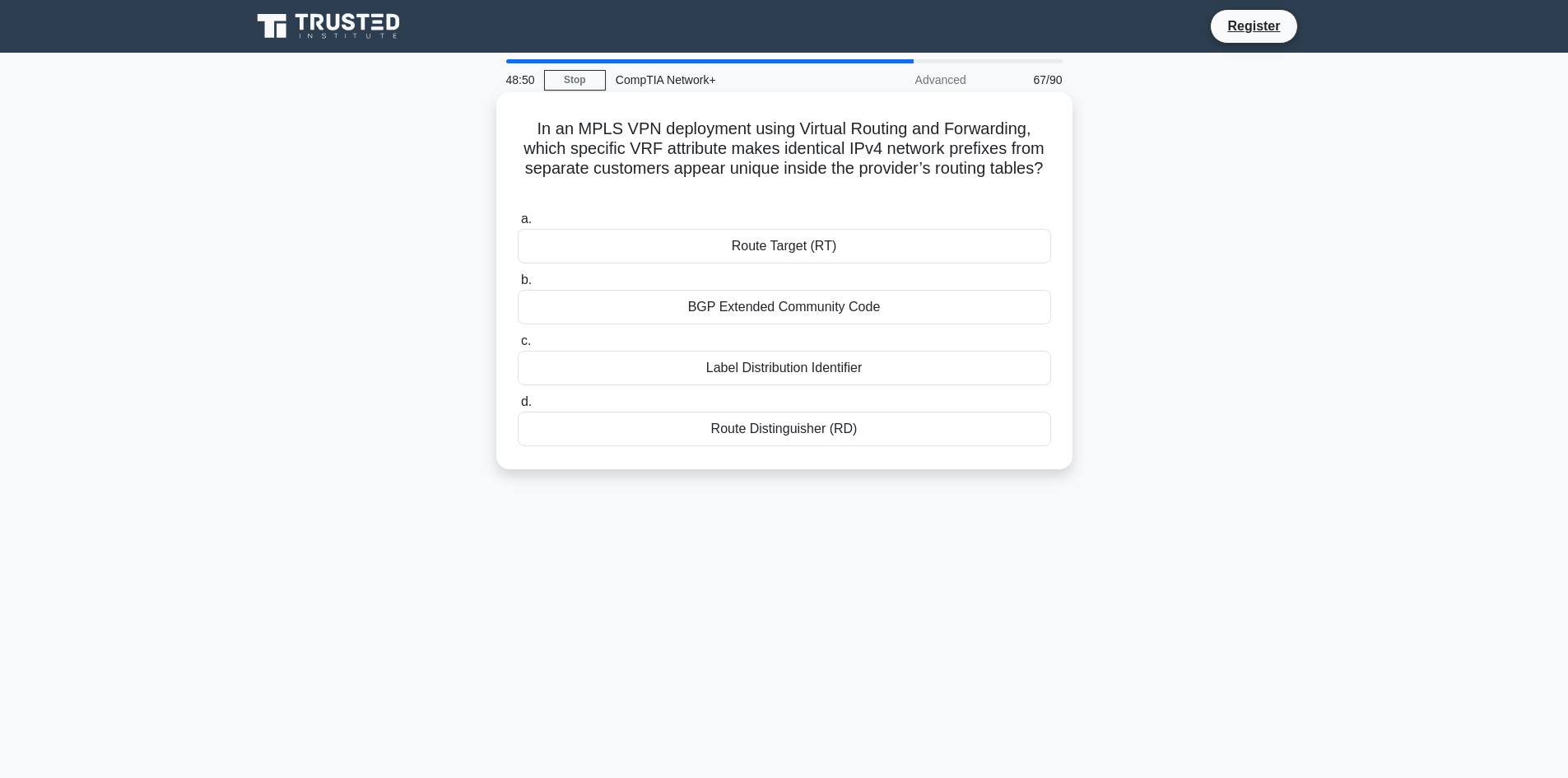
click at [778, 249] on div "Route Target (RT)" at bounding box center [784, 246] width 533 height 35
click at [518, 224] on input "a. Route Target (RT)" at bounding box center [518, 219] width 0 height 10
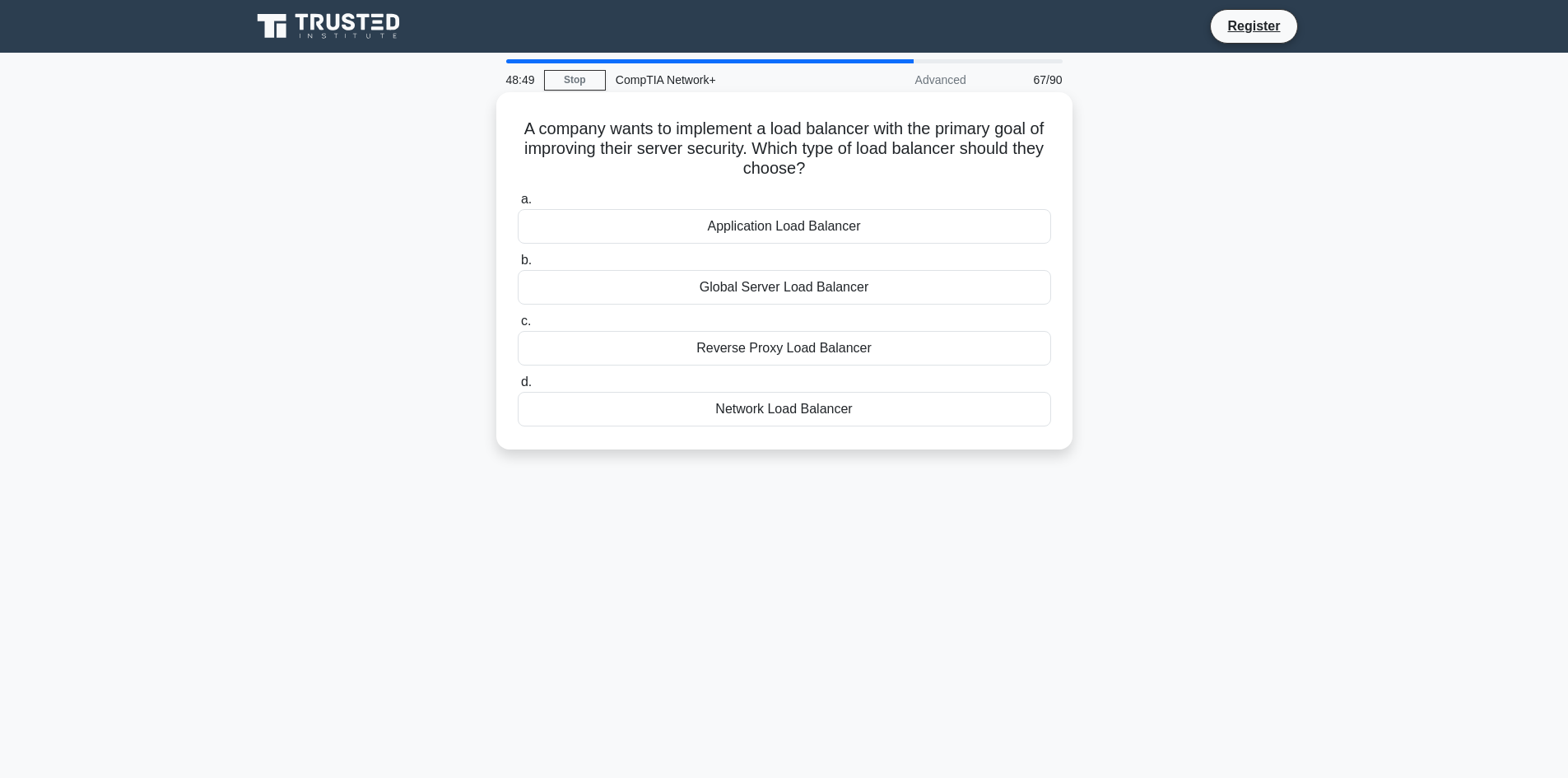
click at [816, 358] on div "Reverse Proxy Load Balancer" at bounding box center [784, 348] width 533 height 35
click at [518, 327] on input "c. Reverse Proxy Load Balancer" at bounding box center [518, 321] width 0 height 10
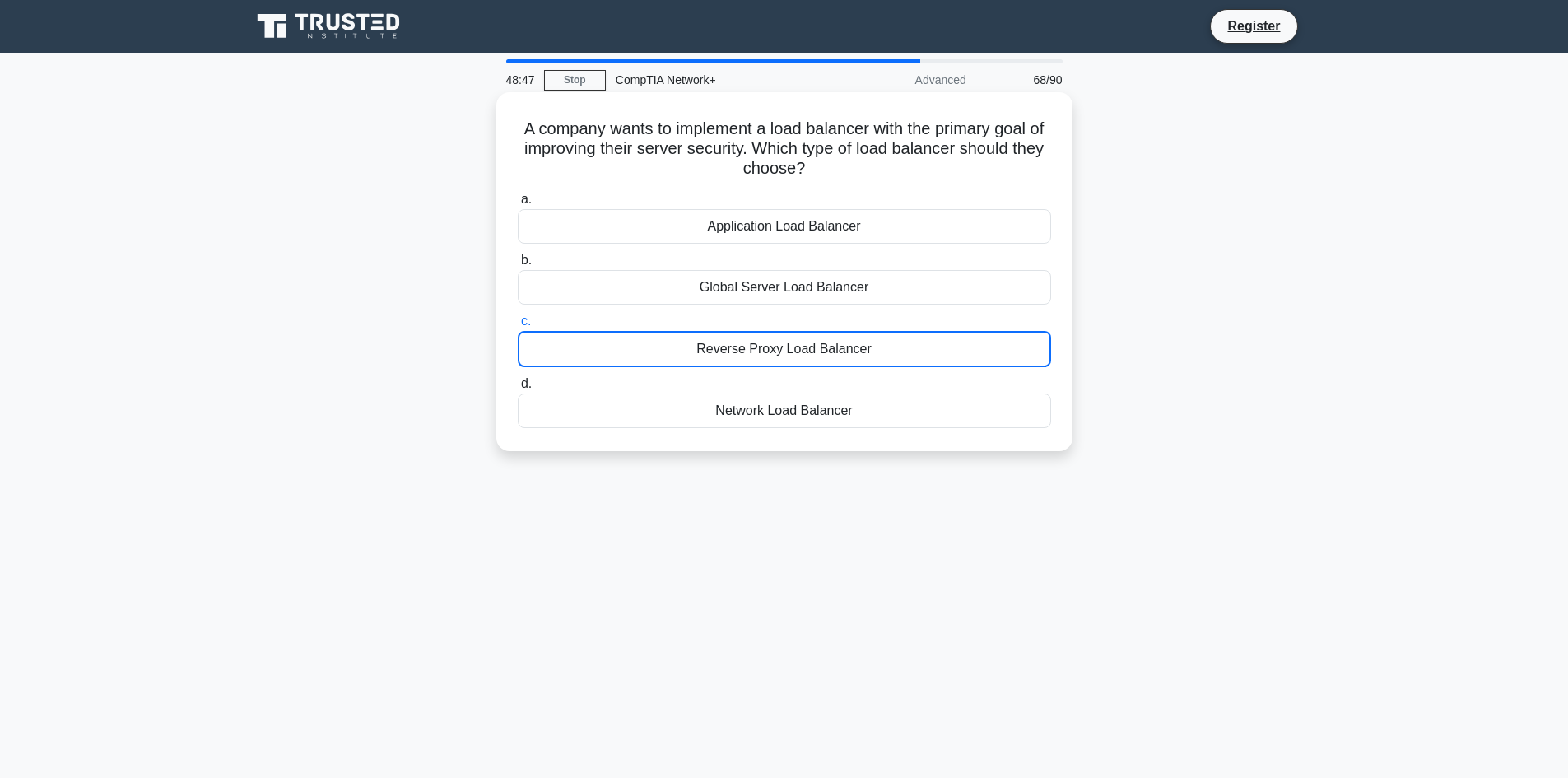
click at [788, 286] on div "Global Server Load Balancer" at bounding box center [784, 287] width 533 height 35
click at [518, 266] on input "b. Global Server Load Balancer" at bounding box center [518, 260] width 0 height 10
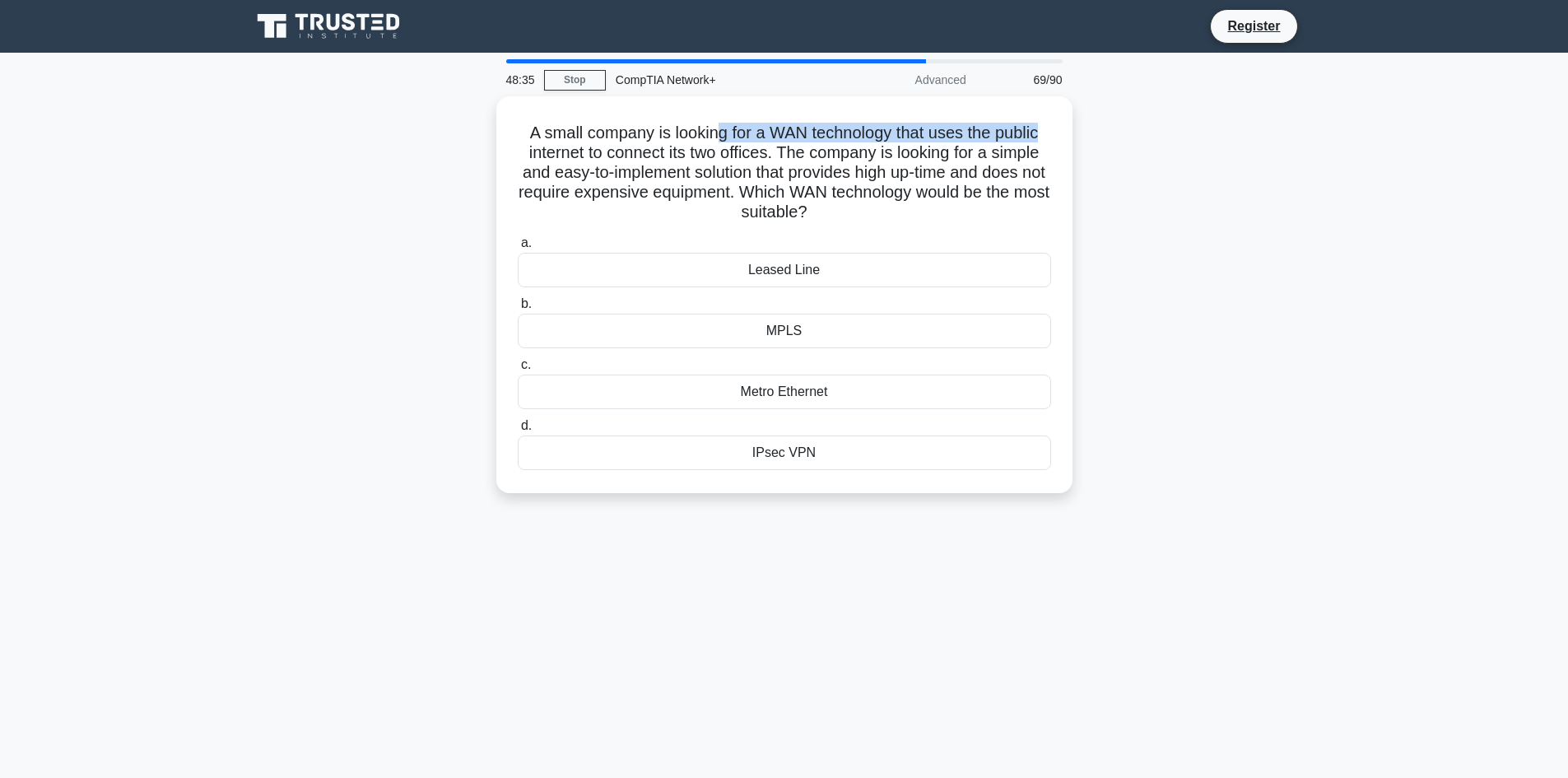
drag, startPoint x: 714, startPoint y: 127, endPoint x: 1096, endPoint y: 116, distance: 382.2
click at [1096, 116] on div "A small company is looking for a WAN technology that uses the public internet t…" at bounding box center [785, 305] width 1087 height 416
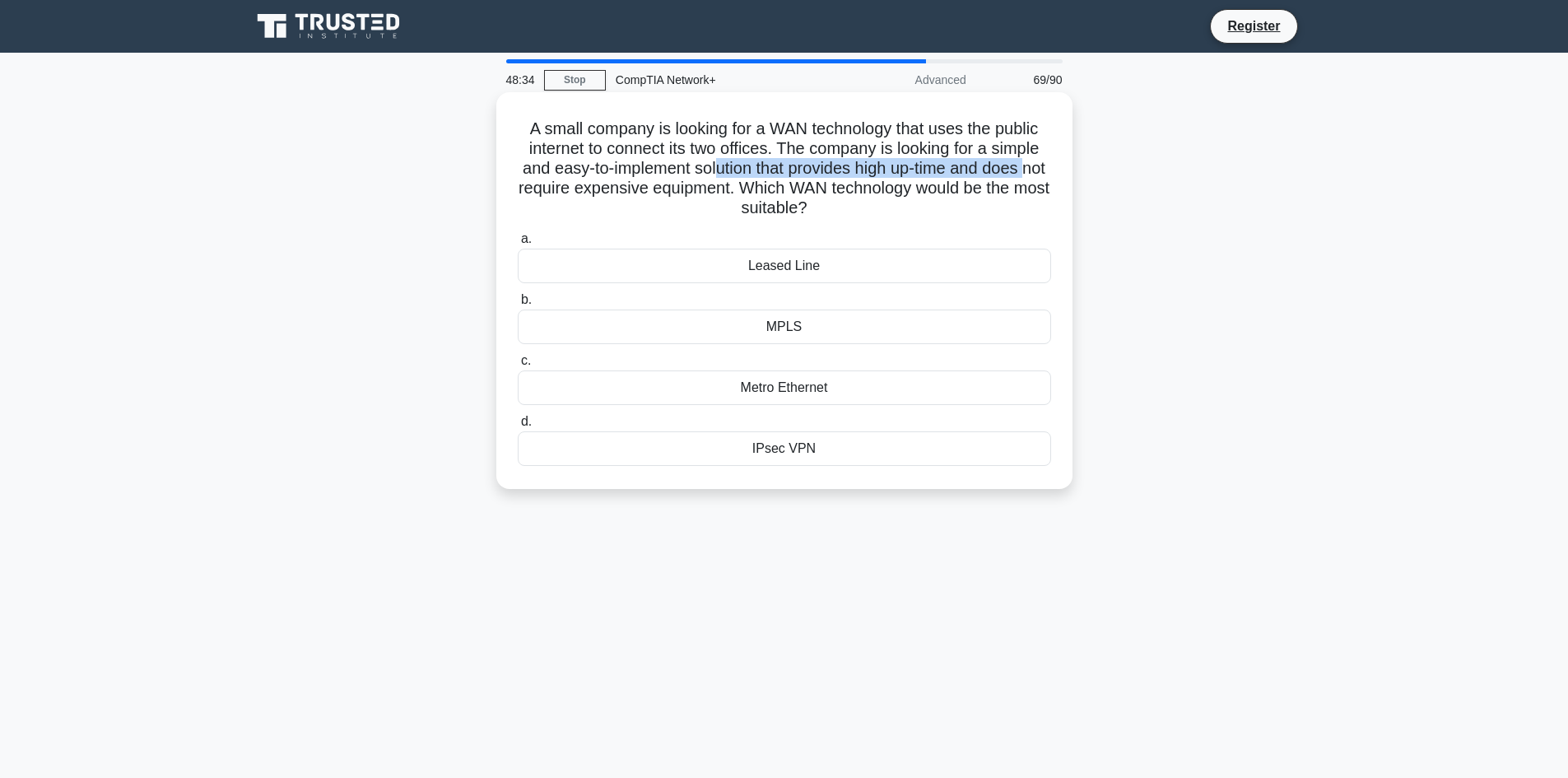
drag, startPoint x: 509, startPoint y: 182, endPoint x: 725, endPoint y: 176, distance: 216.1
click at [725, 176] on div "A small company is looking for a WAN technology that uses the public internet t…" at bounding box center [784, 290] width 563 height 383
click at [878, 234] on label "a. Leased Line" at bounding box center [784, 256] width 533 height 54
click at [518, 234] on input "a. Leased Line" at bounding box center [518, 239] width 0 height 10
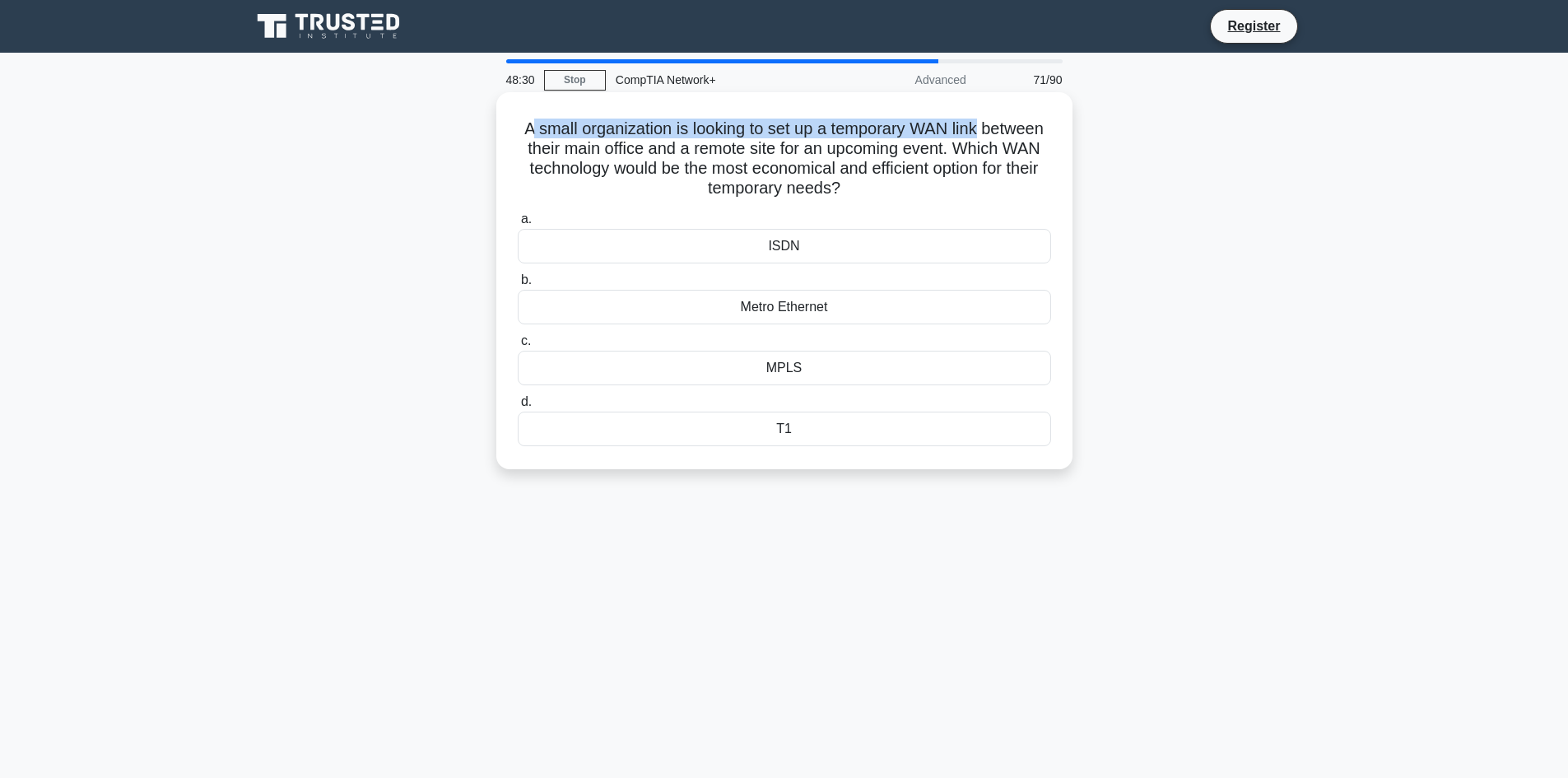
drag, startPoint x: 559, startPoint y: 127, endPoint x: 1047, endPoint y: 122, distance: 488.0
click at [1047, 122] on h5 "A small organization is looking to set up a temporary WAN link between their ma…" at bounding box center [784, 158] width 537 height 80
drag, startPoint x: 906, startPoint y: 193, endPoint x: 889, endPoint y: 203, distance: 19.7
click at [899, 198] on h5 "A small organization is looking to set up a temporary WAN link between their ma…" at bounding box center [784, 158] width 537 height 80
click at [796, 250] on div "ISDN" at bounding box center [784, 246] width 533 height 35
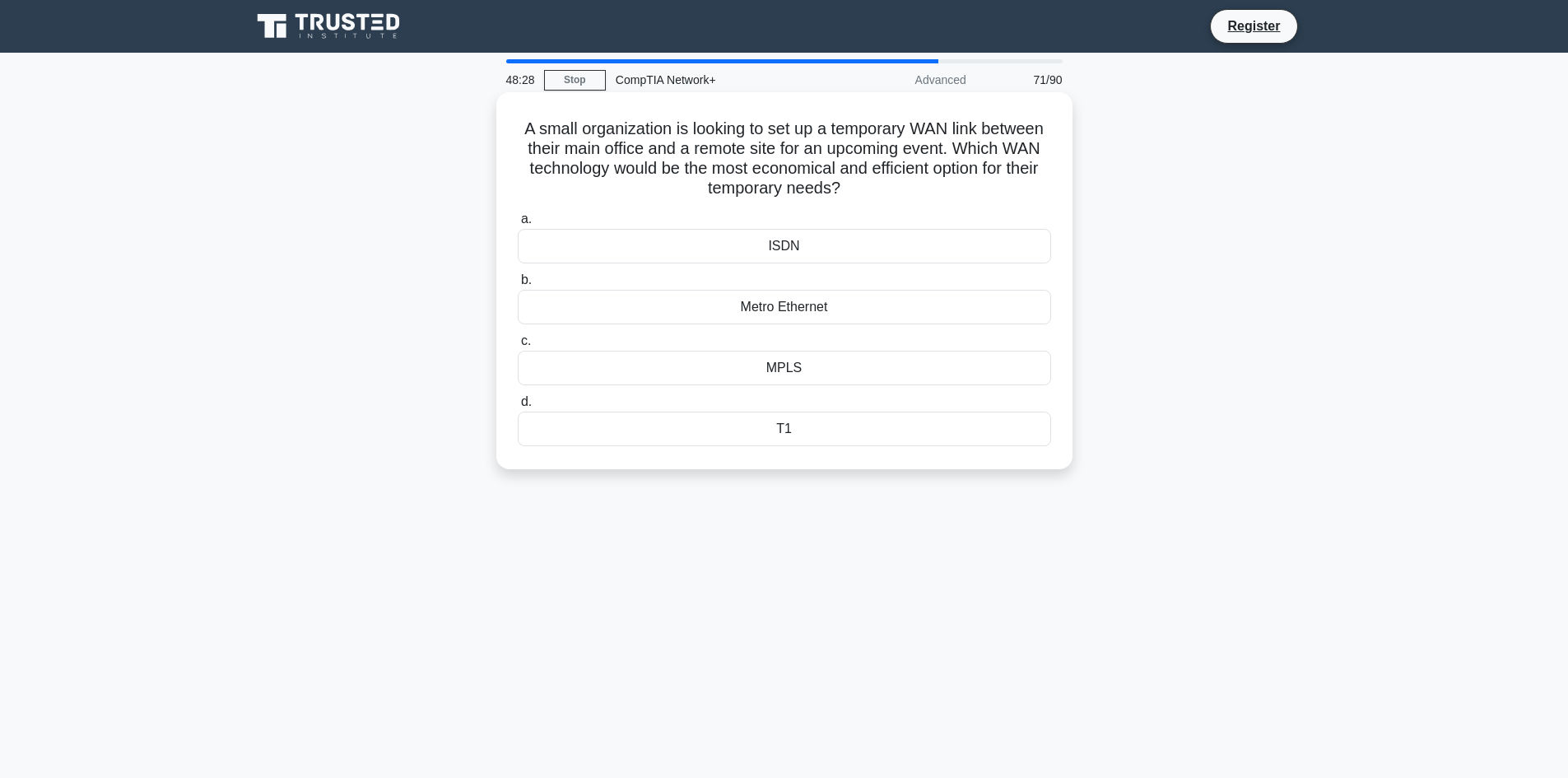
click at [518, 224] on input "a. ISDN" at bounding box center [518, 219] width 0 height 10
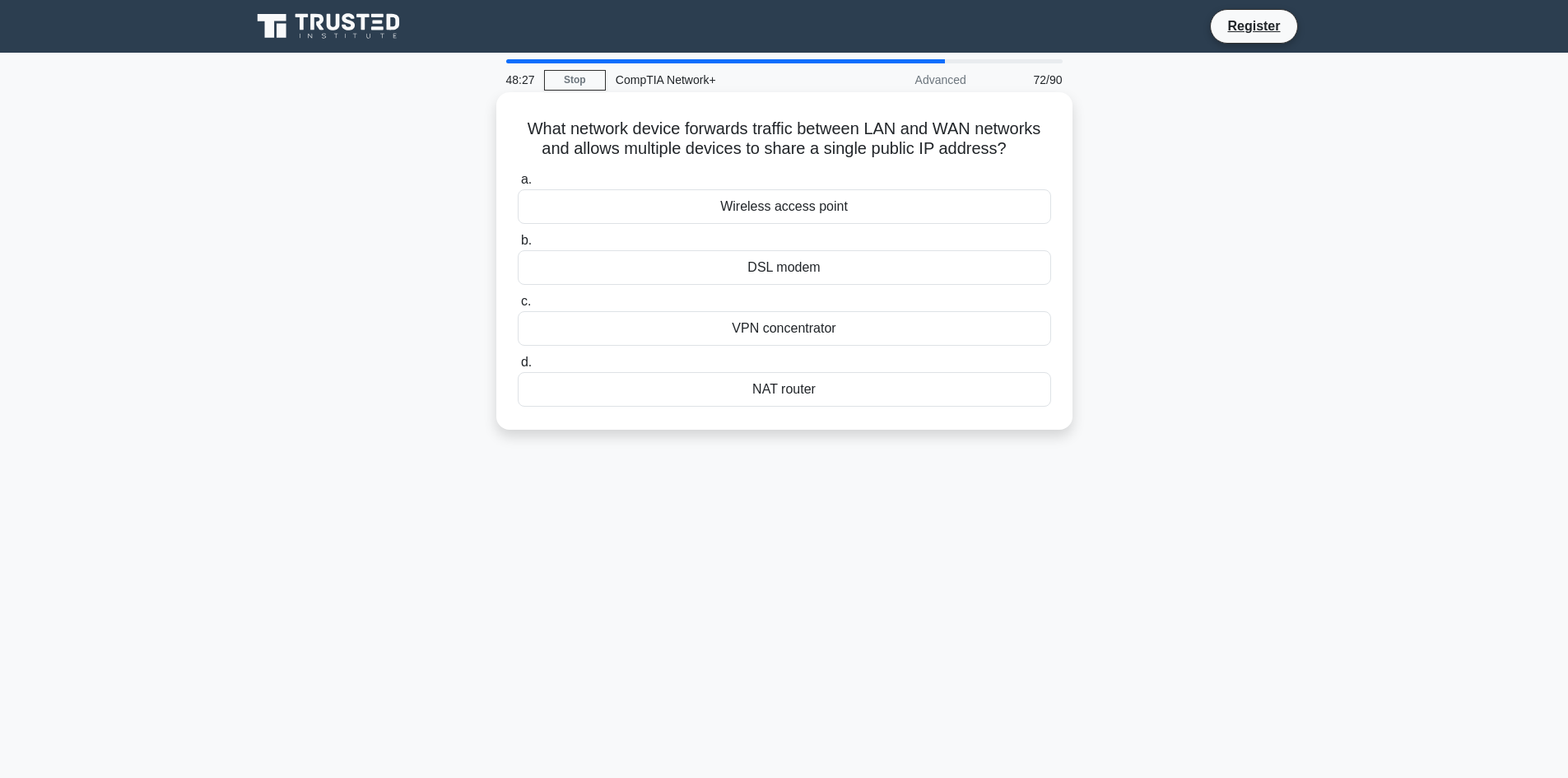
click at [792, 271] on div "DSL modem" at bounding box center [784, 267] width 533 height 35
click at [518, 246] on input "b. DSL modem" at bounding box center [518, 240] width 0 height 10
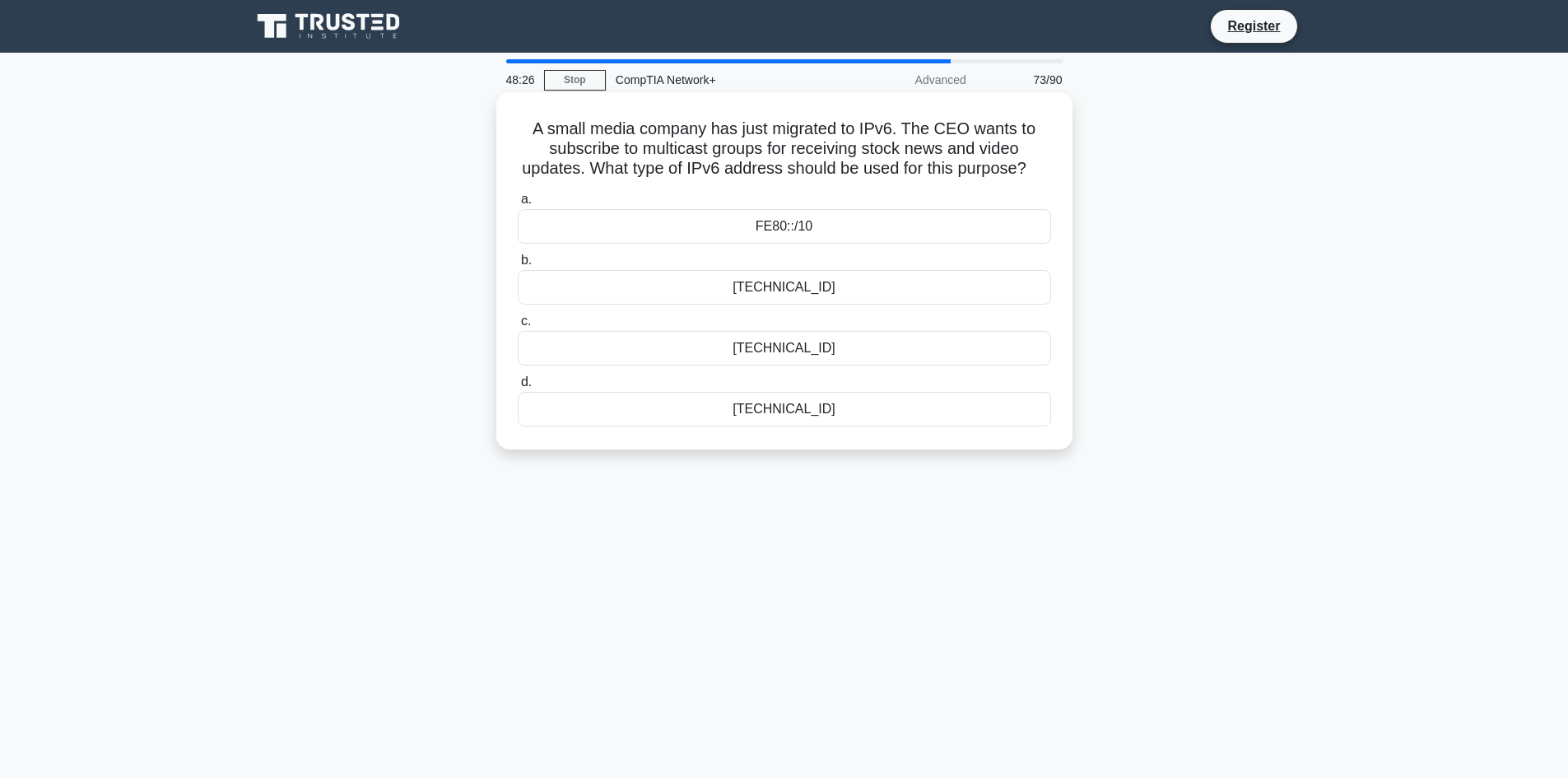
click at [766, 352] on div "FF00::/8" at bounding box center [784, 348] width 533 height 35
click at [518, 327] on input "c. FF00::/8" at bounding box center [518, 321] width 0 height 10
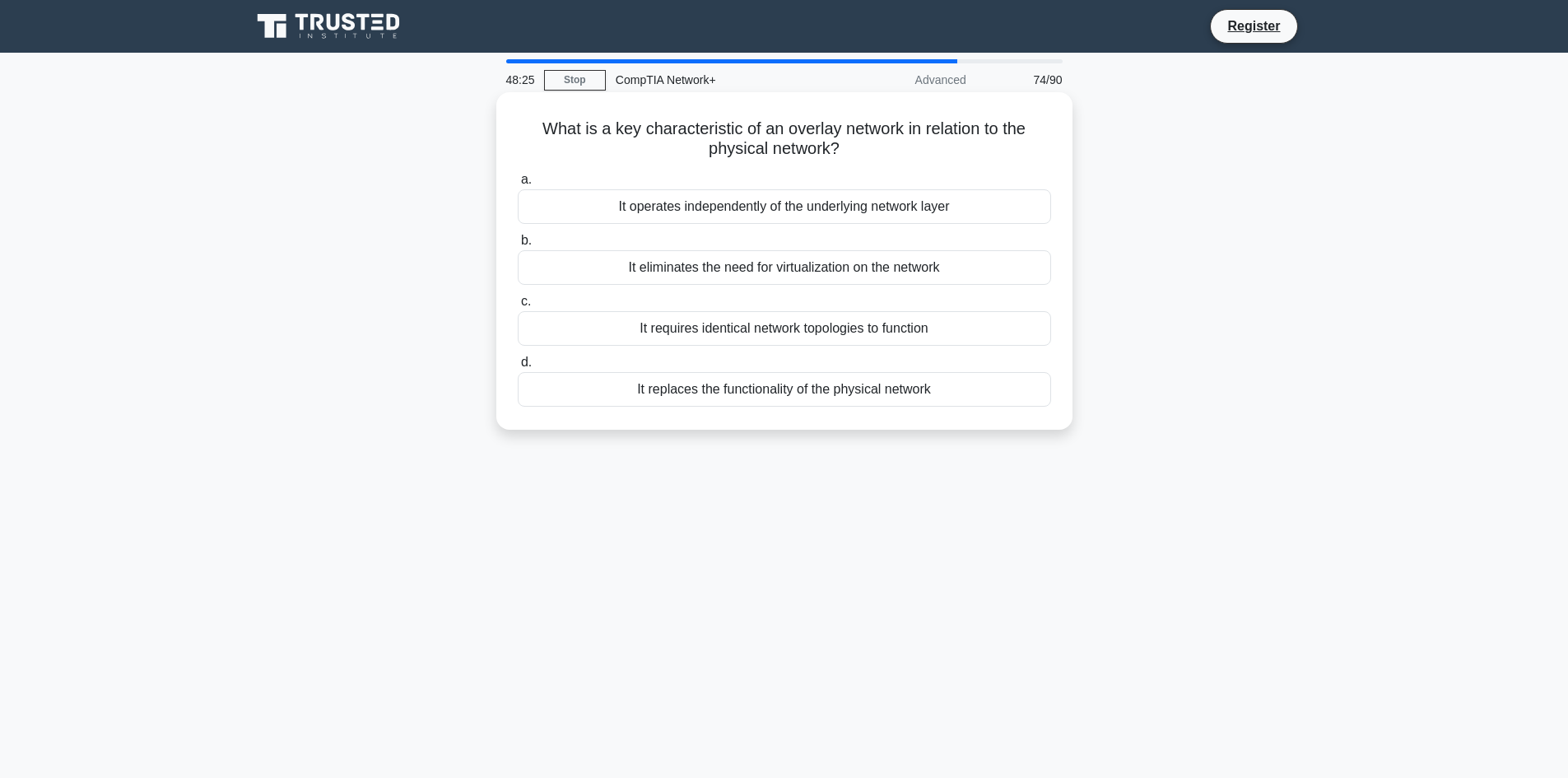
click at [795, 324] on div "It requires identical network topologies to function" at bounding box center [784, 328] width 533 height 35
click at [518, 307] on input "c. It requires identical network topologies to function" at bounding box center [518, 301] width 0 height 10
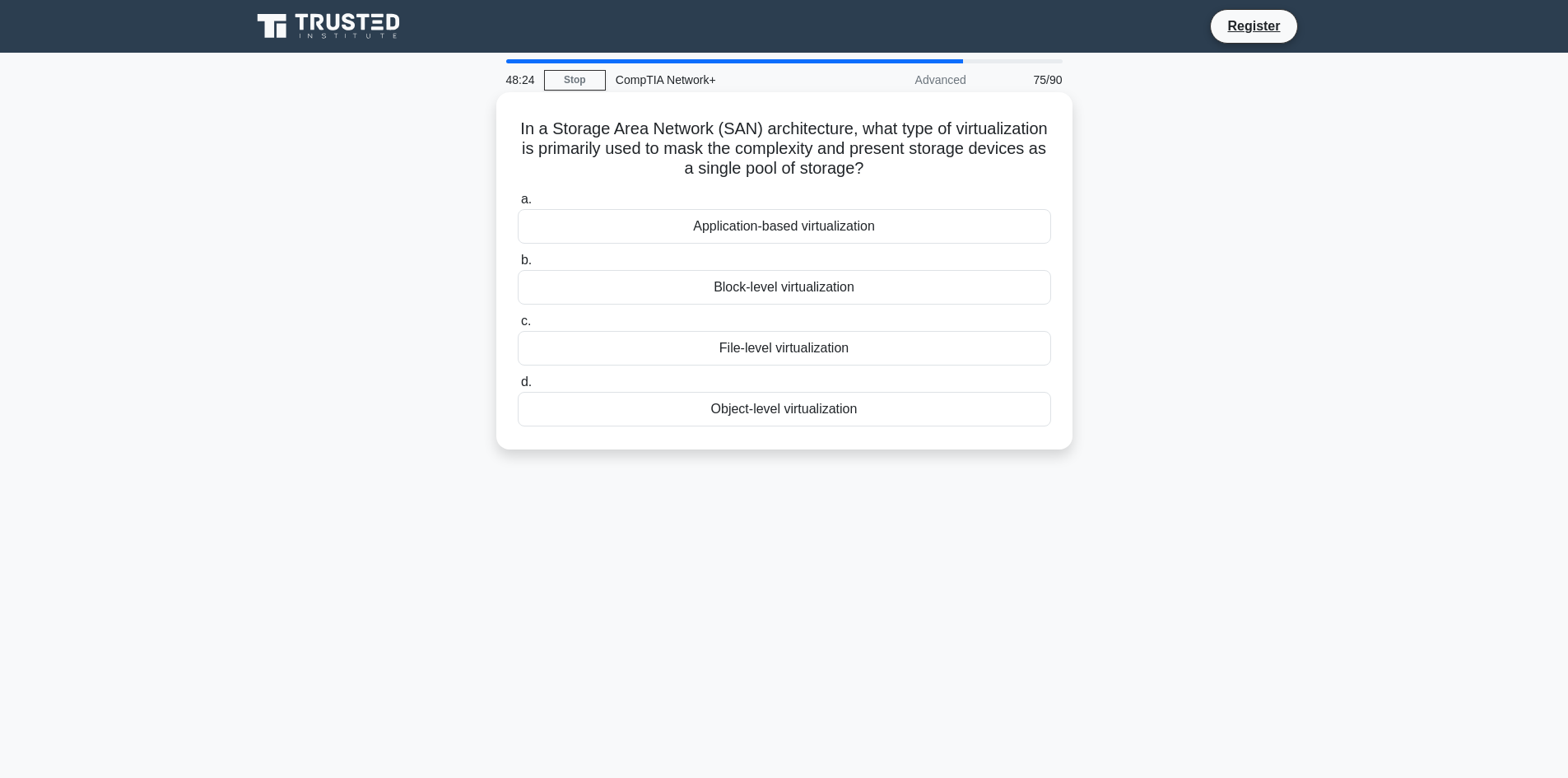
click at [783, 218] on div "Application-based virtualization" at bounding box center [784, 226] width 533 height 35
click at [518, 205] on input "a. Application-based virtualization" at bounding box center [518, 199] width 0 height 10
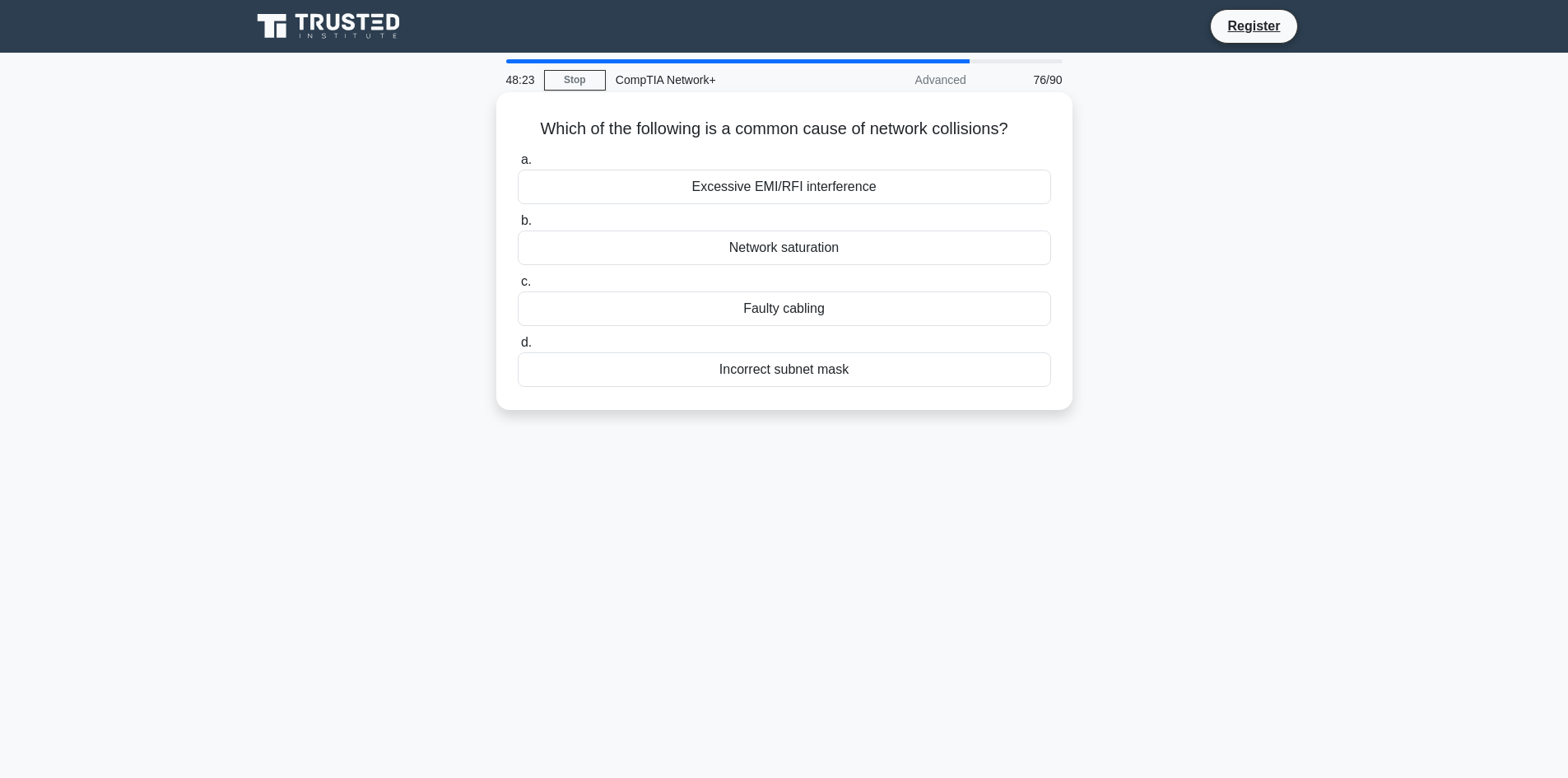
click at [797, 304] on div "Faulty cabling" at bounding box center [784, 309] width 533 height 35
click at [518, 287] on input "c. Faulty cabling" at bounding box center [518, 281] width 0 height 10
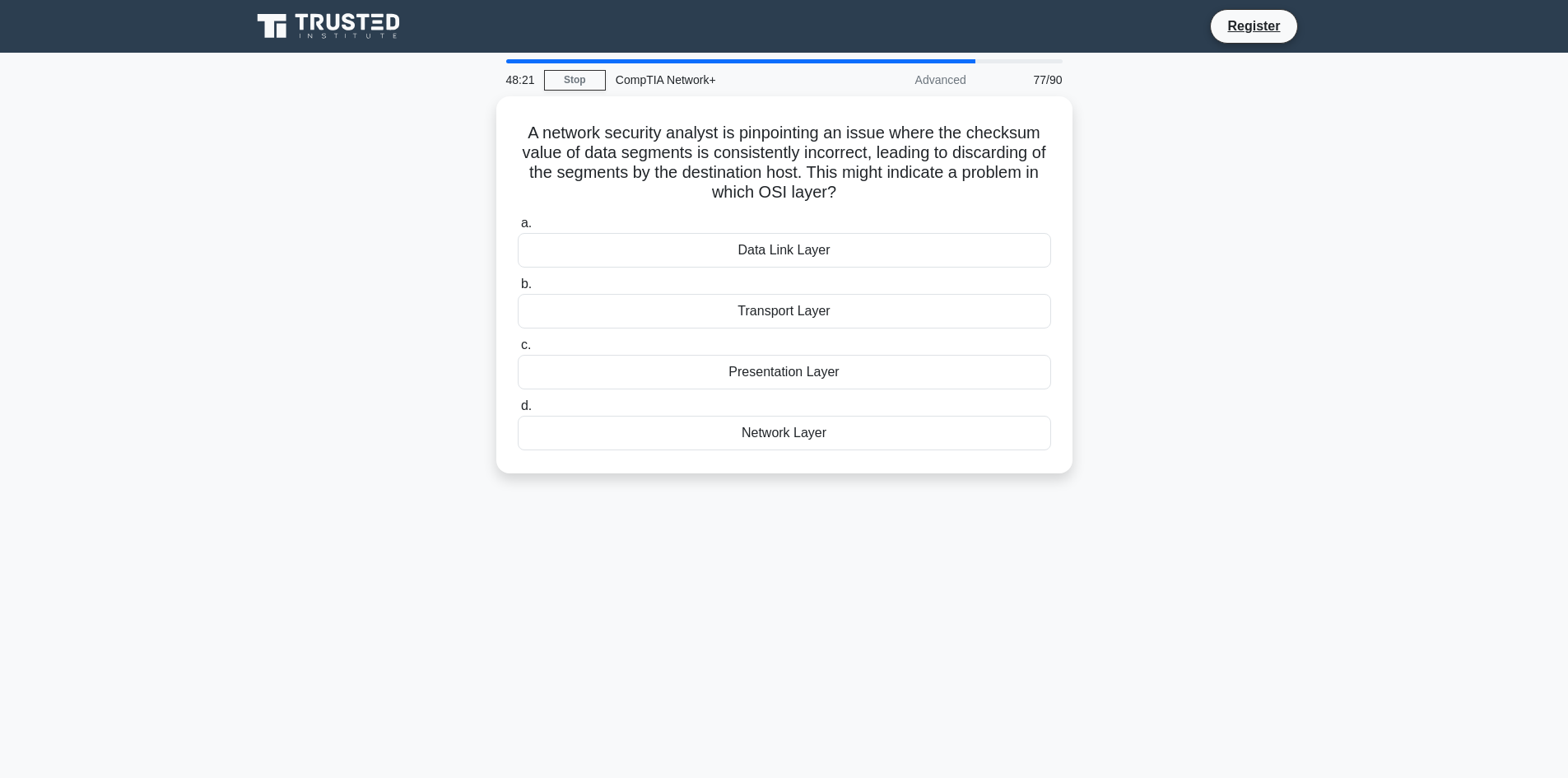
click at [848, 185] on icon ".spinner_0XTQ{transform-origin:center;animation:spinner_y6GP .75s linear infini…" at bounding box center [846, 193] width 20 height 20
click at [803, 245] on div "Data Link Layer" at bounding box center [784, 246] width 533 height 35
click at [518, 224] on input "a. Data Link Layer" at bounding box center [518, 219] width 0 height 10
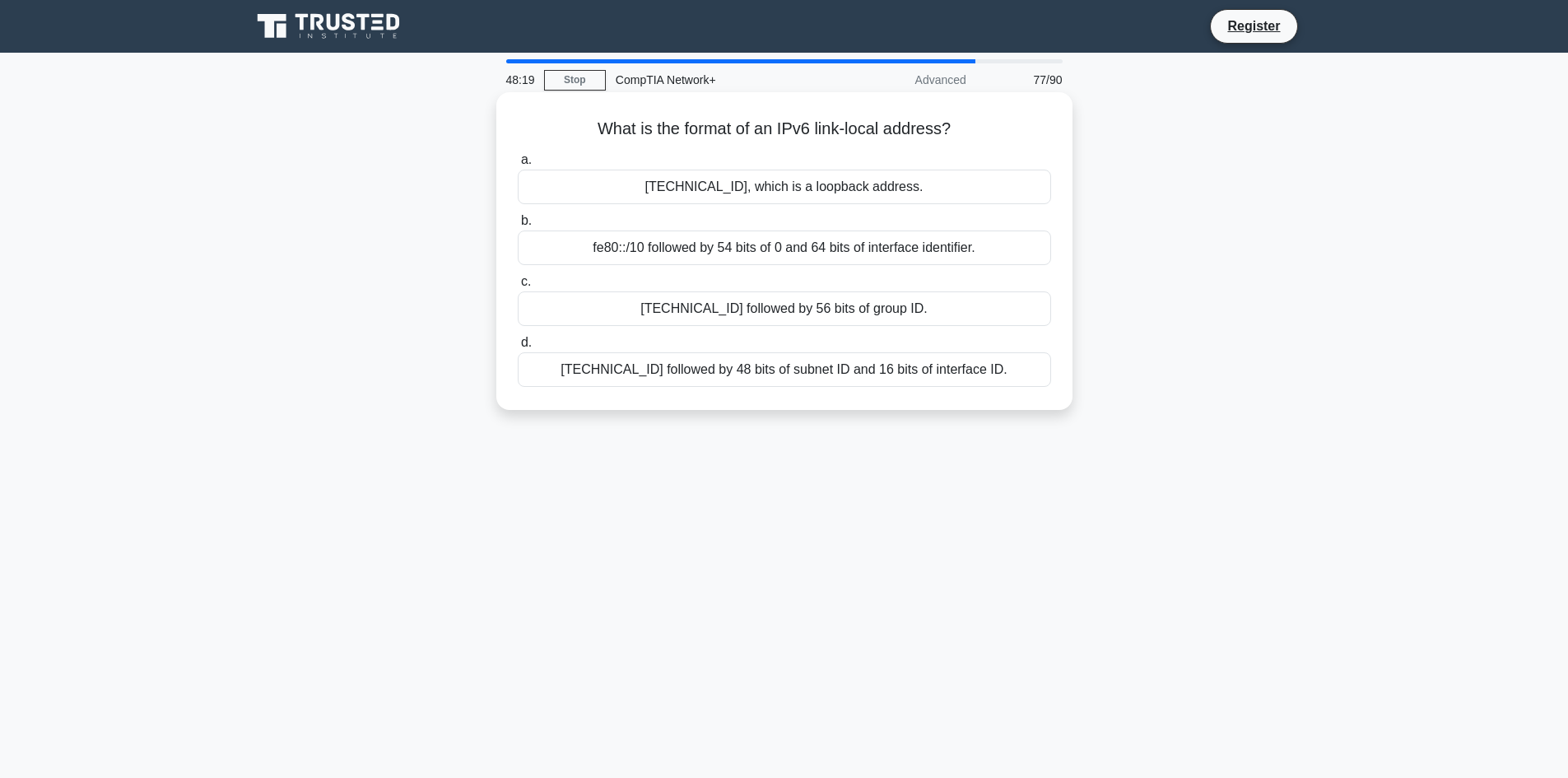
click at [809, 309] on div "ff00::/8 followed by 56 bits of group ID." at bounding box center [784, 309] width 533 height 35
click at [518, 287] on input "c. ff00::/8 followed by 56 bits of group ID." at bounding box center [518, 281] width 0 height 10
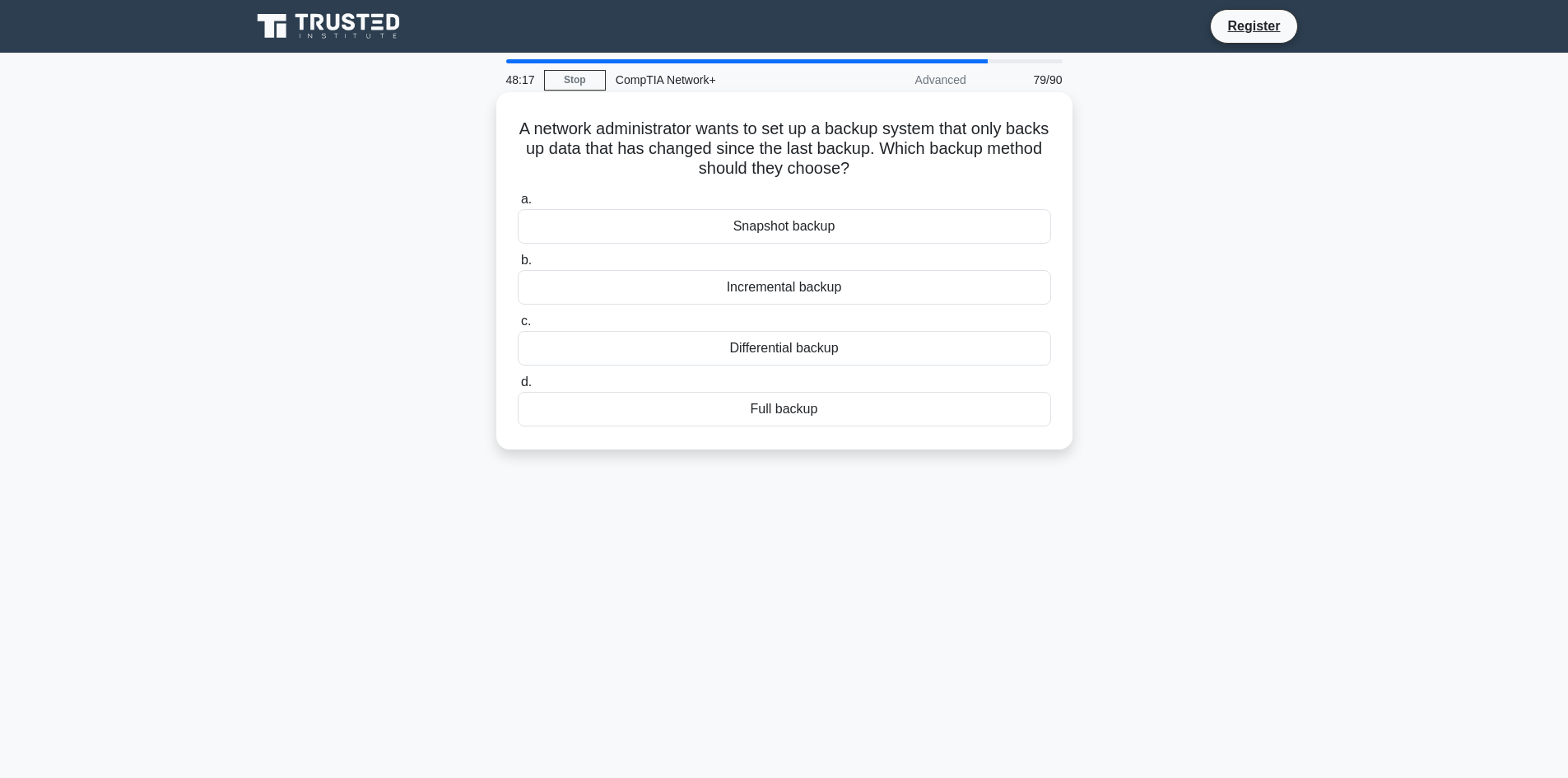
click at [798, 292] on div "Incremental backup" at bounding box center [784, 287] width 533 height 35
click at [518, 266] on input "b. Incremental backup" at bounding box center [518, 260] width 0 height 10
click at [786, 343] on div "Traffic Policing" at bounding box center [784, 348] width 533 height 35
click at [518, 327] on input "c. Traffic Policing" at bounding box center [518, 321] width 0 height 10
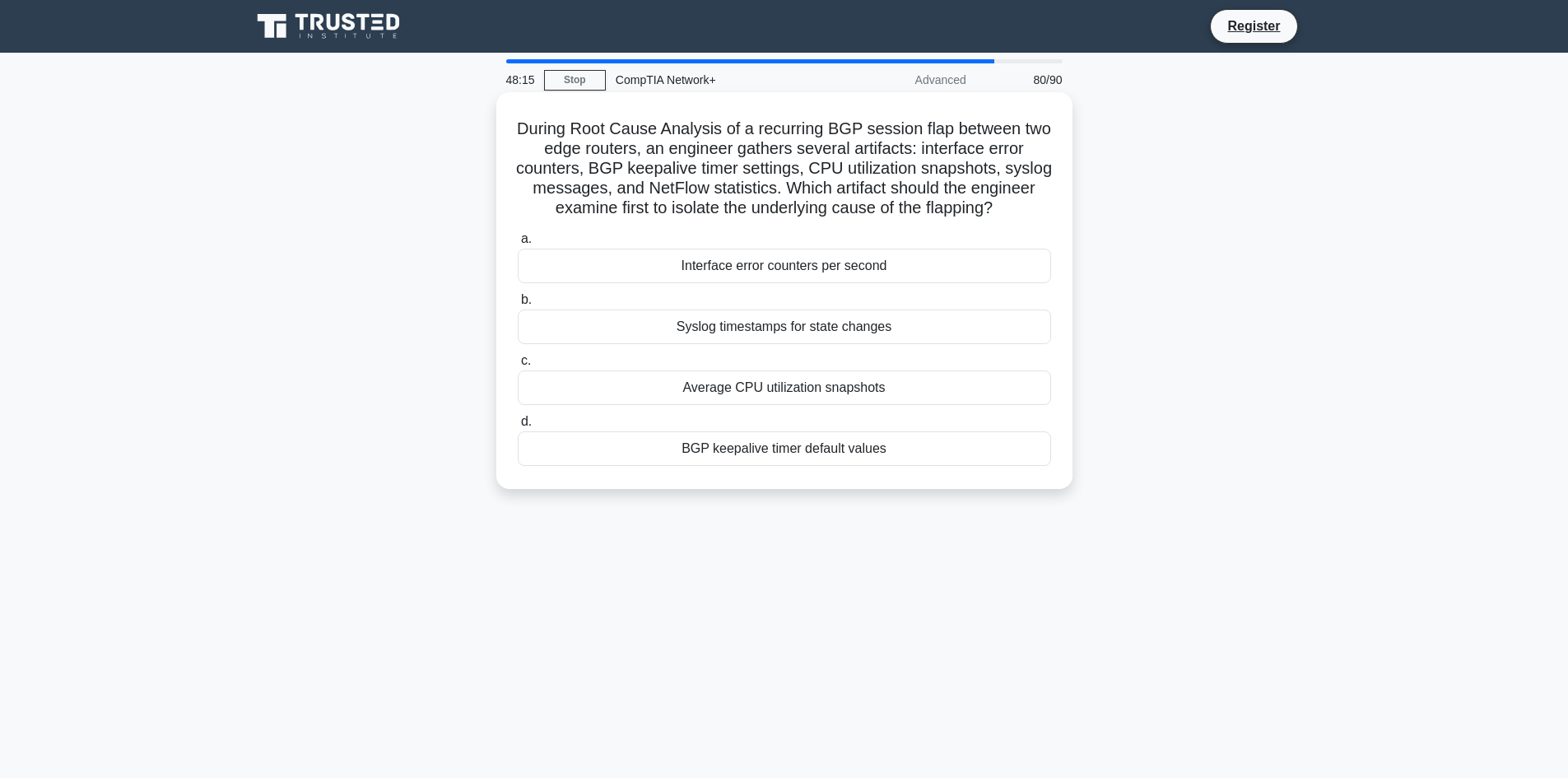
click at [829, 405] on div "Average CPU utilization snapshots" at bounding box center [784, 387] width 533 height 35
click at [518, 366] on input "c. Average CPU utilization snapshots" at bounding box center [518, 361] width 0 height 10
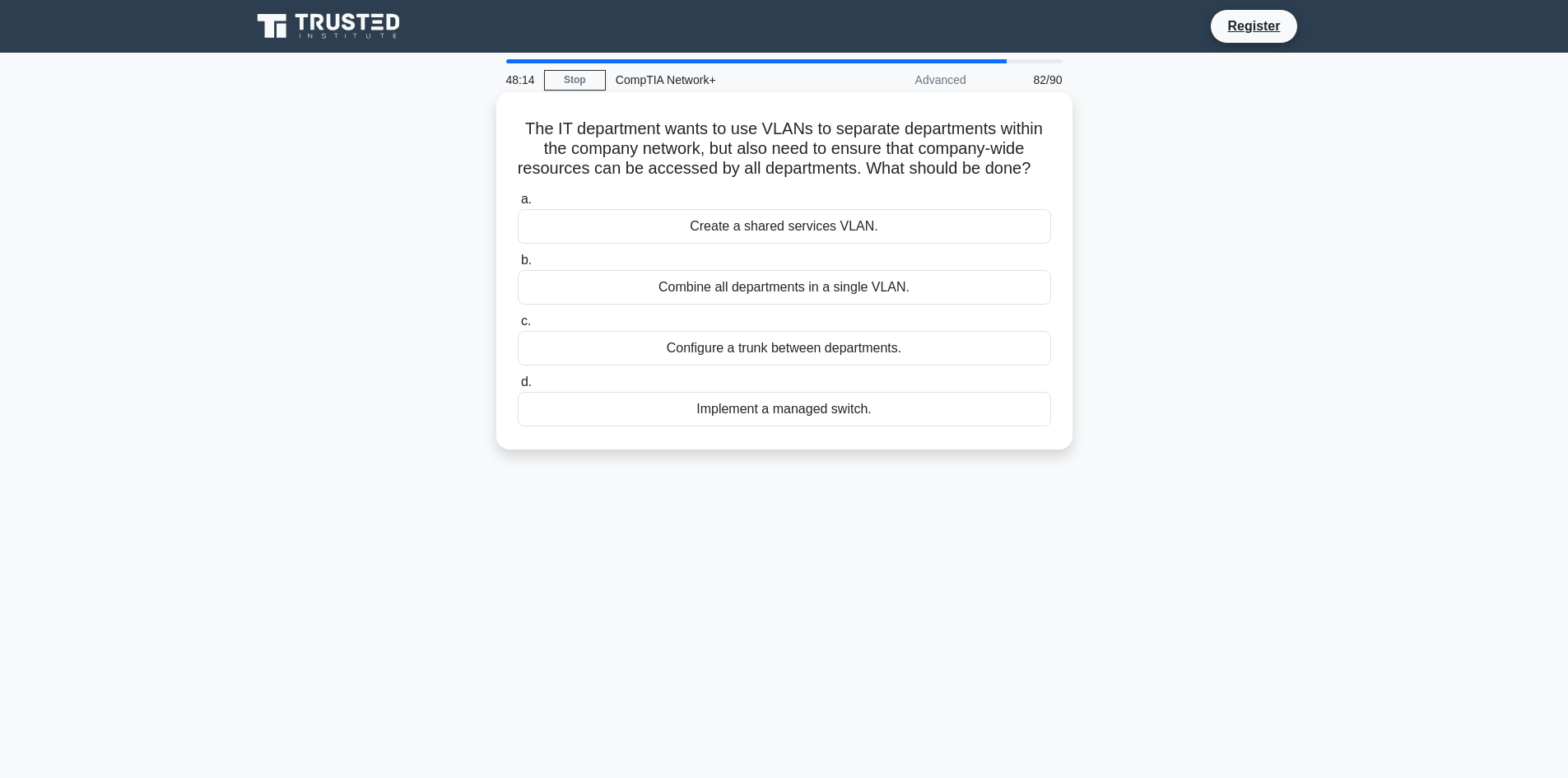
click at [775, 365] on div "Configure a trunk between departments." at bounding box center [784, 348] width 533 height 35
click at [518, 327] on input "c. Configure a trunk between departments." at bounding box center [518, 321] width 0 height 10
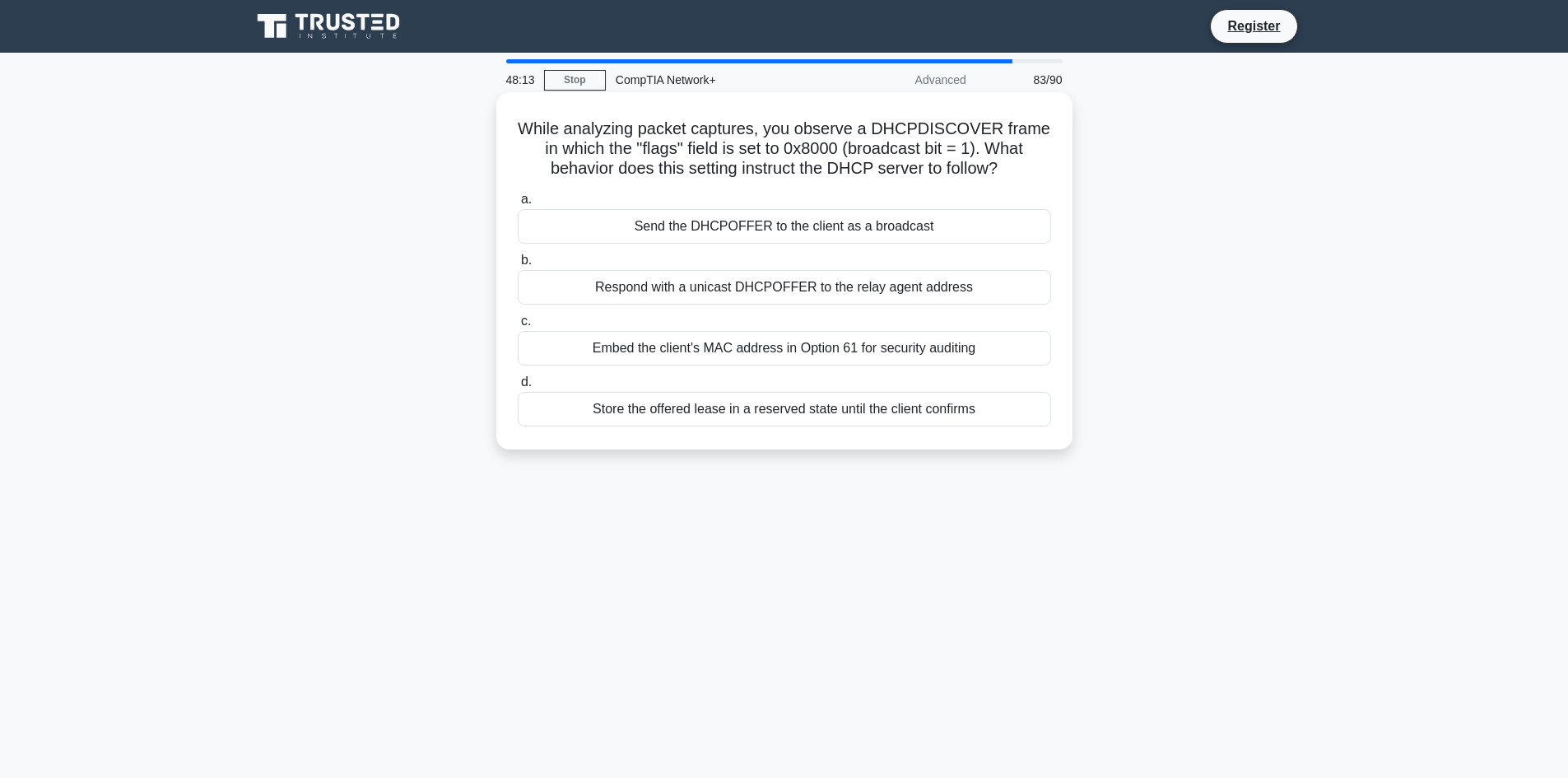
click at [773, 297] on div "Respond with a unicast DHCPOFFER to the relay agent address" at bounding box center [784, 287] width 533 height 35
click at [518, 266] on input "b. Respond with a unicast DHCPOFFER to the relay agent address" at bounding box center [518, 260] width 0 height 10
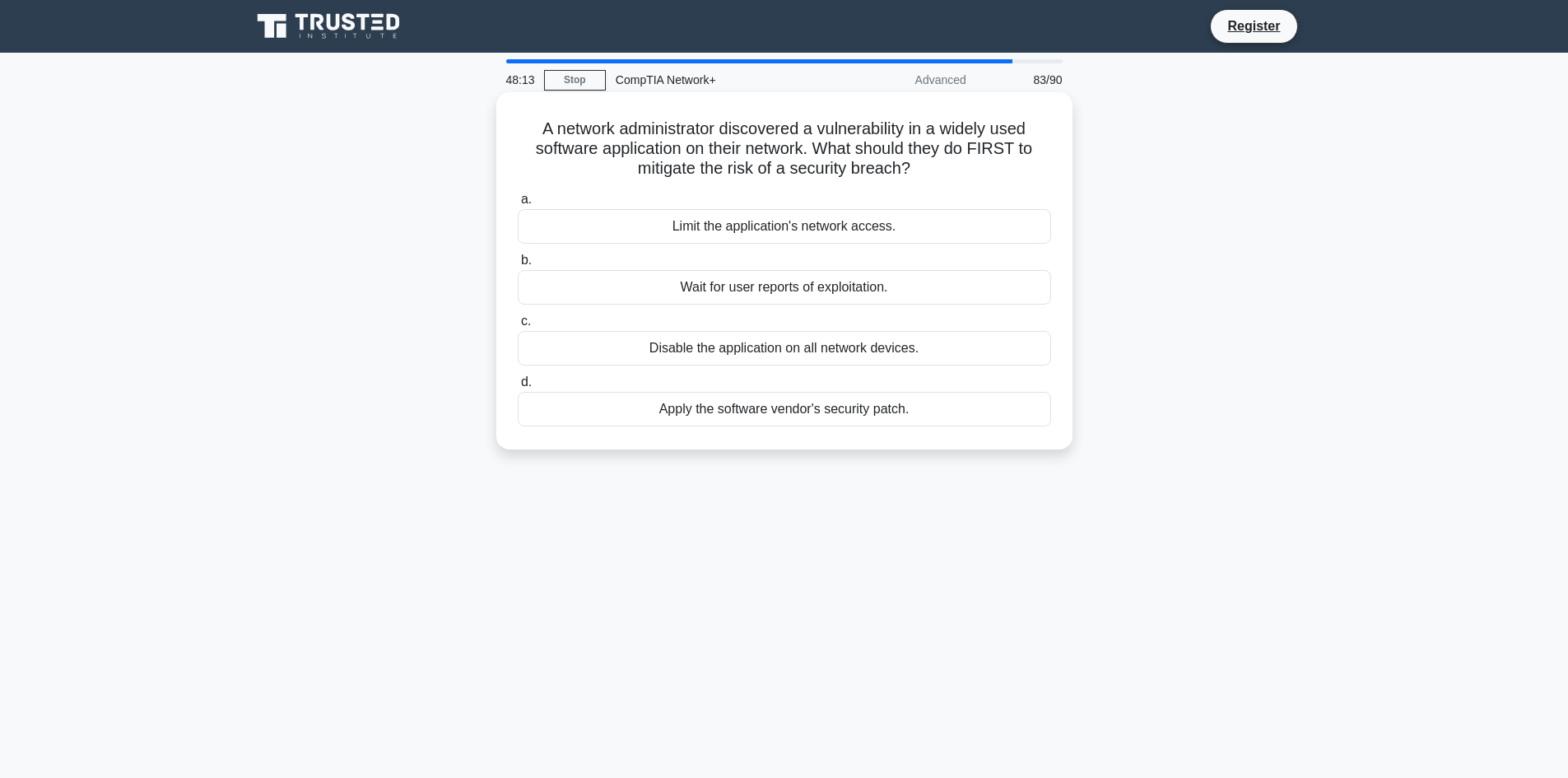
click at [781, 353] on div "Disable the application on all network devices." at bounding box center [784, 348] width 533 height 35
click at [518, 327] on input "c. Disable the application on all network devices." at bounding box center [518, 321] width 0 height 10
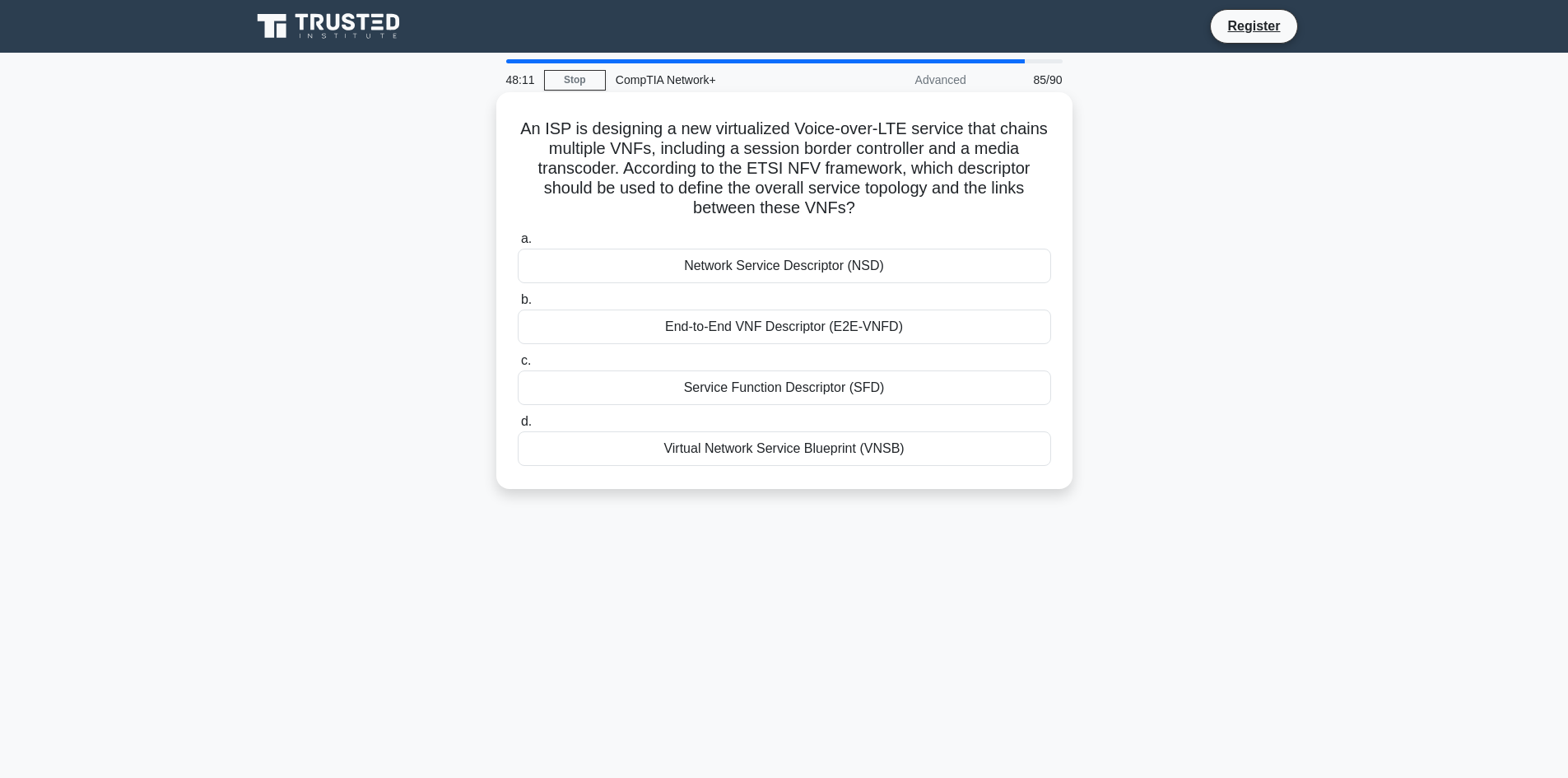
click at [797, 280] on div "Network Service Descriptor (NSD)" at bounding box center [784, 266] width 533 height 35
click at [518, 244] on input "a. Network Service Descriptor (NSD)" at bounding box center [518, 239] width 0 height 10
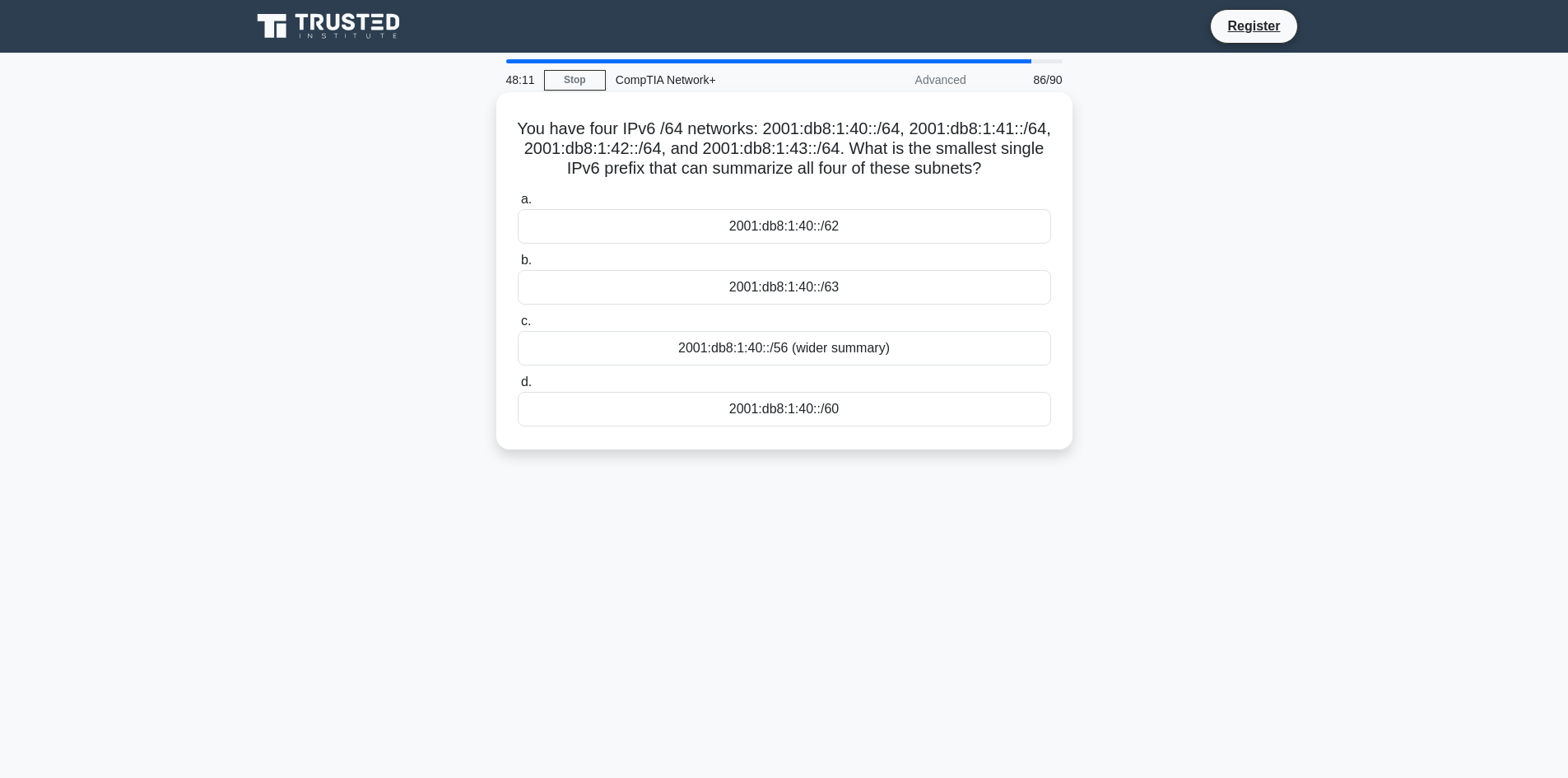
click at [804, 334] on div "2001:db8:1:40::/56 (wider summary)" at bounding box center [784, 348] width 533 height 35
click at [518, 327] on input "c. 2001:db8:1:40::/56 (wider summary)" at bounding box center [518, 321] width 0 height 10
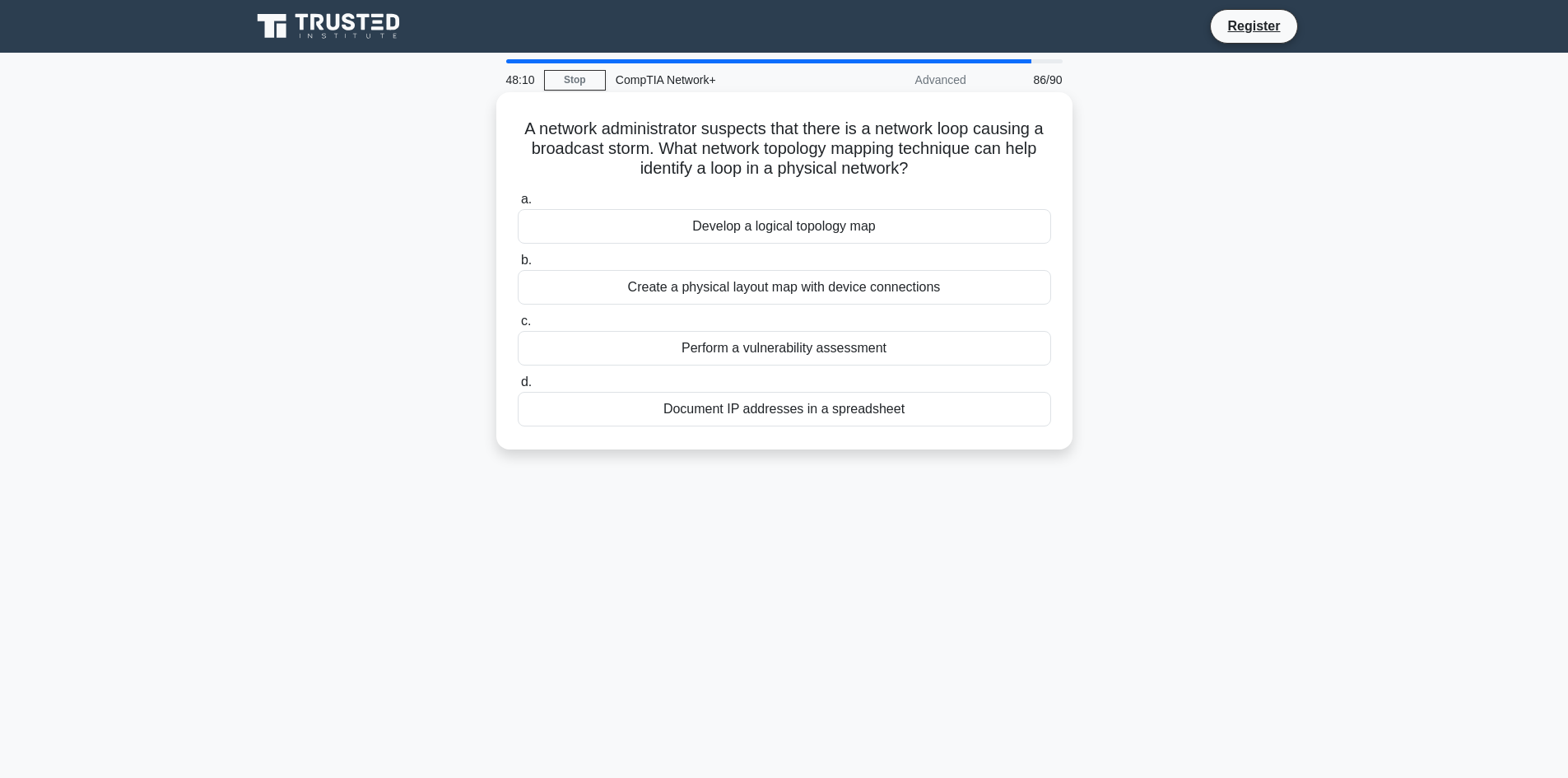
click at [796, 355] on div "Perform a vulnerability assessment" at bounding box center [784, 348] width 533 height 35
click at [518, 327] on input "c. Perform a vulnerability assessment" at bounding box center [518, 321] width 0 height 10
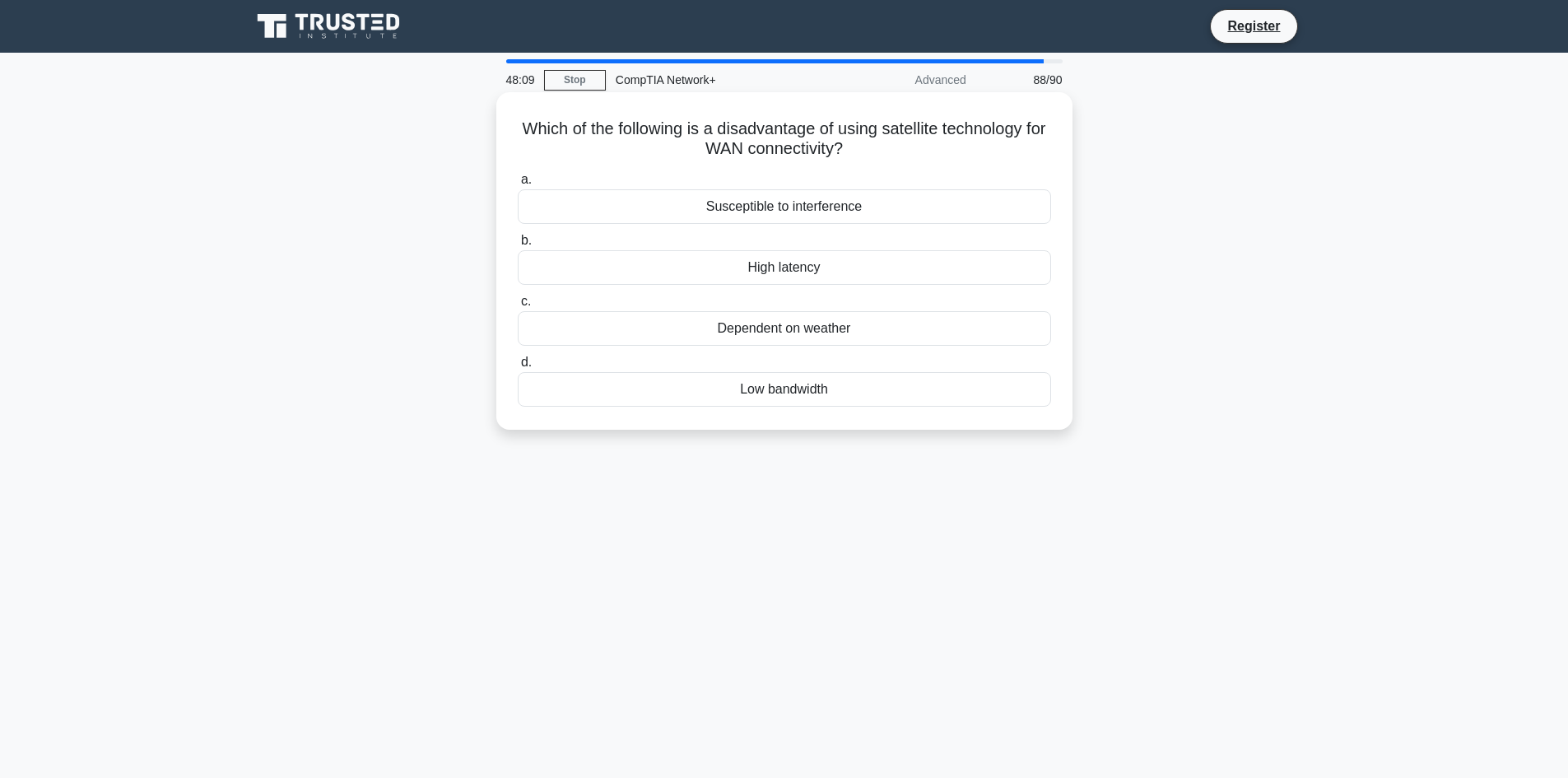
click at [807, 394] on div "Low bandwidth" at bounding box center [784, 389] width 533 height 35
click at [518, 368] on input "d. Low bandwidth" at bounding box center [518, 362] width 0 height 10
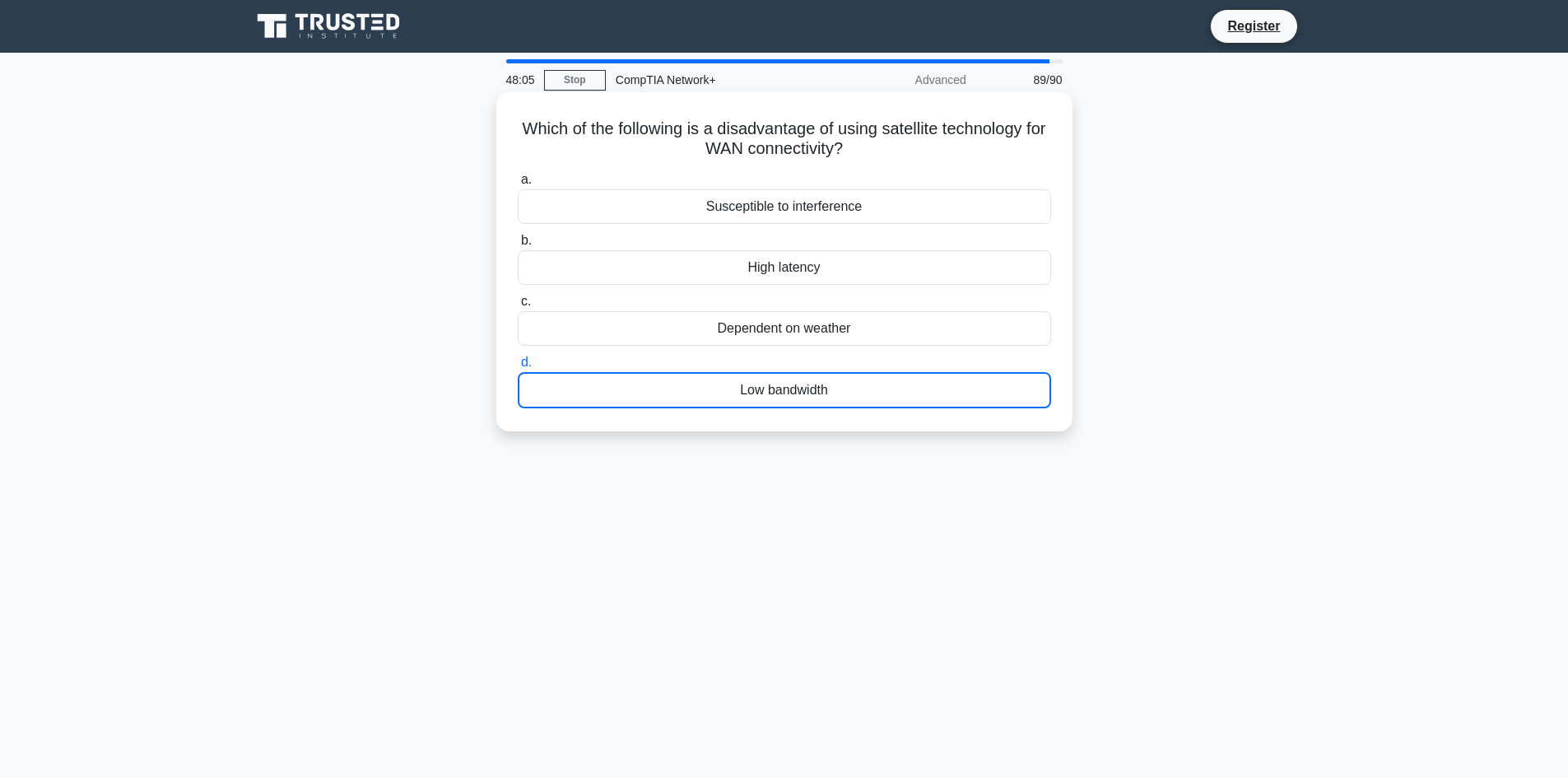
click at [821, 263] on div "High latency" at bounding box center [784, 267] width 533 height 35
click at [518, 246] on input "b. High latency" at bounding box center [518, 240] width 0 height 10
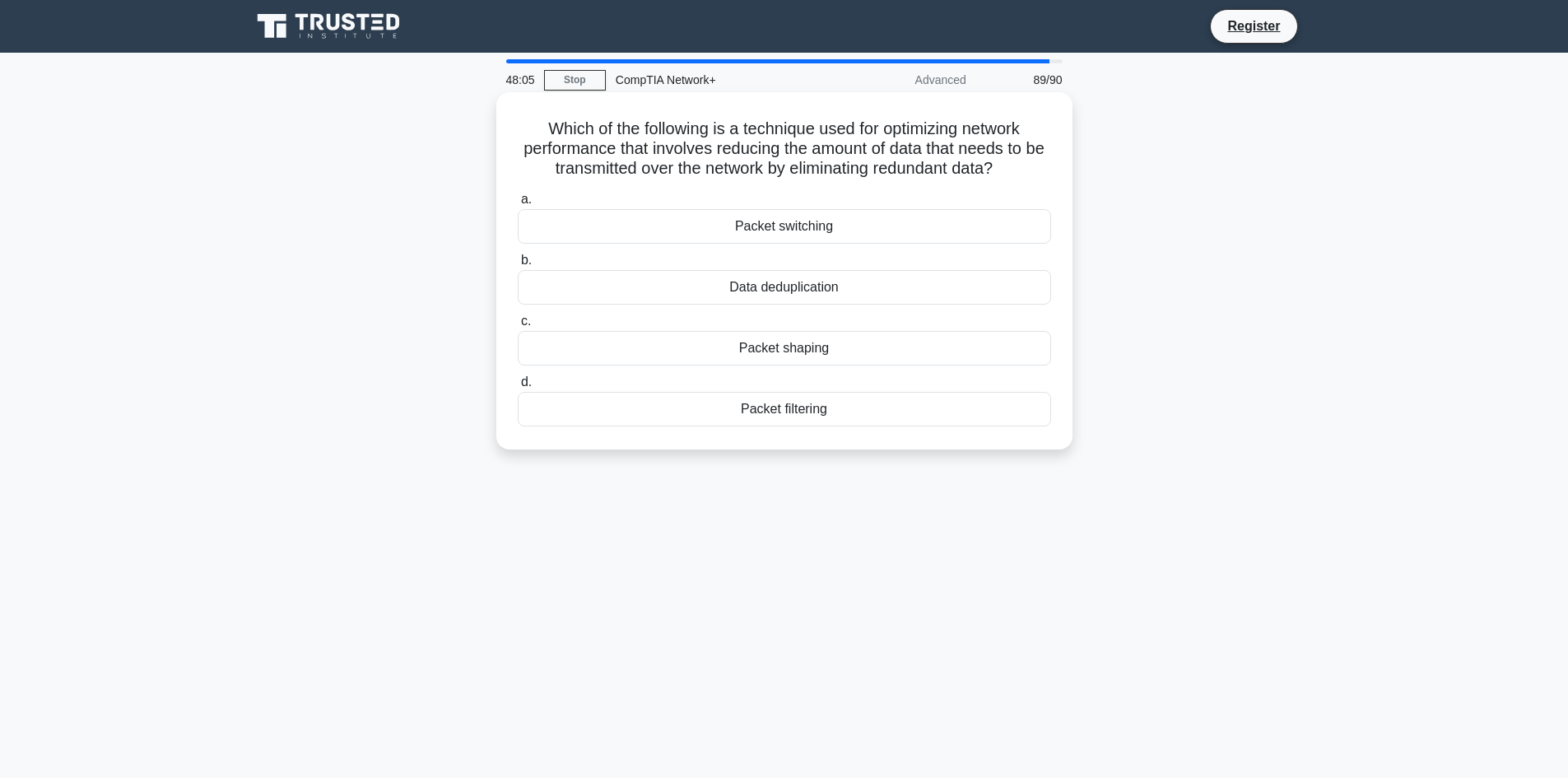
click at [810, 285] on div "Data deduplication" at bounding box center [784, 287] width 533 height 35
click at [518, 266] on input "b. Data deduplication" at bounding box center [518, 260] width 0 height 10
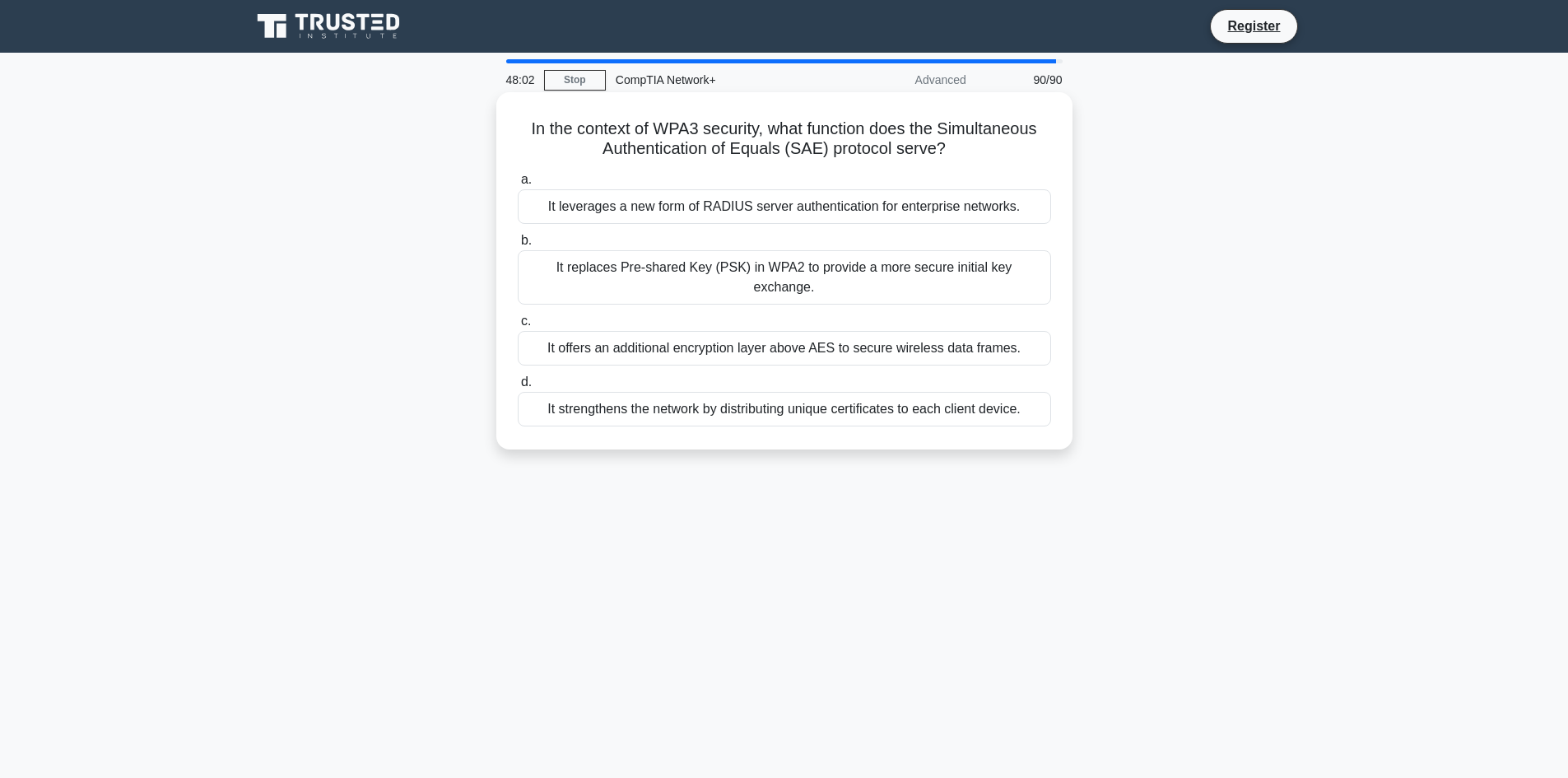
click at [780, 265] on div "It replaces Pre-shared Key (PSK) in WPA2 to provide a more secure initial key e…" at bounding box center [784, 276] width 533 height 54
click at [518, 246] on input "b. It replaces Pre-shared Key (PSK) in WPA2 to provide a more secure initial ke…" at bounding box center [518, 240] width 0 height 10
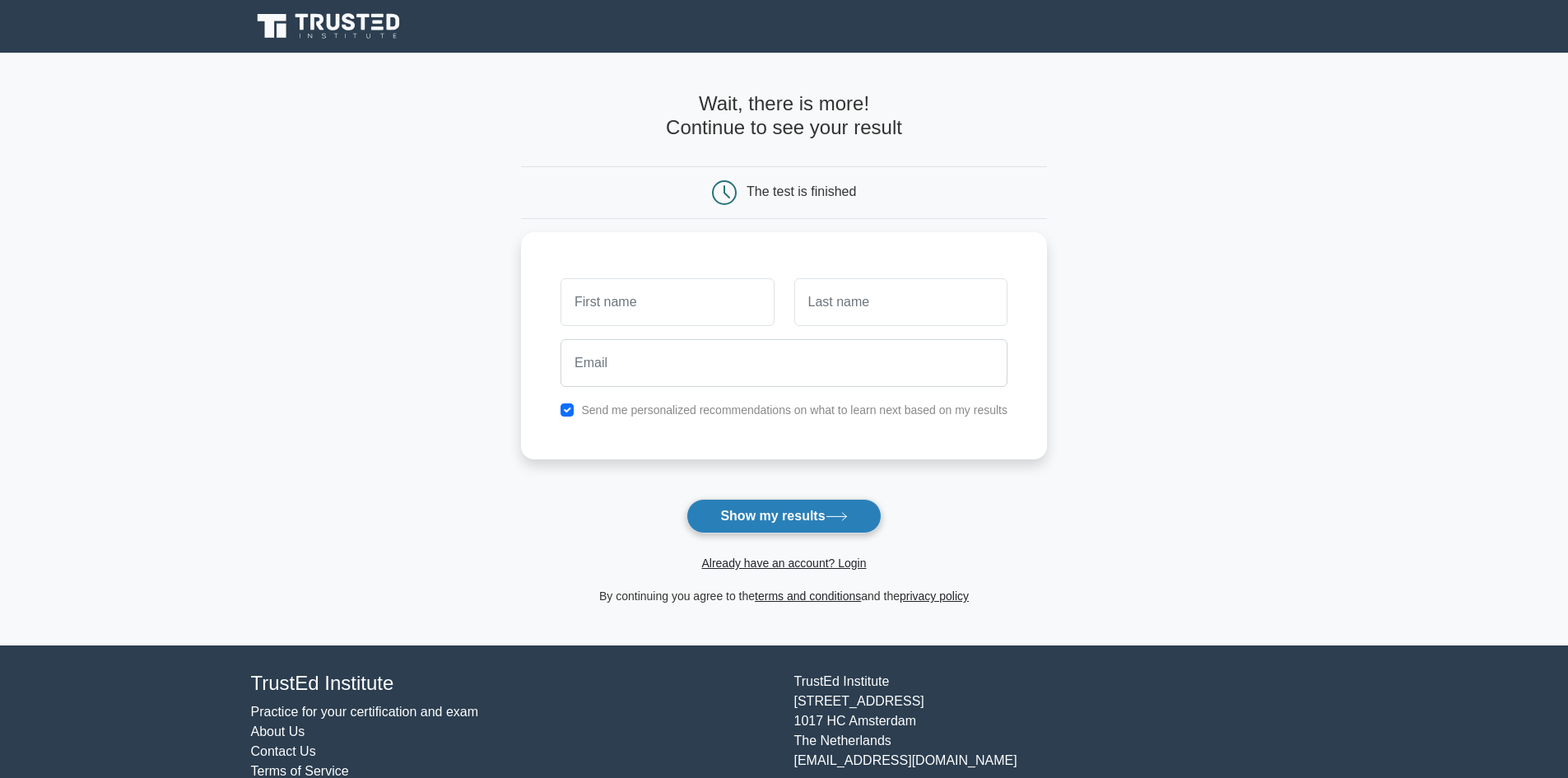
click at [854, 511] on button "Show my results" at bounding box center [783, 516] width 194 height 35
type input "[PERSON_NAME]"
click at [937, 299] on input "text" at bounding box center [900, 298] width 213 height 47
type input "ghansala"
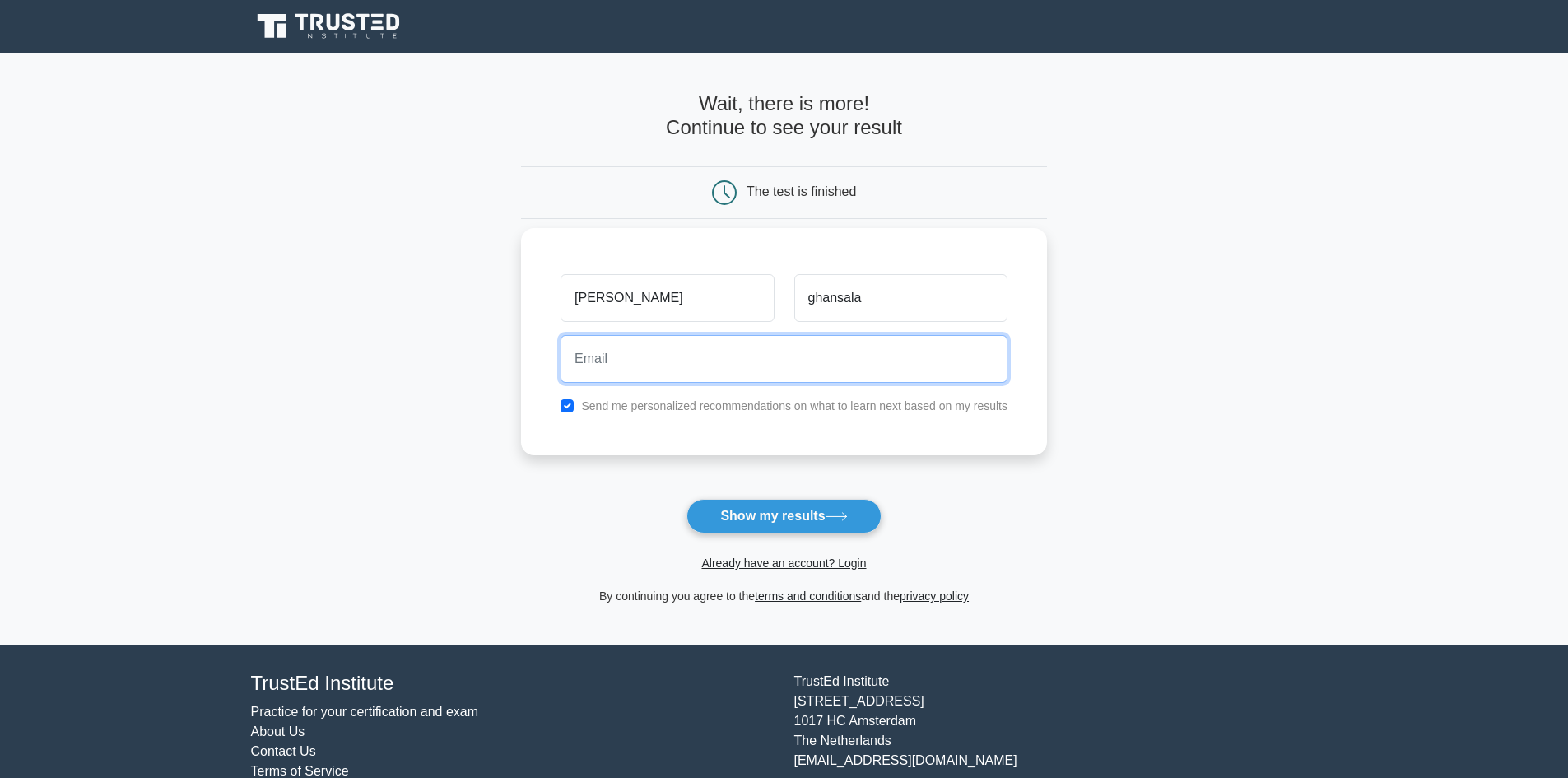
click at [866, 366] on input "email" at bounding box center [784, 359] width 447 height 47
type input "shubhamghasaka68@gmial.com"
click at [686, 499] on button "Show my results" at bounding box center [783, 516] width 194 height 35
click at [731, 362] on input "shubhamghasaka68@gmial.com" at bounding box center [784, 359] width 447 height 47
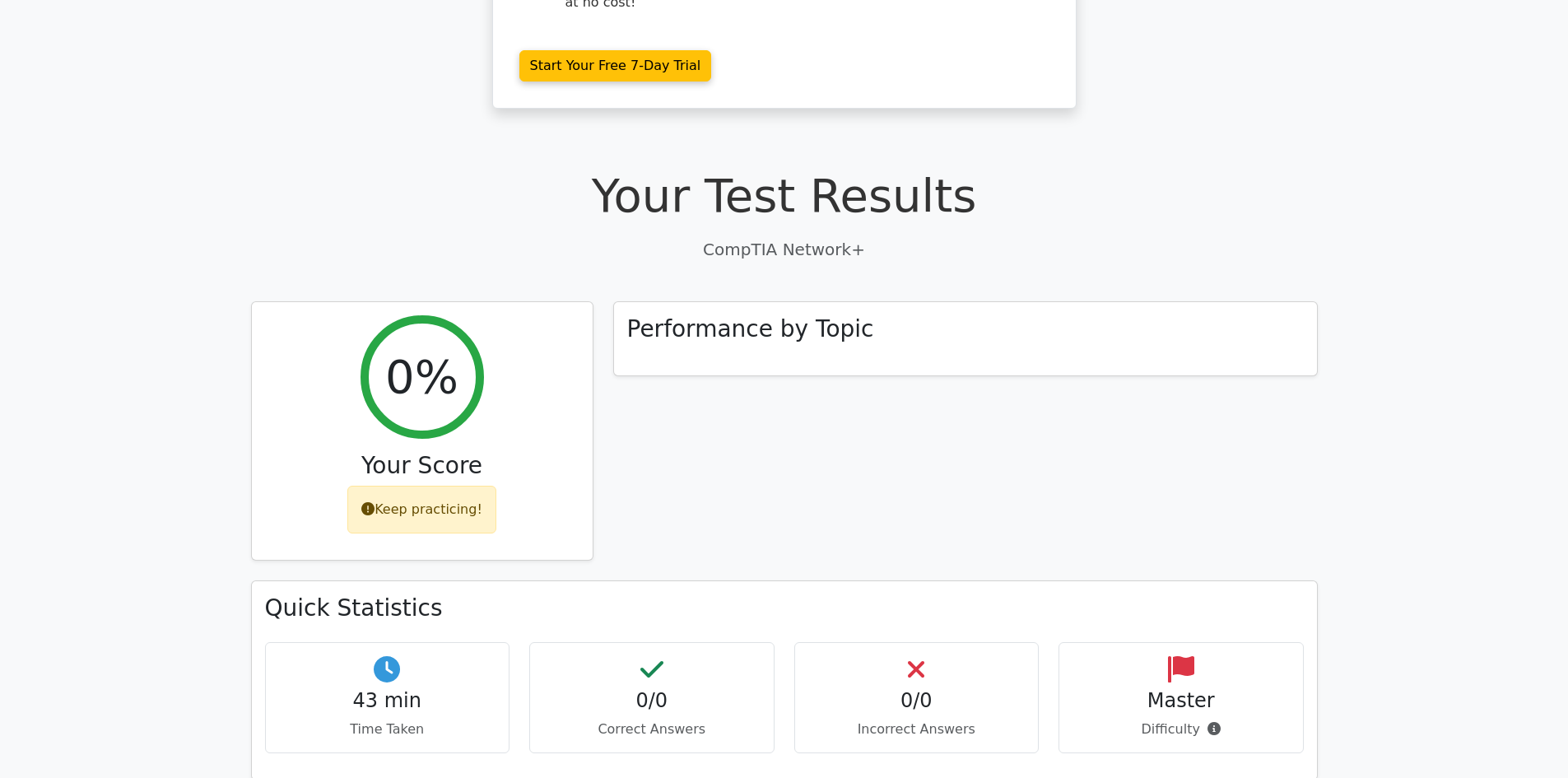
scroll to position [412, 0]
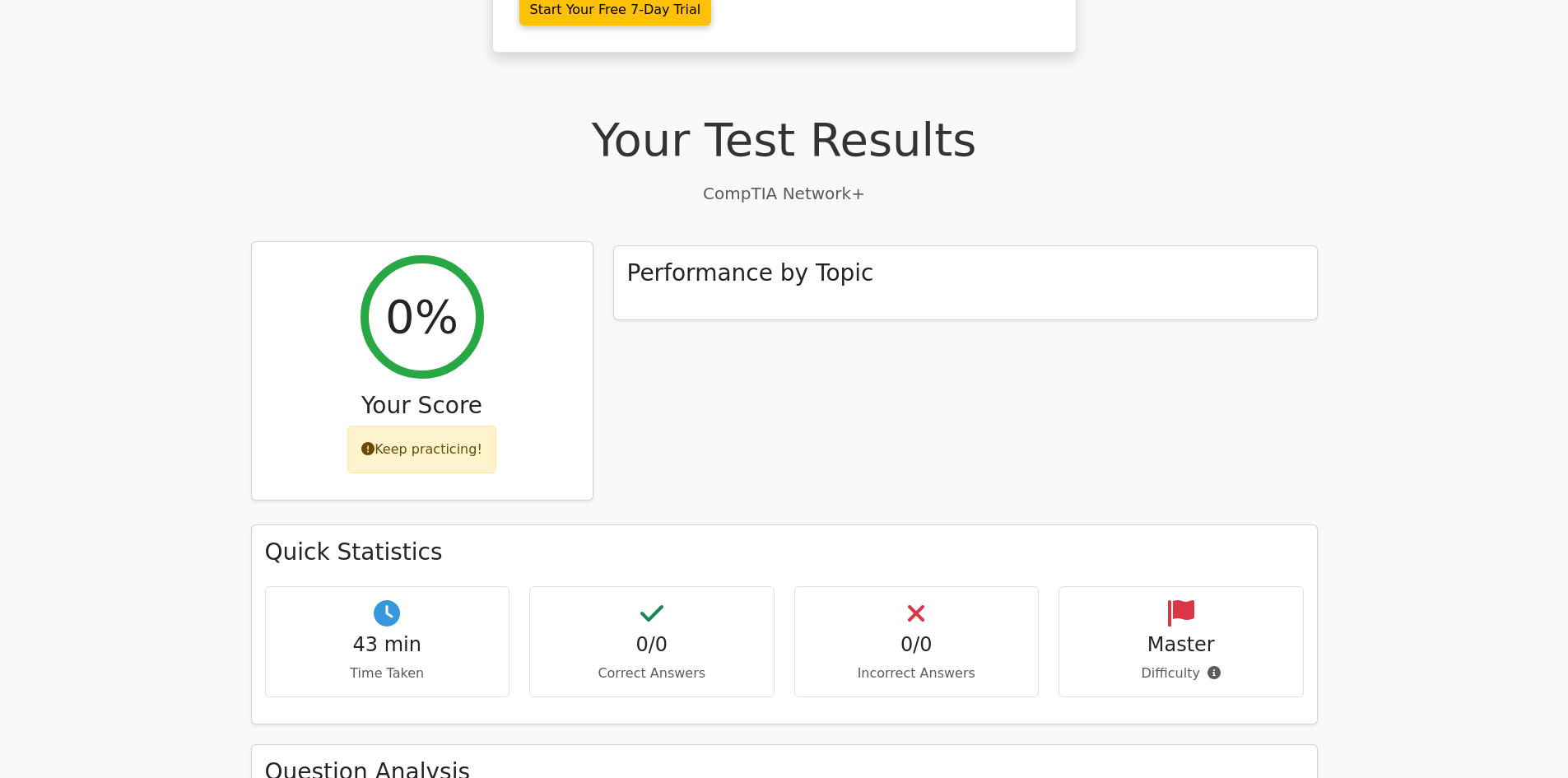
click at [410, 426] on div "Keep practicing!" at bounding box center [421, 450] width 149 height 47
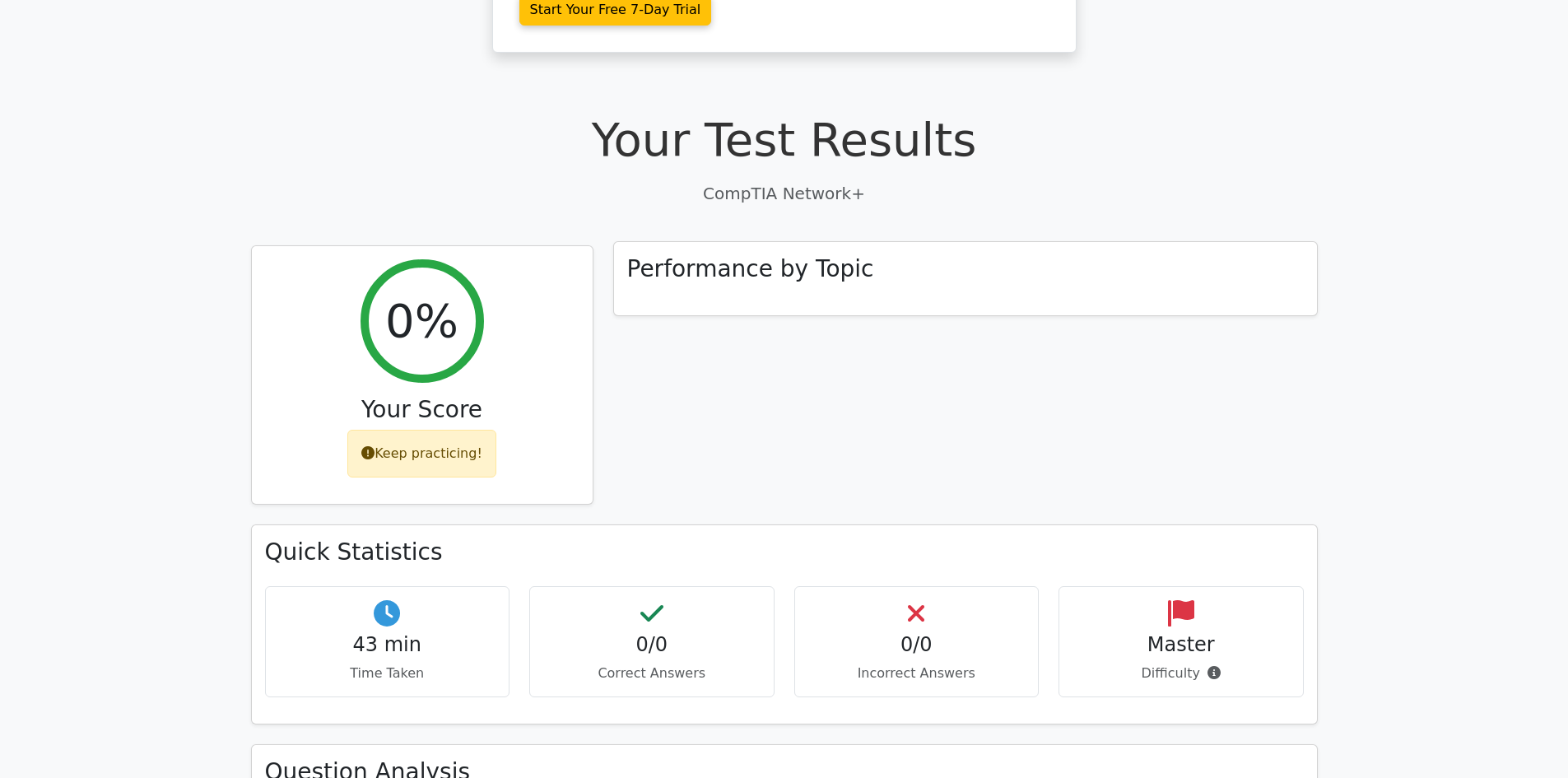
click at [735, 242] on div "Performance by Topic" at bounding box center [966, 279] width 704 height 74
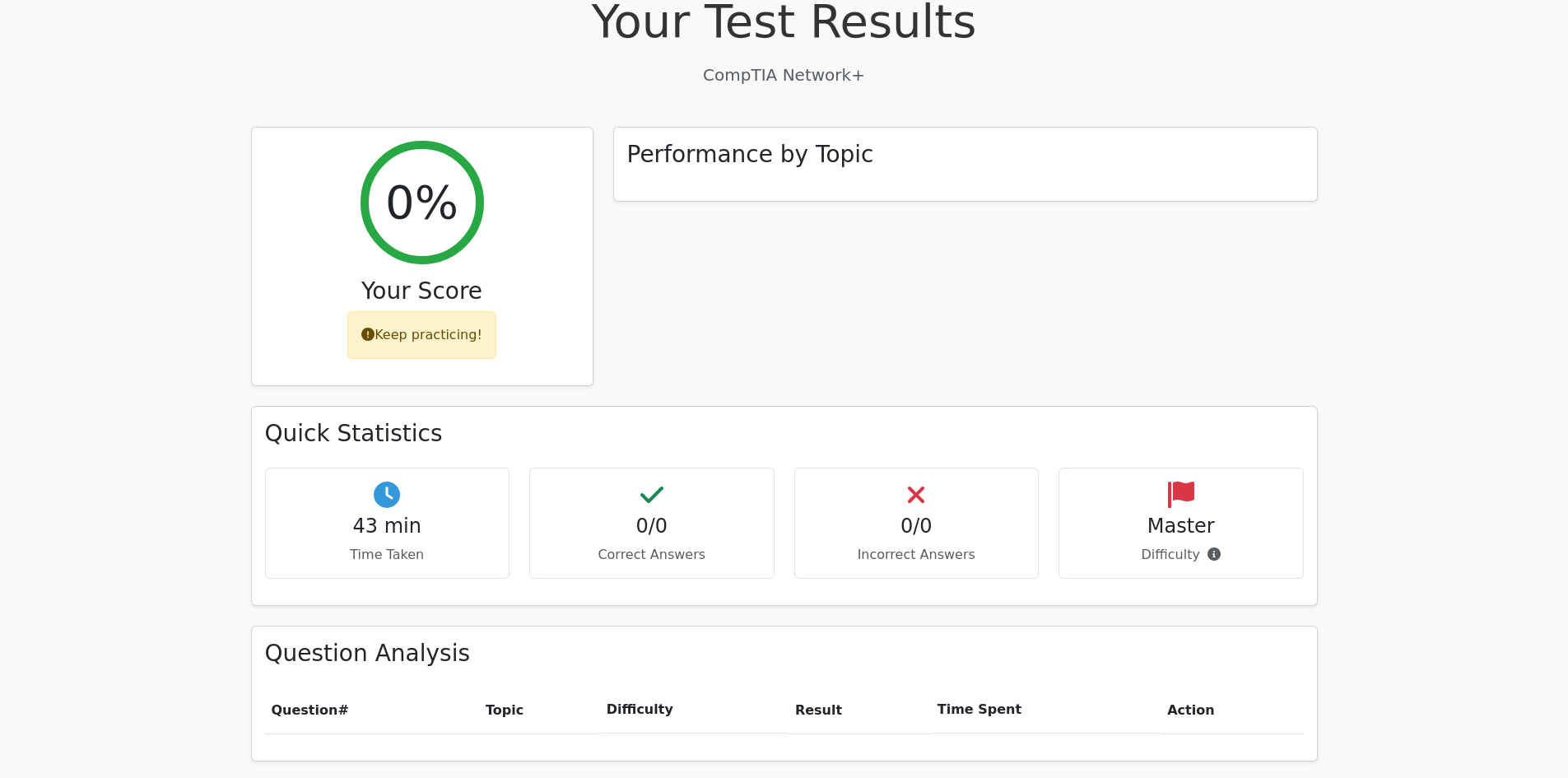
scroll to position [576, 0]
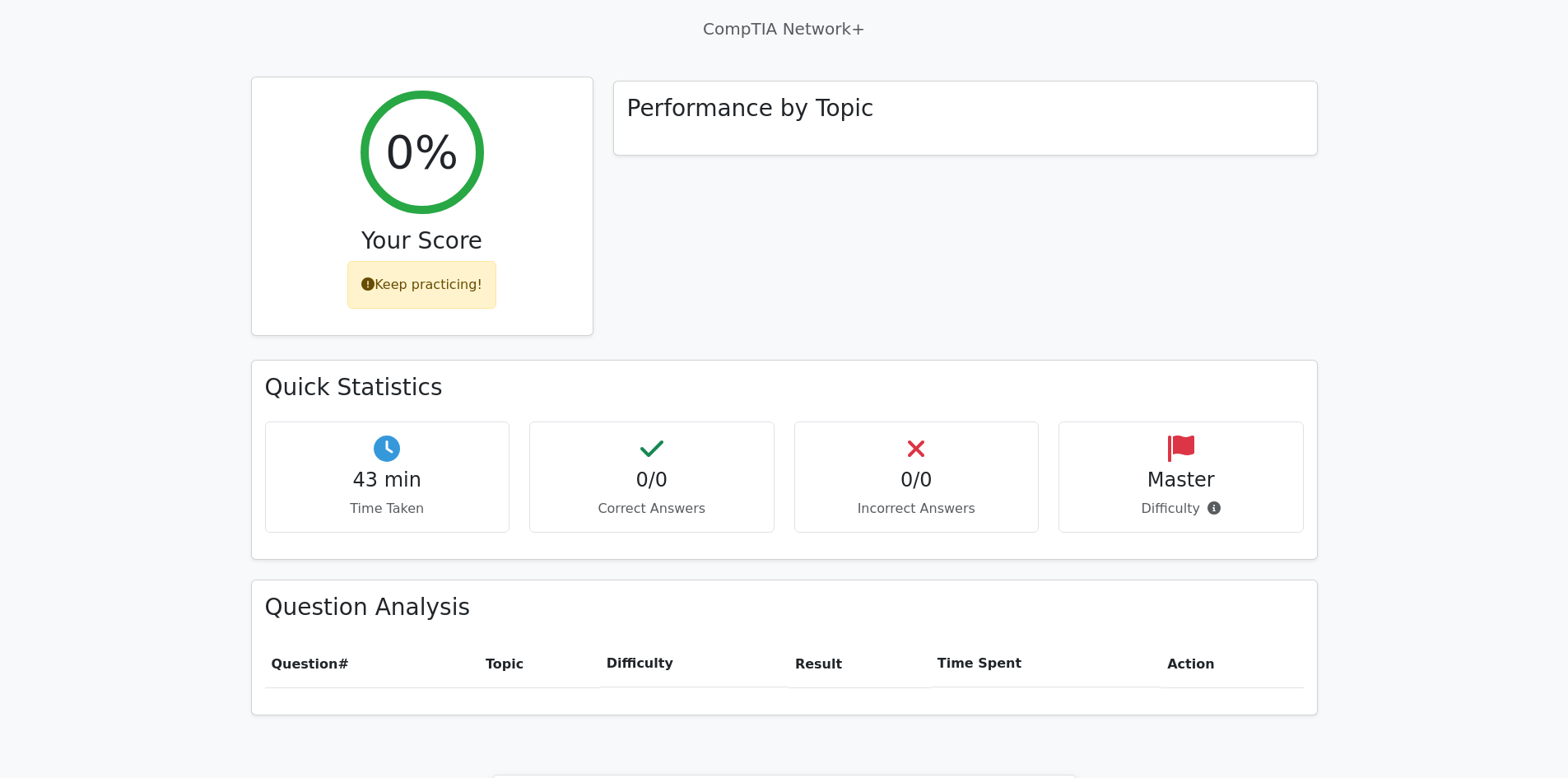
click at [369, 261] on div "Keep practicing!" at bounding box center [421, 285] width 149 height 47
click at [375, 277] on icon at bounding box center [368, 284] width 13 height 13
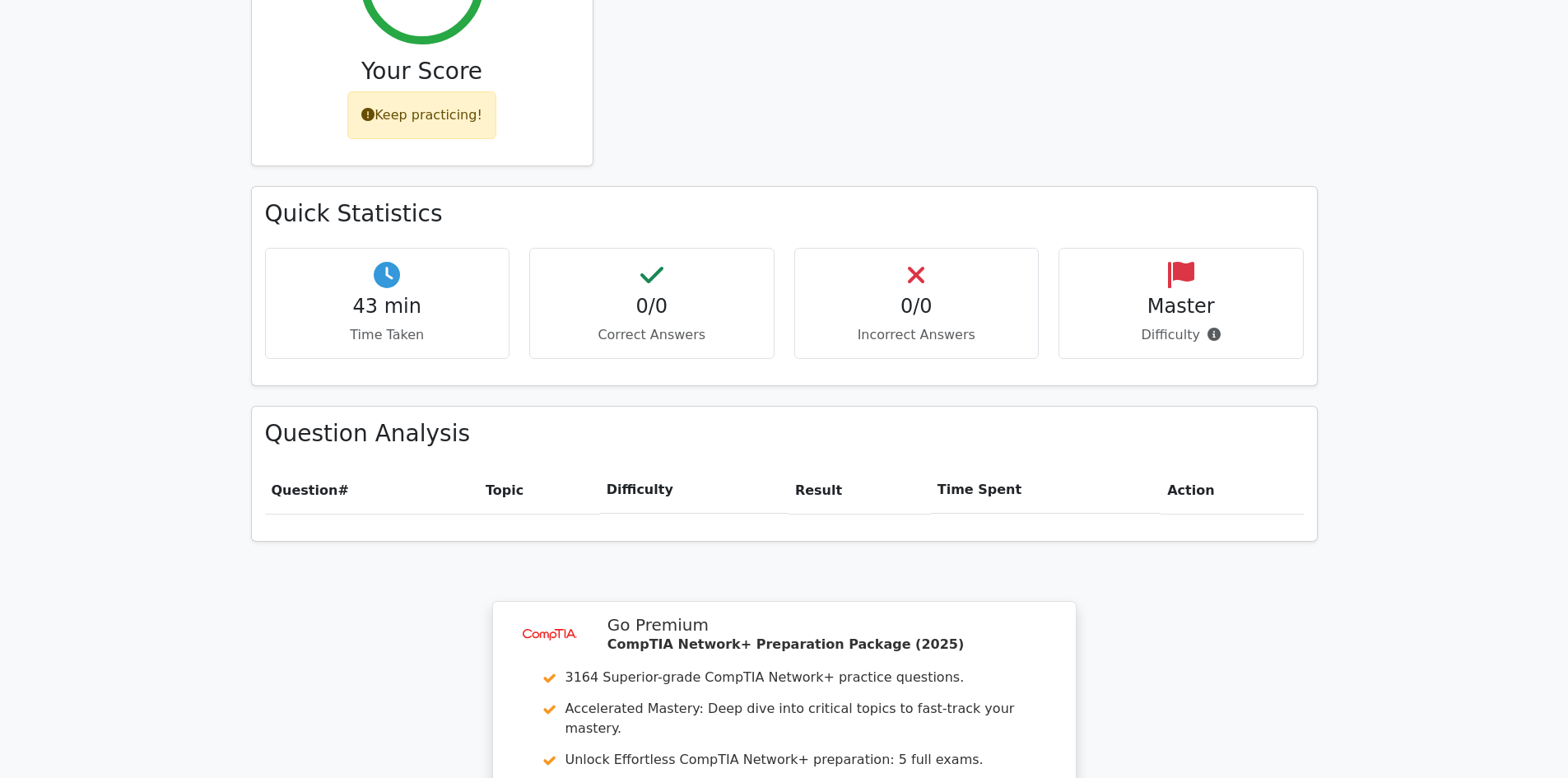
scroll to position [659, 0]
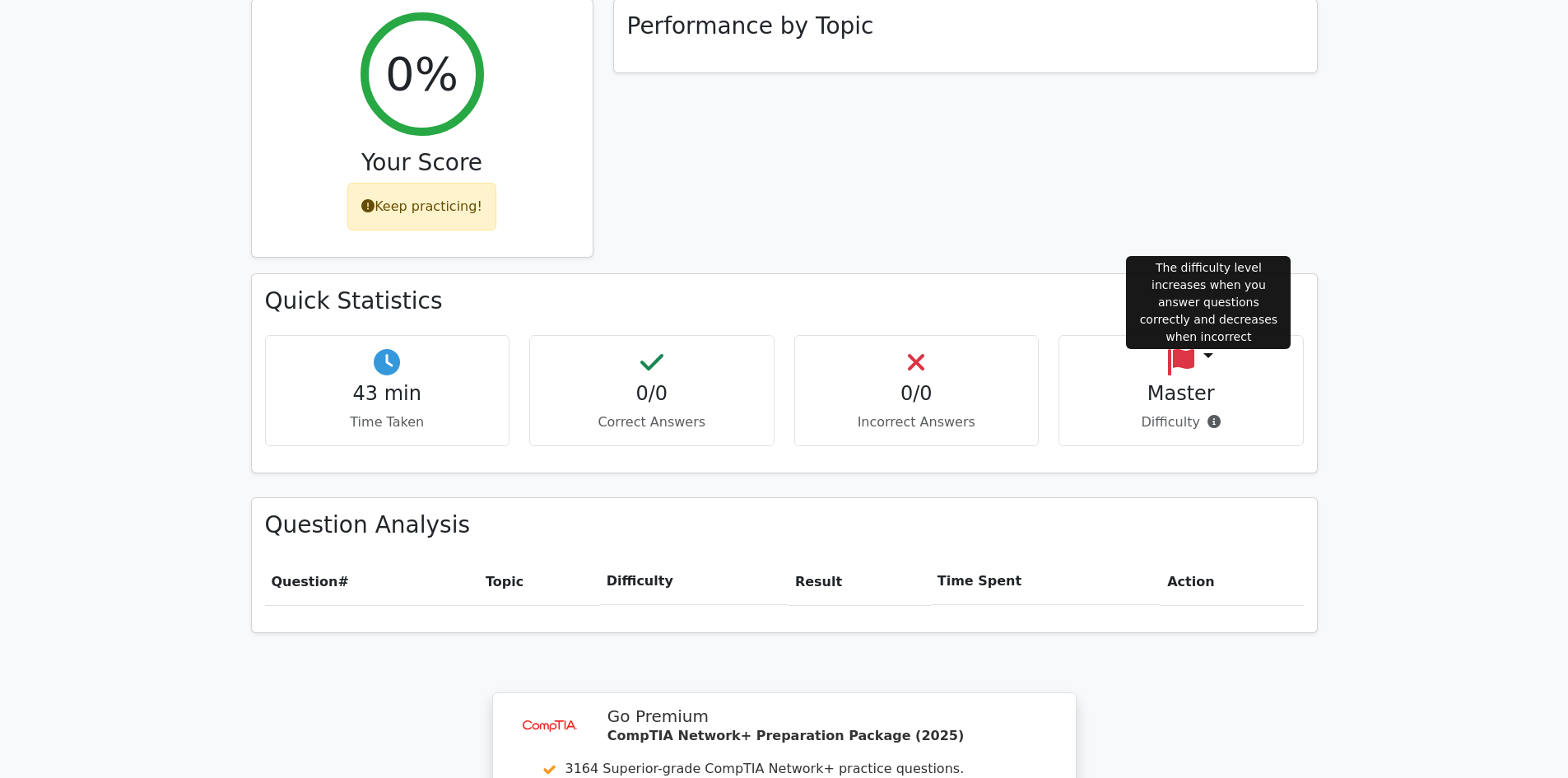
click at [1208, 415] on icon at bounding box center [1215, 421] width 13 height 13
click at [1209, 415] on icon at bounding box center [1215, 421] width 13 height 13
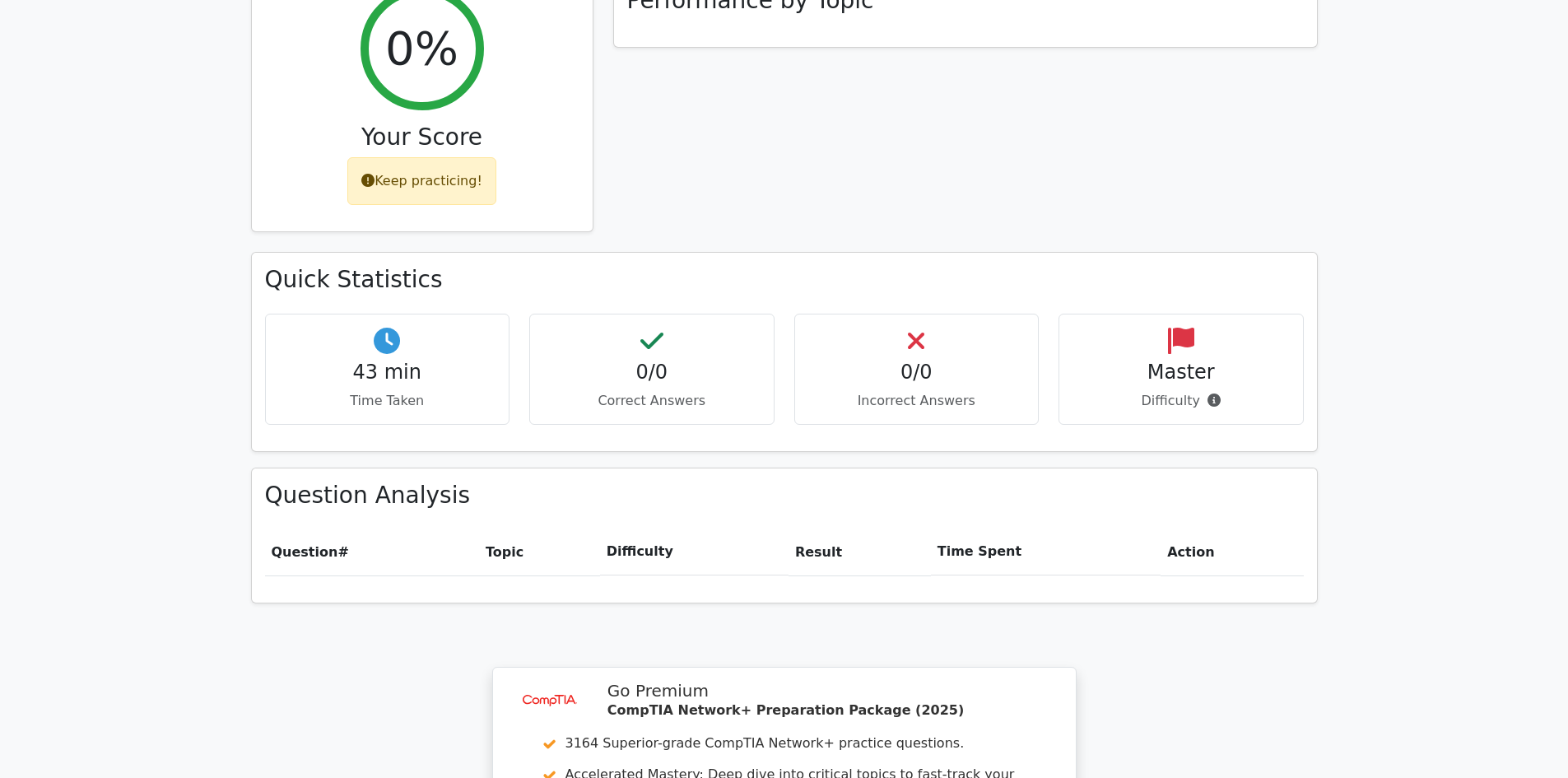
scroll to position [437, 0]
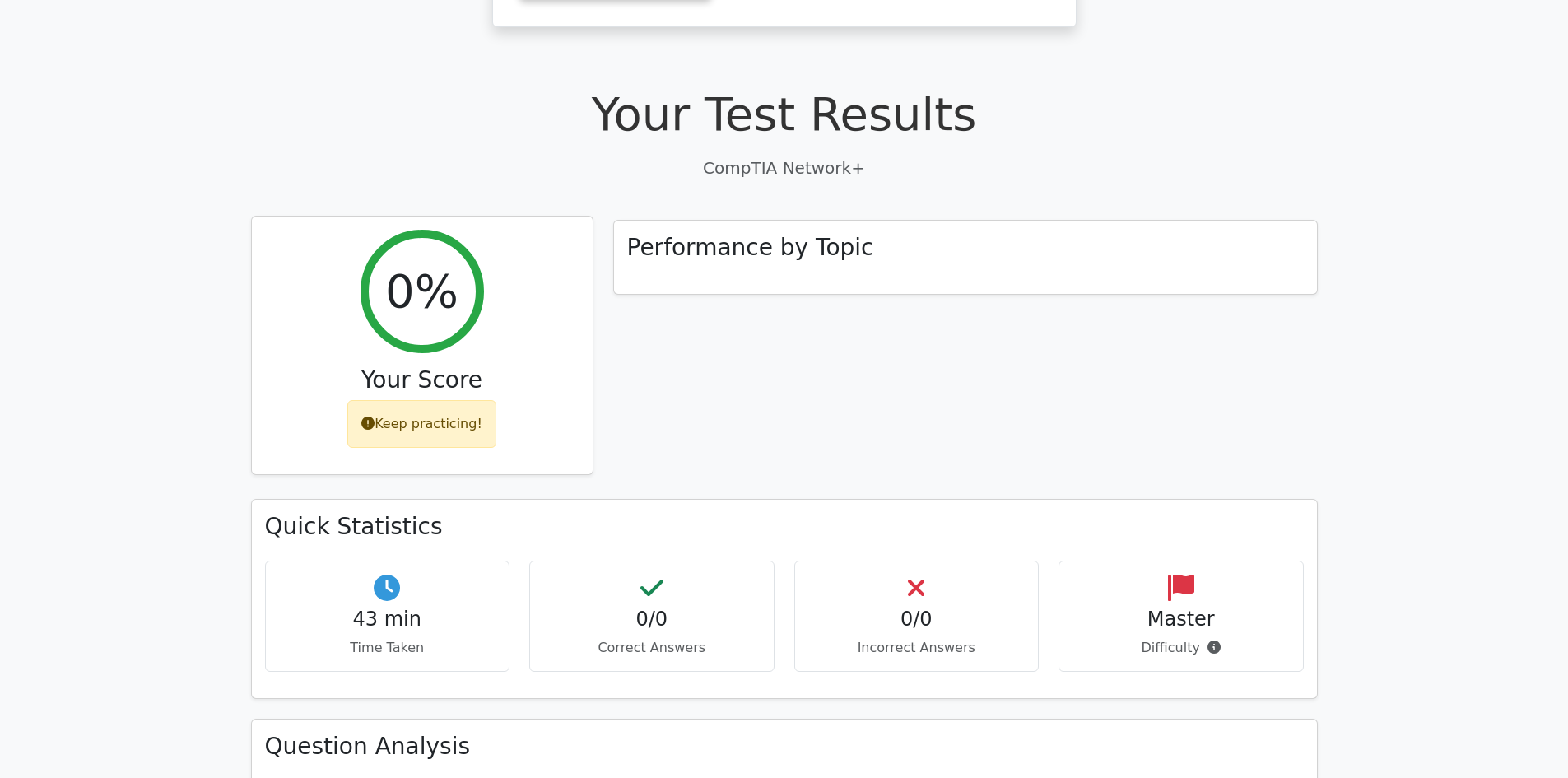
click at [431, 400] on div "Keep practicing!" at bounding box center [421, 424] width 149 height 47
click at [375, 416] on icon at bounding box center [368, 423] width 13 height 13
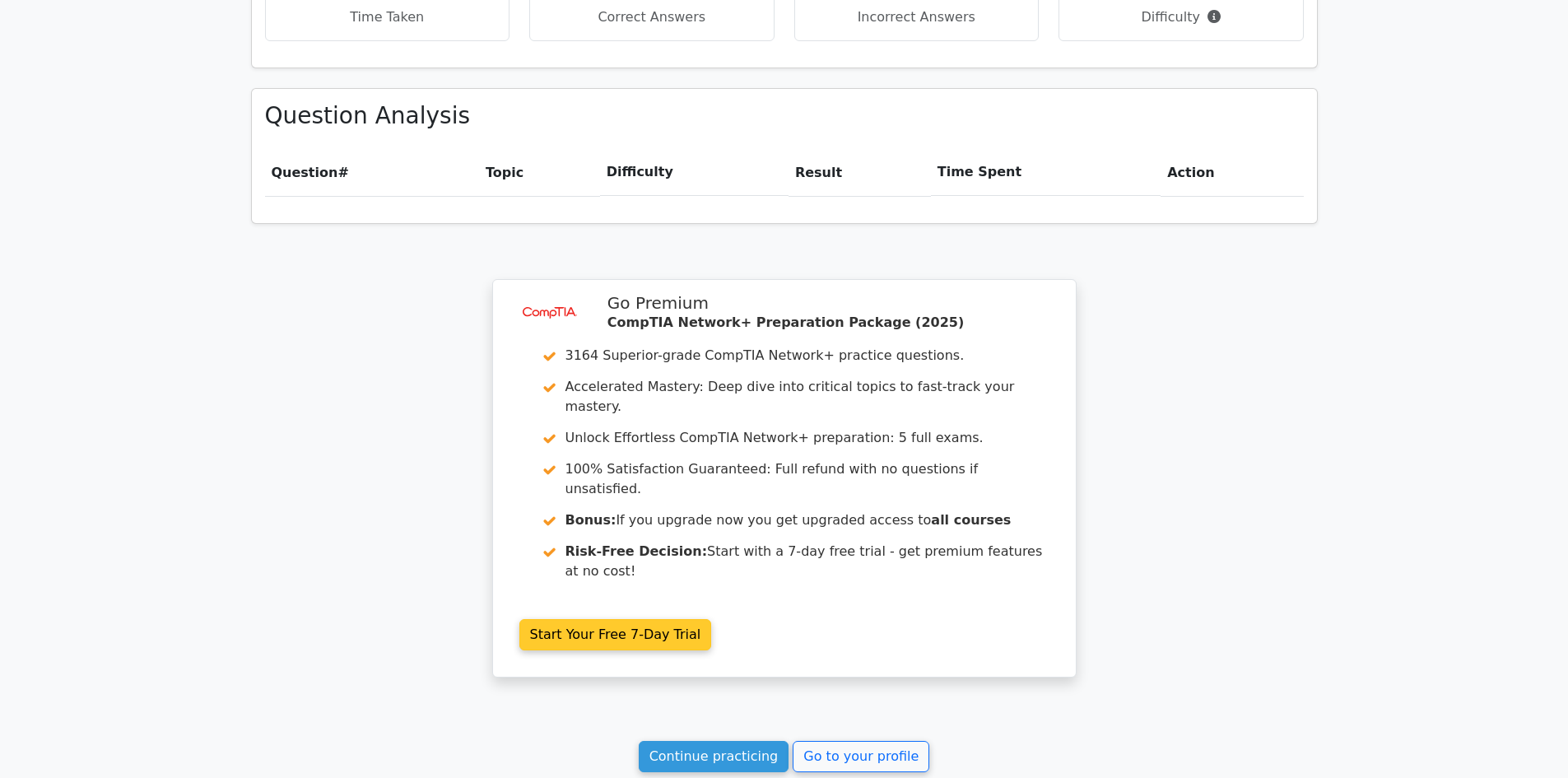
scroll to position [1095, 0]
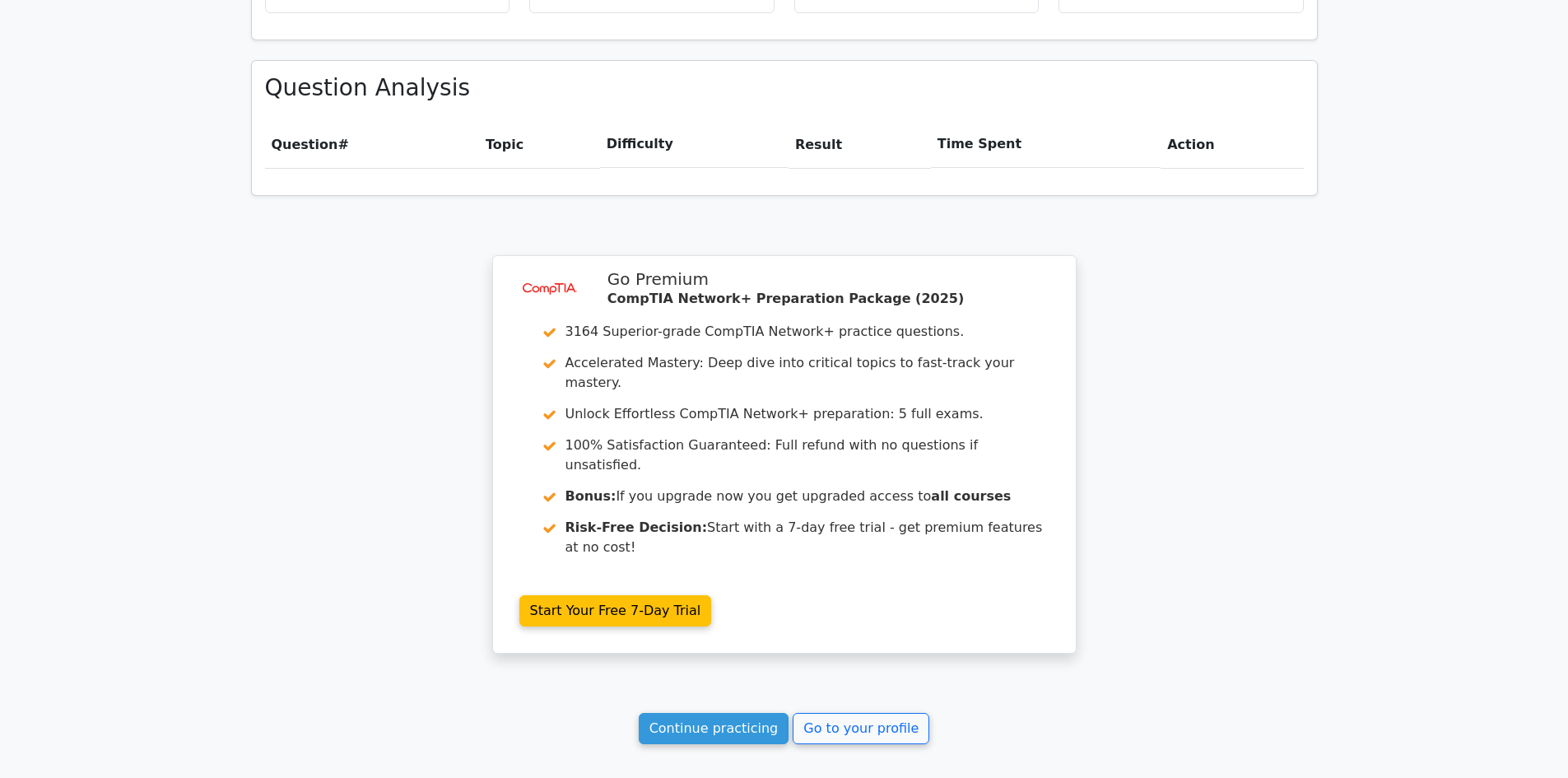
drag, startPoint x: 859, startPoint y: 385, endPoint x: 1144, endPoint y: 257, distance: 312.4
click at [1144, 257] on div "Your Test Results CompTIA Network+ 0% Your Score Keep practicing! Performance b…" at bounding box center [785, 85] width 1087 height 1394
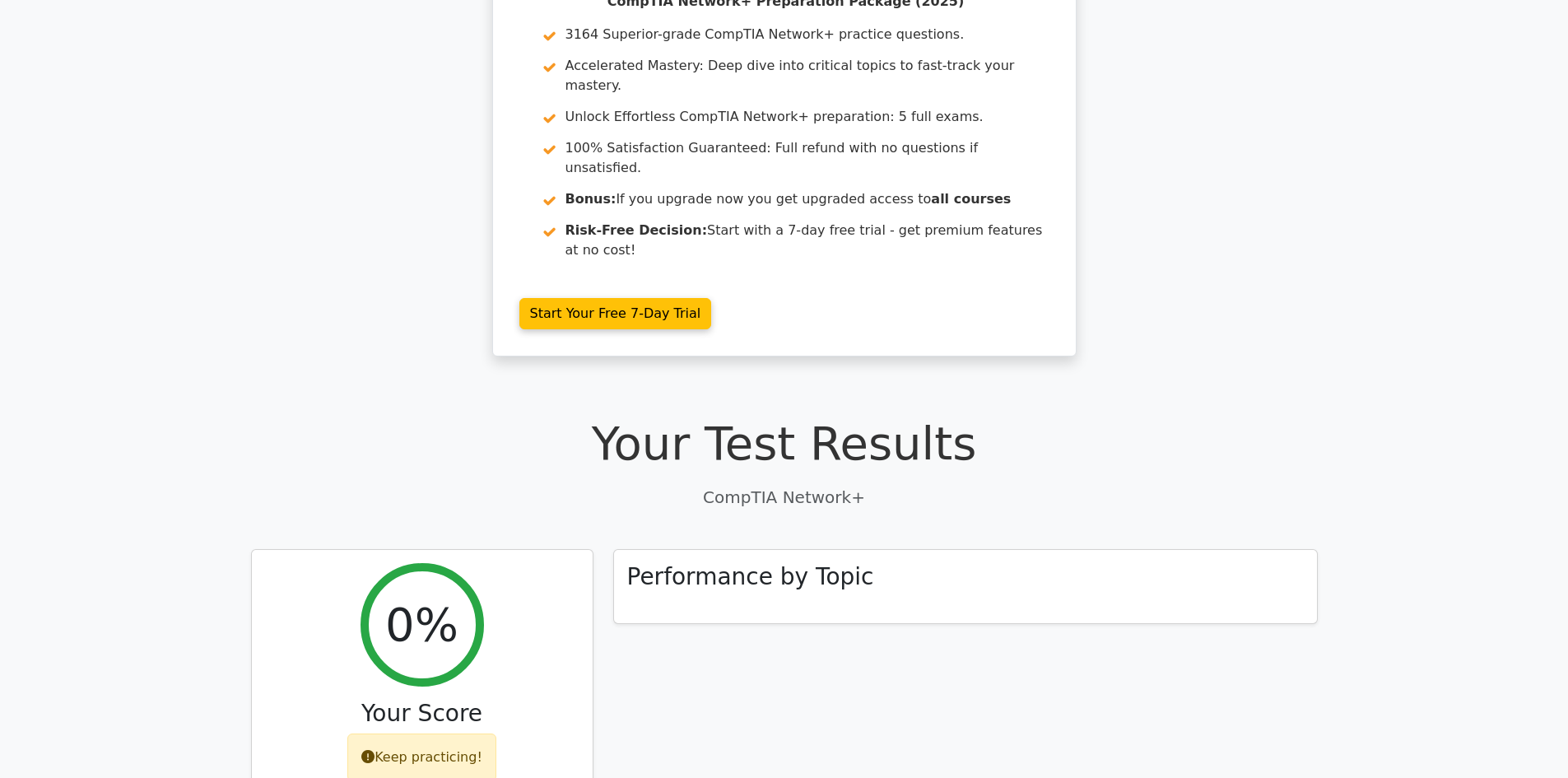
scroll to position [0, 0]
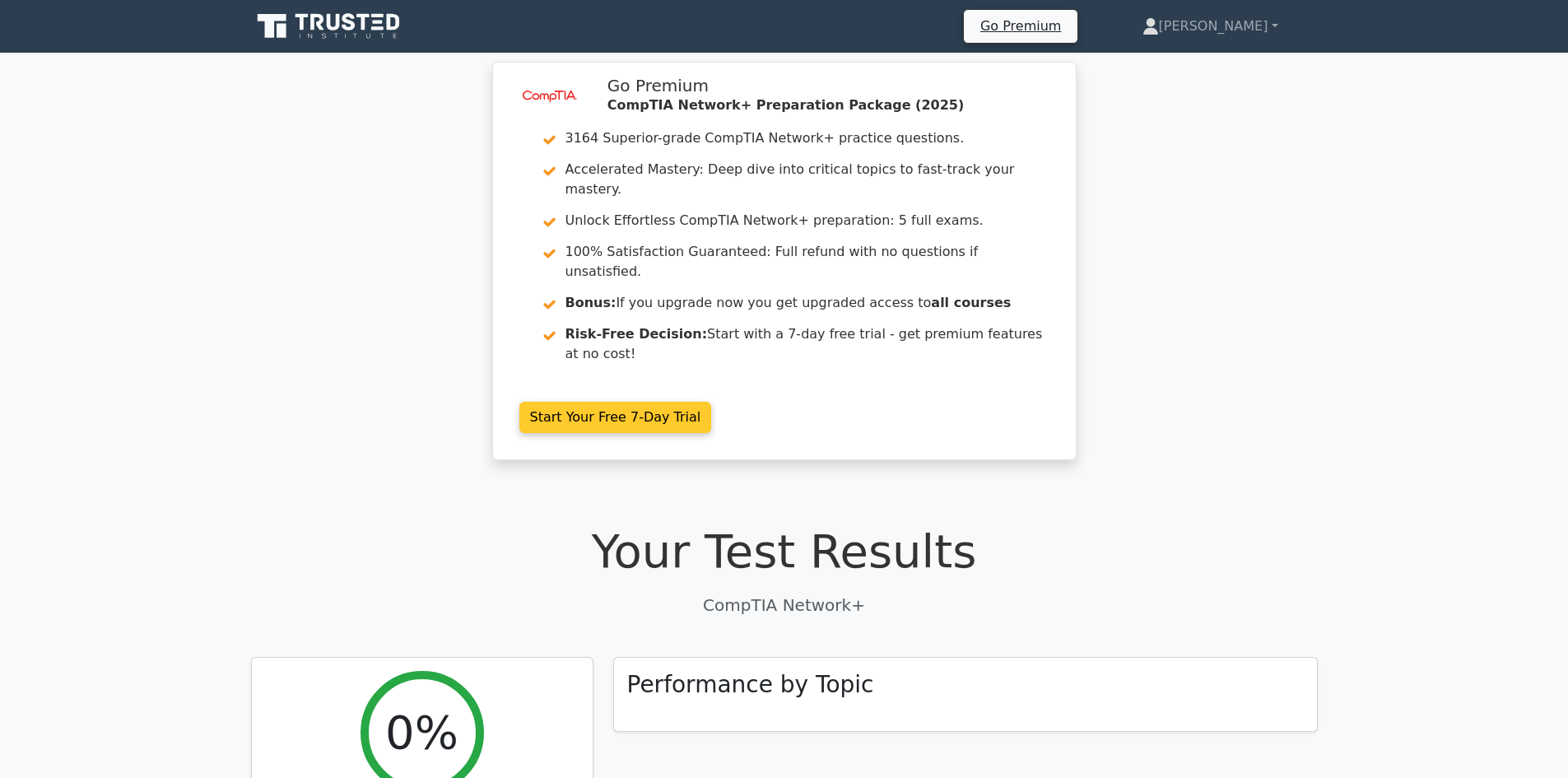
click at [565, 401] on link "Start Your Free 7-Day Trial" at bounding box center [615, 416] width 192 height 31
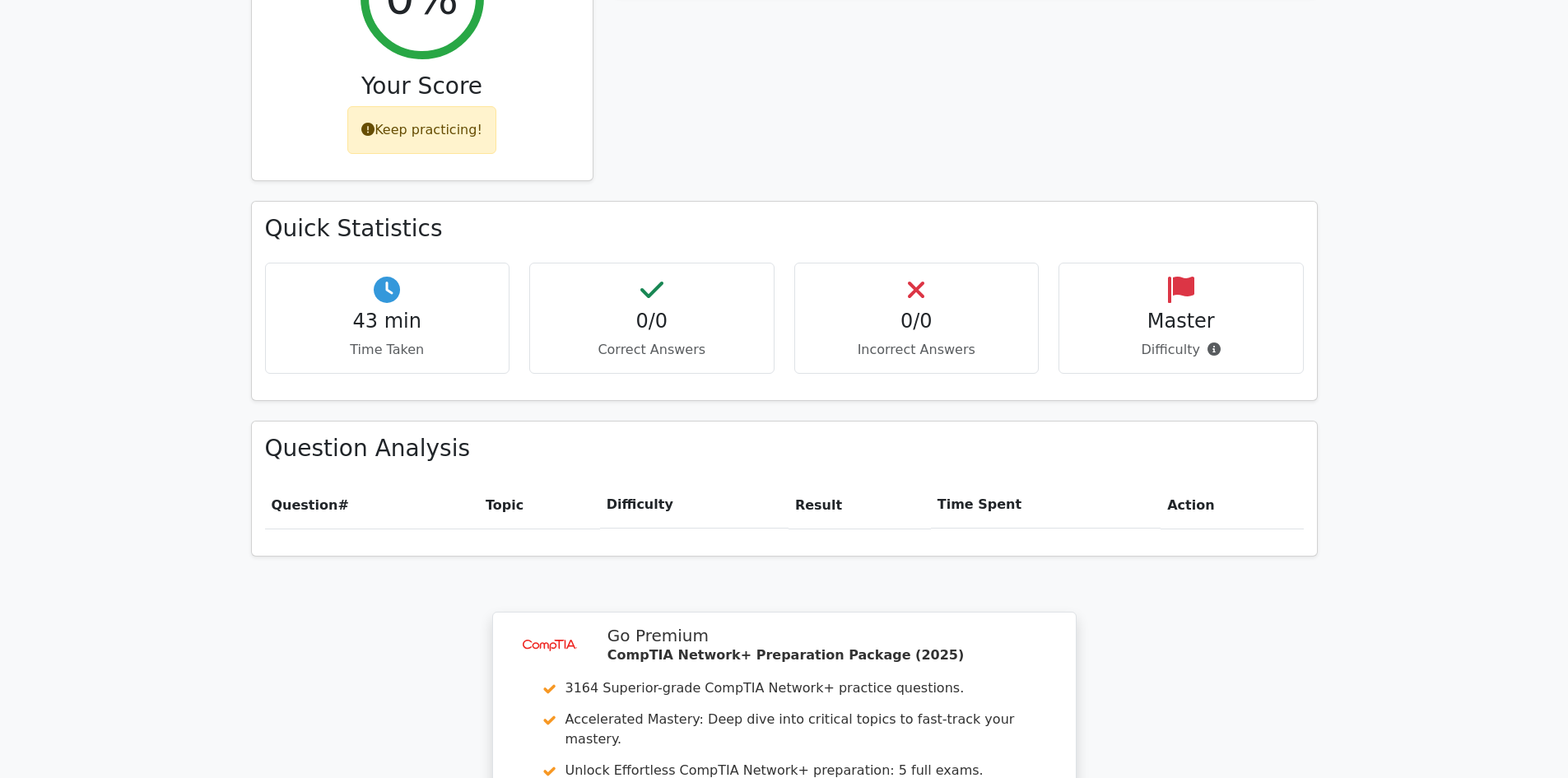
scroll to position [741, 0]
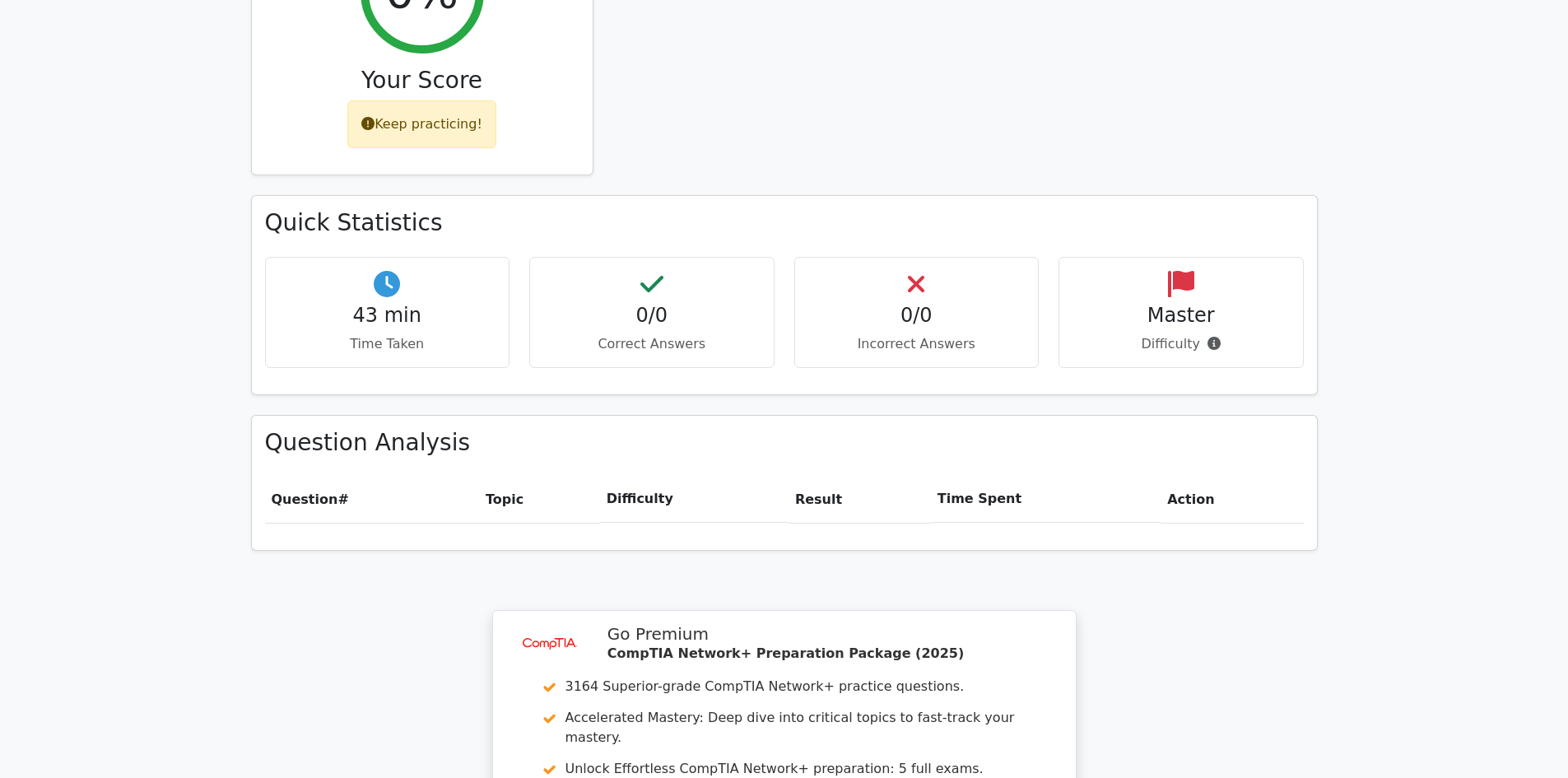
click at [1247, 705] on div "Your Test Results CompTIA Network+ 0% Your Score Keep practicing! Performance b…" at bounding box center [785, 440] width 1087 height 1394
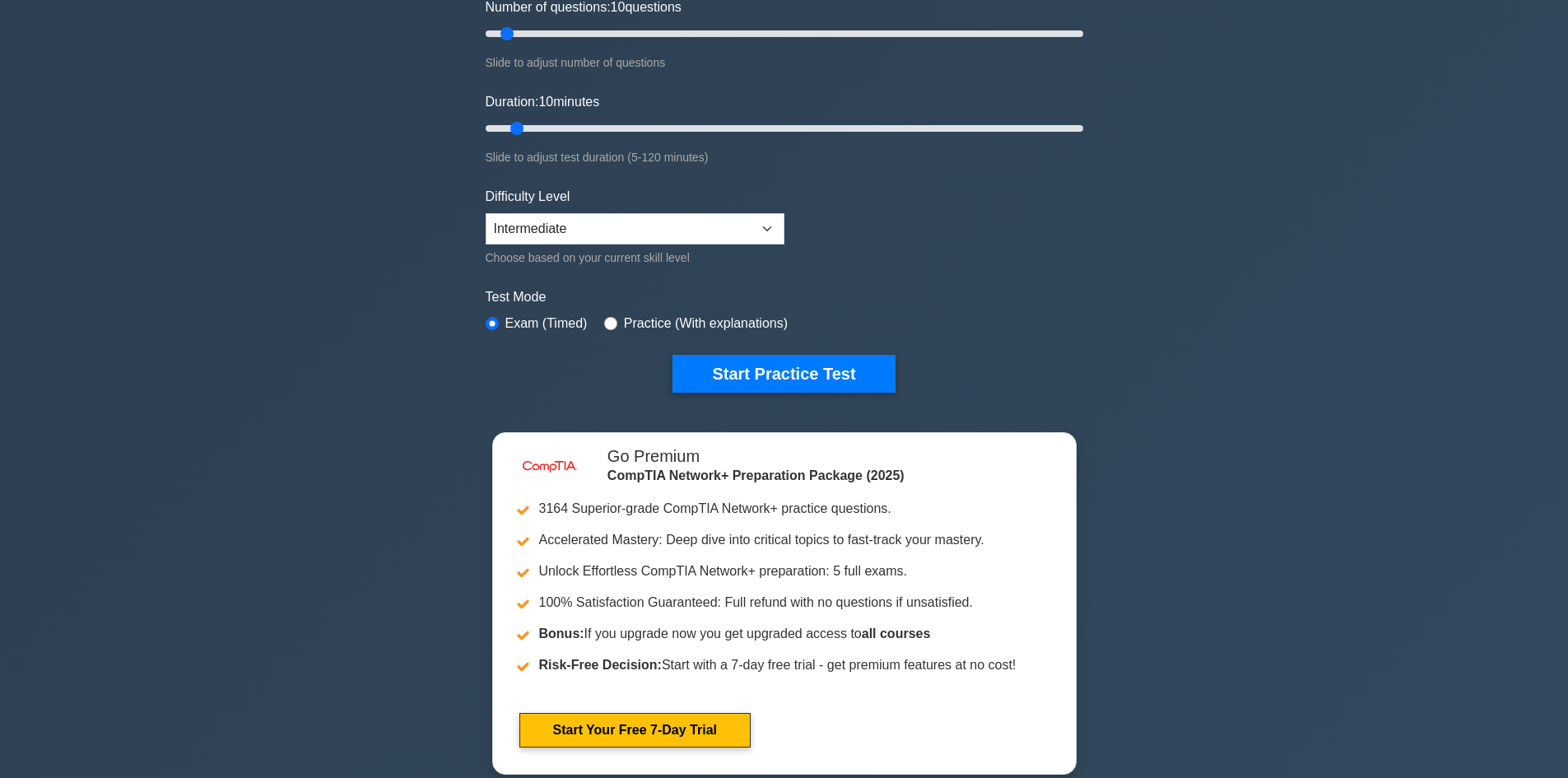
scroll to position [82, 0]
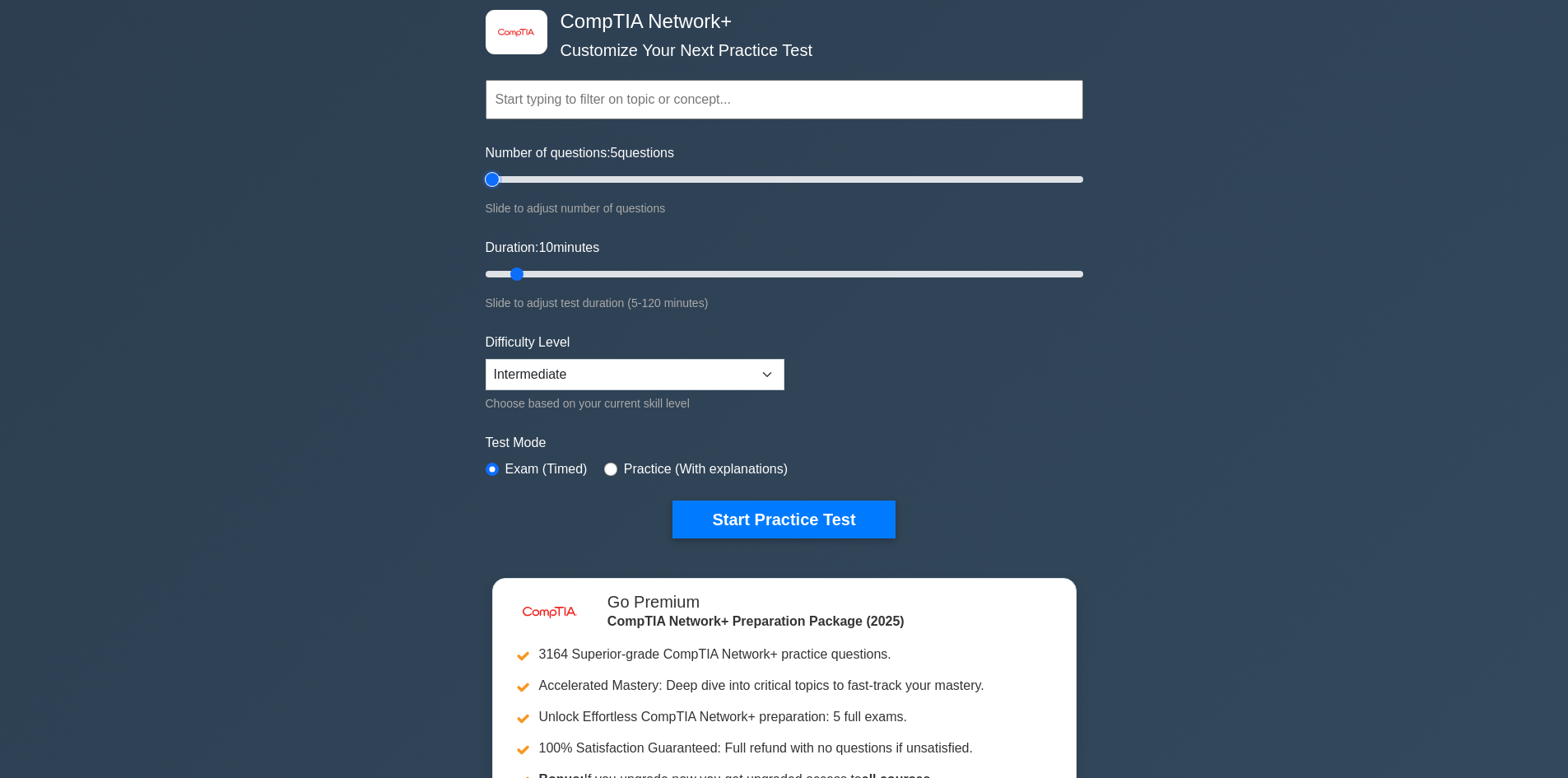
drag, startPoint x: 506, startPoint y: 179, endPoint x: 484, endPoint y: 206, distance: 34.8
click at [486, 189] on input "Number of questions: 5 questions" at bounding box center [784, 179] width 597 height 20
drag, startPoint x: 489, startPoint y: 178, endPoint x: 520, endPoint y: 178, distance: 31.0
type input "15"
click at [520, 178] on input "Number of questions: 15 questions" at bounding box center [784, 179] width 597 height 20
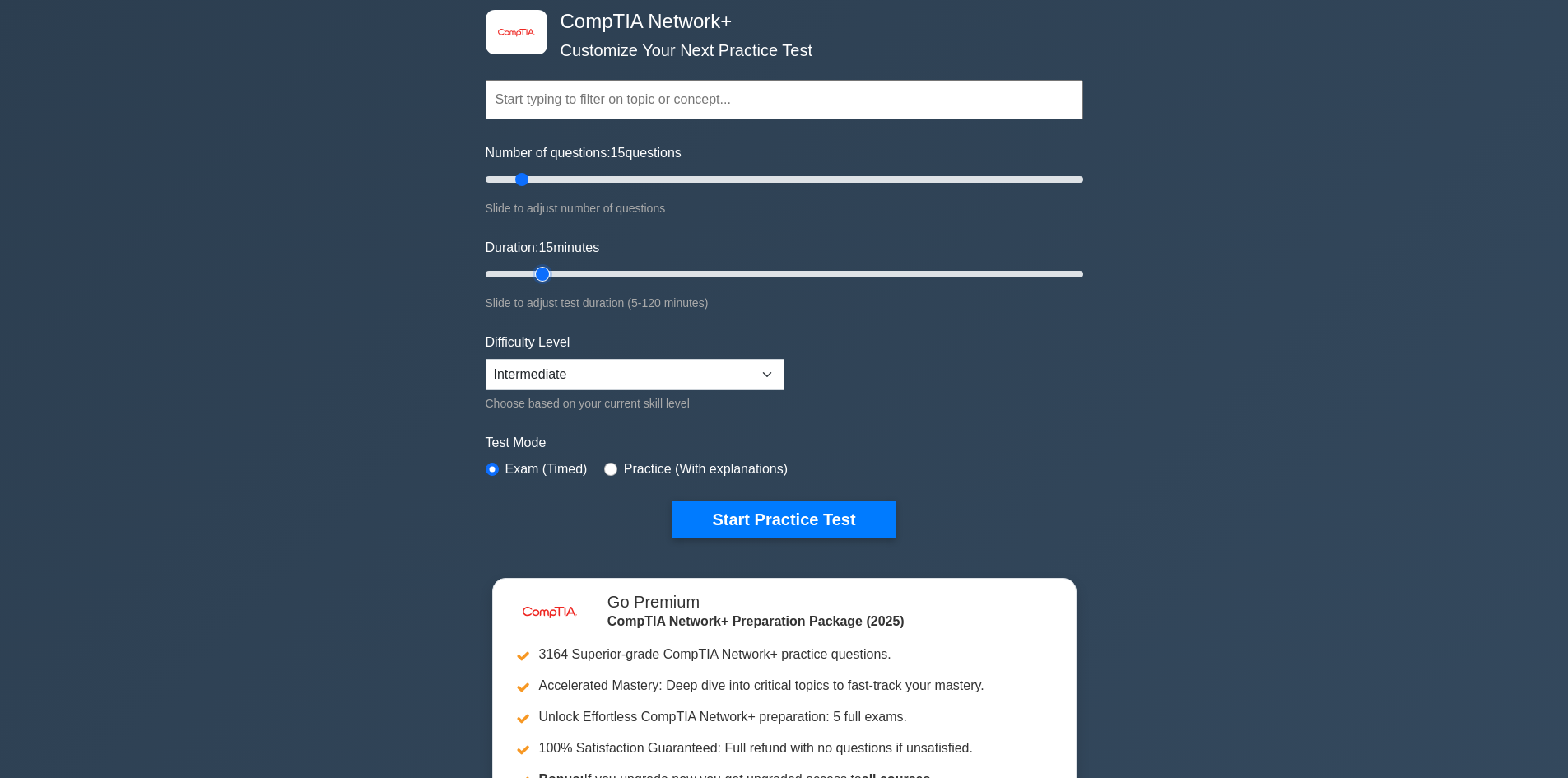
drag, startPoint x: 520, startPoint y: 270, endPoint x: 543, endPoint y: 280, distance: 25.1
type input "15"
click at [543, 280] on input "Duration: 15 minutes" at bounding box center [784, 274] width 597 height 20
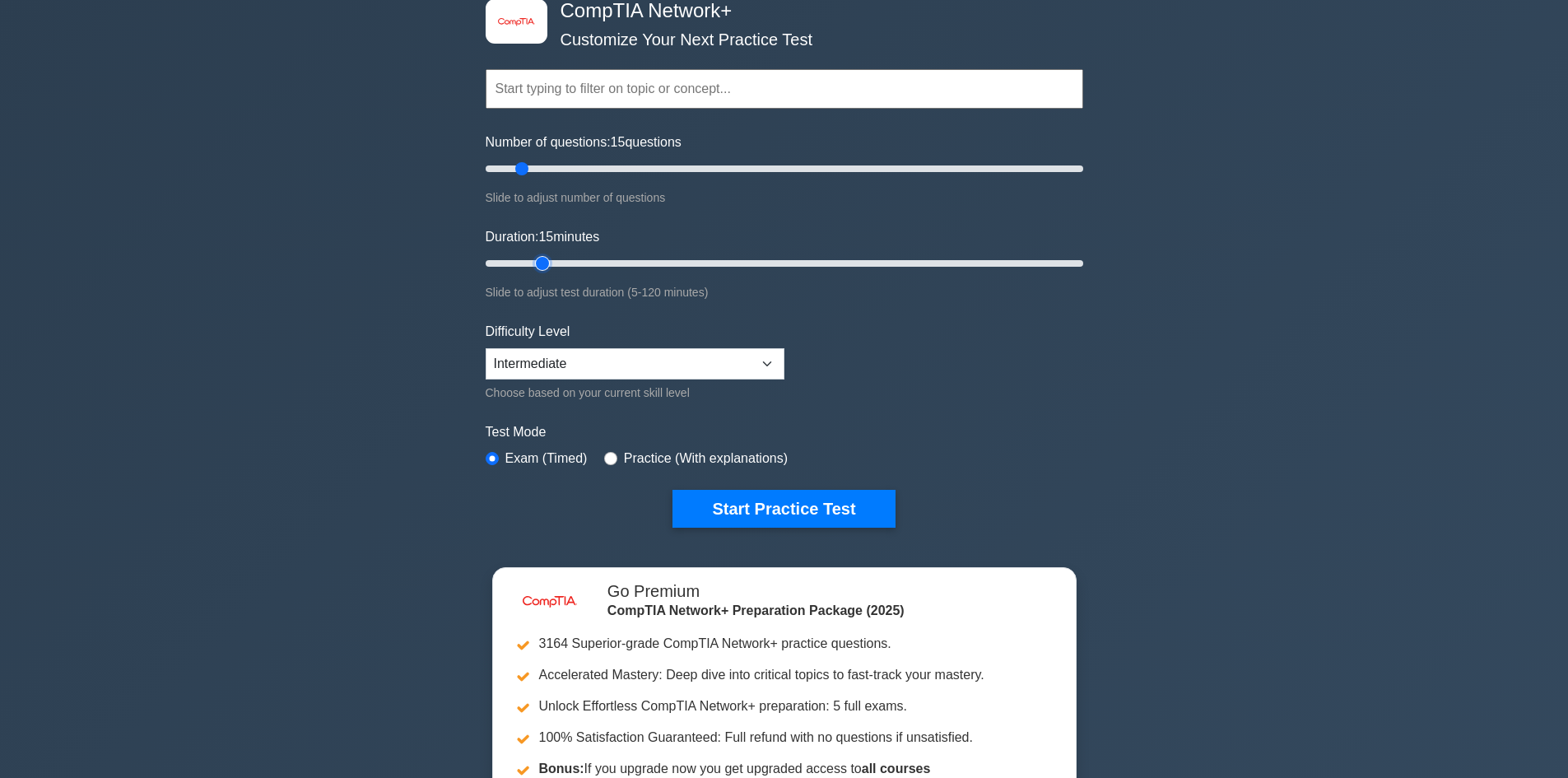
scroll to position [165, 0]
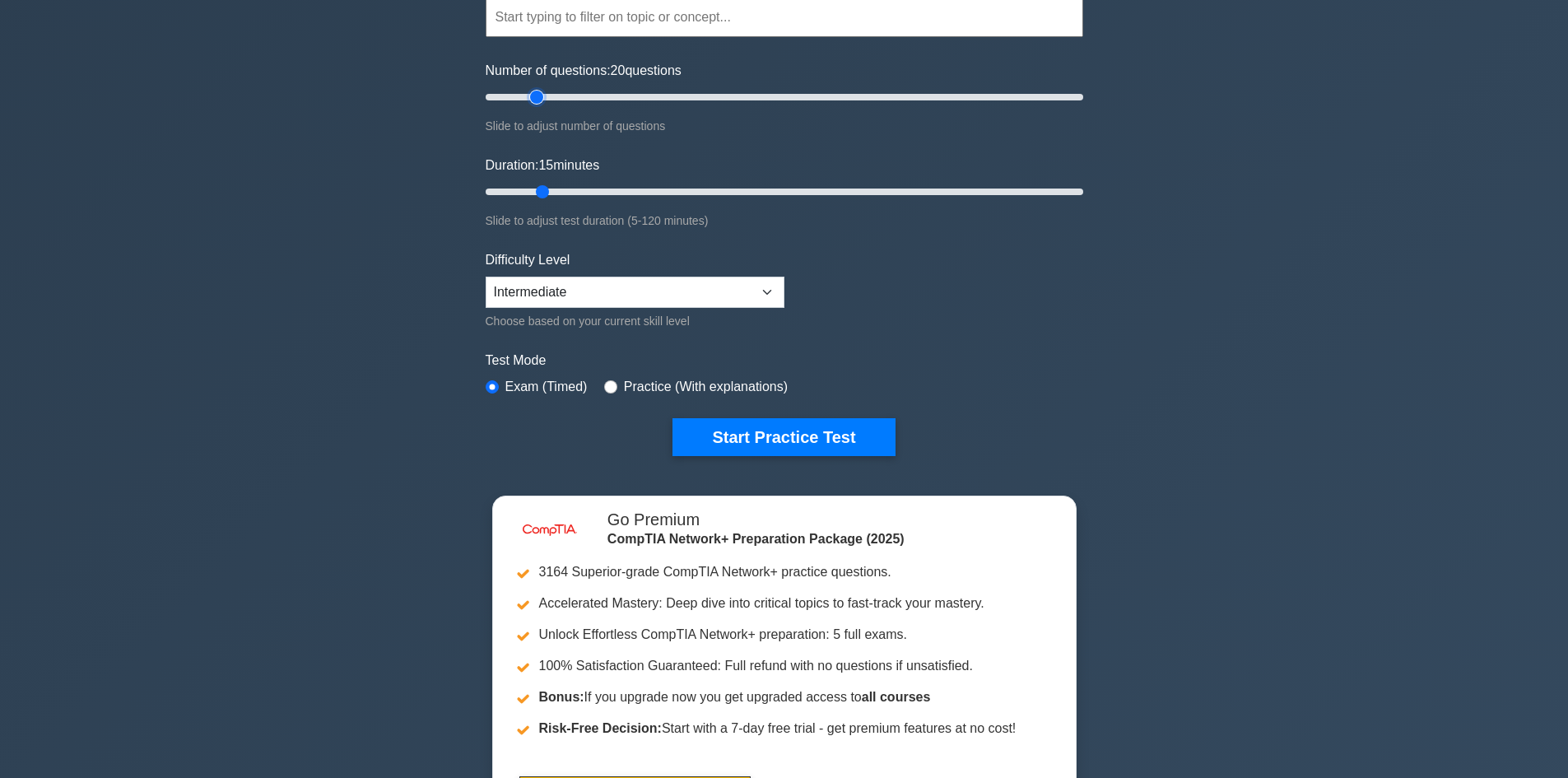
drag, startPoint x: 526, startPoint y: 99, endPoint x: 543, endPoint y: 115, distance: 23.3
type input "20"
click at [543, 107] on input "Number of questions: 20 questions" at bounding box center [784, 97] width 597 height 20
click at [546, 188] on input "Duration: 15 minutes" at bounding box center [784, 191] width 597 height 20
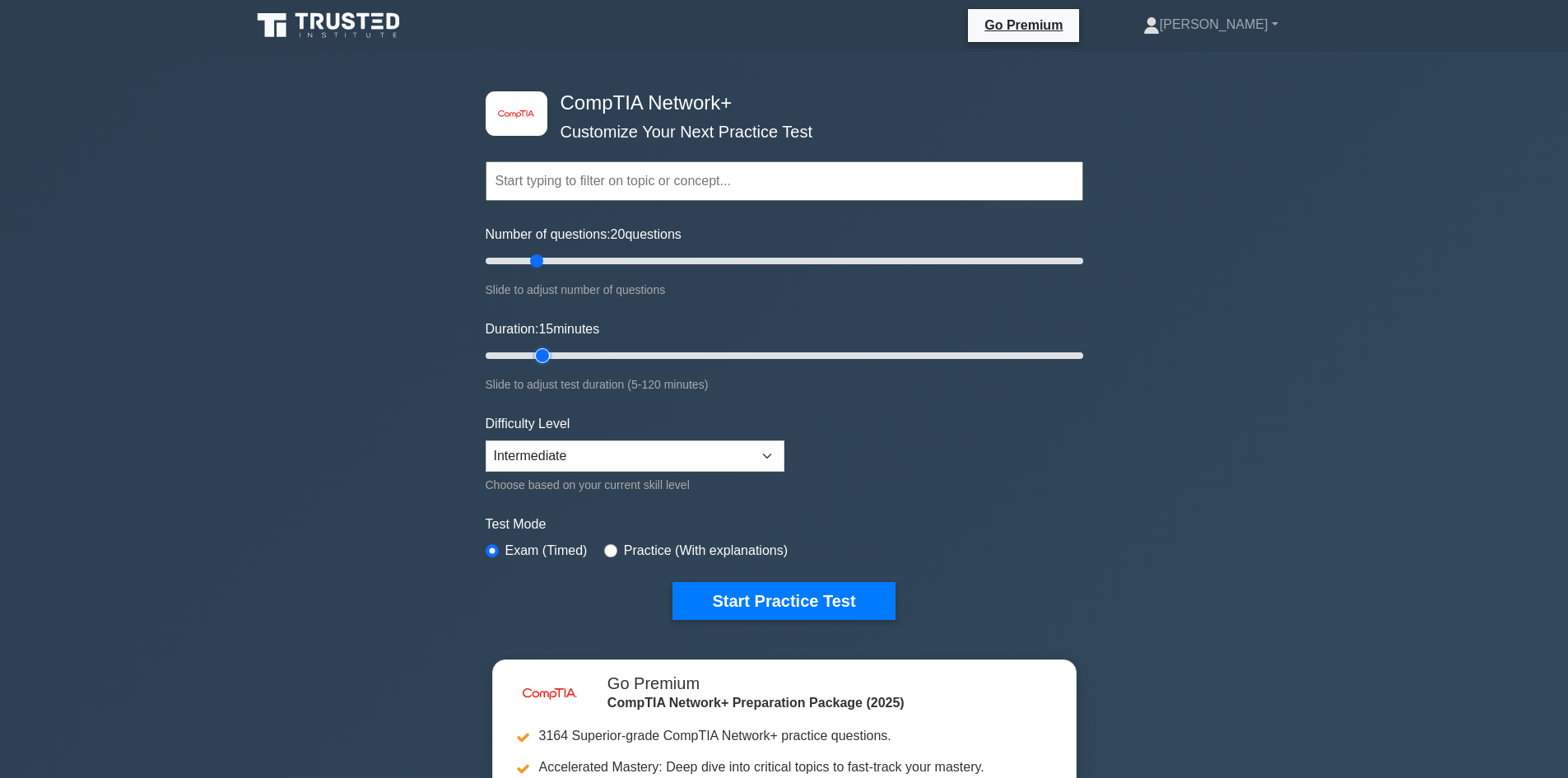
scroll to position [0, 0]
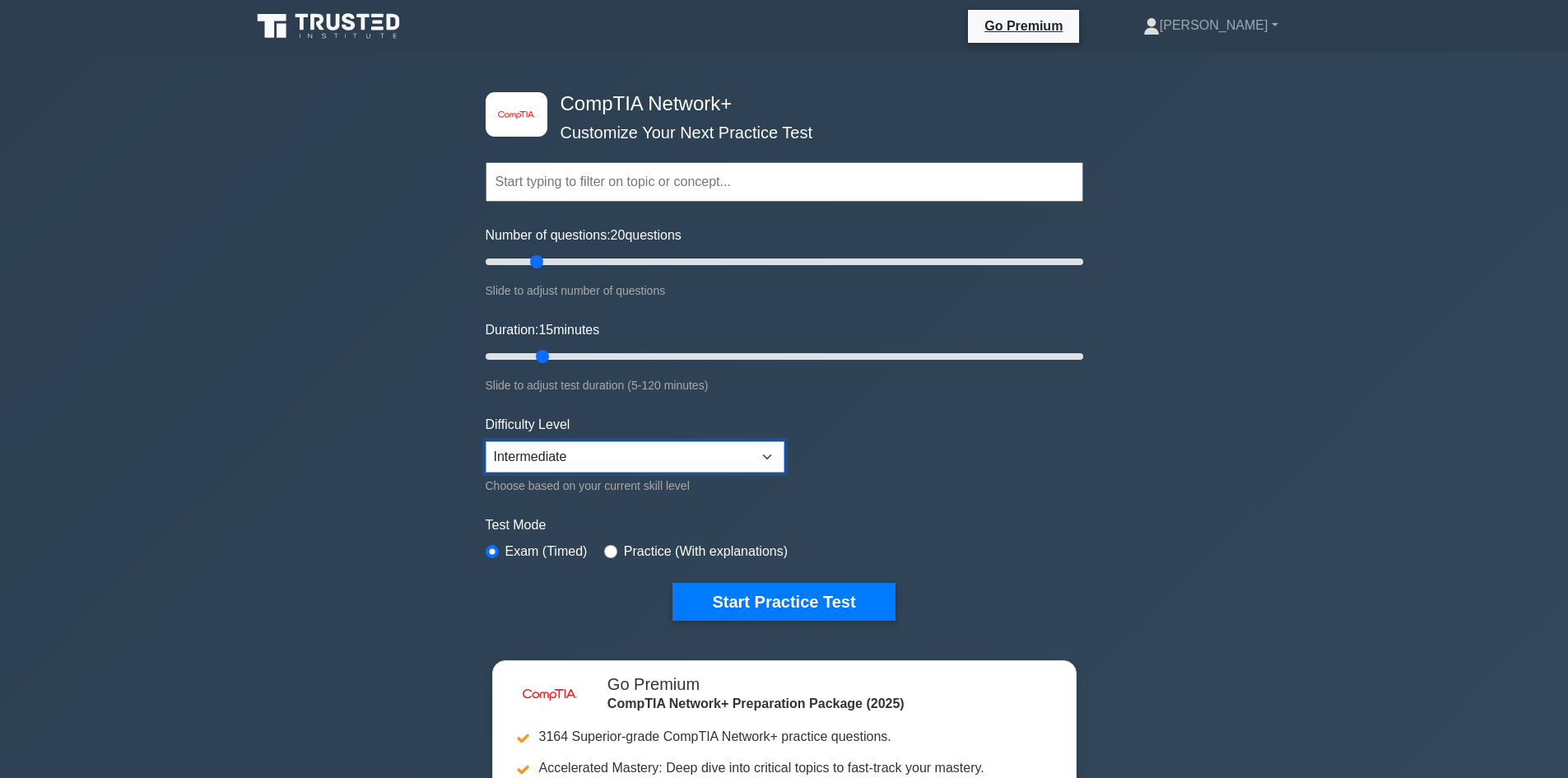
click at [641, 453] on select "Beginner Intermediate Expert" at bounding box center [635, 456] width 299 height 31
drag, startPoint x: 1239, startPoint y: 559, endPoint x: 1198, endPoint y: 572, distance: 43.0
click at [1239, 559] on div "image/svg+xml CompTIA Network+ Customize Your Next Practice Test Topics Network…" at bounding box center [784, 538] width 1568 height 969
click at [660, 548] on label "Practice (With explanations)" at bounding box center [705, 551] width 164 height 20
click at [609, 549] on input "radio" at bounding box center [611, 552] width 13 height 13
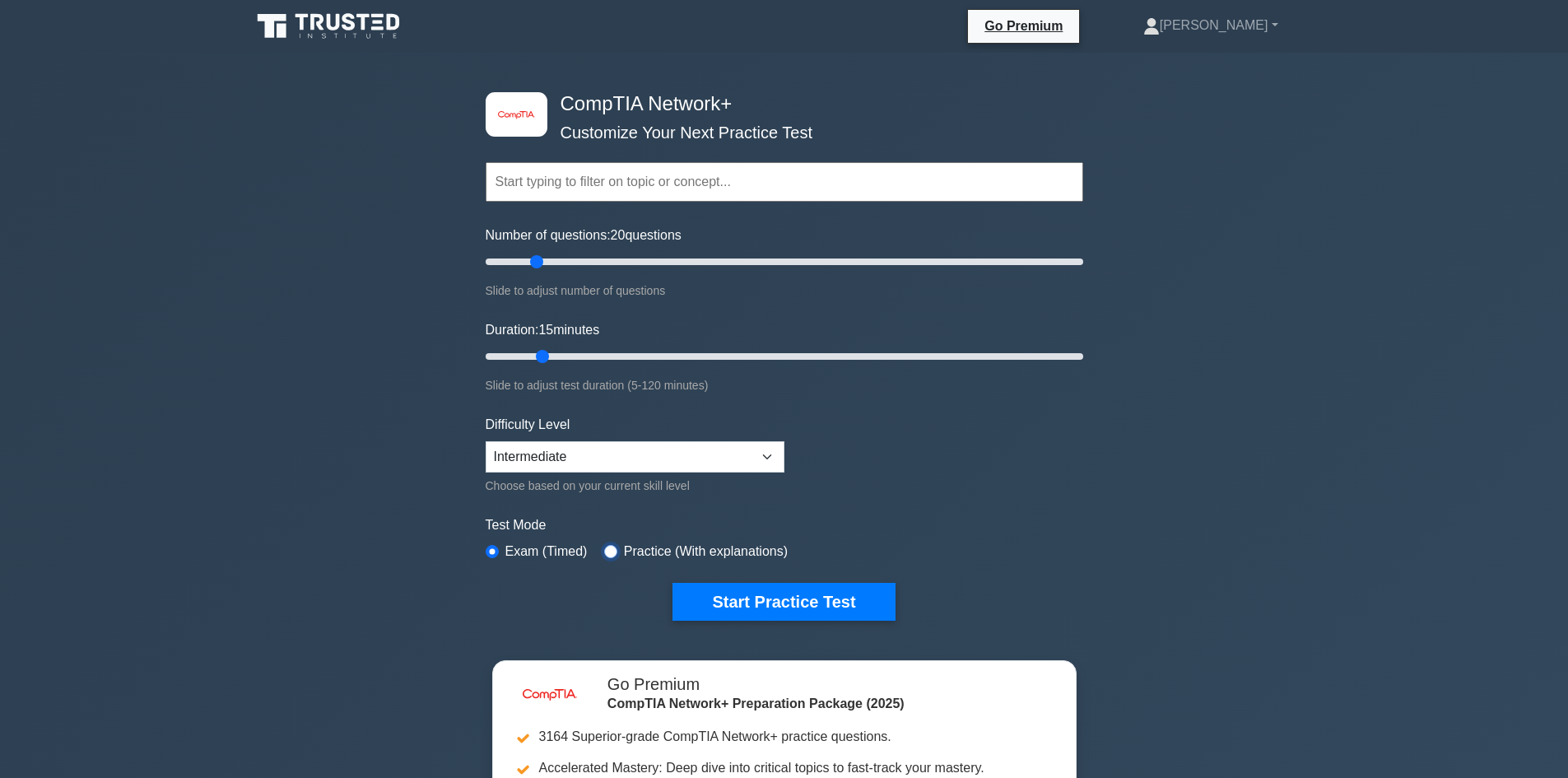
radio input "true"
click at [689, 463] on select "Beginner Intermediate Expert" at bounding box center [635, 456] width 299 height 31
select select "beginner"
click at [486, 441] on select "Beginner Intermediate Expert" at bounding box center [635, 456] width 299 height 31
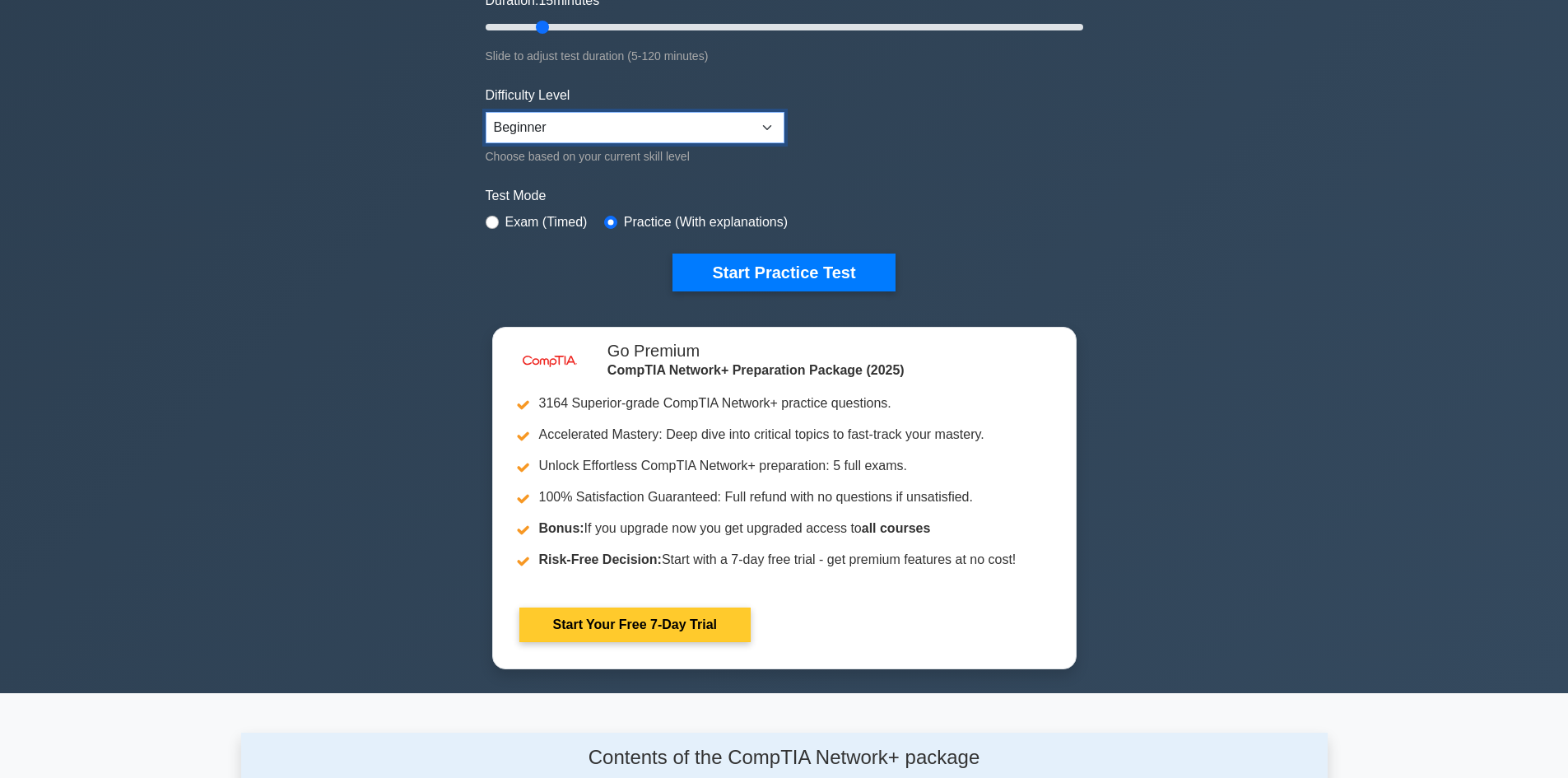
scroll to position [412, 0]
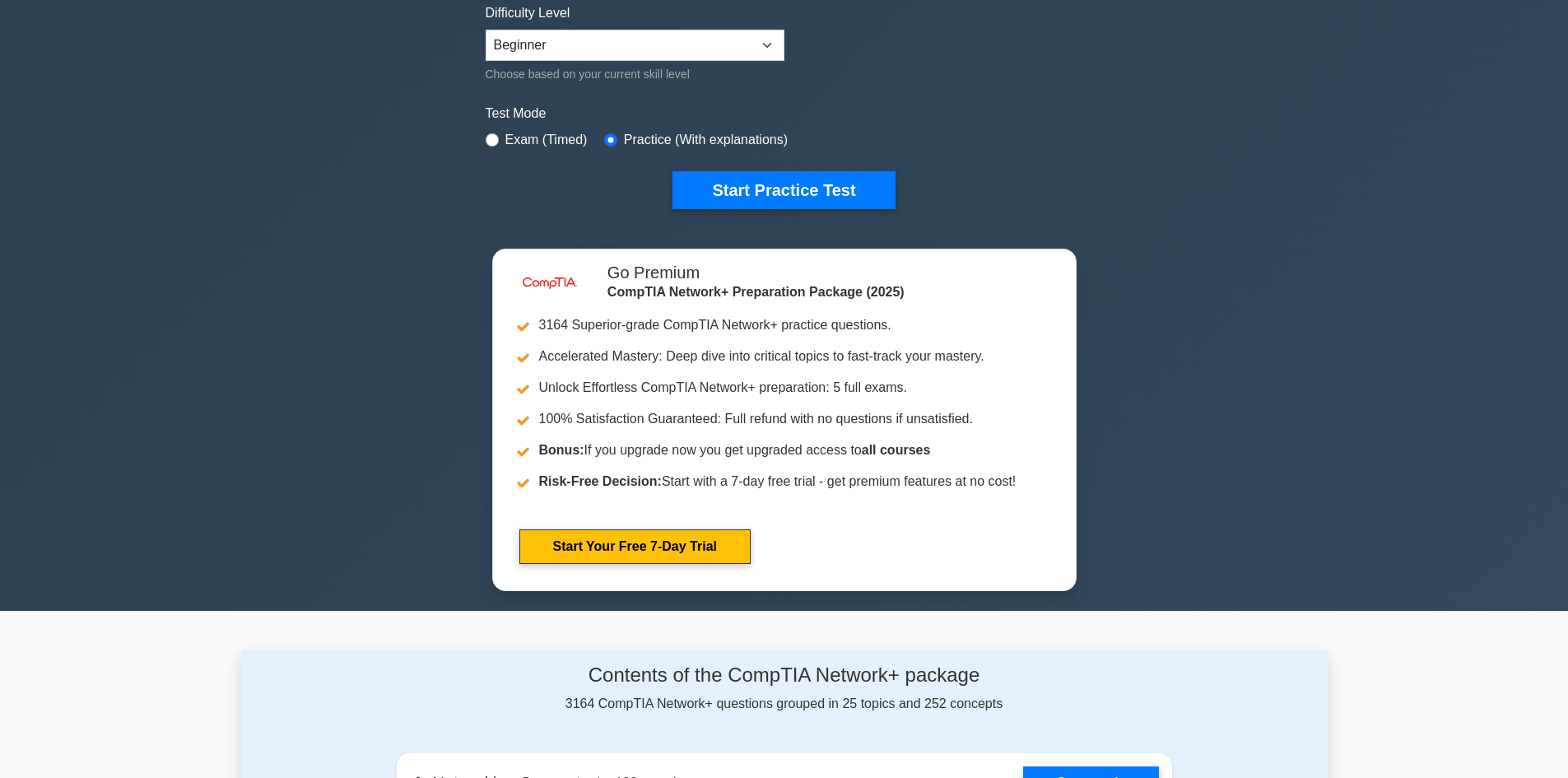
click at [577, 142] on label "Exam (Timed)" at bounding box center [546, 139] width 82 height 20
click at [573, 137] on label "Exam (Timed)" at bounding box center [546, 139] width 82 height 20
click at [506, 126] on div "Test Mode Exam (Timed) Practice (With explanations)" at bounding box center [784, 128] width 597 height 47
click at [495, 133] on div "Exam (Timed)" at bounding box center [537, 139] width 102 height 20
click at [491, 137] on input "radio" at bounding box center [492, 140] width 13 height 13
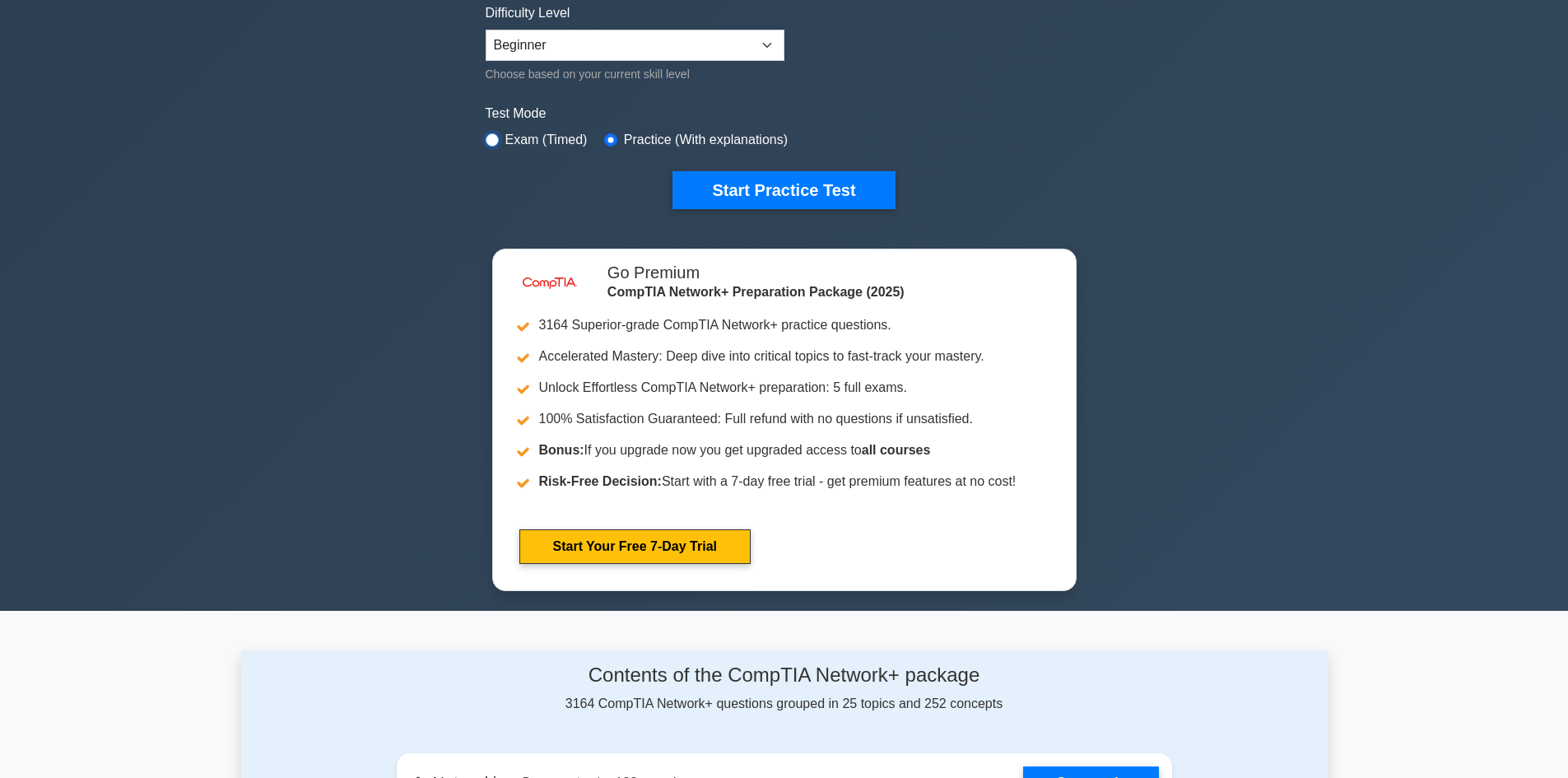
radio input "true"
click at [491, 138] on input "radio" at bounding box center [492, 140] width 13 height 13
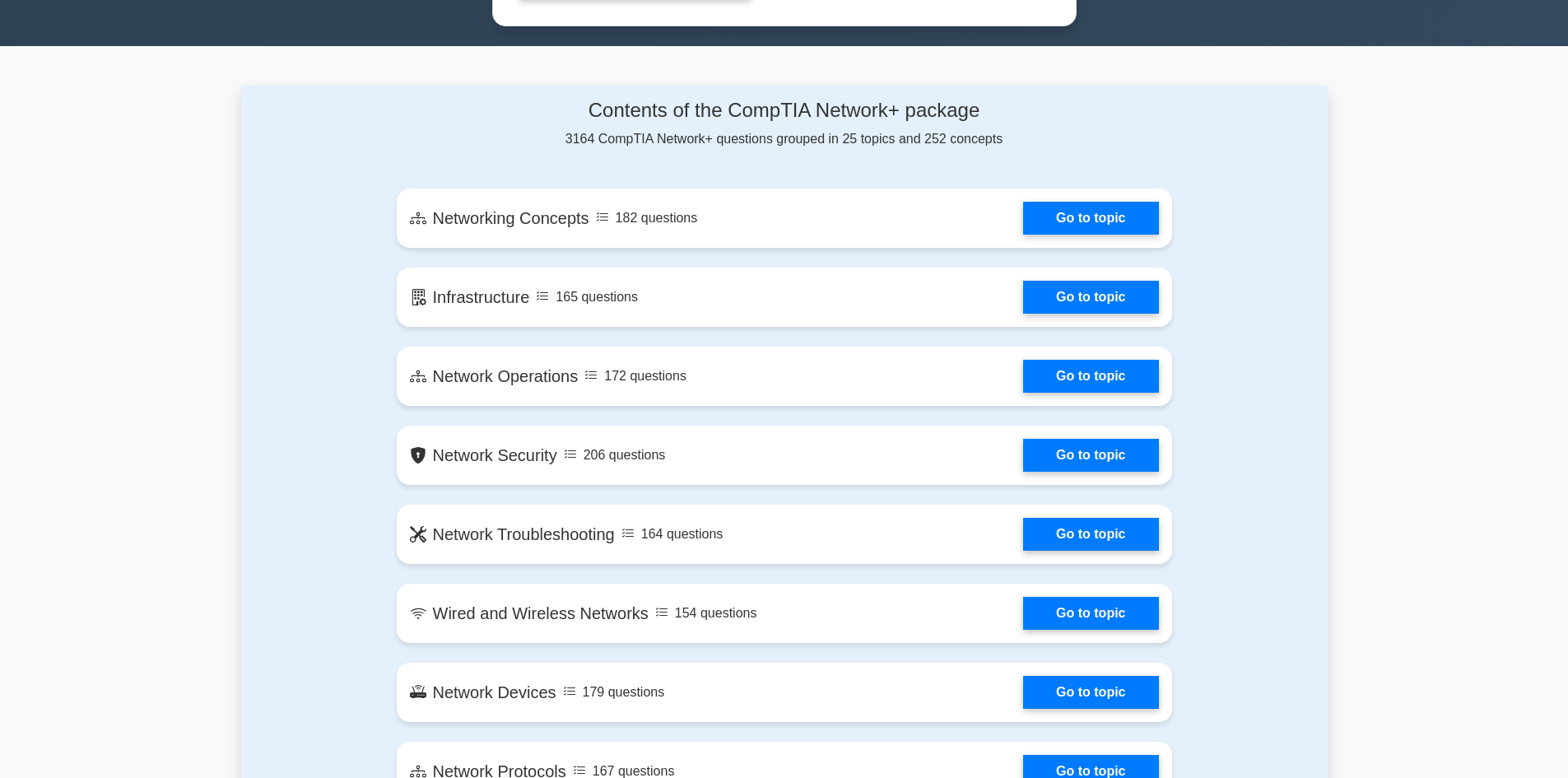
scroll to position [822, 0]
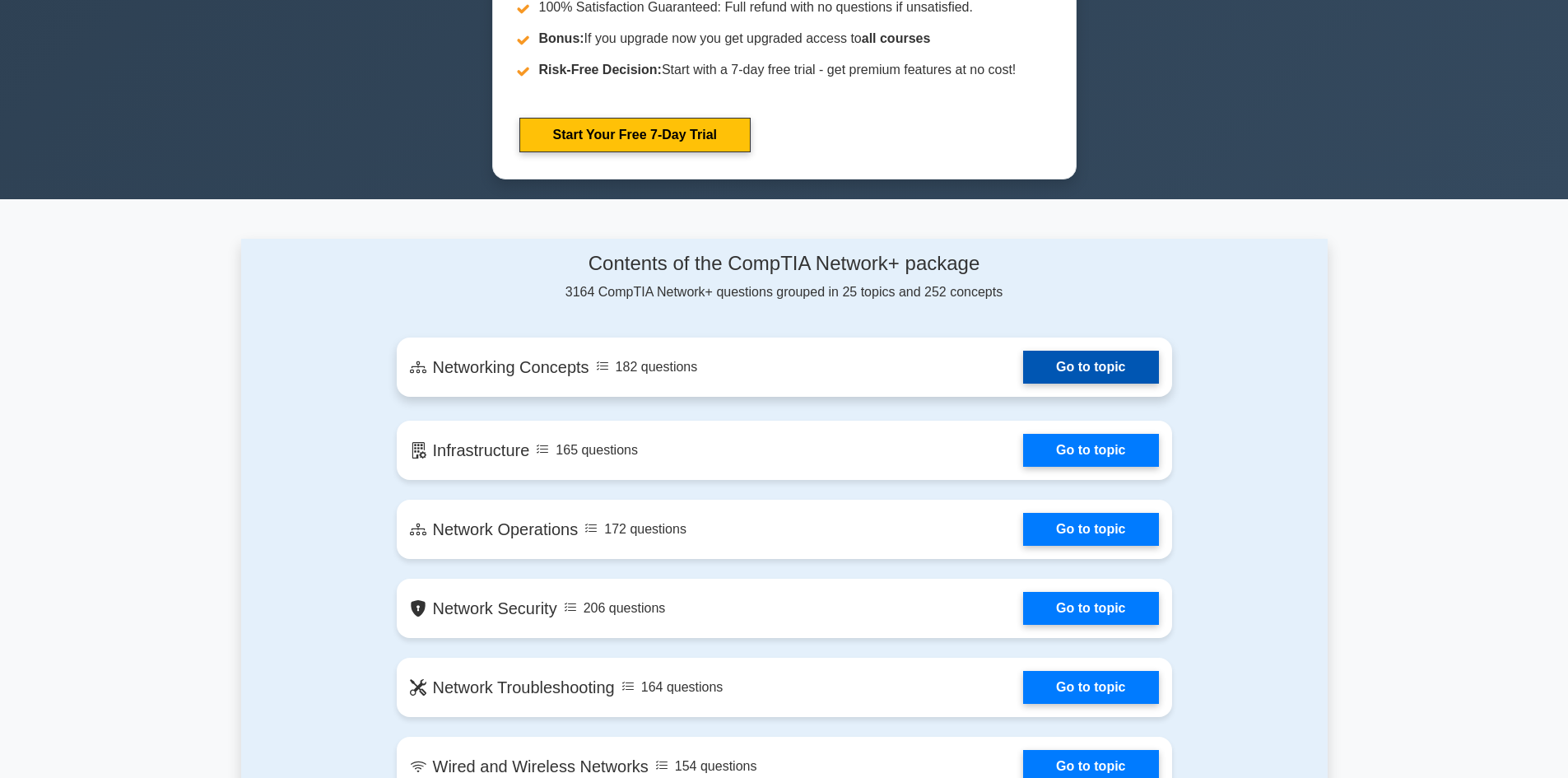
click at [1088, 365] on link "Go to topic" at bounding box center [1091, 366] width 135 height 33
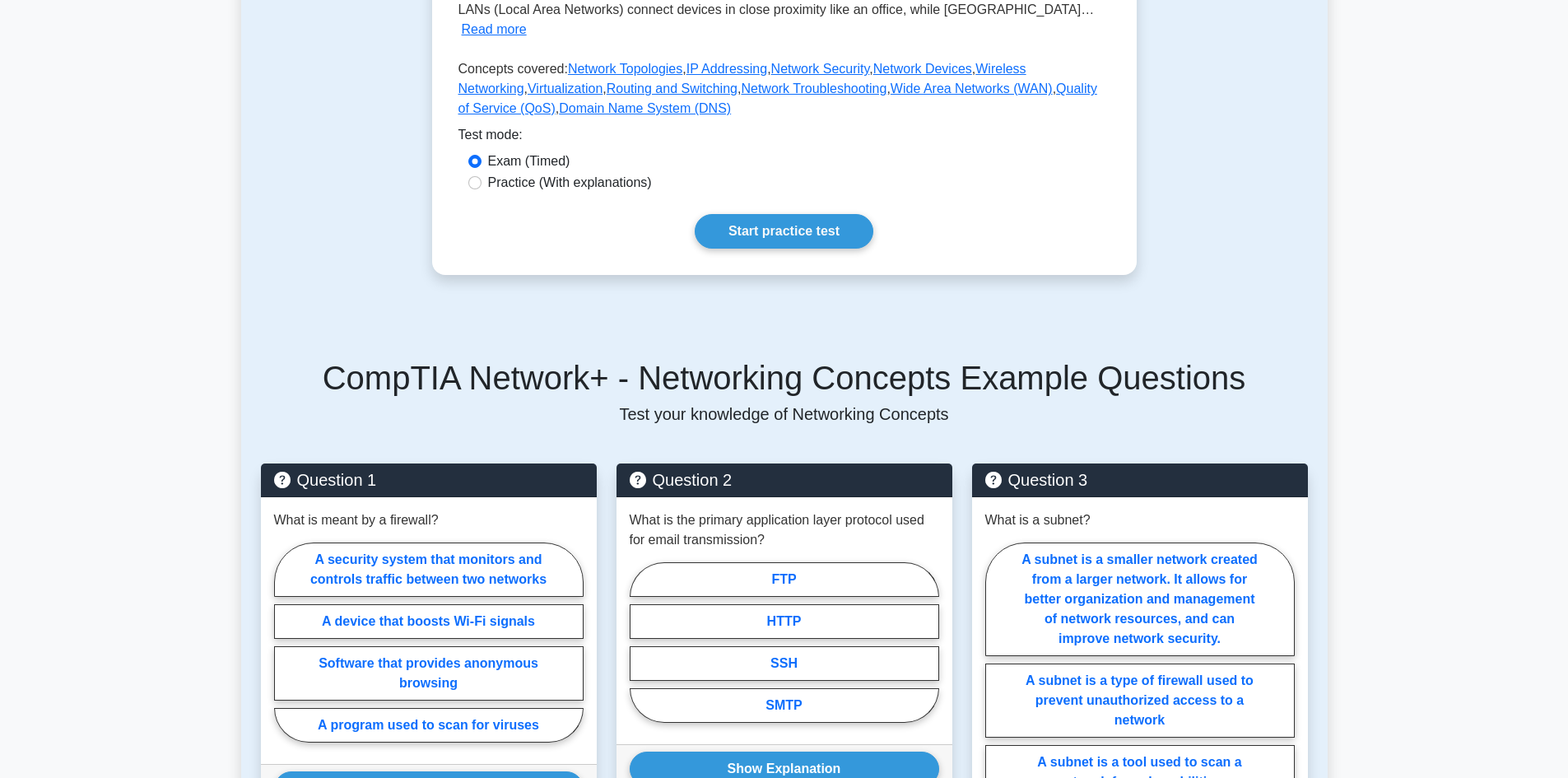
scroll to position [494, 0]
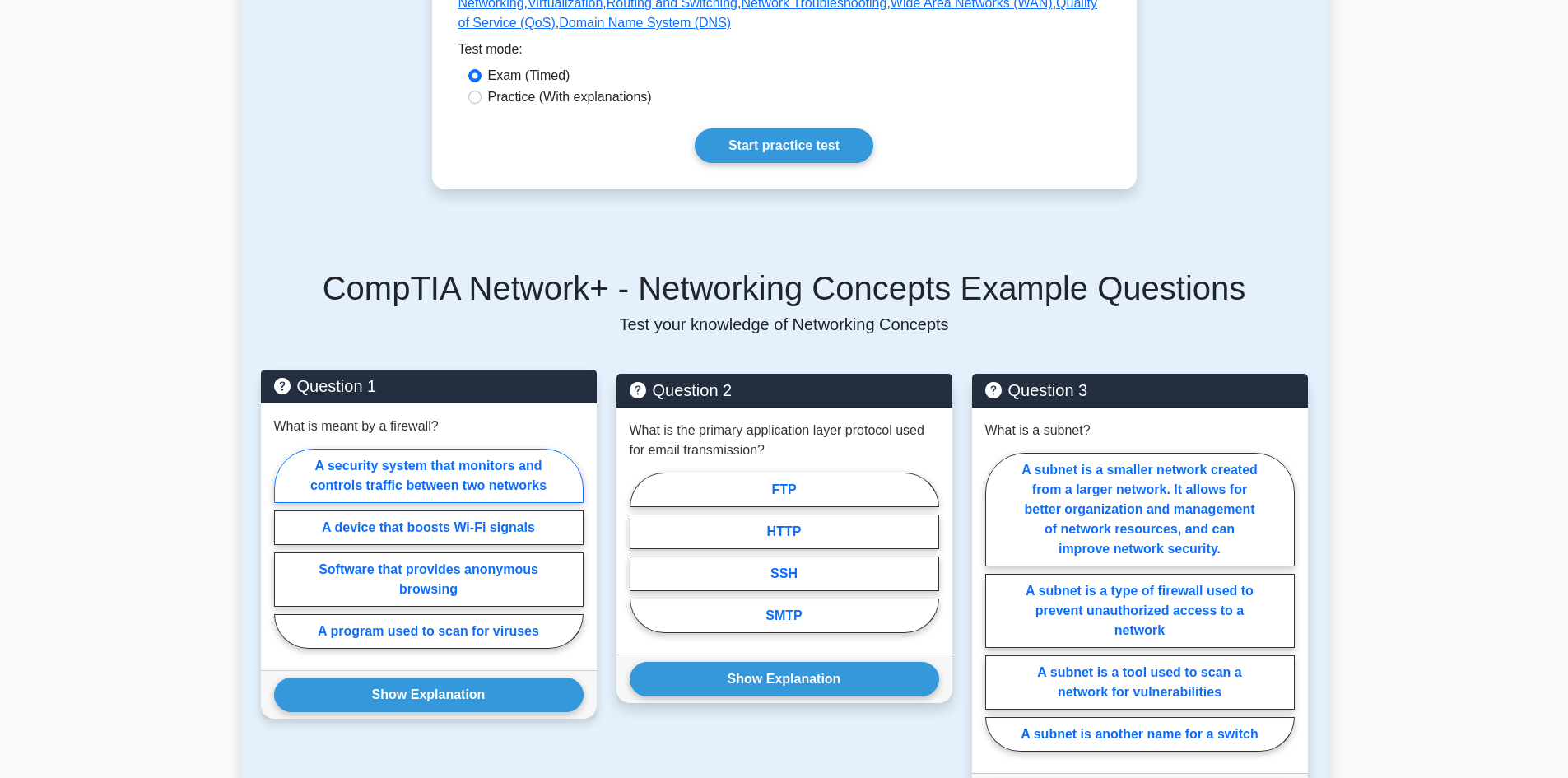
click at [453, 456] on label "A security system that monitors and controls traffic between two networks" at bounding box center [429, 475] width 310 height 54
click at [285, 548] on input "A security system that monitors and controls traffic between two networks" at bounding box center [279, 553] width 10 height 10
radio input "true"
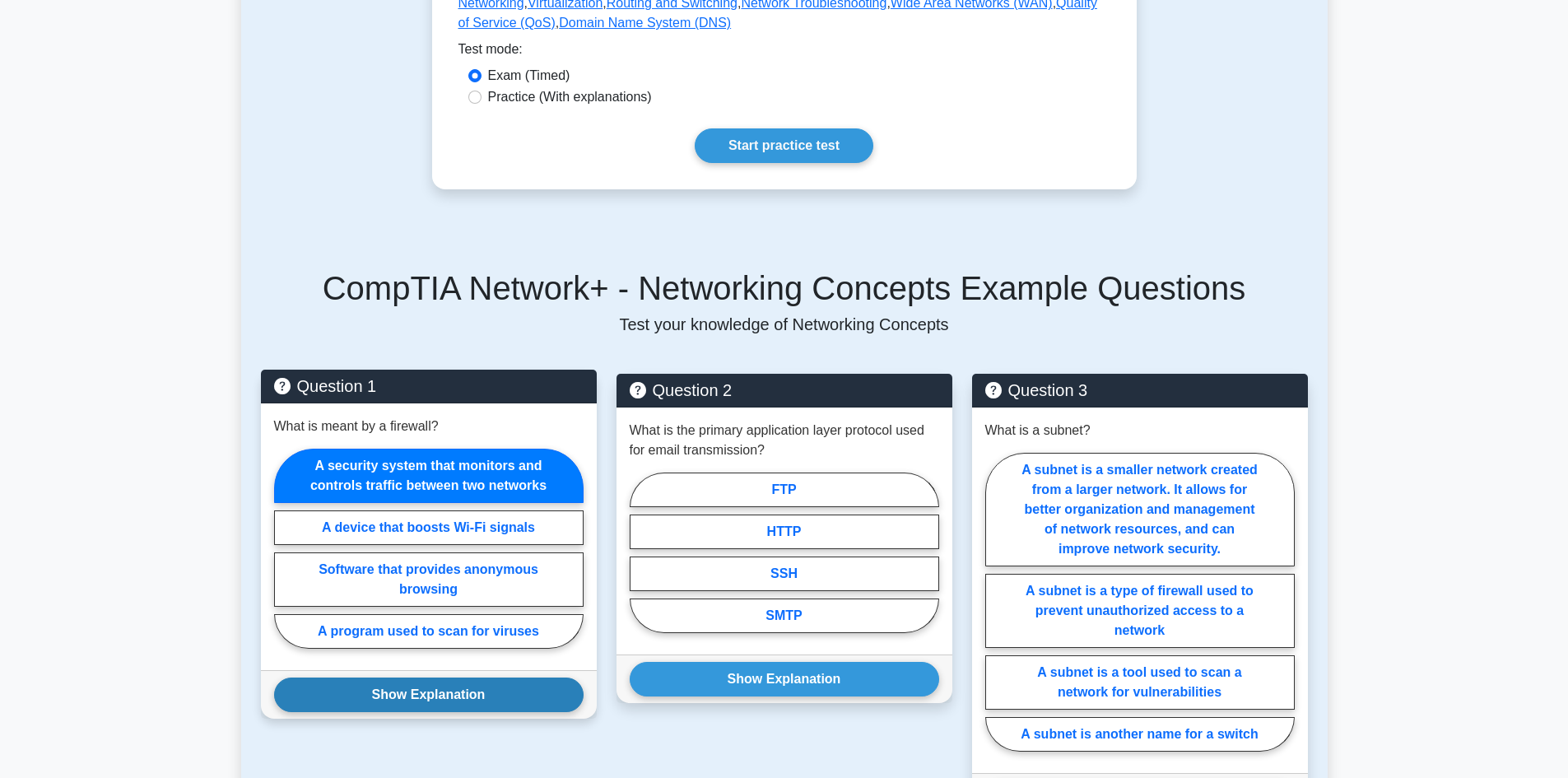
click at [498, 678] on button "Show Explanation" at bounding box center [429, 695] width 310 height 35
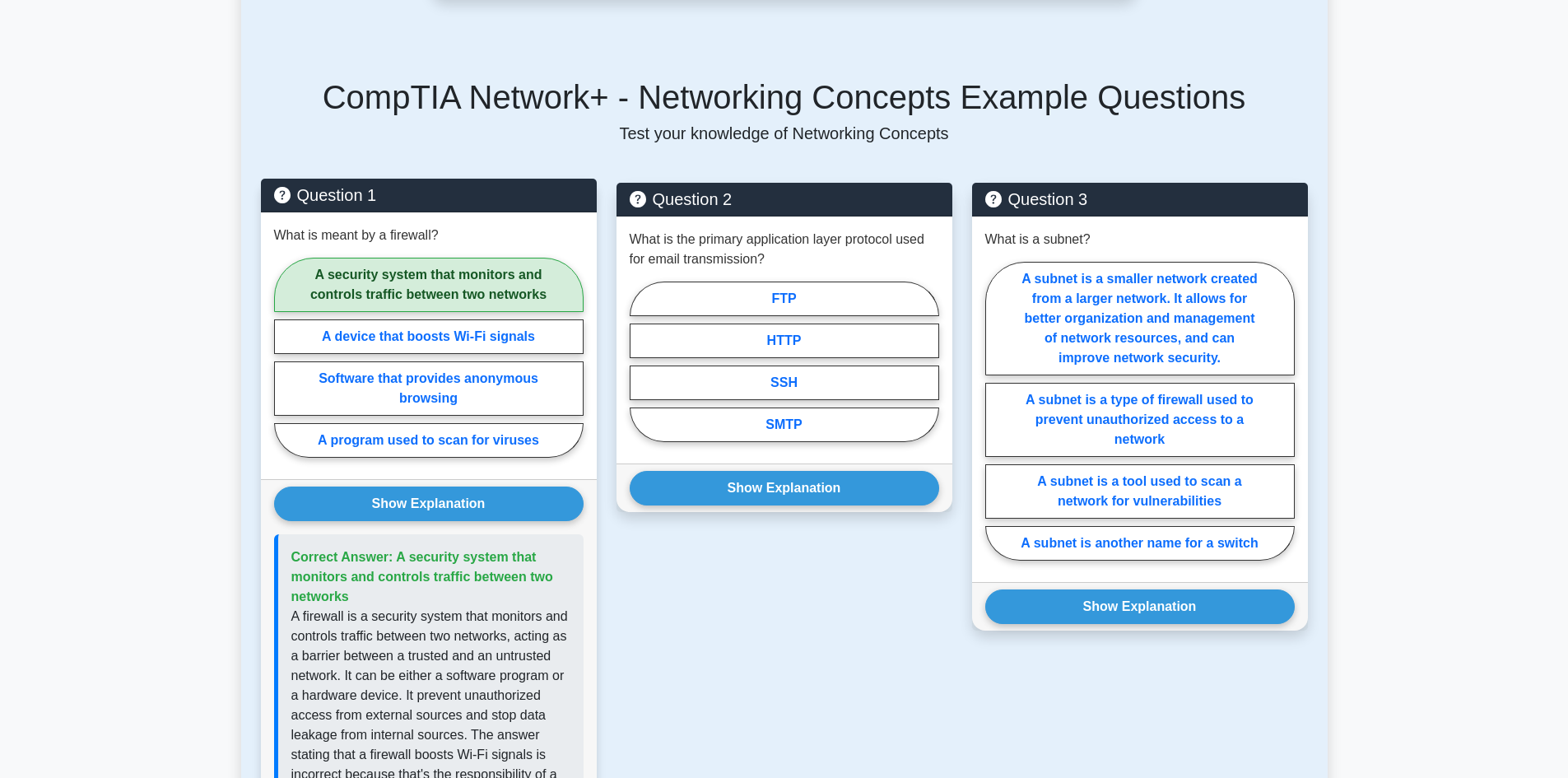
scroll to position [741, 0]
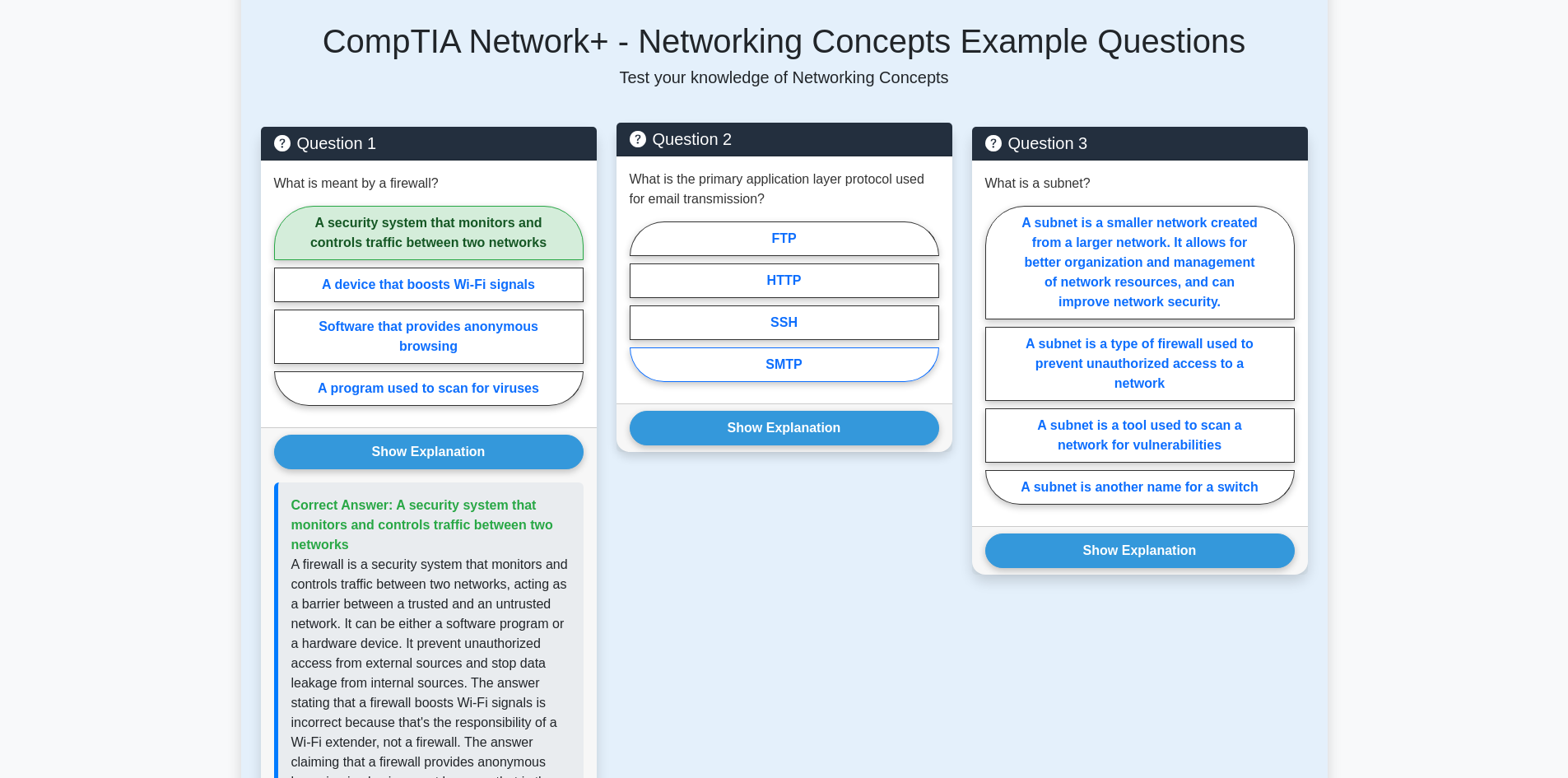
click at [756, 347] on label "SMTP" at bounding box center [784, 364] width 310 height 35
click at [640, 312] on input "SMTP" at bounding box center [634, 306] width 10 height 10
radio input "true"
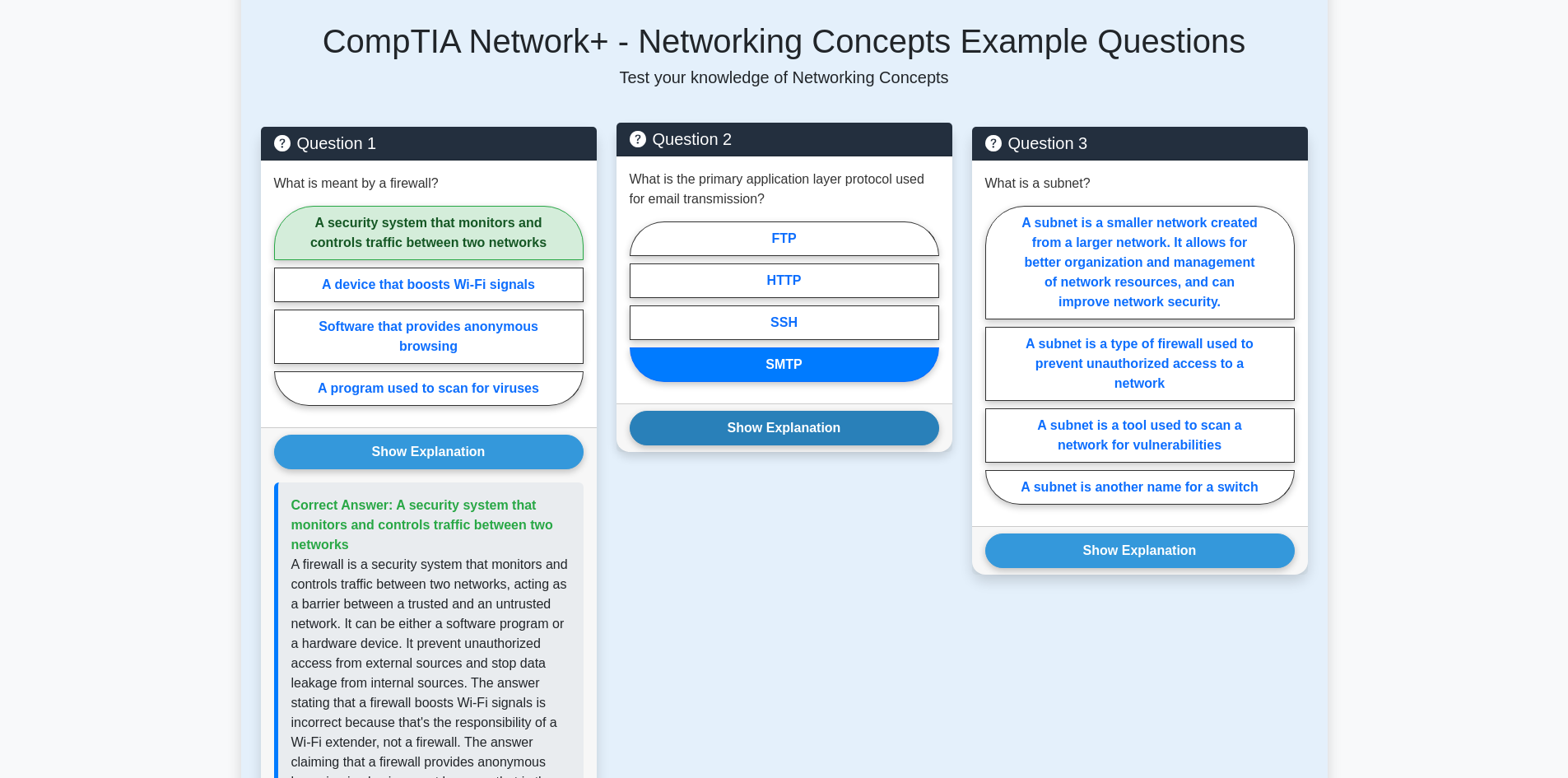
click at [724, 411] on button "Show Explanation" at bounding box center [784, 428] width 310 height 35
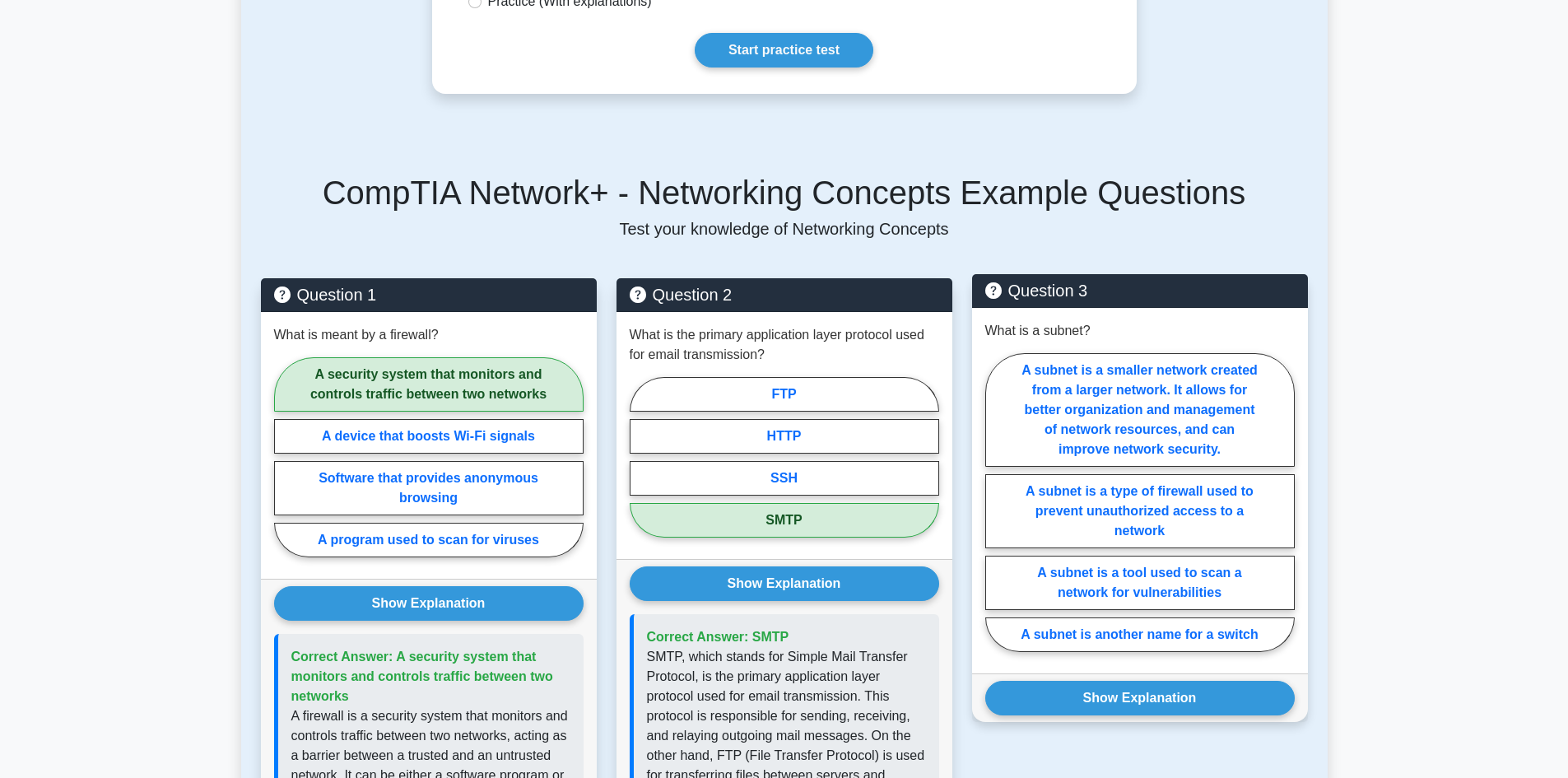
scroll to position [576, 0]
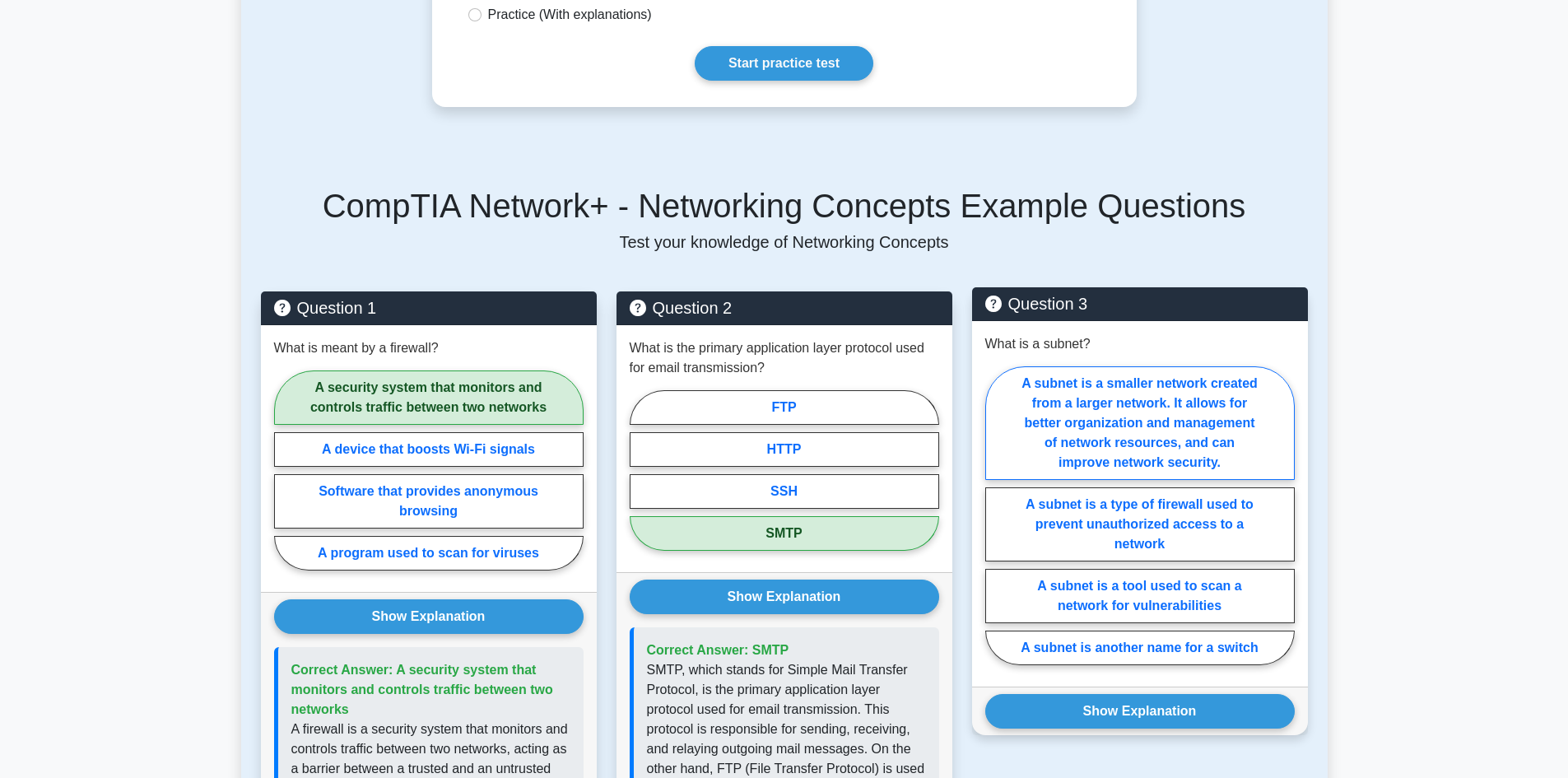
click at [1189, 381] on label "A subnet is a smaller network created from a larger network. It allows for bett…" at bounding box center [1140, 423] width 310 height 114
click at [996, 515] on input "A subnet is a smaller network created from a larger network. It allows for bett…" at bounding box center [990, 520] width 10 height 10
radio input "true"
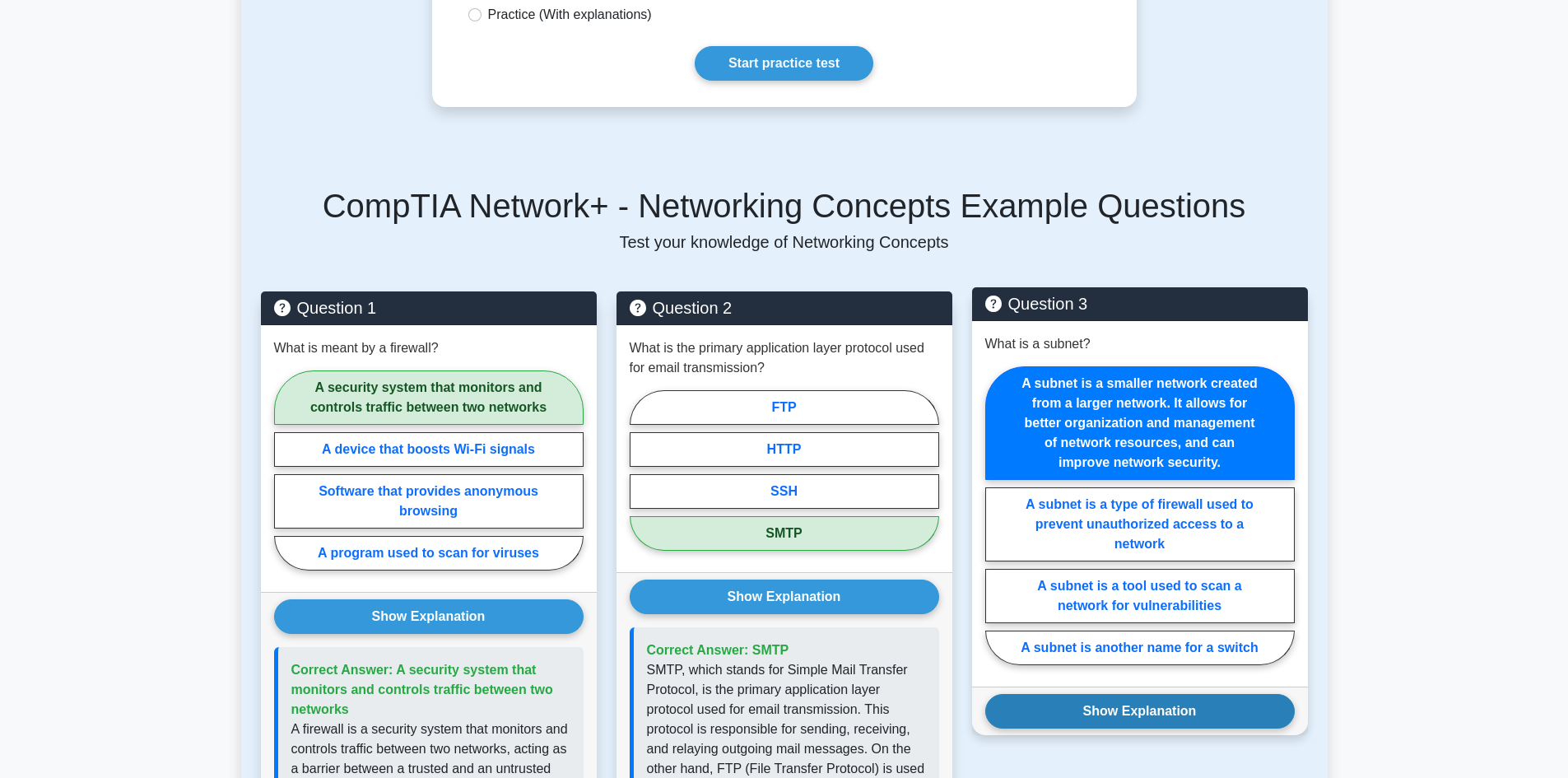
click at [1202, 694] on button "Show Explanation" at bounding box center [1140, 711] width 310 height 35
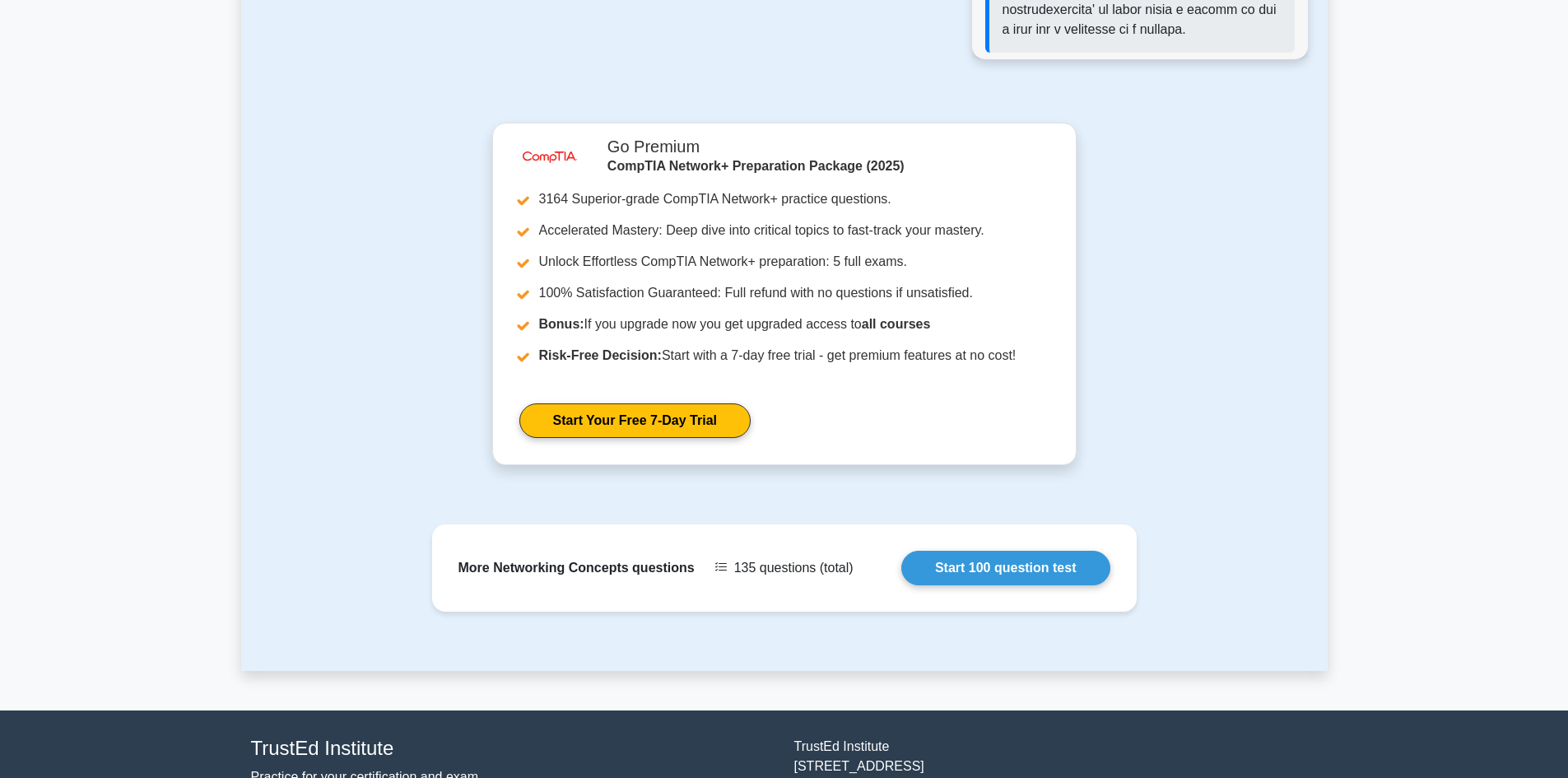
scroll to position [1939, 0]
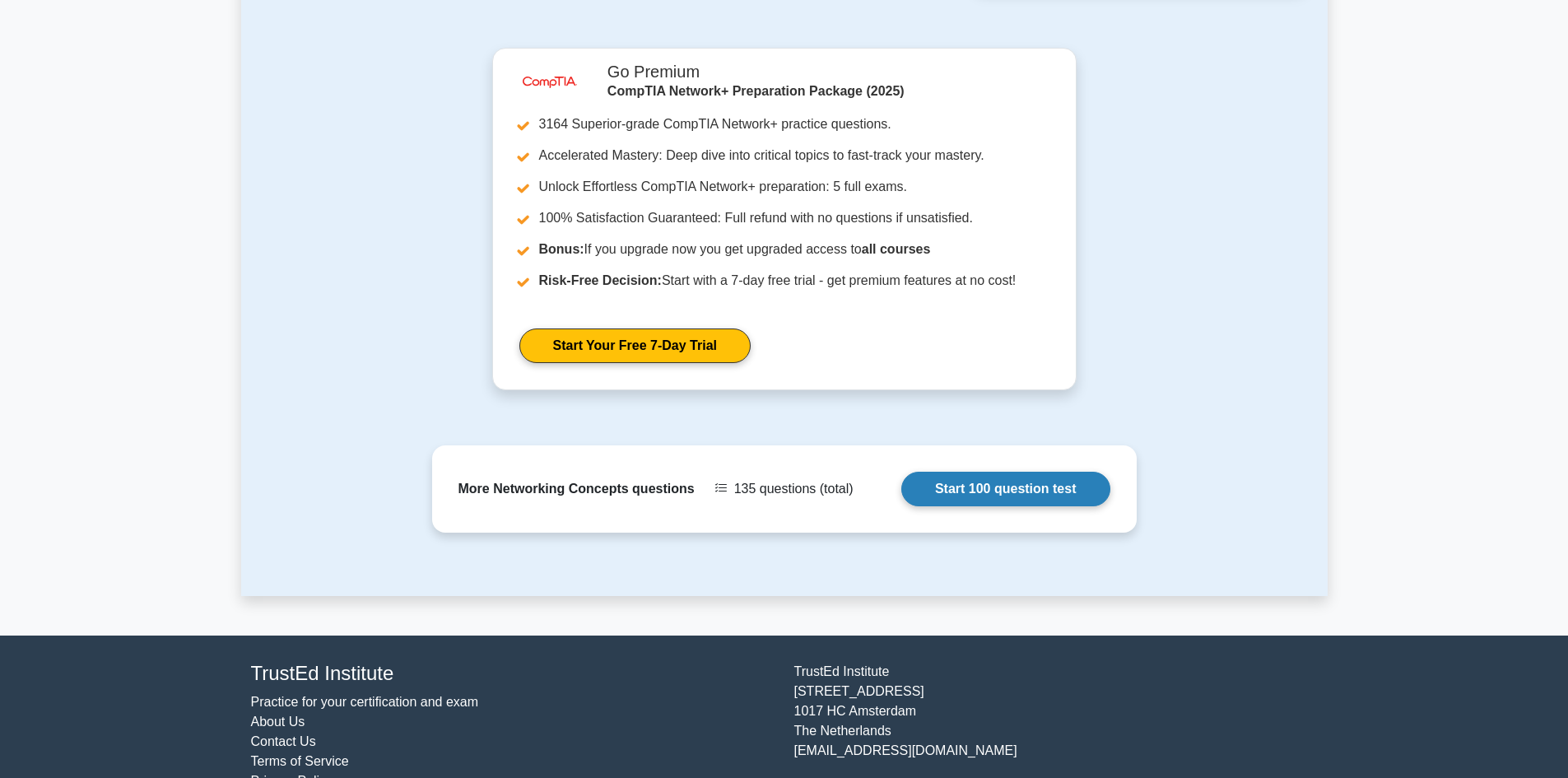
click at [972, 471] on link "Start 100 question test" at bounding box center [1006, 488] width 209 height 35
